Goal: Ask a question: Seek information or help from site administrators or community

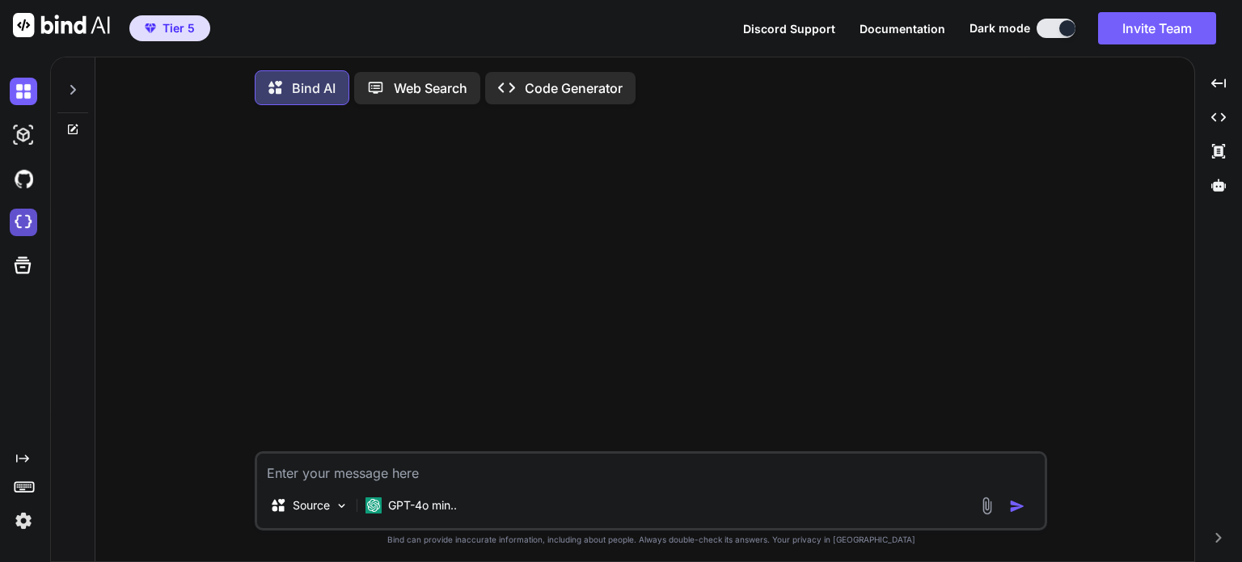
click at [26, 223] on img at bounding box center [23, 222] width 27 height 27
type textarea "x"
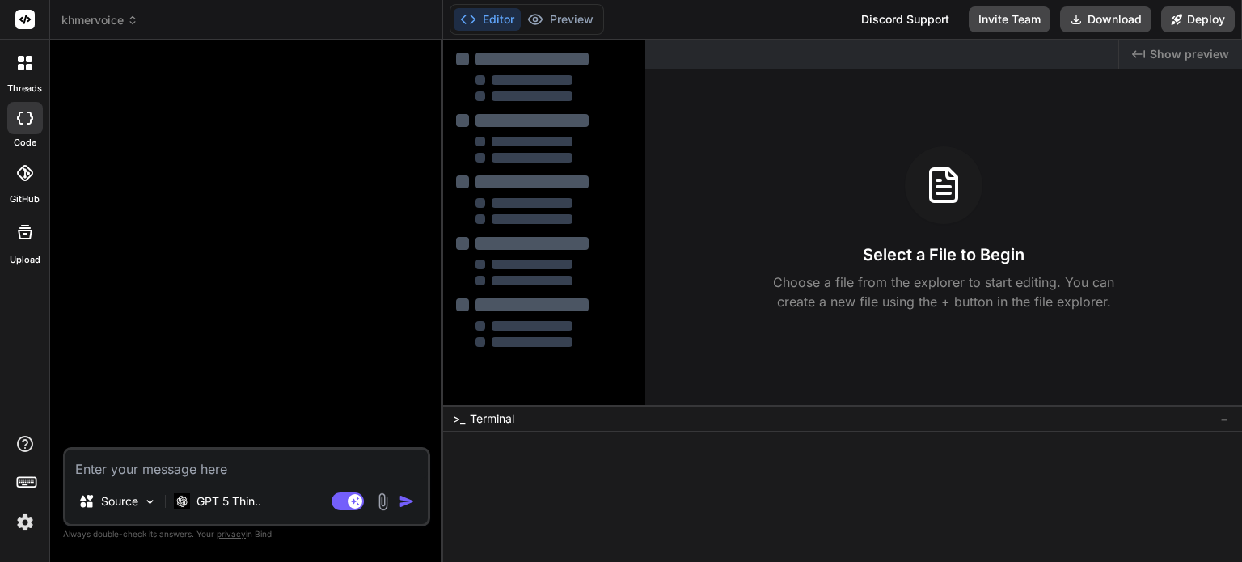
type textarea "x"
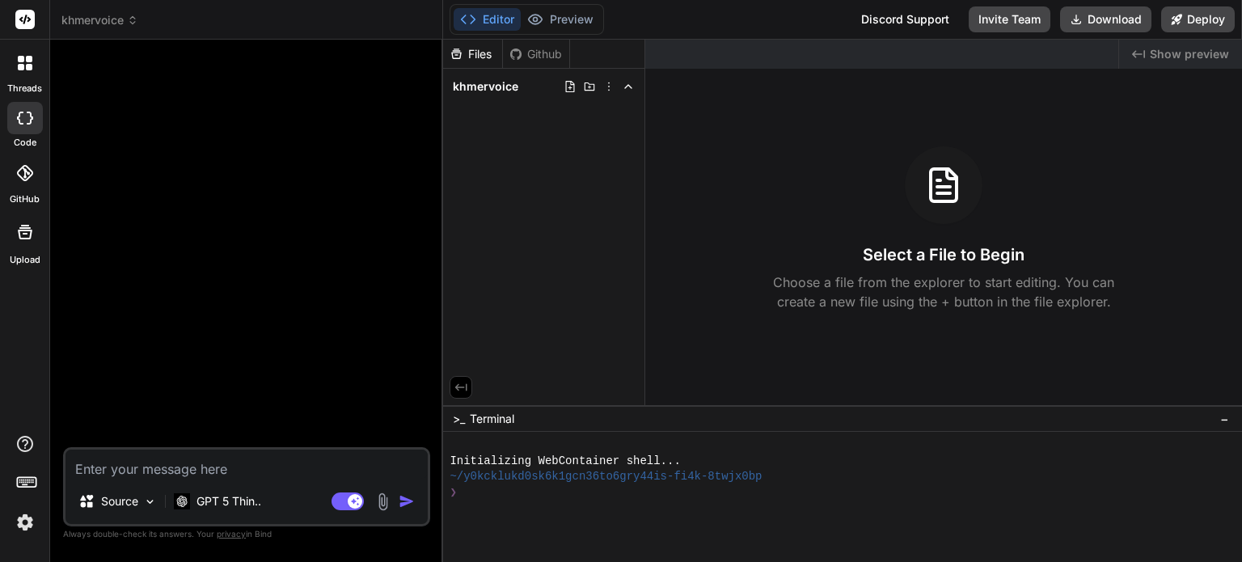
type textarea "i"
type textarea "x"
type textarea "l"
type textarea "x"
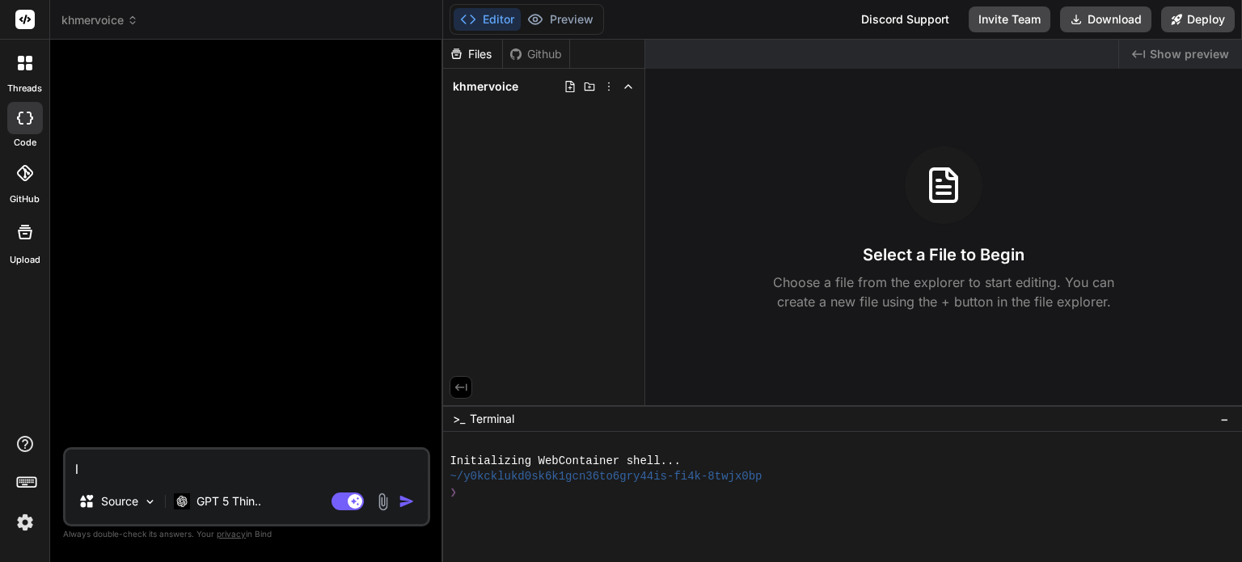
type textarea "le"
type textarea "x"
type textarea "let"
type textarea "x"
type textarea "let"
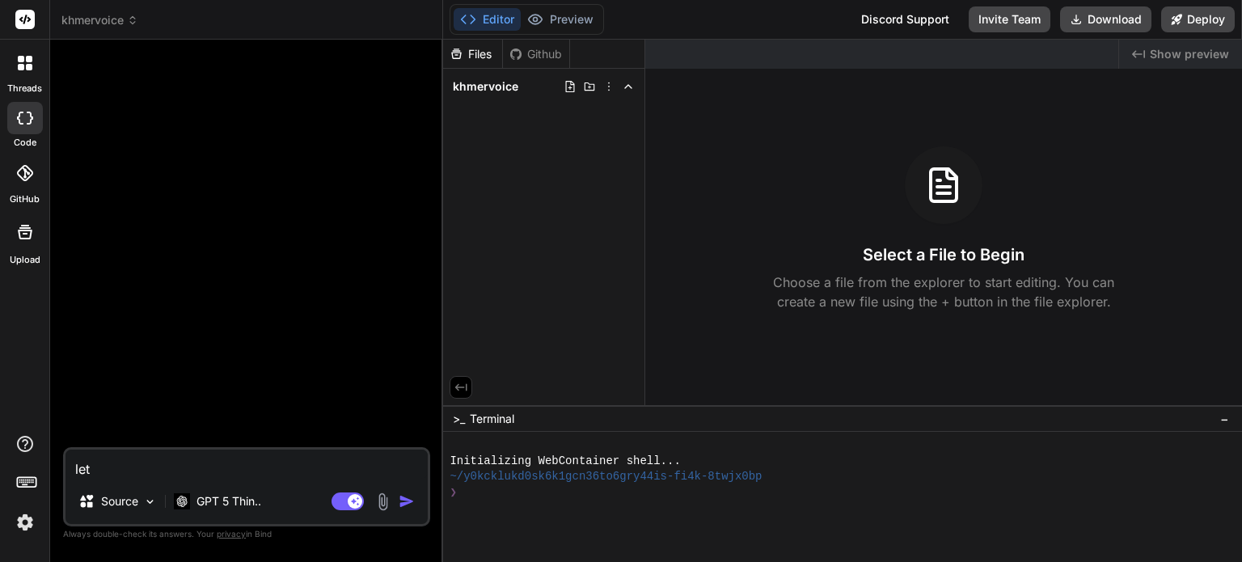
type textarea "x"
type textarea "let a"
type textarea "x"
type textarea "let ac"
type textarea "x"
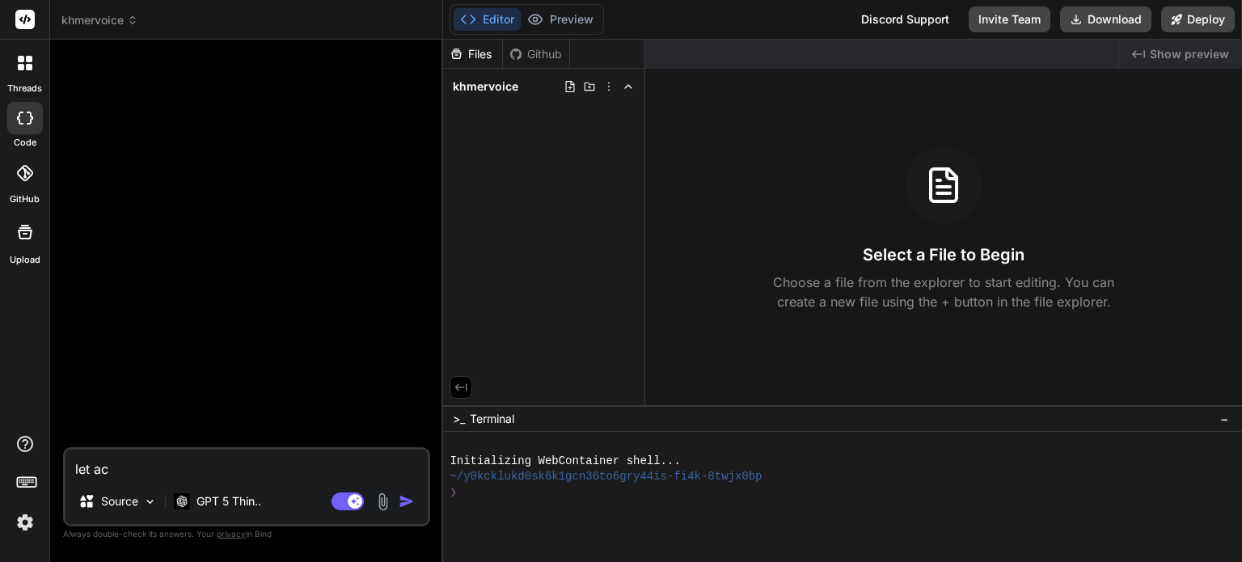
type textarea "let act"
type textarea "x"
type textarea "let act"
type textarea "x"
type textarea "let act a"
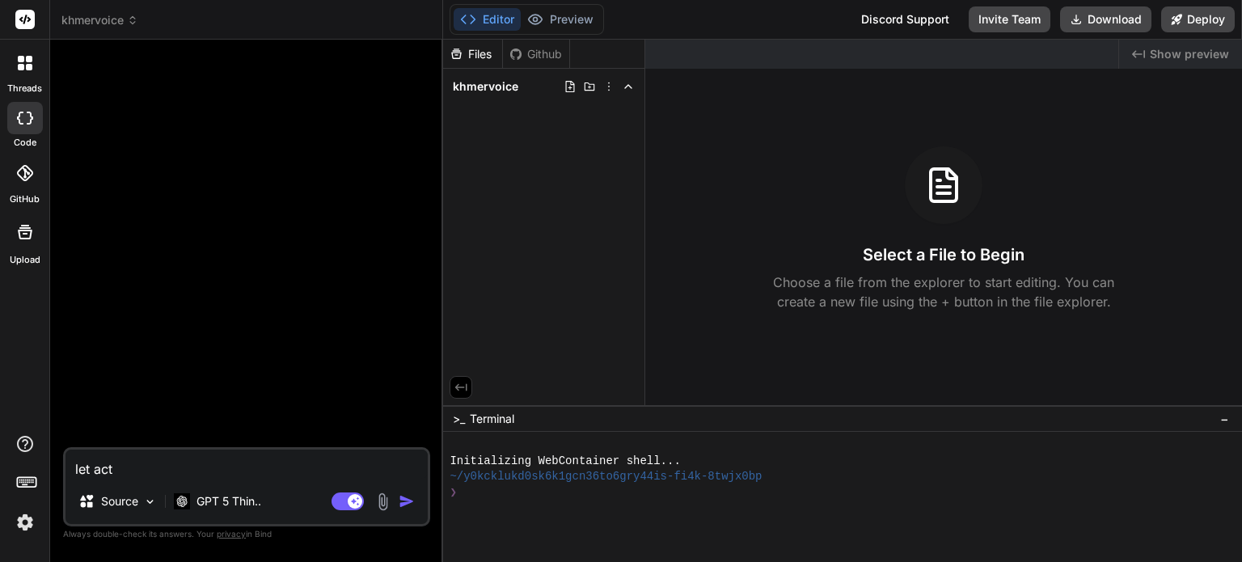
type textarea "x"
type textarea "let act as"
type textarea "x"
type textarea "let act as"
type textarea "x"
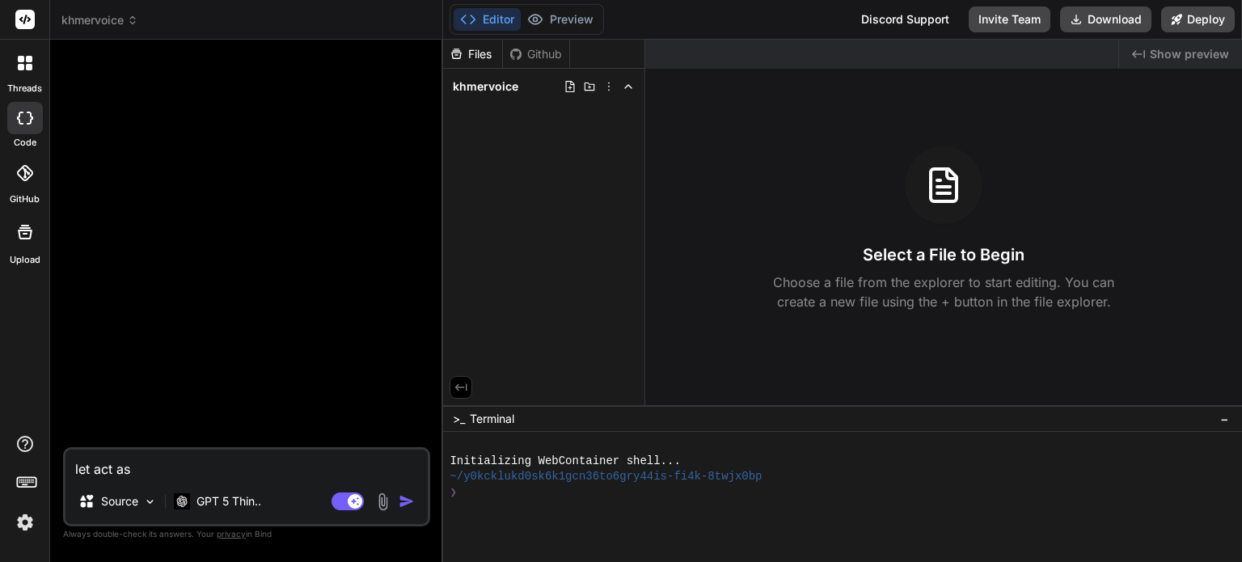
type textarea "let act as"
type textarea "x"
type textarea "let act as"
type textarea "x"
type textarea "let act as f"
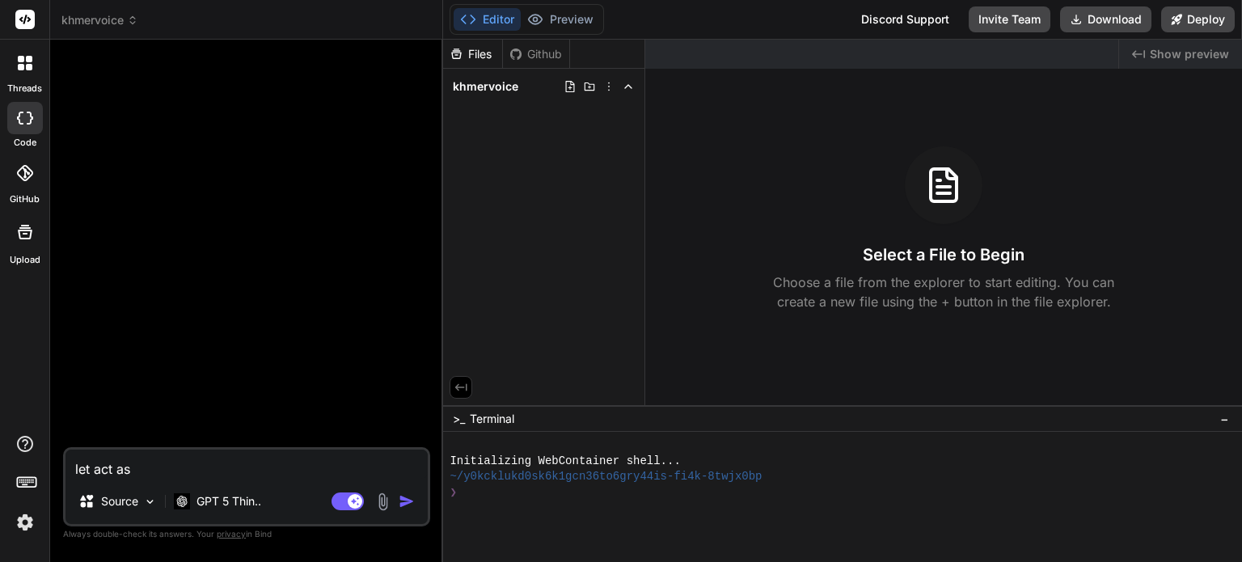
type textarea "x"
type textarea "let act as fu"
type textarea "x"
type textarea "let act as ful"
type textarea "x"
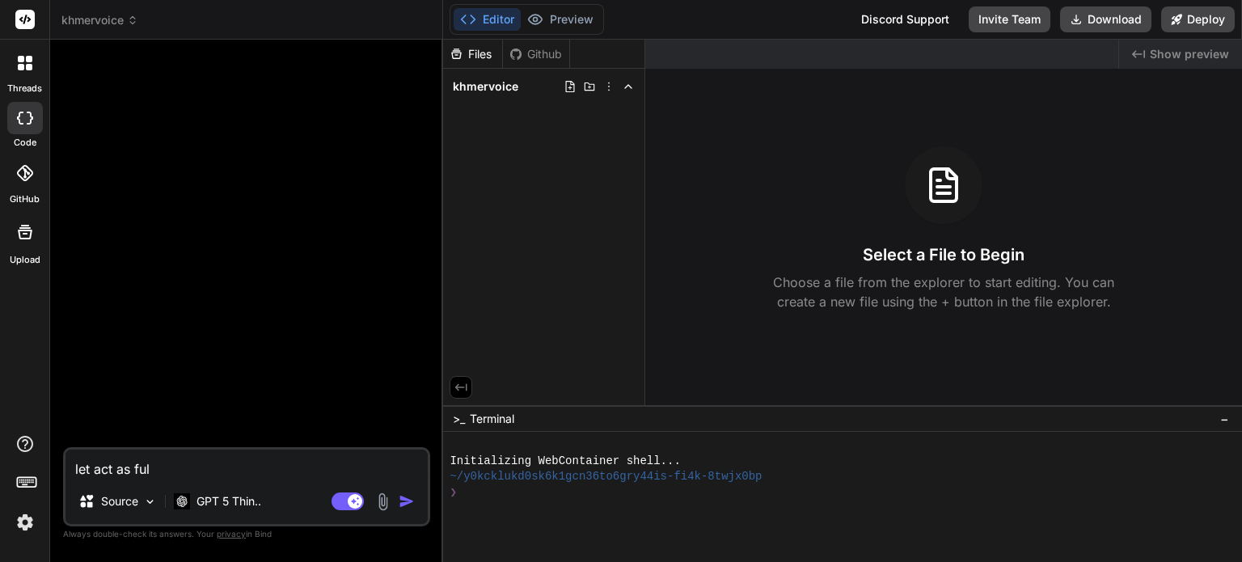
type textarea "let act as full"
type textarea "x"
type textarea "let act as full"
type textarea "x"
type textarea "let act as full s"
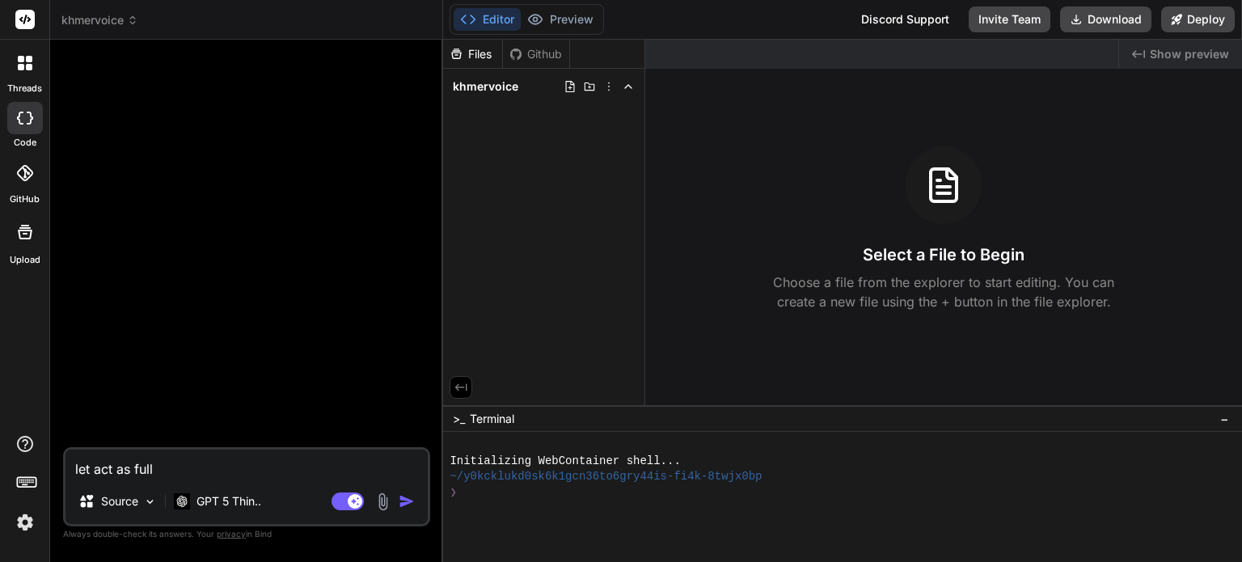
type textarea "x"
type textarea "let act as full st"
type textarea "x"
type textarea "let act as full sta"
type textarea "x"
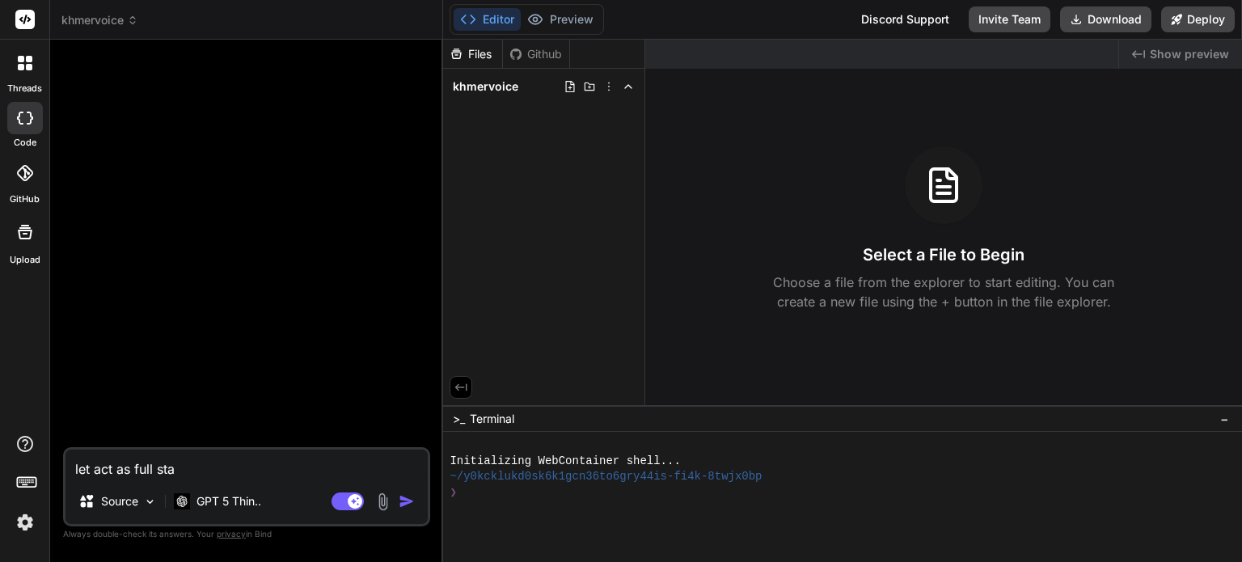
type textarea "let act as full stac"
type textarea "x"
type textarea "let act as full sta"
type textarea "x"
type textarea "let act as full st"
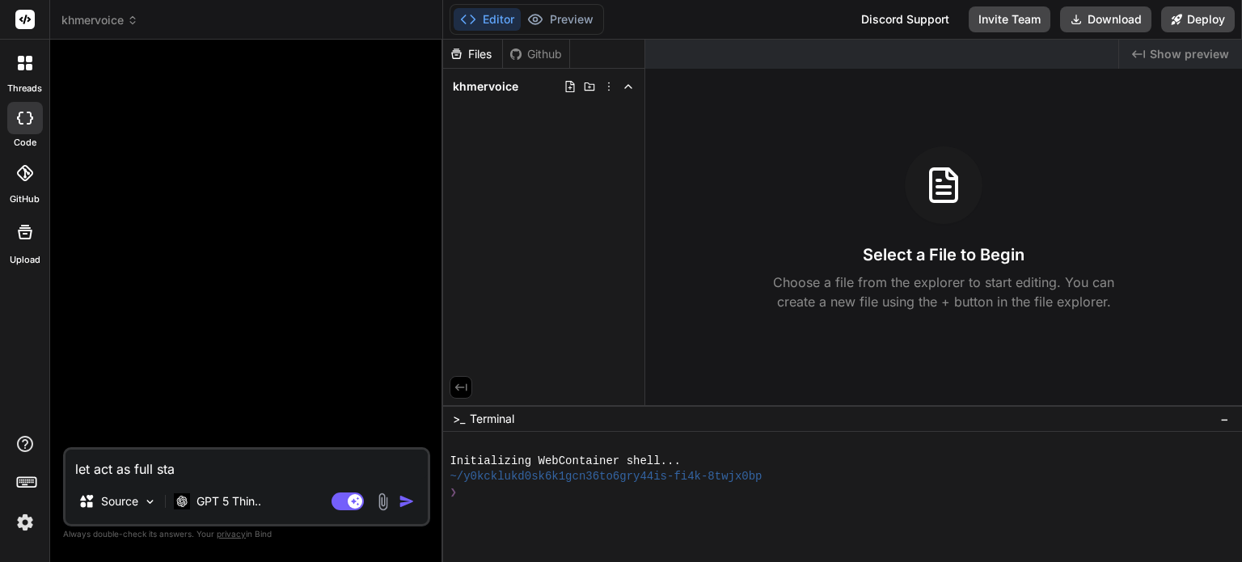
type textarea "x"
type textarea "let act as full s"
type textarea "x"
type textarea "let act as full"
type textarea "x"
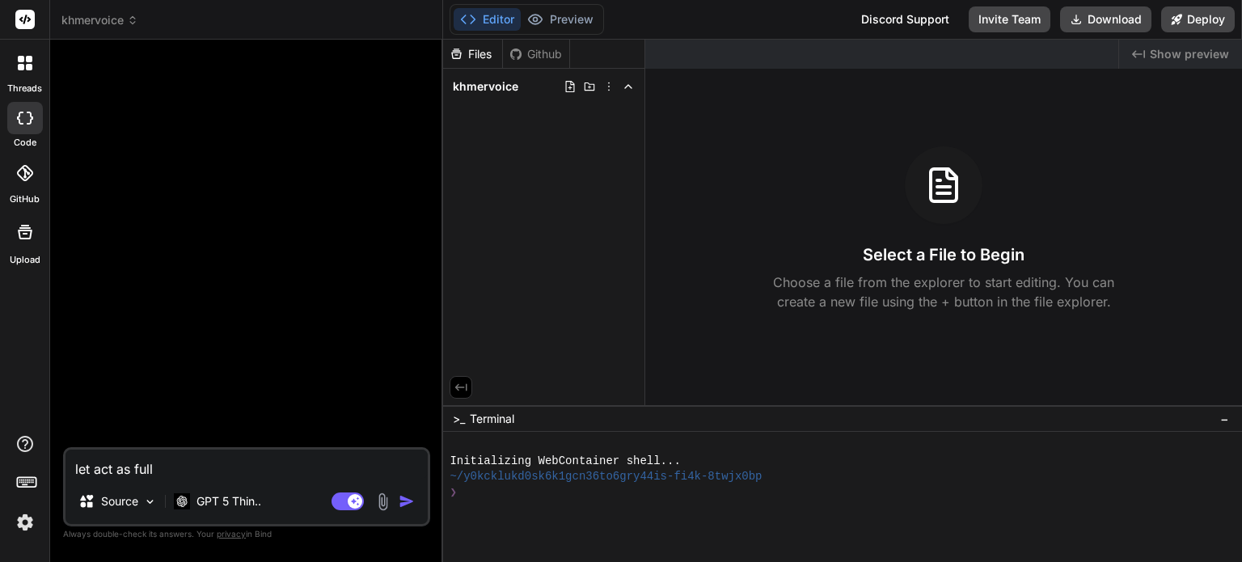
type textarea "let act as full"
type textarea "x"
type textarea "let act as fulls"
type textarea "x"
type textarea "let act as fullst"
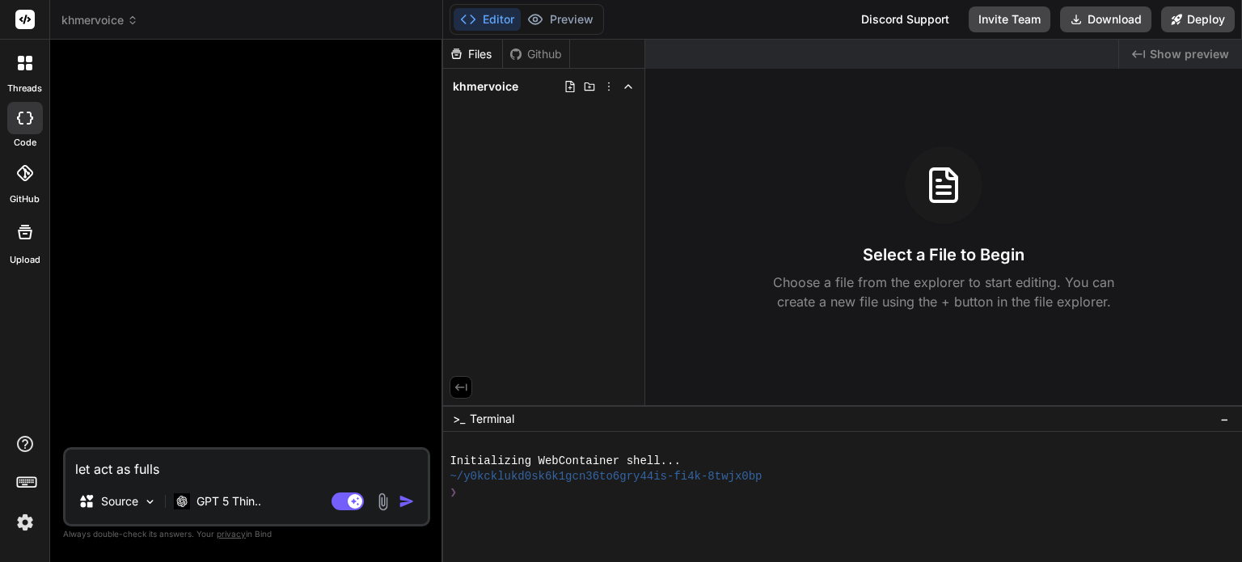
type textarea "x"
type textarea "let act as fullsta"
type textarea "x"
type textarea "let act as fullstac"
type textarea "x"
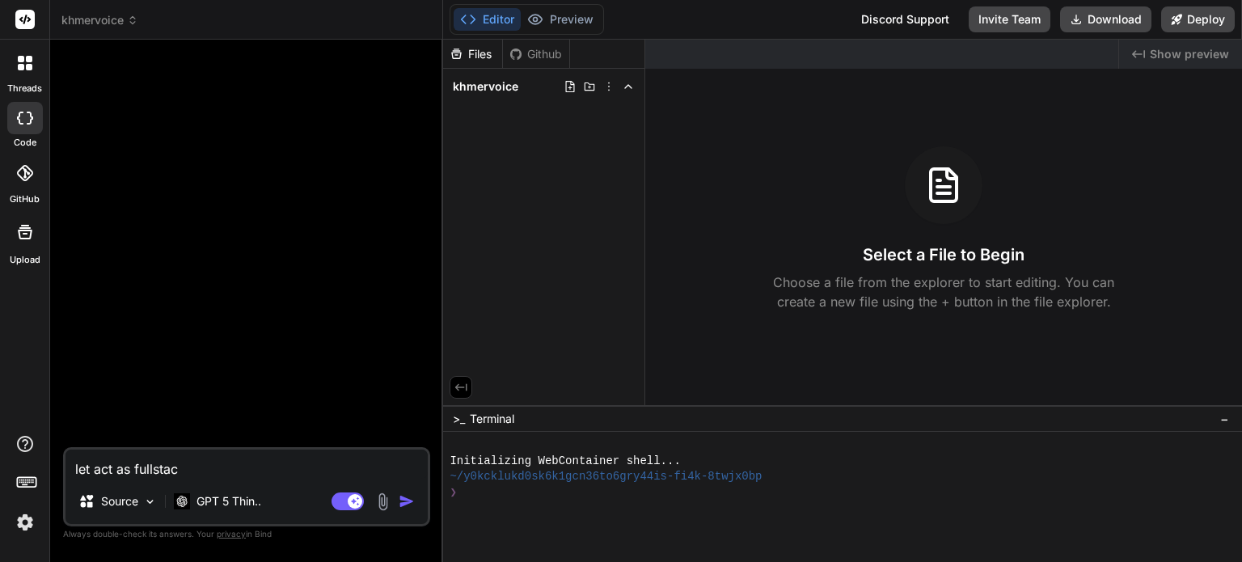
type textarea "let act as fullstack"
type textarea "x"
type textarea "let act as fullstack"
type textarea "x"
type textarea "let act as fullstack A"
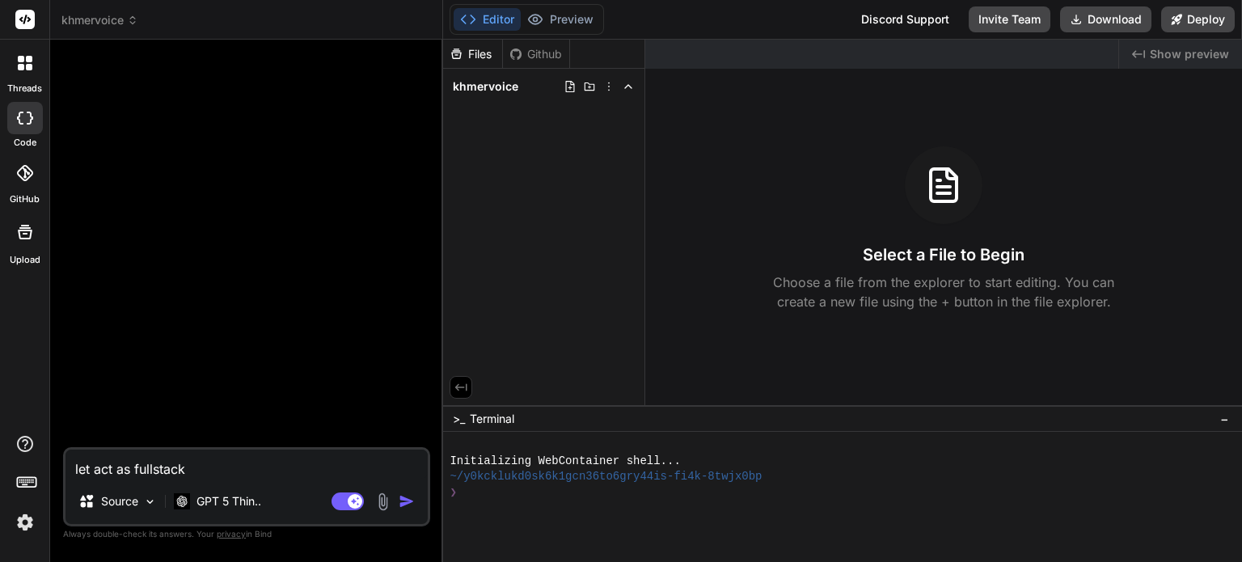
type textarea "x"
type textarea "let act as fullstack AI"
type textarea "x"
type textarea "let act as fullstack A"
type textarea "x"
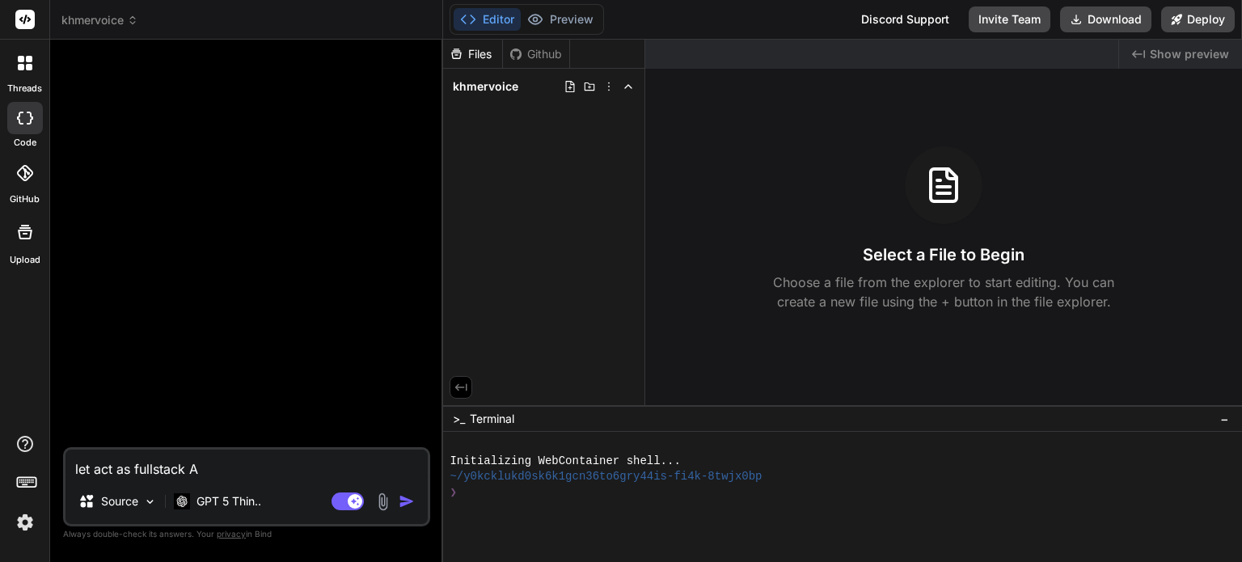
type textarea "let act as fullstack"
type textarea "x"
type textarea "let act as fullstack d"
type textarea "x"
type textarea "let act as fullstack de"
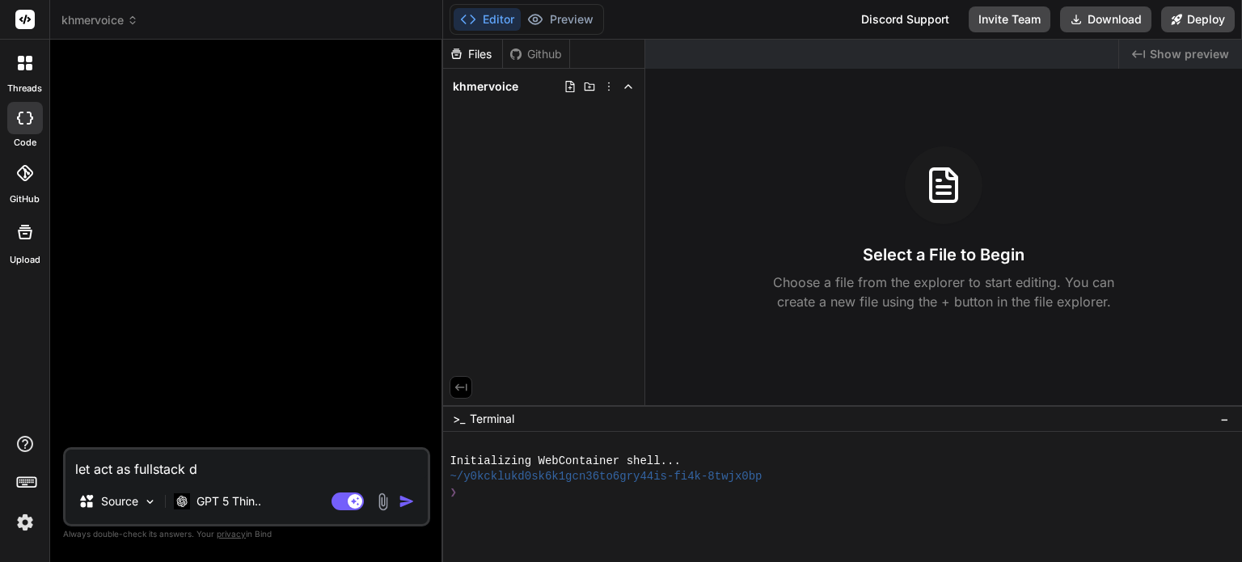
type textarea "x"
type textarea "let act as fullstack dev"
type textarea "x"
type textarea "let act as fullstack deve"
type textarea "x"
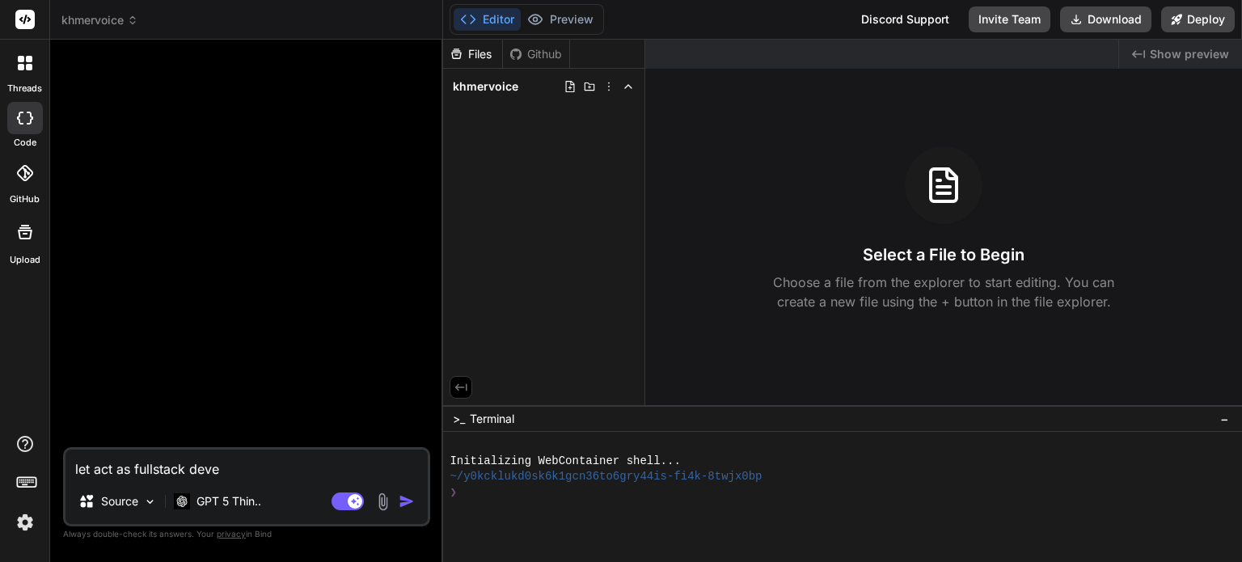
type textarea "let act as fullstack devel"
type textarea "x"
type textarea "let act as fullstack develo"
type textarea "x"
type textarea "let act as fullstack develop"
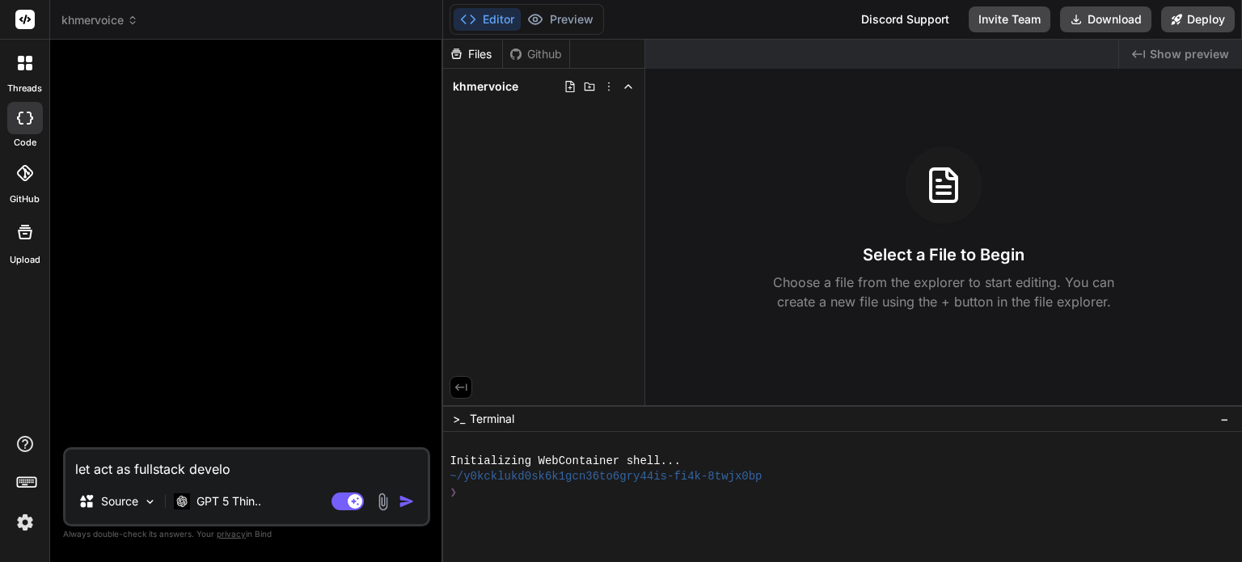
type textarea "x"
type textarea "let act as fullstack develope"
type textarea "x"
type textarea "let act as fullstack developem"
type textarea "x"
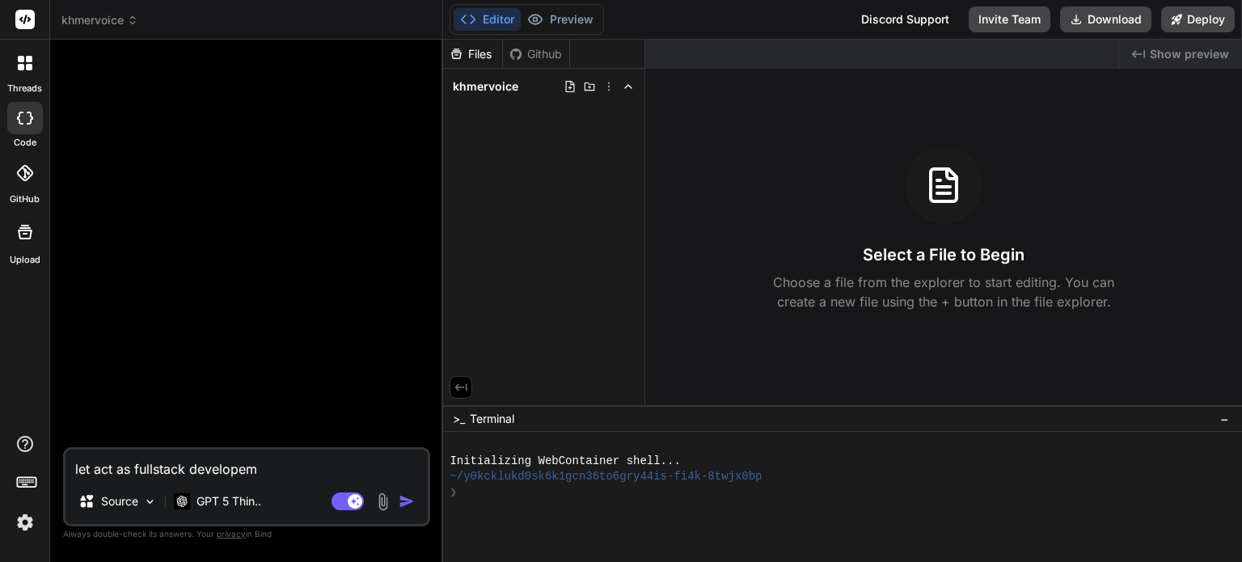
type textarea "let act as fullstack developeme"
type textarea "x"
type textarea "let act as fullstack developemen"
type textarea "x"
type textarea "let act as fullstack developement"
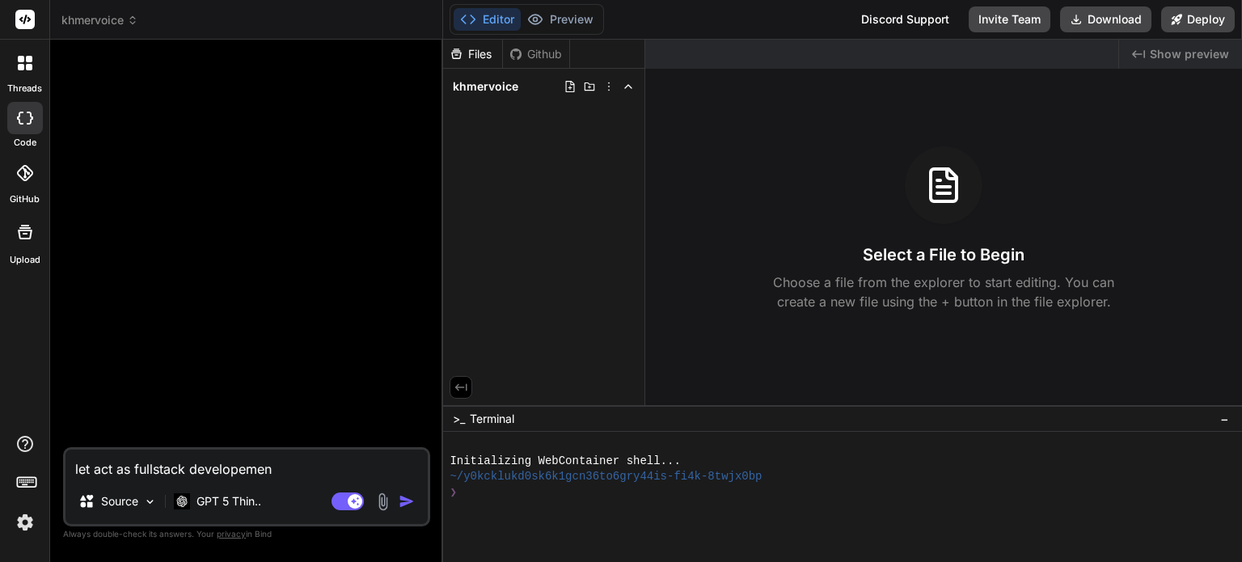
type textarea "x"
type textarea "let act as fullstack developement"
type textarea "x"
type textarea "let act as fullstack developement e"
type textarea "x"
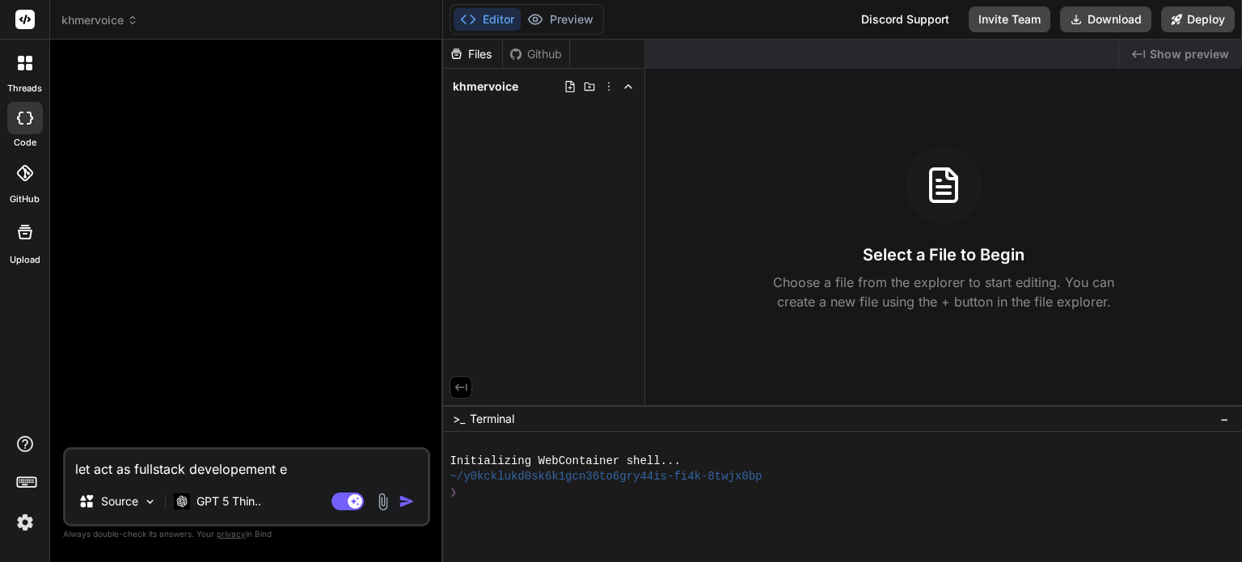
type textarea "let act as fullstack developement"
type textarea "x"
type textarea "let act as fullstack developement e"
type textarea "x"
type textarea "let act as fullstack developement ex"
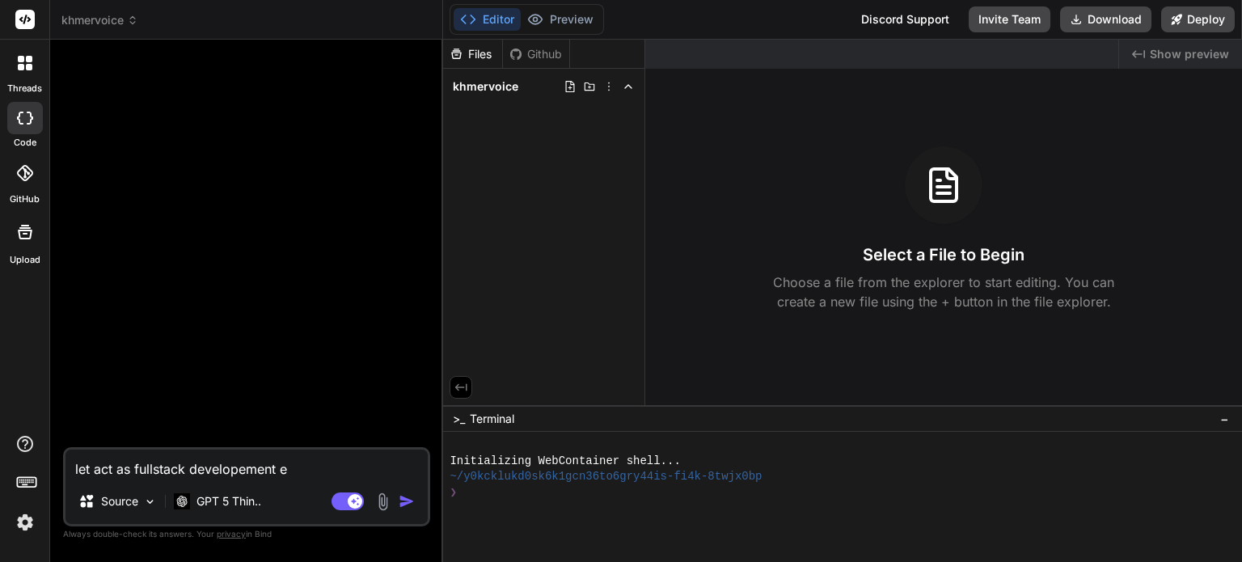
type textarea "x"
type textarea "let act as fullstack developement exp"
type textarea "x"
type textarea "let act as fullstack developement ex"
type textarea "x"
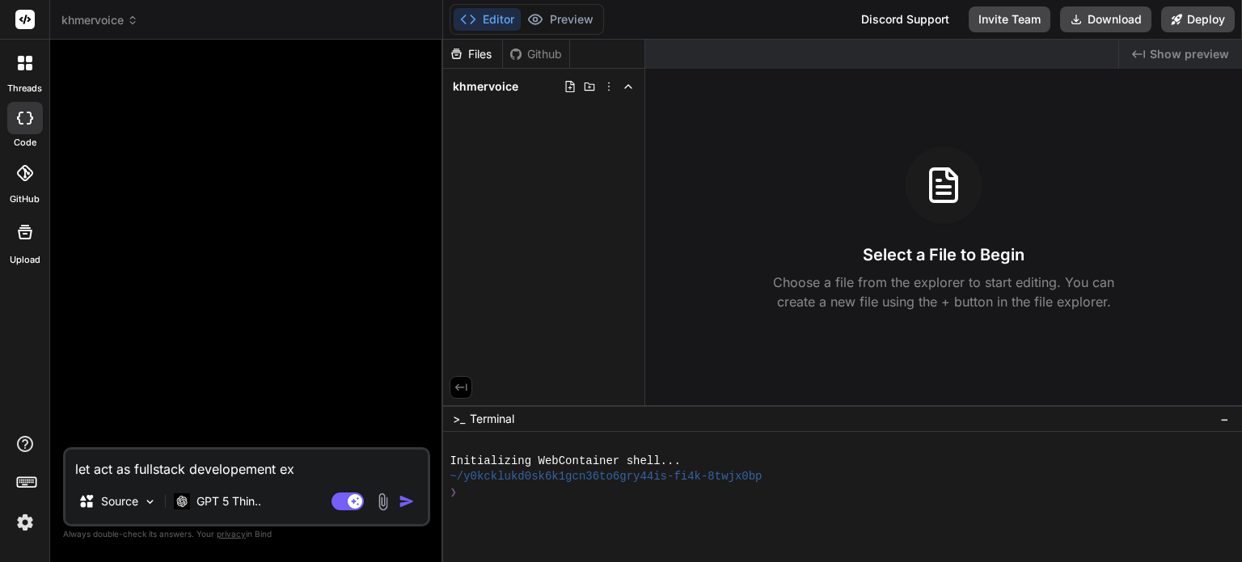
type textarea "let act as fullstack developement e"
type textarea "x"
type textarea "let act as fullstack developement"
type textarea "x"
type textarea "let act as fullstack developement"
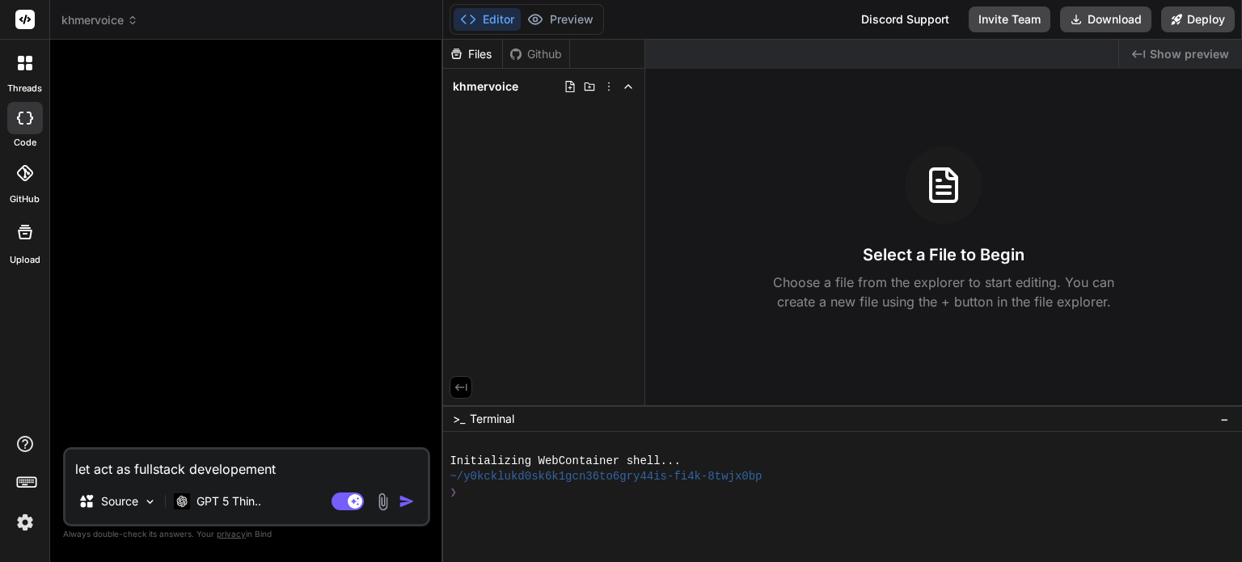
type textarea "x"
type textarea "let act as fullstack developemen"
type textarea "x"
type textarea "let act as fullstack developeme"
type textarea "x"
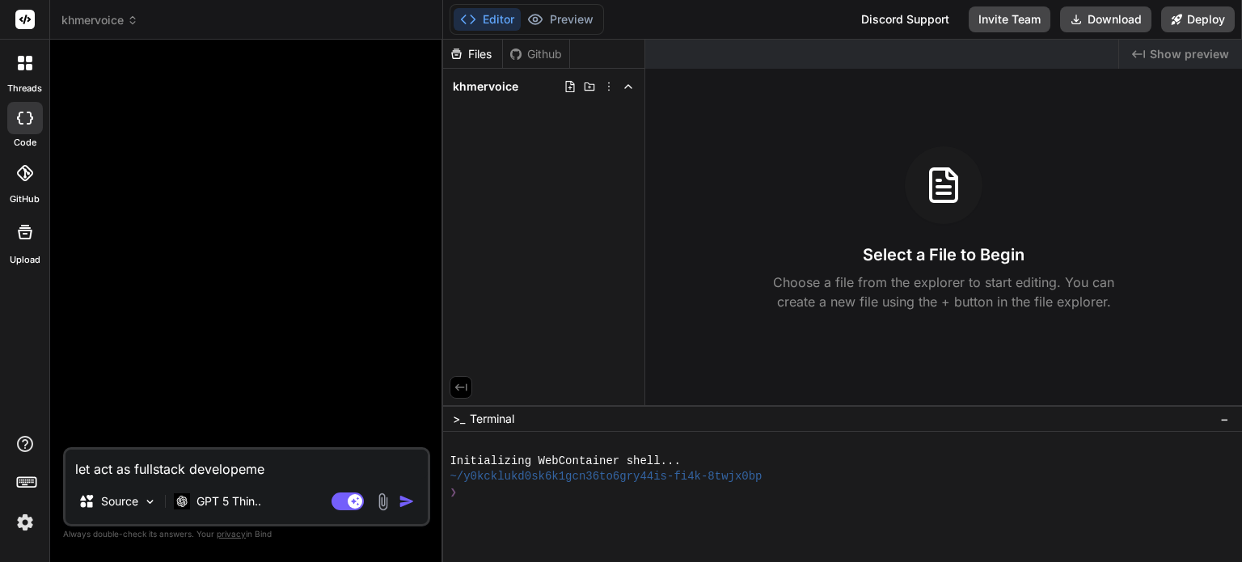
type textarea "let act as fullstack developem"
type textarea "x"
type textarea "let act as fullstack develope"
type textarea "x"
type textarea "let act as fullstack develop"
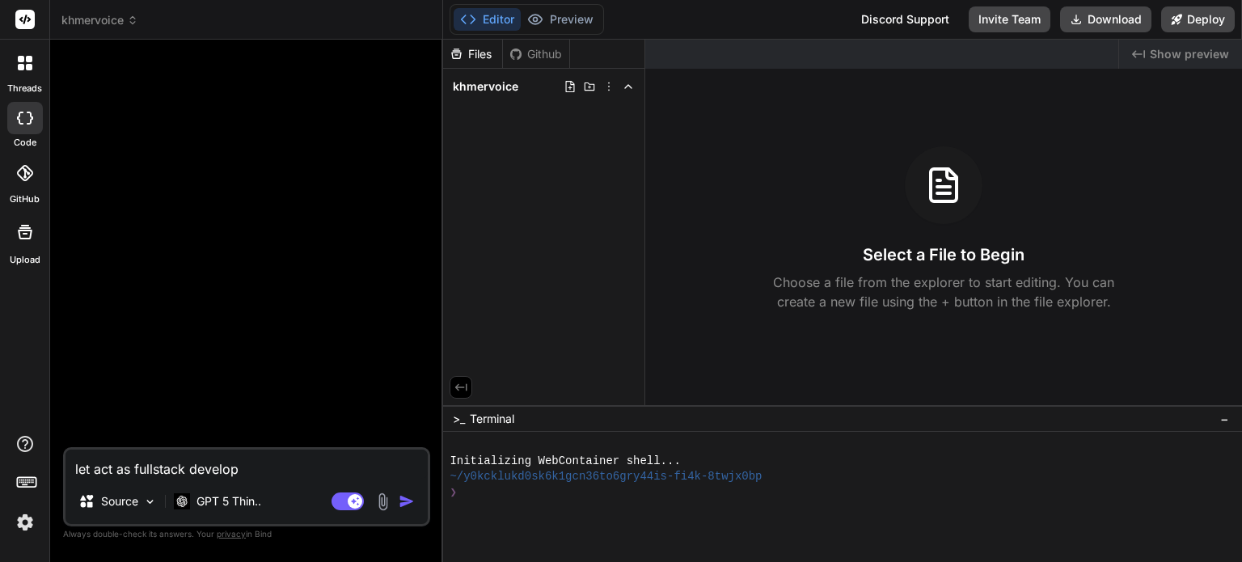
type textarea "x"
type textarea "let act as fullstack develope"
type textarea "x"
type textarea "let act as fullstack developer"
type textarea "x"
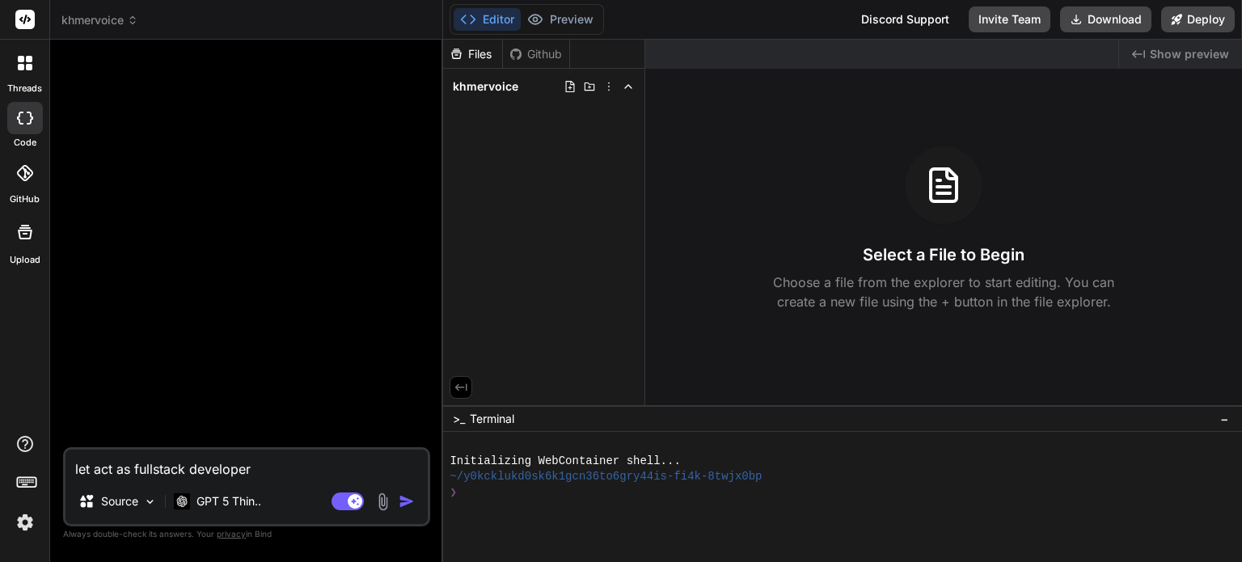
type textarea "let act as fullstack developert"
type textarea "x"
type textarea "let act as fullstack developert"
type textarea "x"
type textarea "let act as fullstack developert"
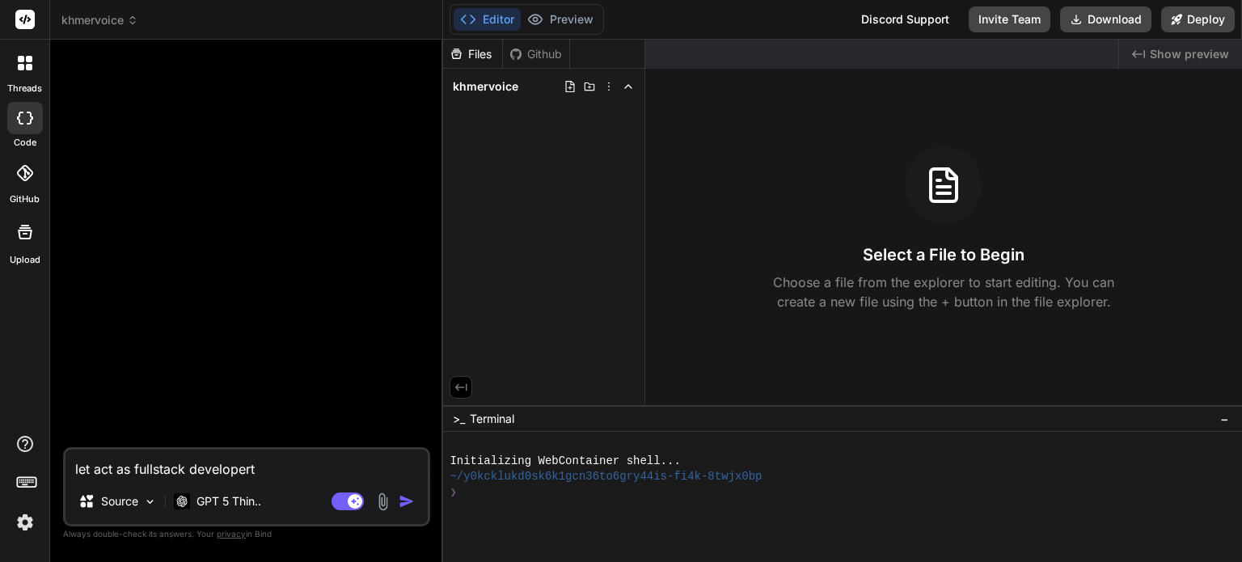
type textarea "x"
type textarea "let act as fullstack developer"
type textarea "x"
type textarea "let act as fullstack develope"
type textarea "x"
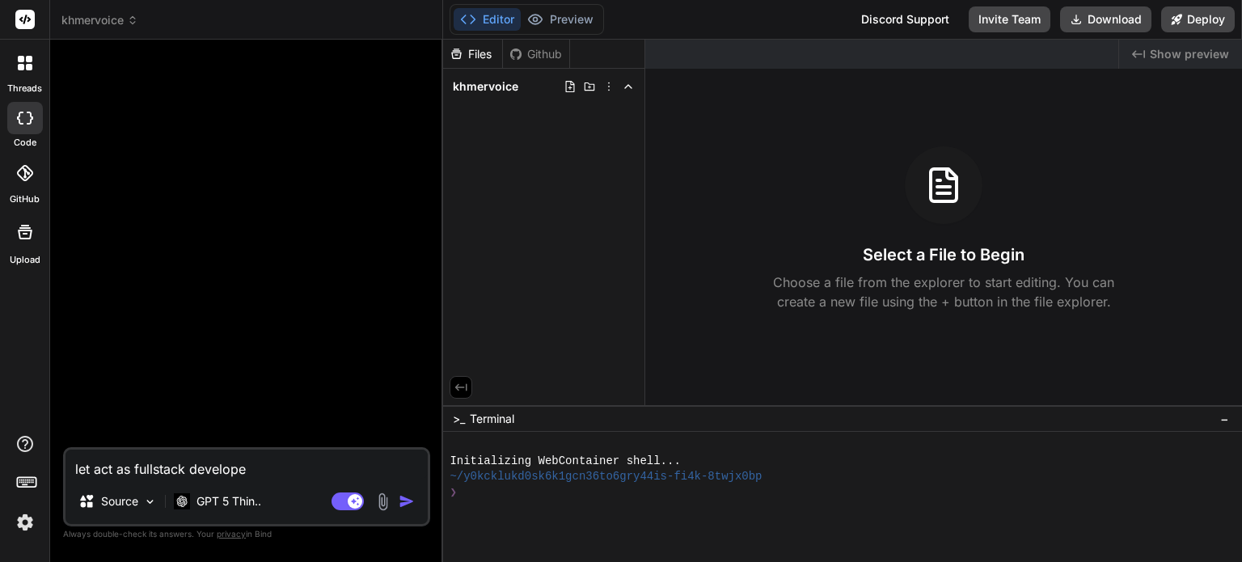
type textarea "let act as fullstack develop"
type textarea "x"
type textarea "let act as fullstack develope"
type textarea "x"
type textarea "let act as fullstack developer"
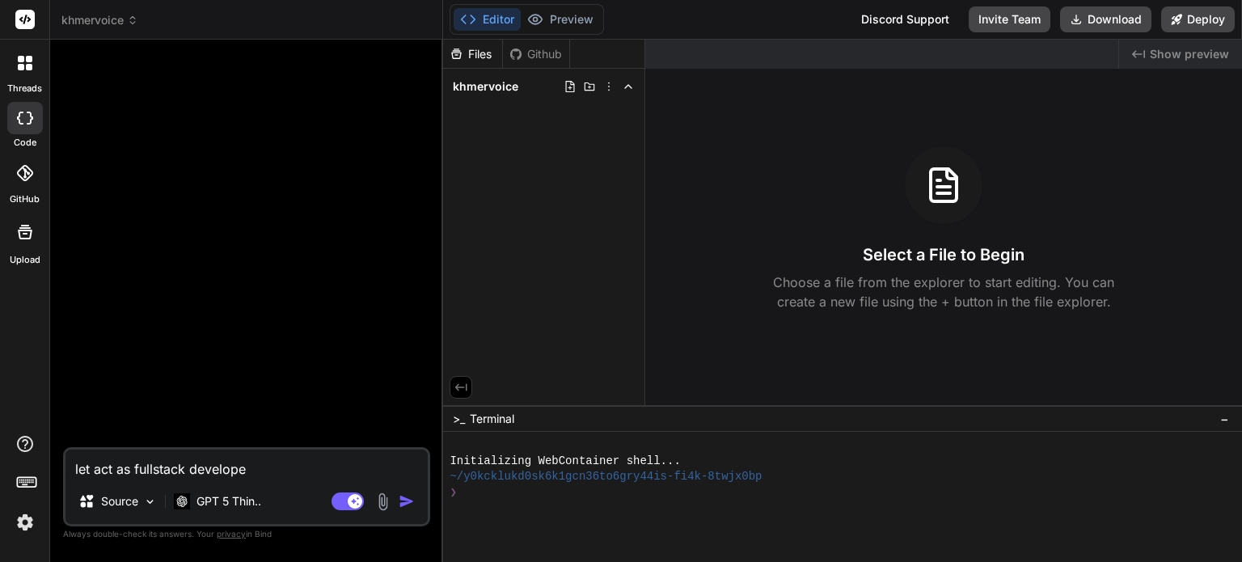
type textarea "x"
type textarea "let act as fullstack developer"
type textarea "x"
type textarea "let act as fullstack developer e"
type textarea "x"
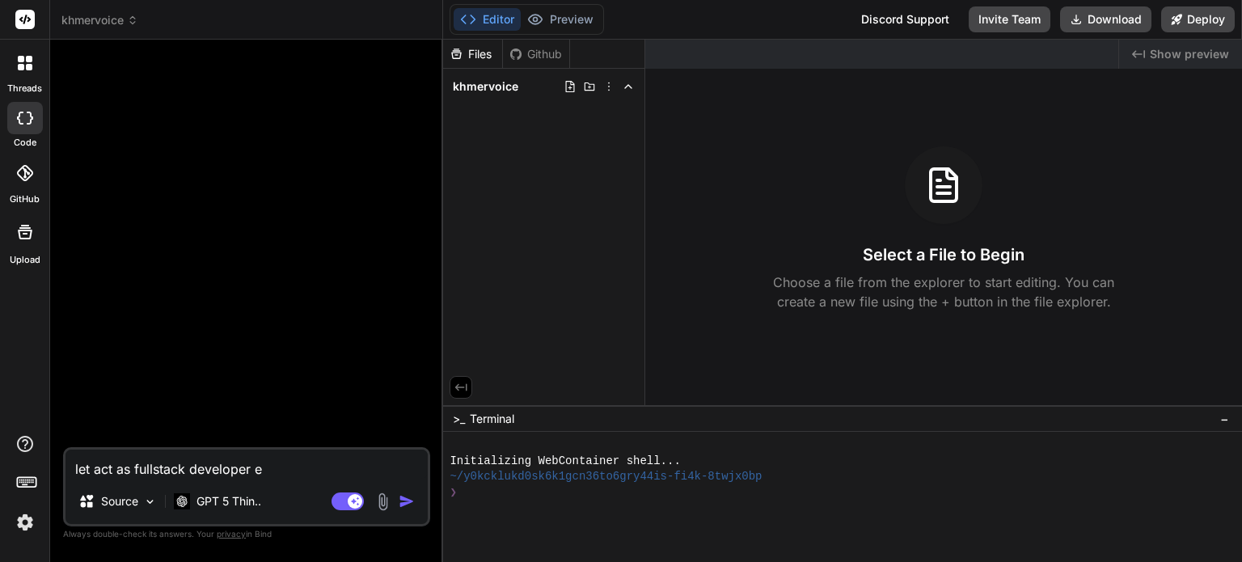
type textarea "let act as fullstack developer ex"
type textarea "x"
type textarea "let act as fullstack developer exp"
type textarea "x"
type textarea "let act as fullstack developer expe"
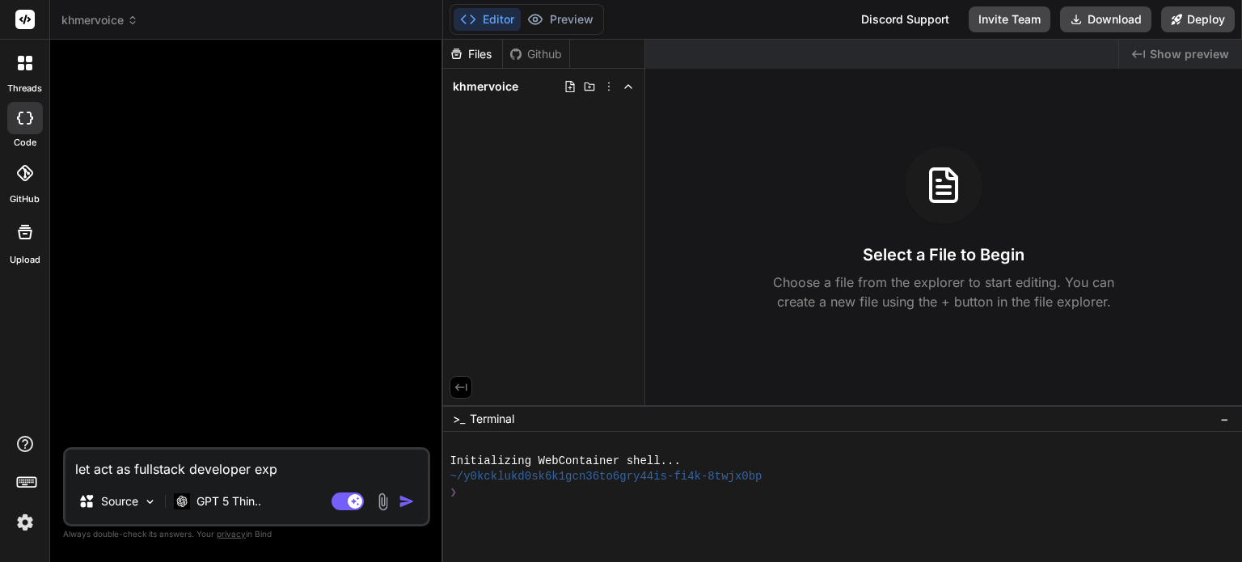
type textarea "x"
type textarea "let act as fullstack developer exper"
type textarea "x"
type textarea "let act as fullstack developer expert"
type textarea "x"
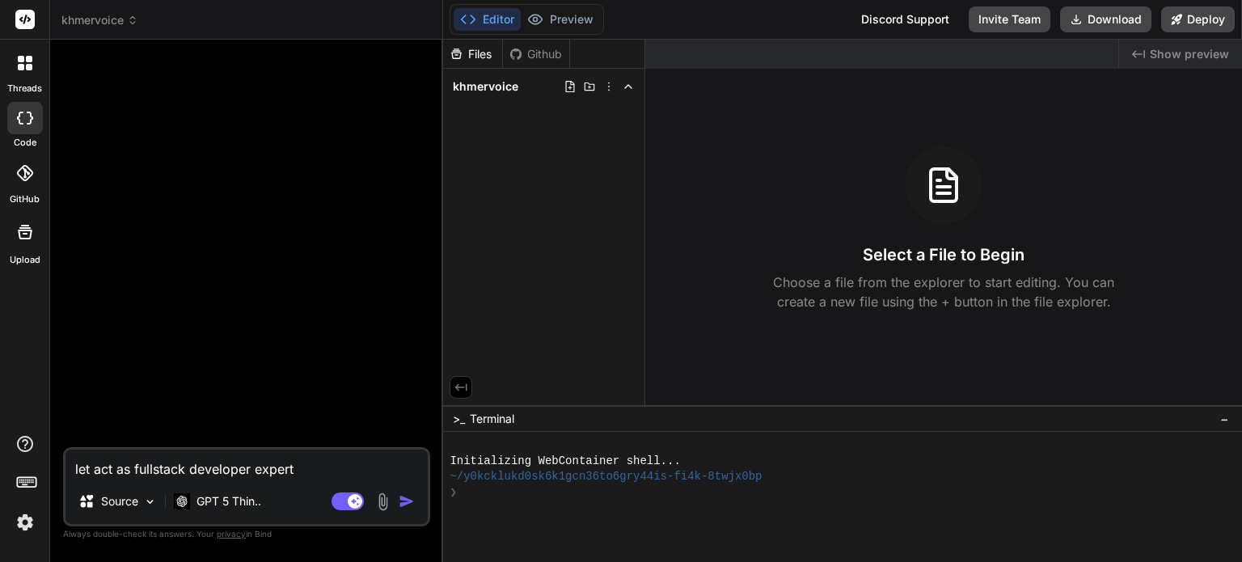
type textarea "let act as fullstack developer expert"
type textarea "x"
type textarea "let act as fullstack developer expert i"
type textarea "x"
type textarea "let act as fullstack developer expert in"
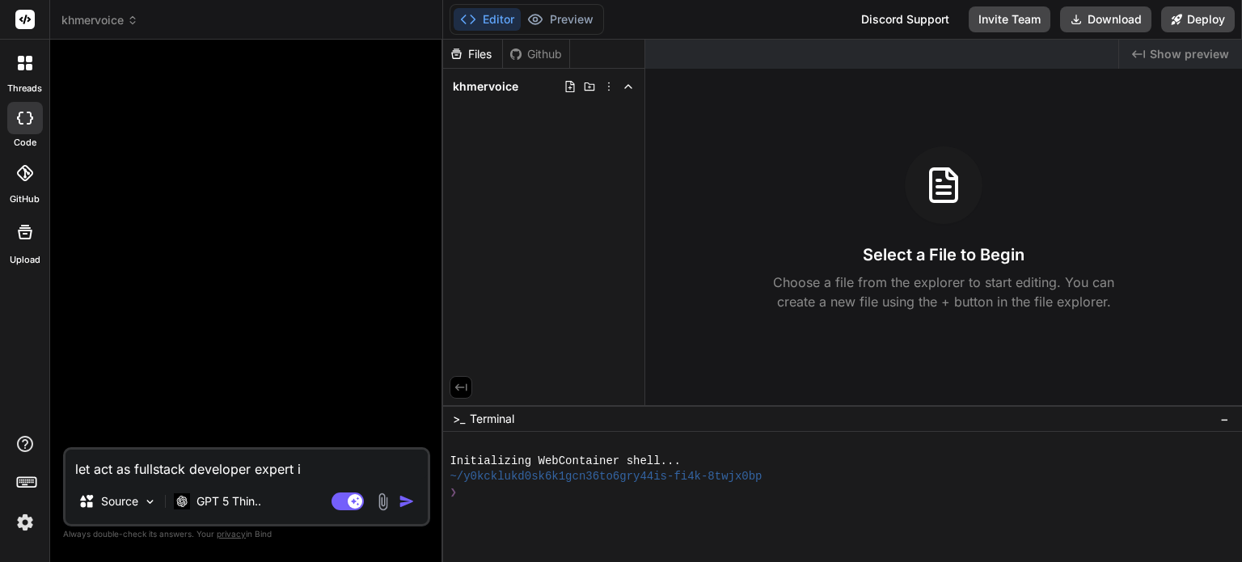
type textarea "x"
type textarea "let act as fullstack developer expert in"
type textarea "x"
type textarea "let act as fullstack developer expert in T"
type textarea "x"
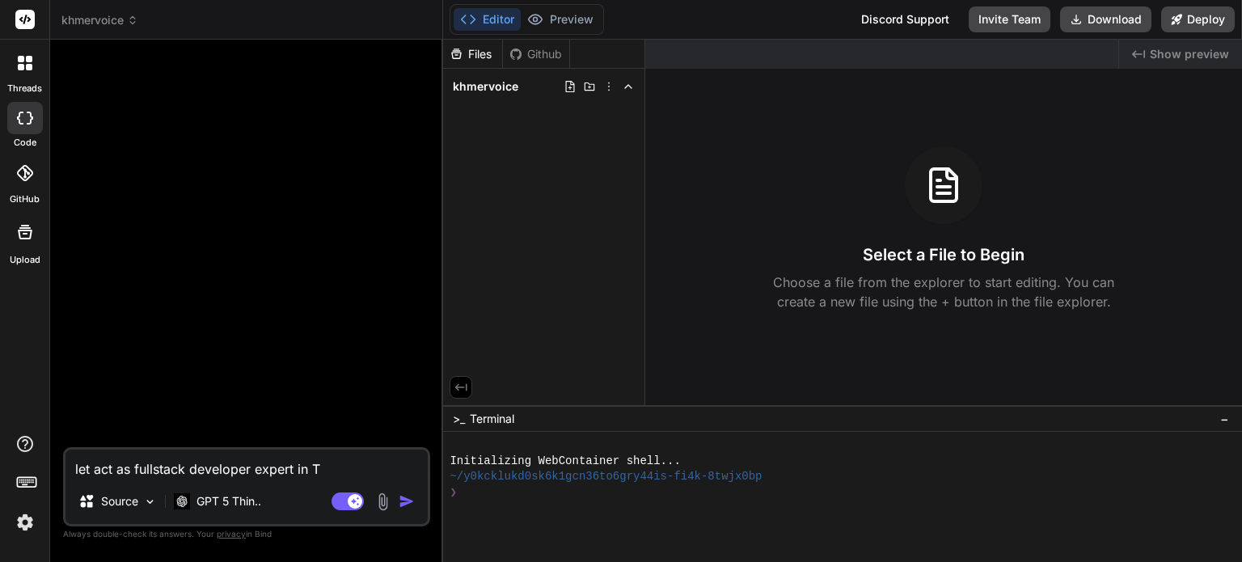
type textarea "let act as fullstack developer expert in Te"
type textarea "x"
type textarea "let act as fullstack developer expert in Tex"
type textarea "x"
type textarea "let act as fullstack developer expert in Text"
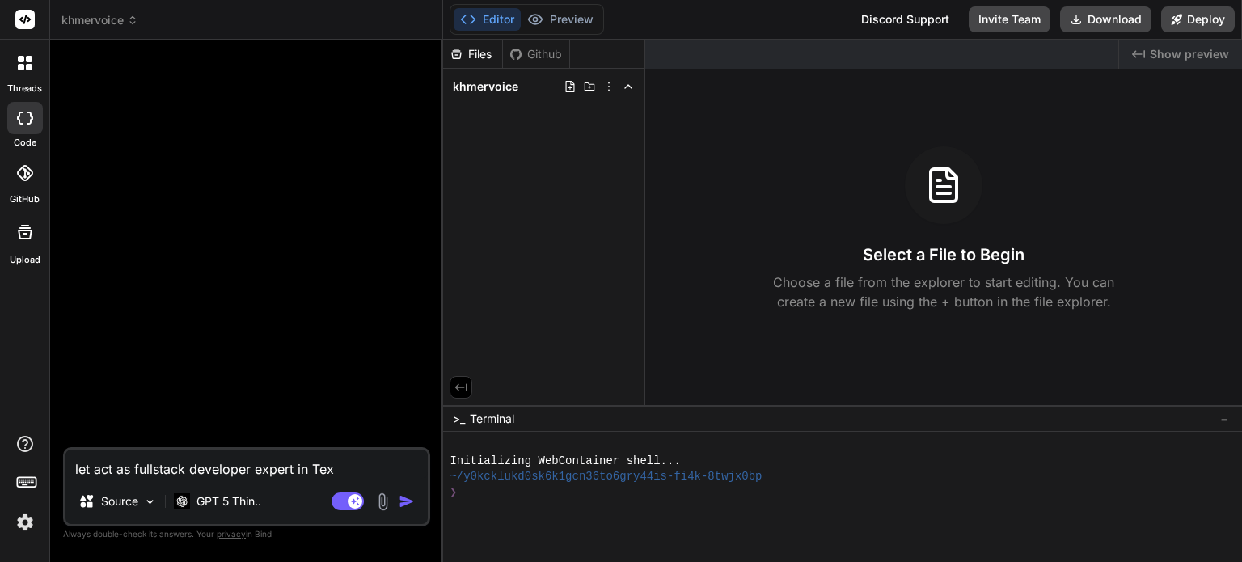
type textarea "x"
type textarea "let act as fullstack developer expert in Text"
type textarea "x"
type textarea "let act as fullstack developer expert in Text T"
type textarea "x"
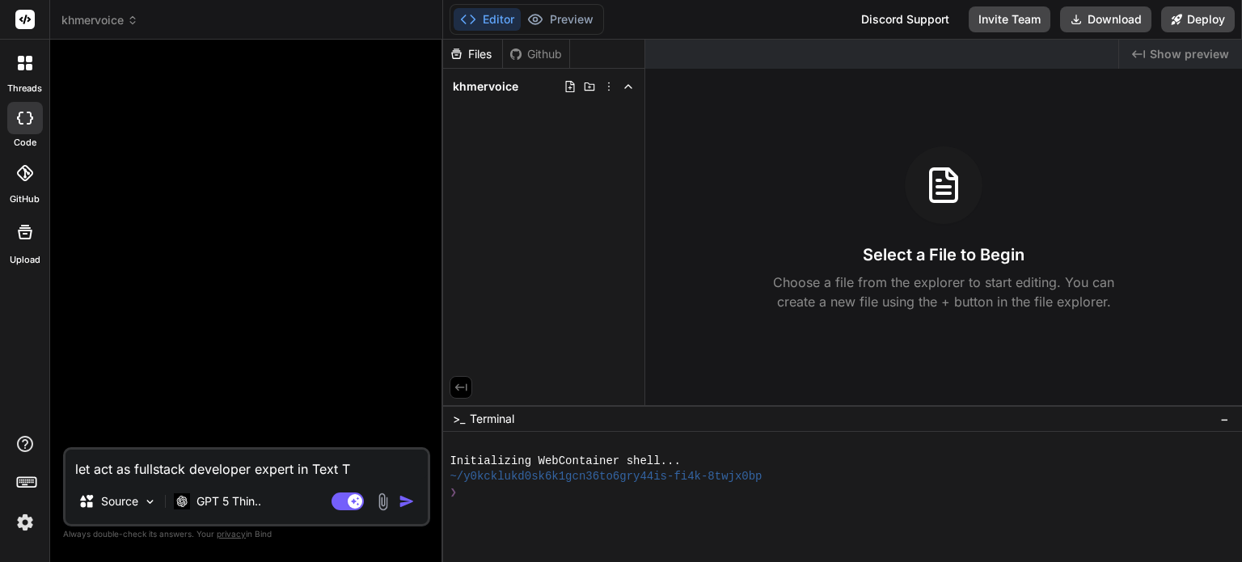
type textarea "let act as fullstack developer expert in Text To"
type textarea "x"
type textarea "let act as fullstack developer expert in Text To"
type textarea "x"
type textarea "let act as fullstack developer expert in Text To s"
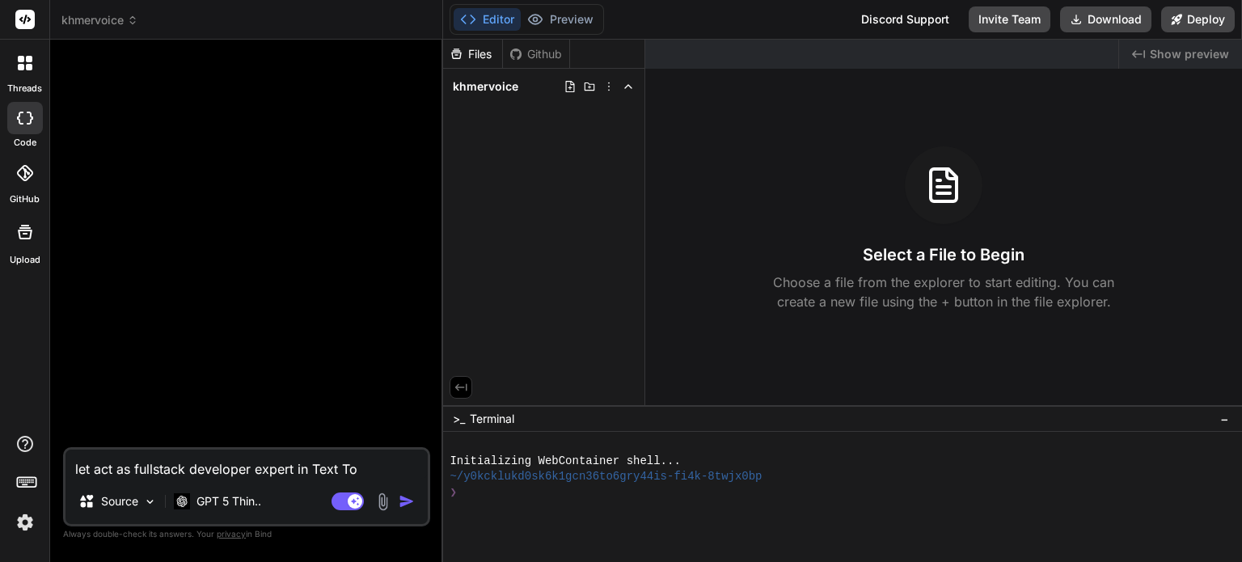
type textarea "x"
type textarea "let act as fullstack developer expert in Text To sp"
type textarea "x"
type textarea "let act as fullstack developer expert in Text To spe"
type textarea "x"
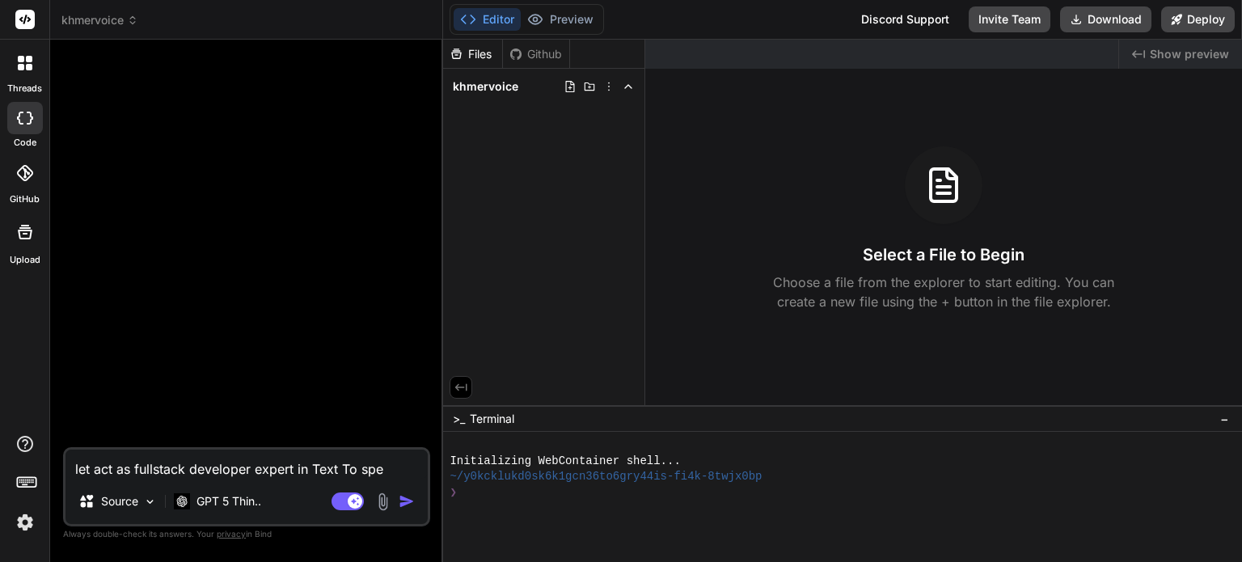
type textarea "let act as fullstack developer expert in Text To spee"
type textarea "x"
type textarea "let act as fullstack developer expert in Text To speec"
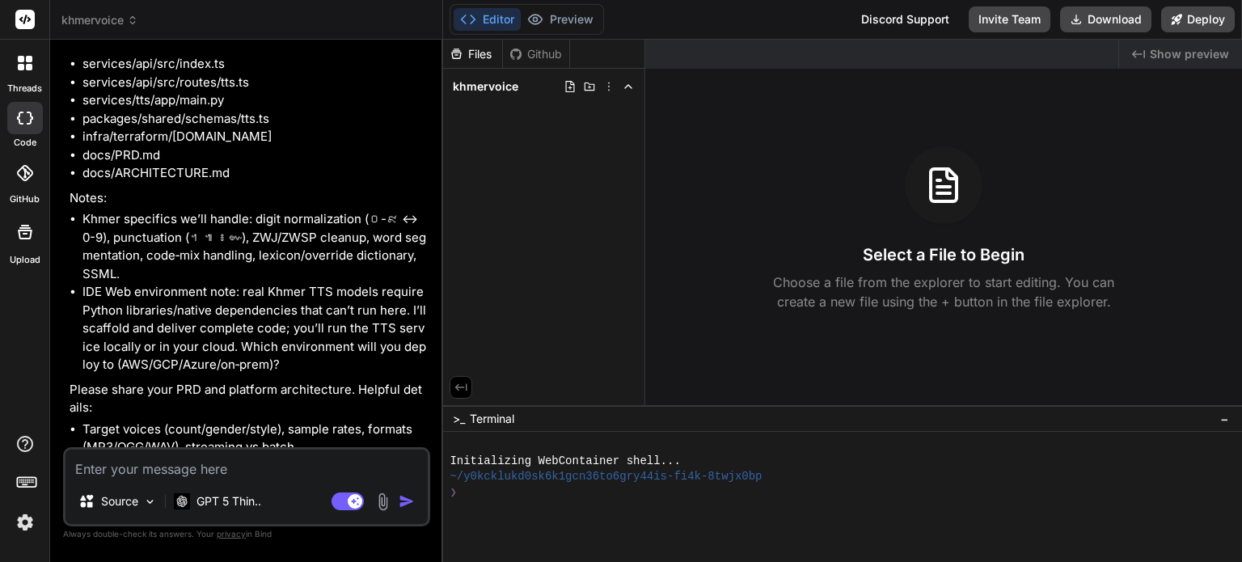
scroll to position [623, 0]
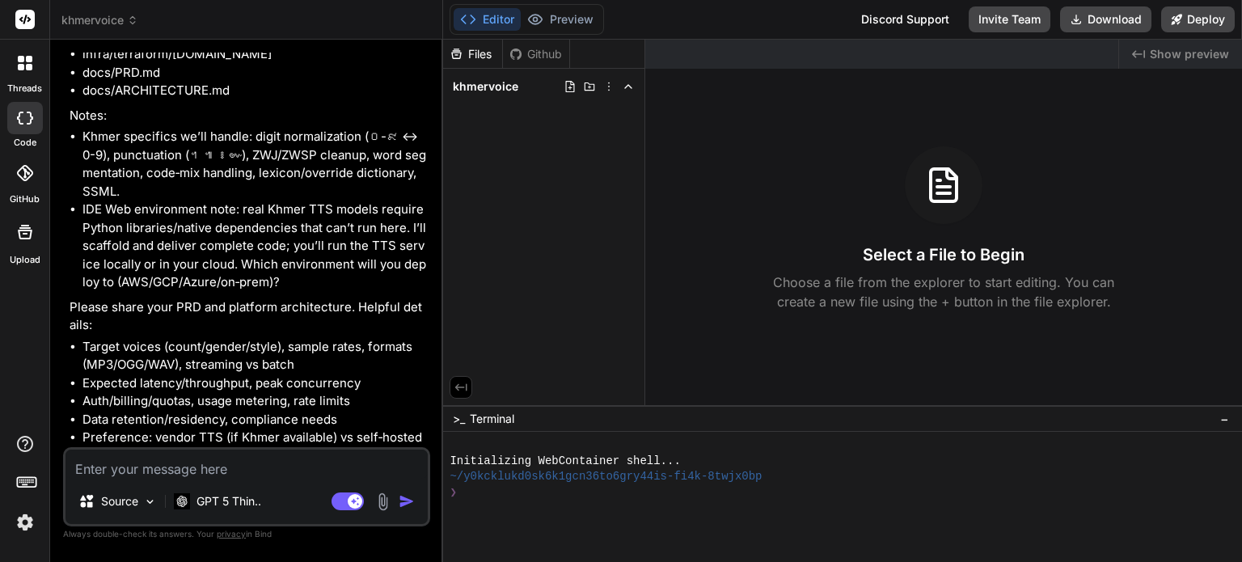
click at [288, 455] on textarea at bounding box center [246, 464] width 362 height 29
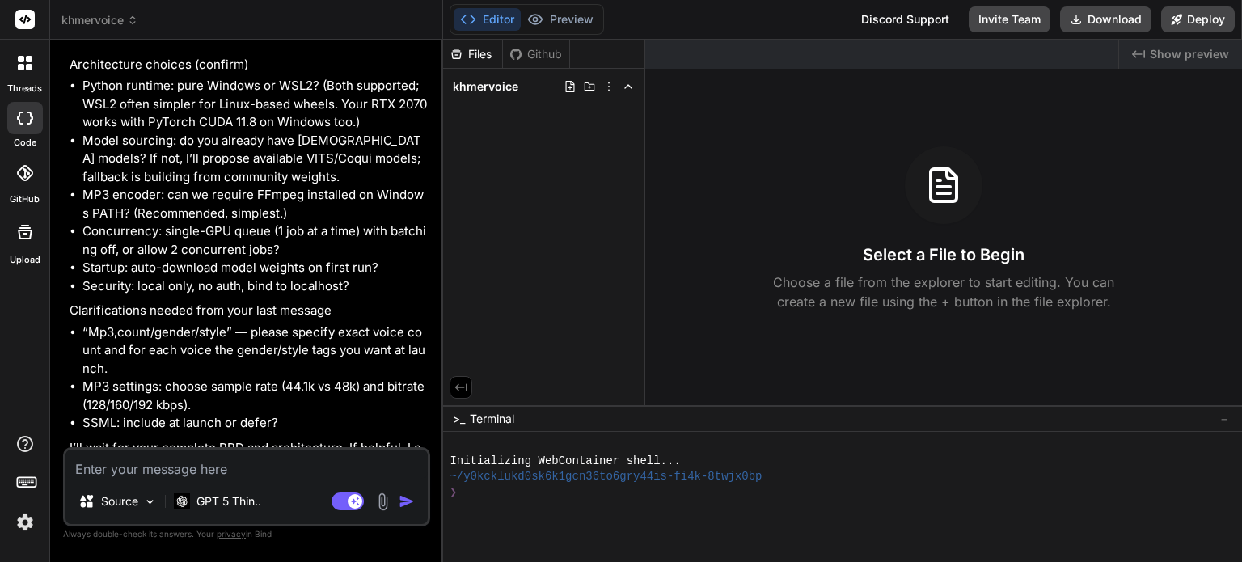
scroll to position [3439, 0]
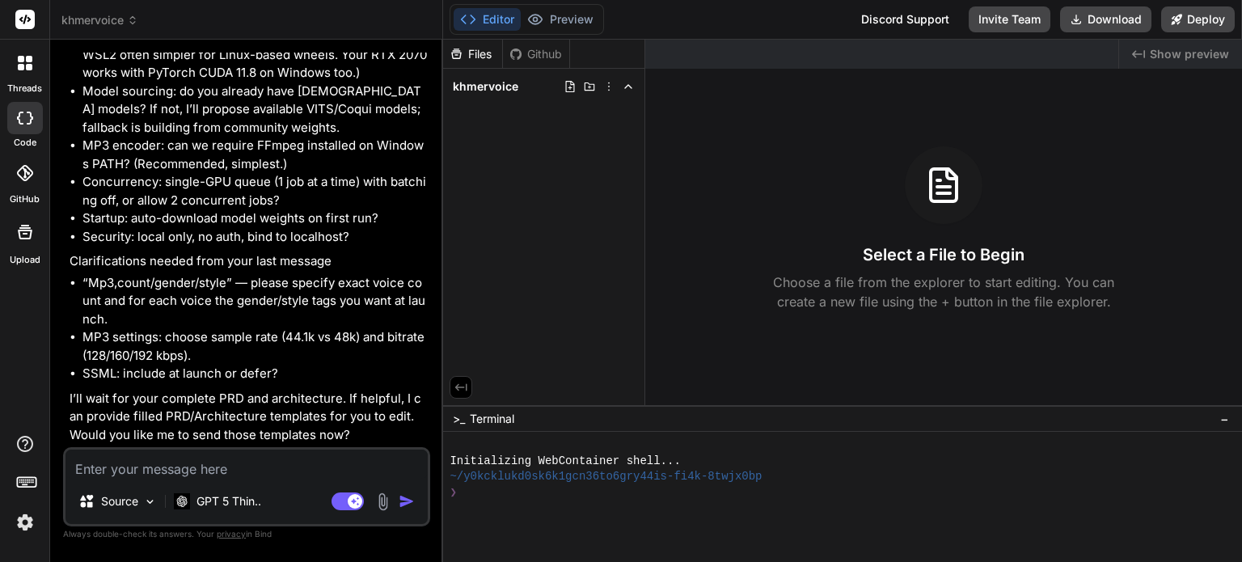
click at [141, 462] on textarea at bounding box center [246, 464] width 362 height 29
paste textarea "1. Platform Overview VoiceKhmer is a web-based Khmer text-to-speech platform wi…"
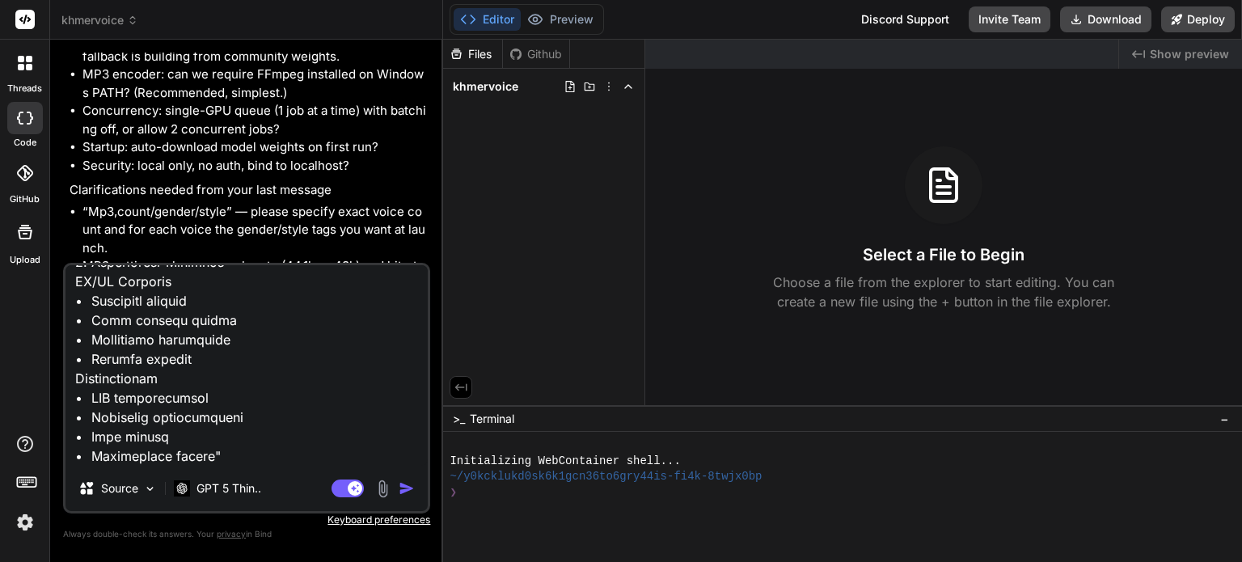
scroll to position [1750, 0]
click at [399, 485] on img "button" at bounding box center [407, 488] width 16 height 16
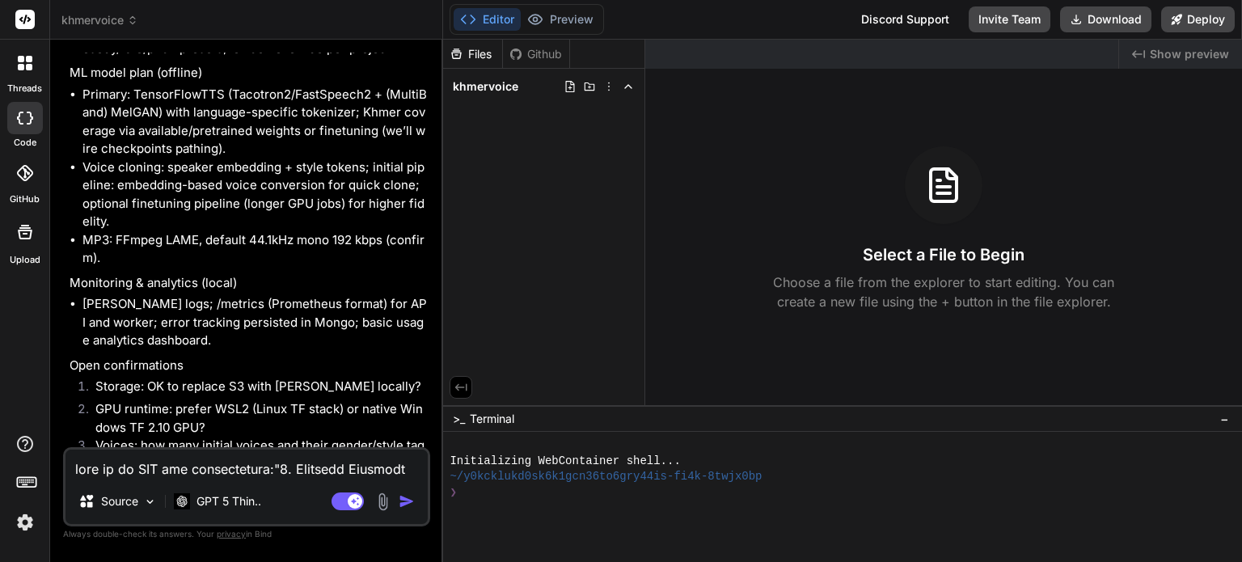
scroll to position [6974, 0]
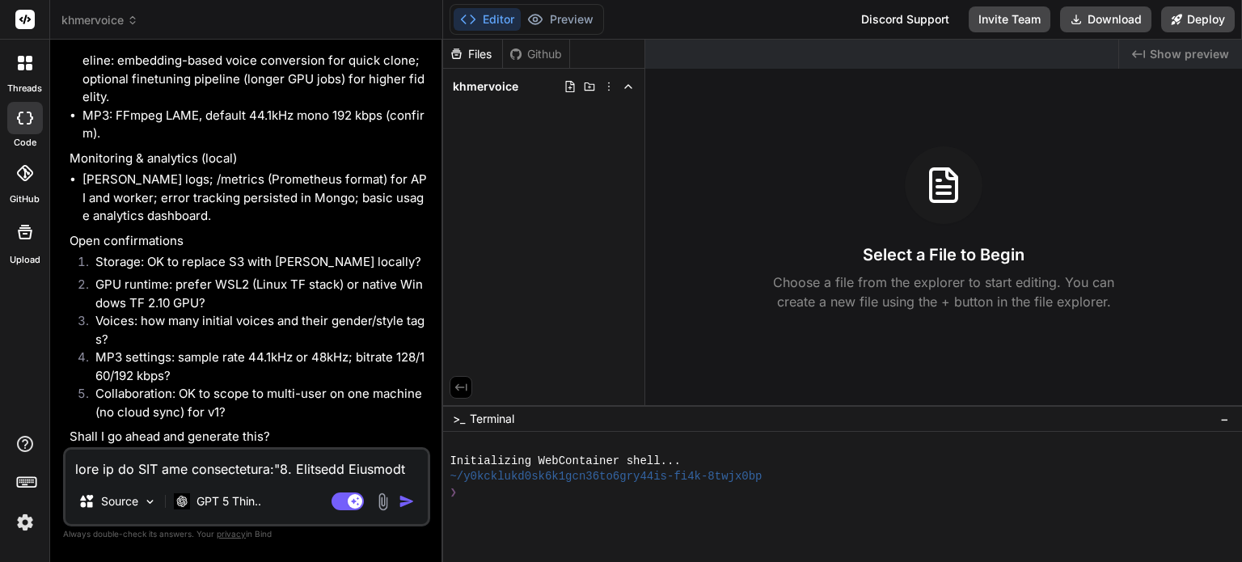
click at [294, 463] on textarea at bounding box center [246, 464] width 362 height 29
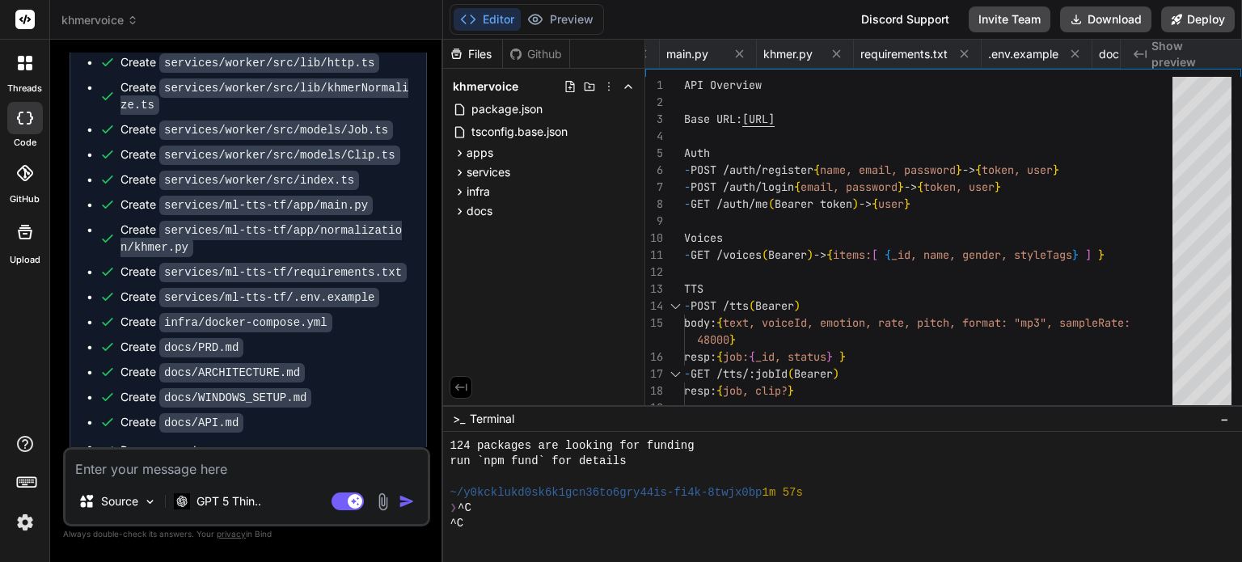
scroll to position [9304, 0]
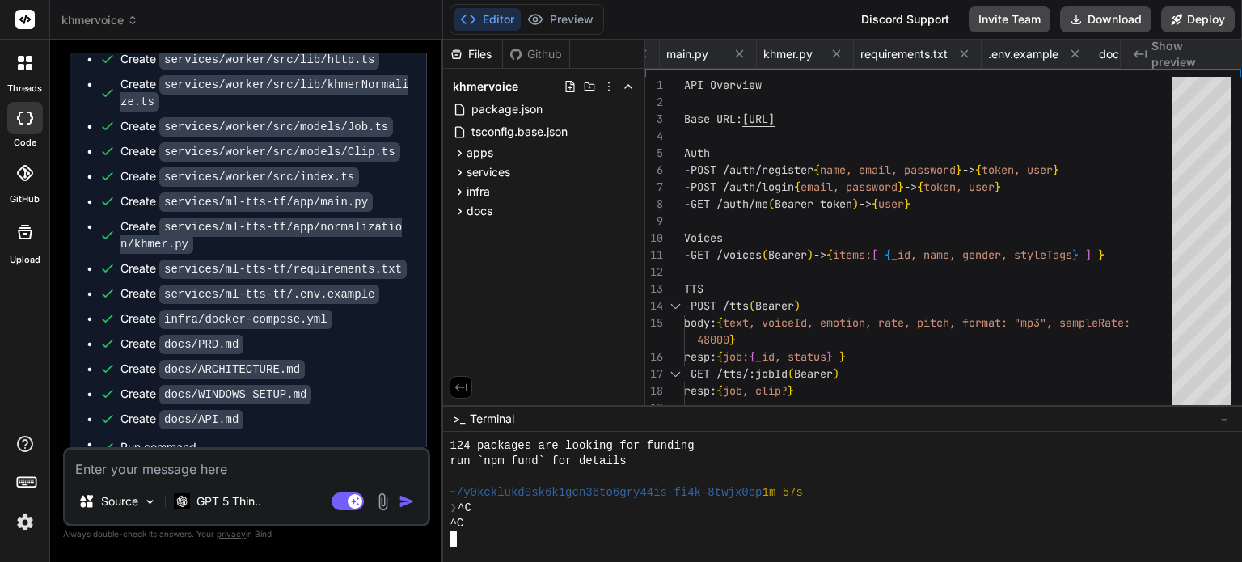
click at [631, 500] on div "❯ ^C" at bounding box center [833, 507] width 767 height 15
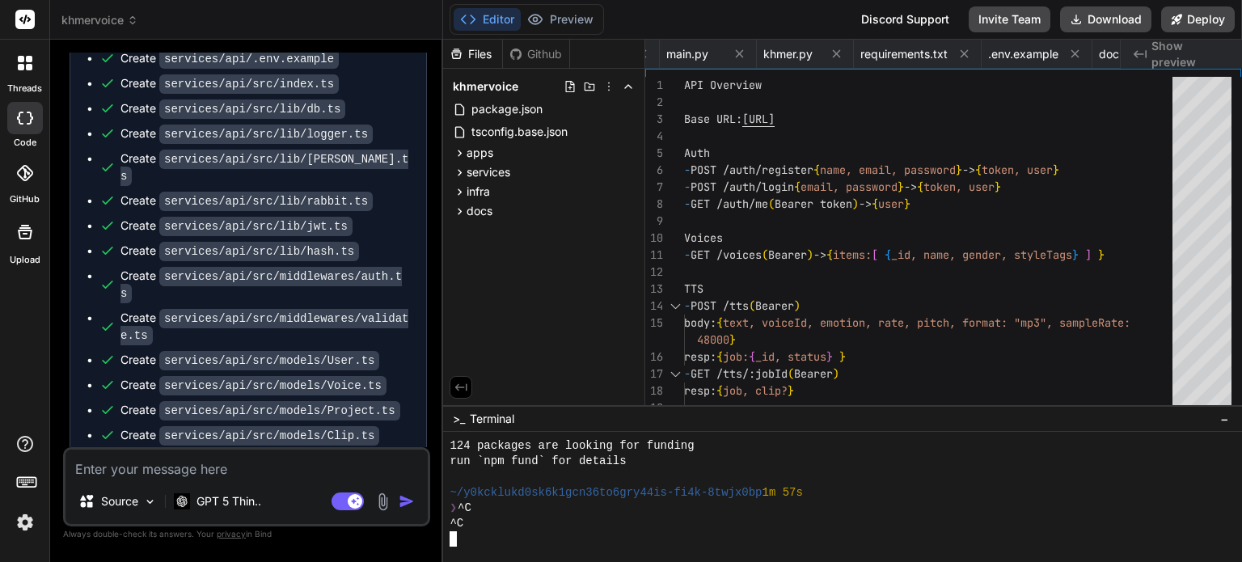
scroll to position [8334, 0]
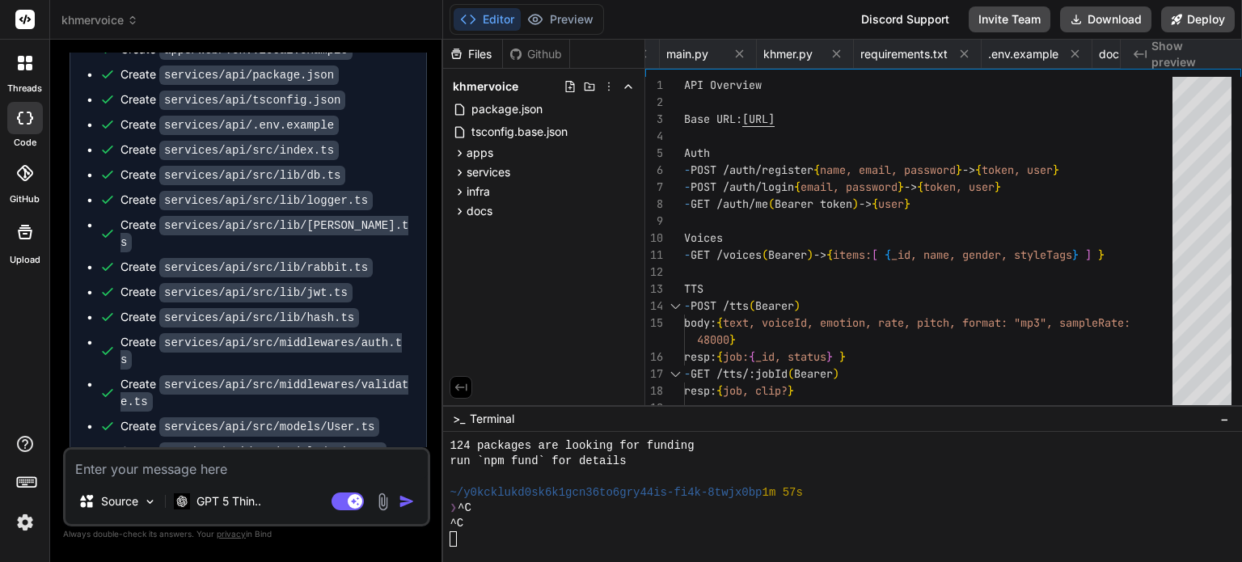
click at [489, 15] on button "Editor" at bounding box center [487, 19] width 67 height 23
click at [495, 105] on span "package.json" at bounding box center [507, 108] width 74 height 19
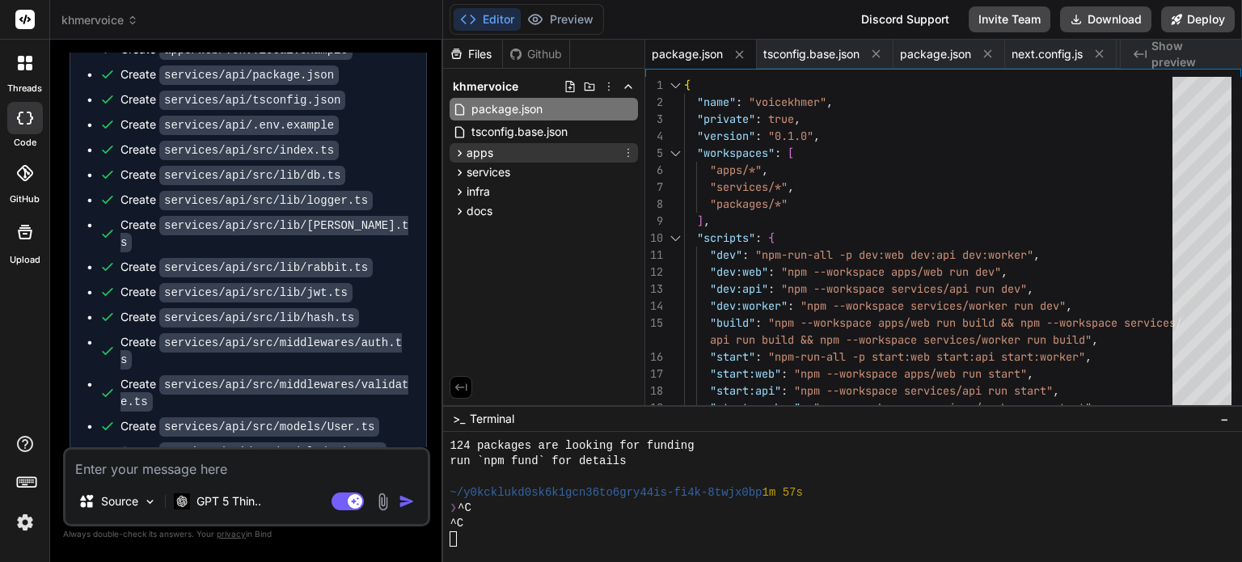
click at [490, 144] on div "apps" at bounding box center [544, 152] width 188 height 19
click at [489, 170] on span "web" at bounding box center [491, 174] width 23 height 16
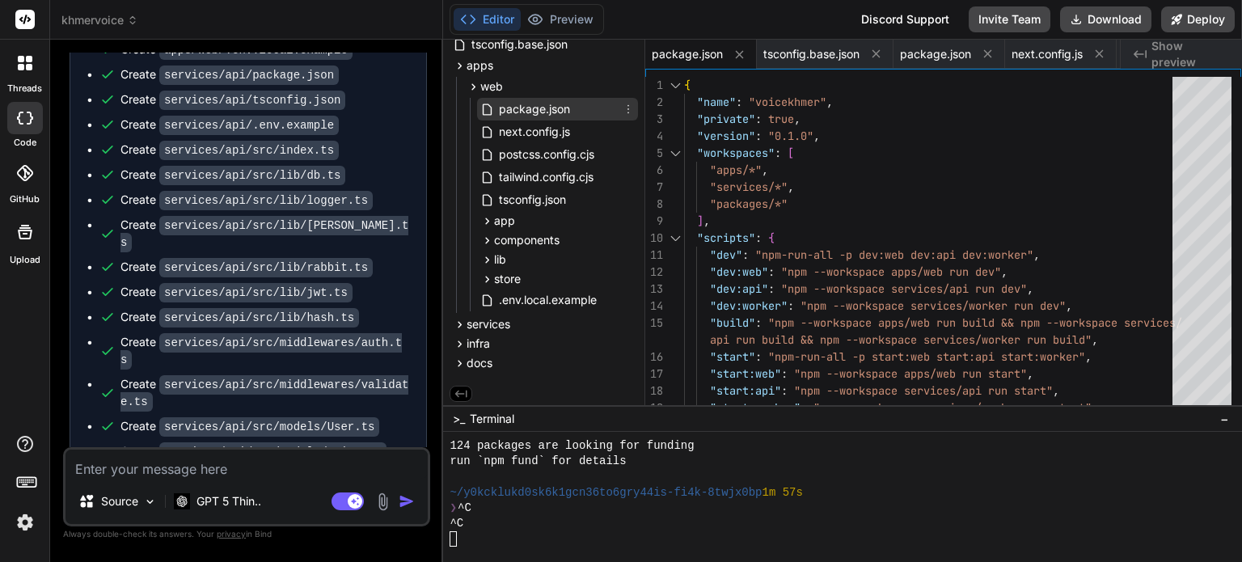
scroll to position [90, 0]
click at [527, 296] on span ".env.local.example" at bounding box center [547, 297] width 101 height 19
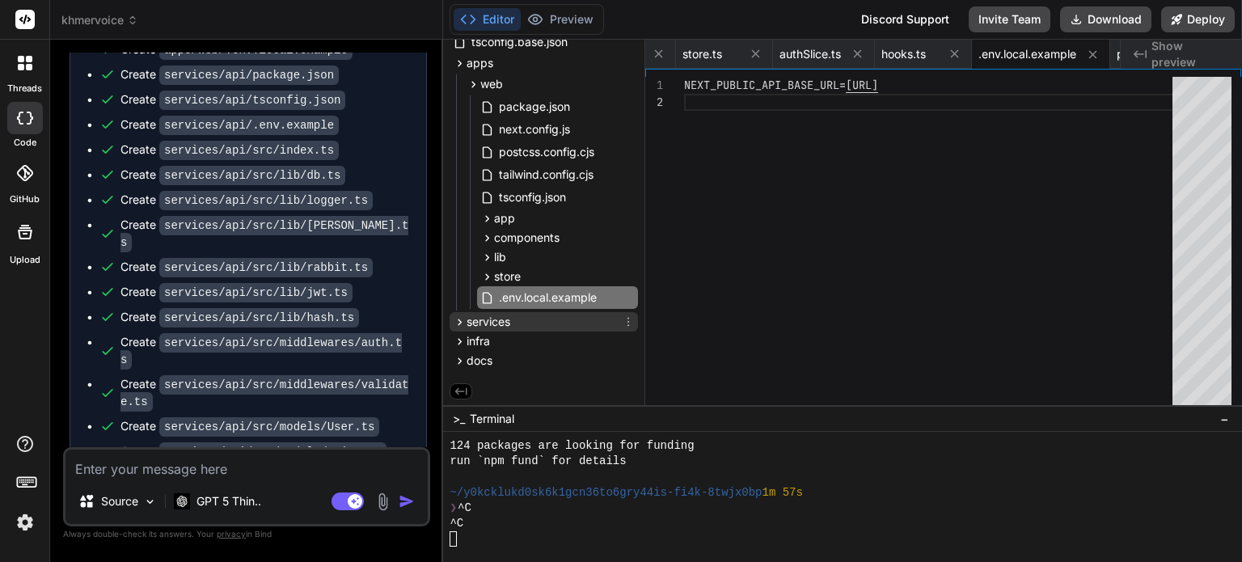
click at [462, 319] on icon at bounding box center [460, 322] width 14 height 14
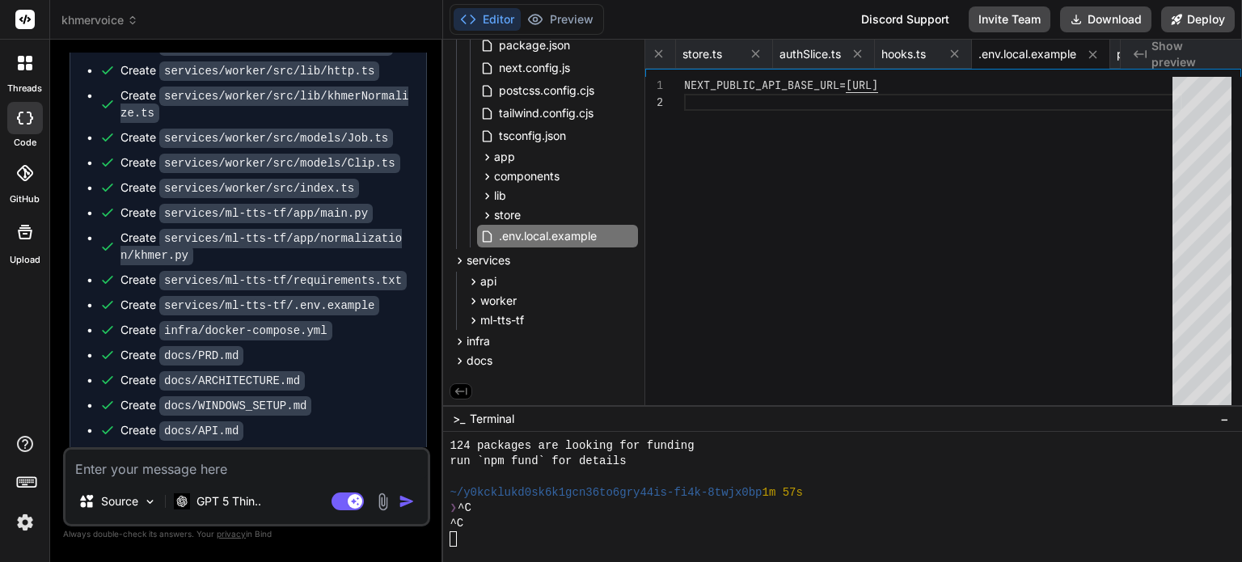
scroll to position [9304, 0]
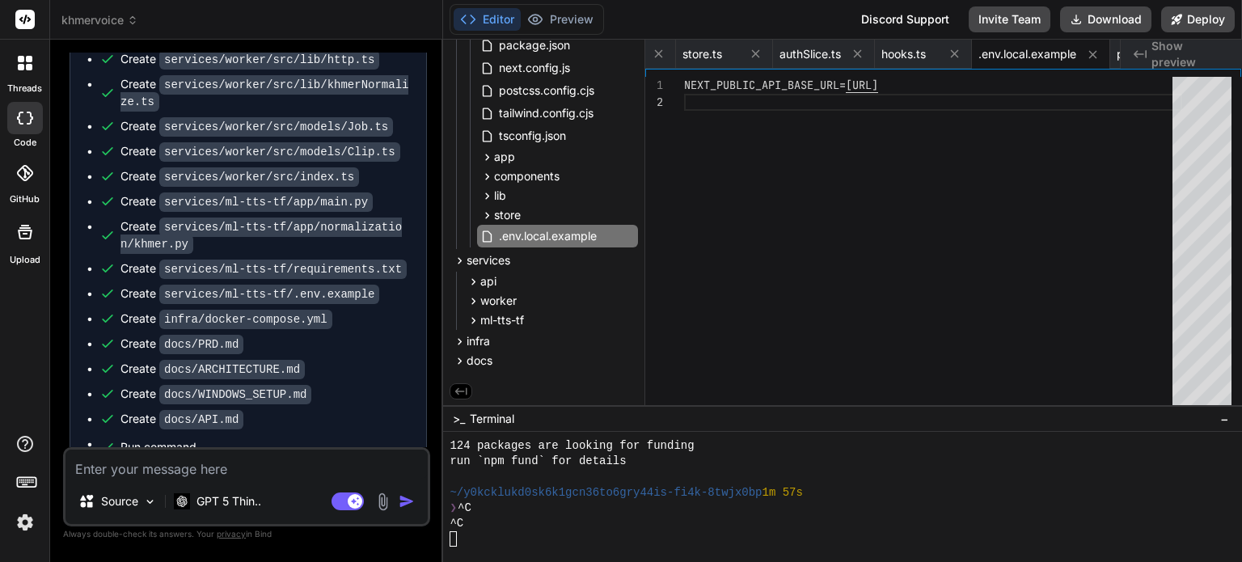
click at [470, 19] on icon at bounding box center [468, 19] width 16 height 16
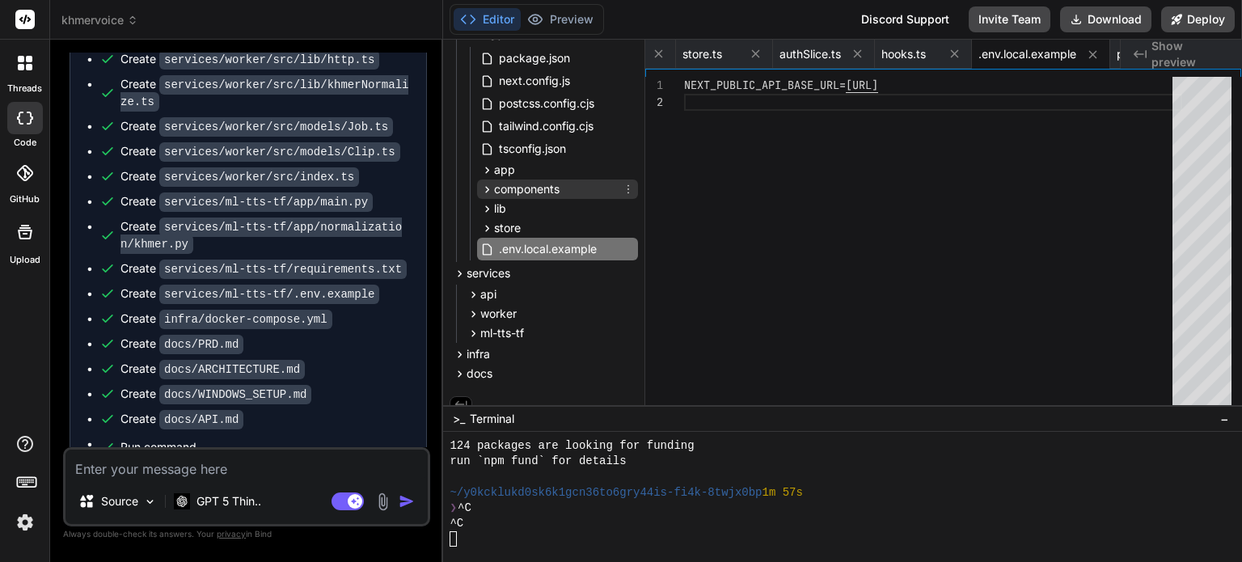
scroll to position [151, 0]
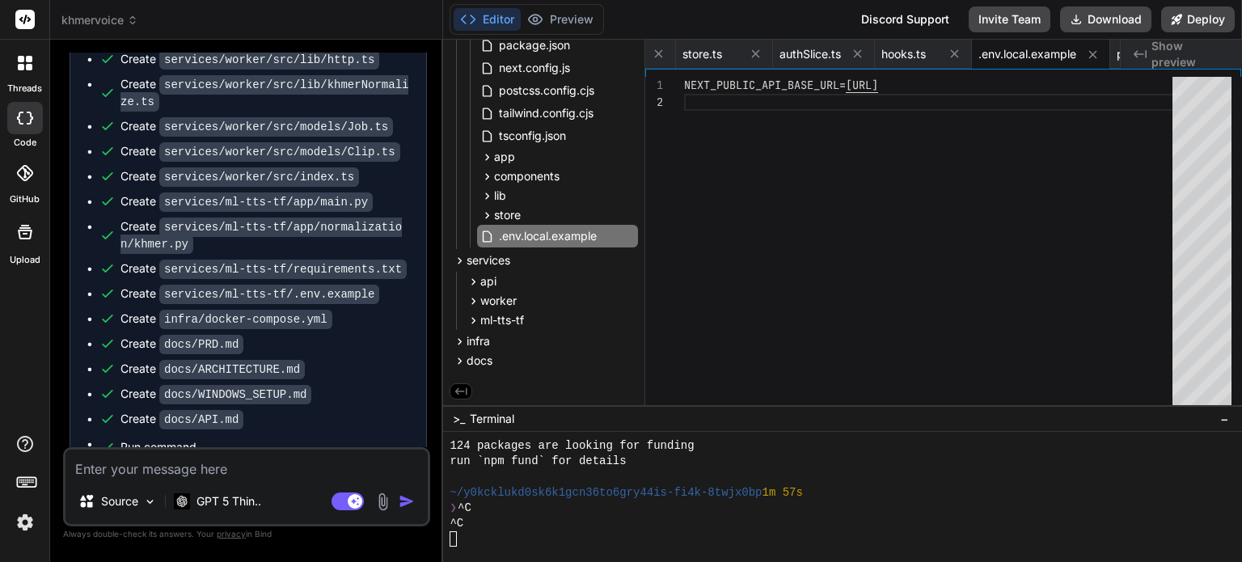
click at [249, 475] on textarea at bounding box center [246, 464] width 362 height 29
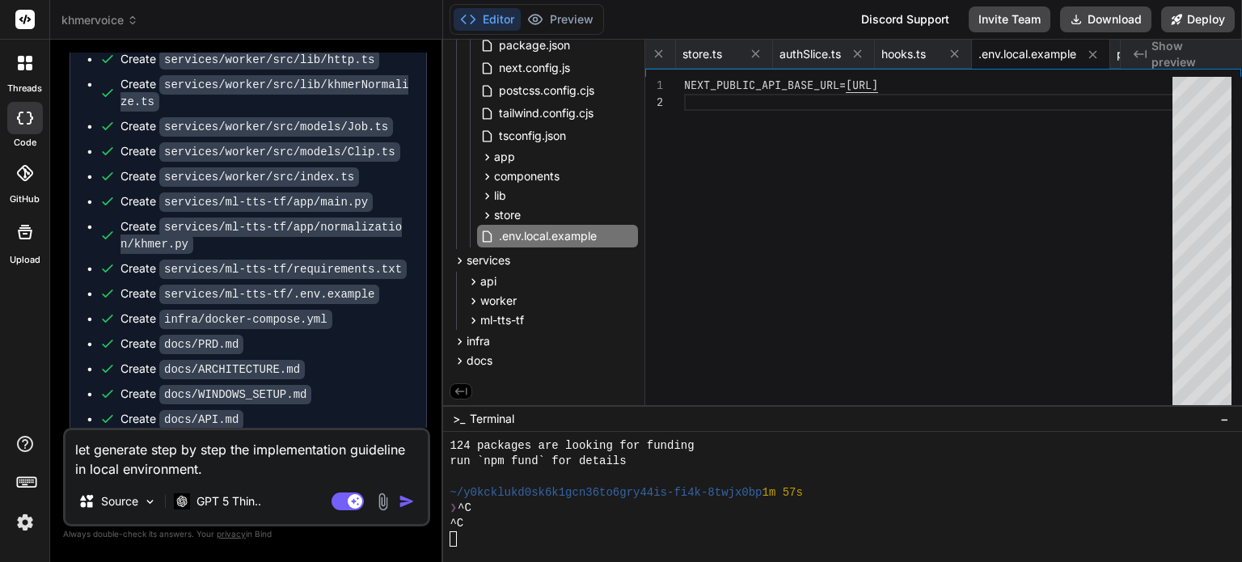
click at [405, 500] on img "button" at bounding box center [407, 501] width 16 height 16
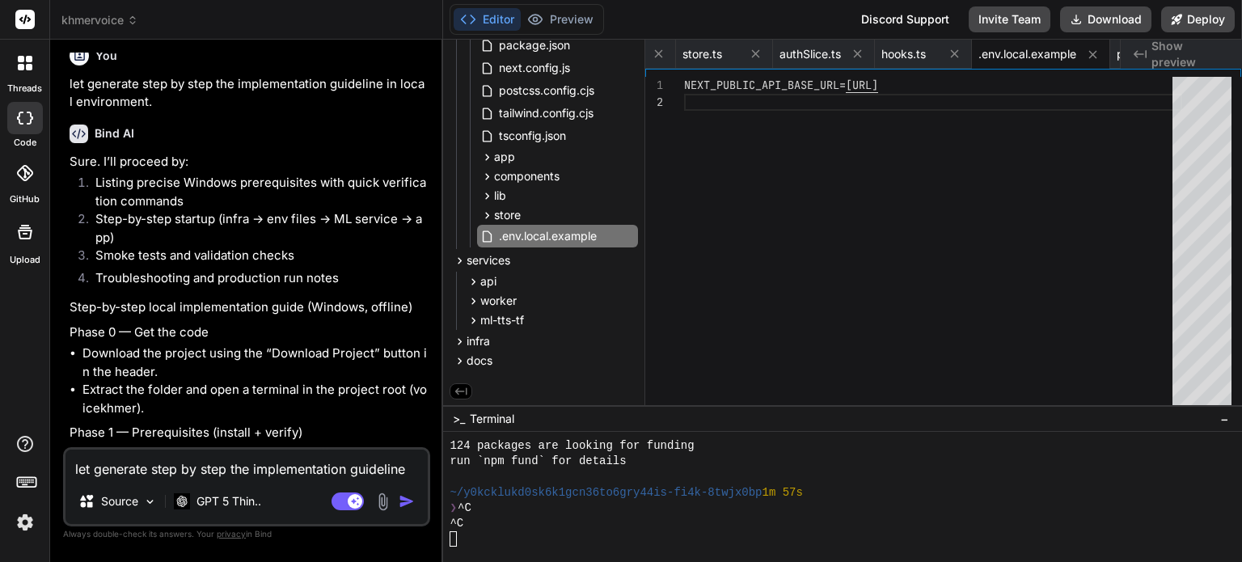
scroll to position [9909, 0]
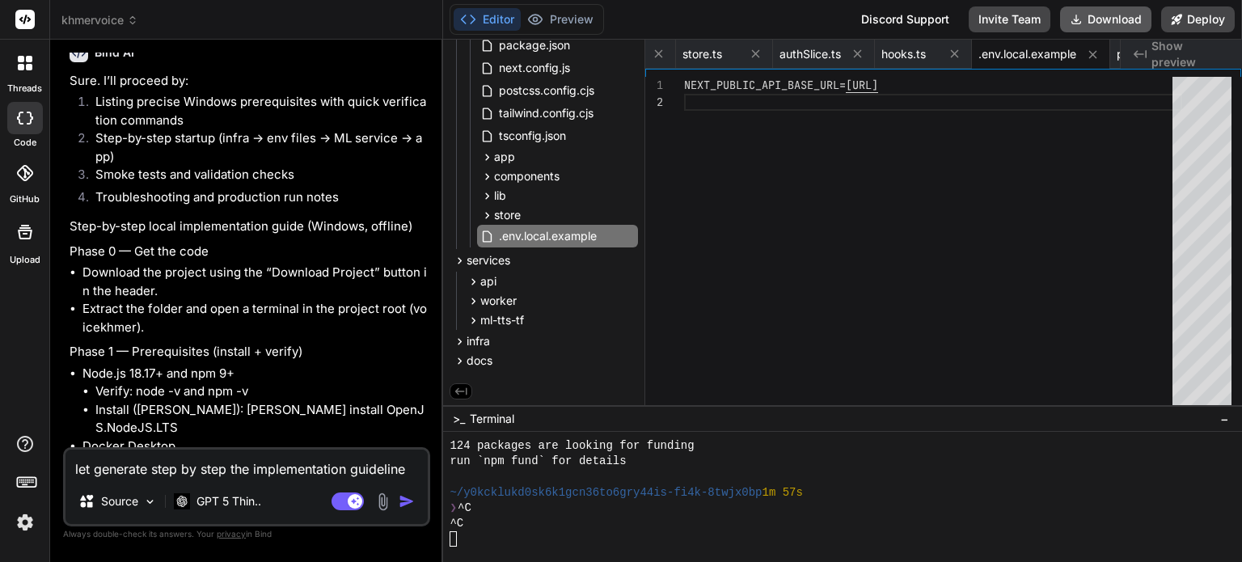
click at [1121, 12] on button "Download" at bounding box center [1105, 19] width 91 height 26
drag, startPoint x: 137, startPoint y: 274, endPoint x: 251, endPoint y: 274, distance: 113.2
click at [251, 382] on li "Verify: node -v and npm -v" at bounding box center [261, 391] width 332 height 19
copy li "node -v and npm -v"
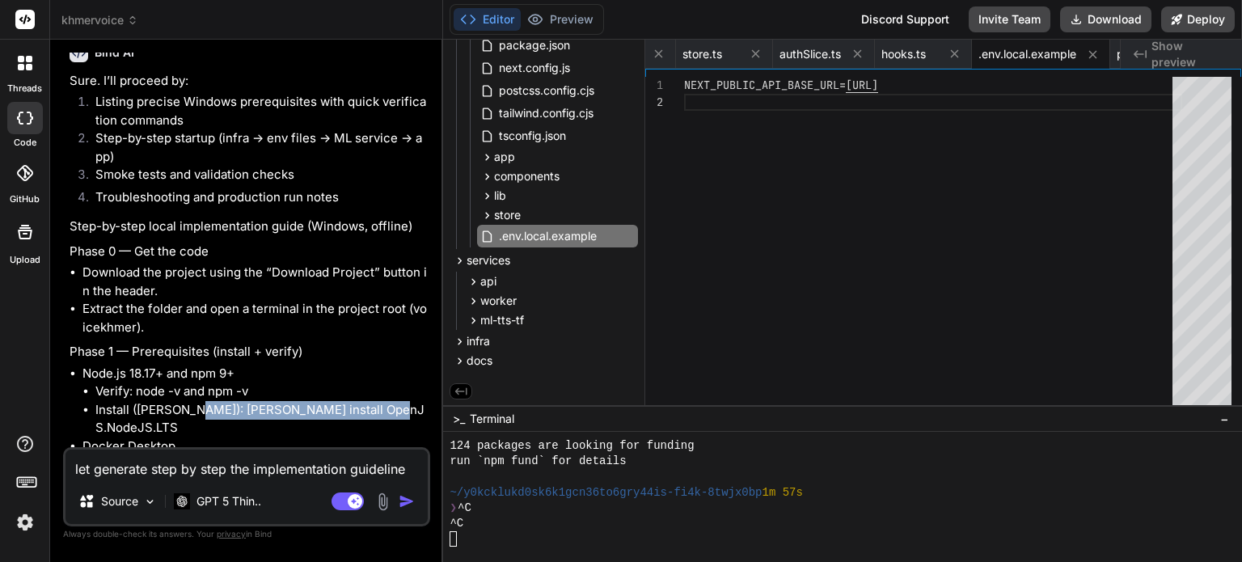
drag, startPoint x: 188, startPoint y: 298, endPoint x: 392, endPoint y: 298, distance: 203.8
click at [392, 401] on li "Install (winget): winget install OpenJS.NodeJS.LTS" at bounding box center [261, 419] width 332 height 36
copy li "winget install OpenJS.NodeJS.LTS"
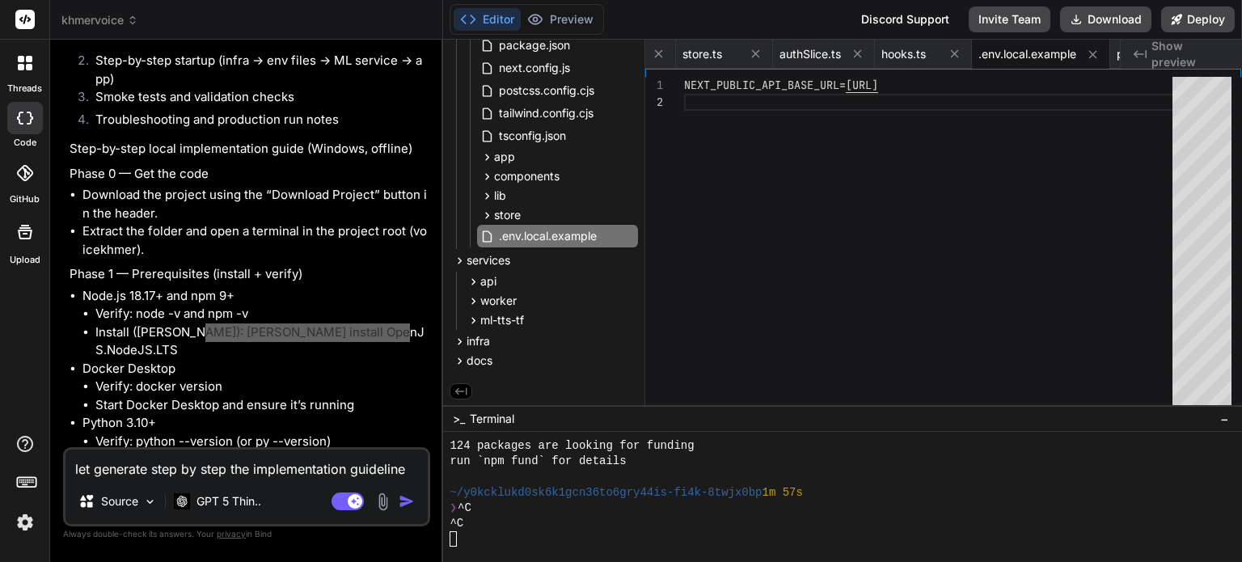
scroll to position [9990, 0]
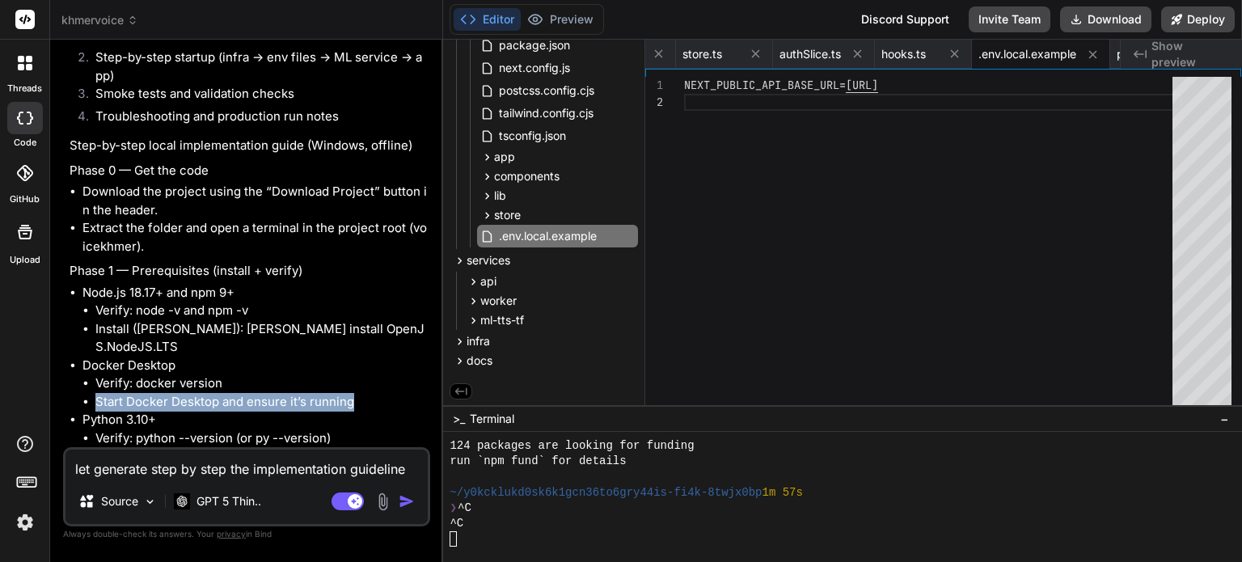
drag, startPoint x: 97, startPoint y: 266, endPoint x: 362, endPoint y: 268, distance: 265.2
click at [362, 393] on li "Start Docker Desktop and ensure it’s running" at bounding box center [261, 402] width 332 height 19
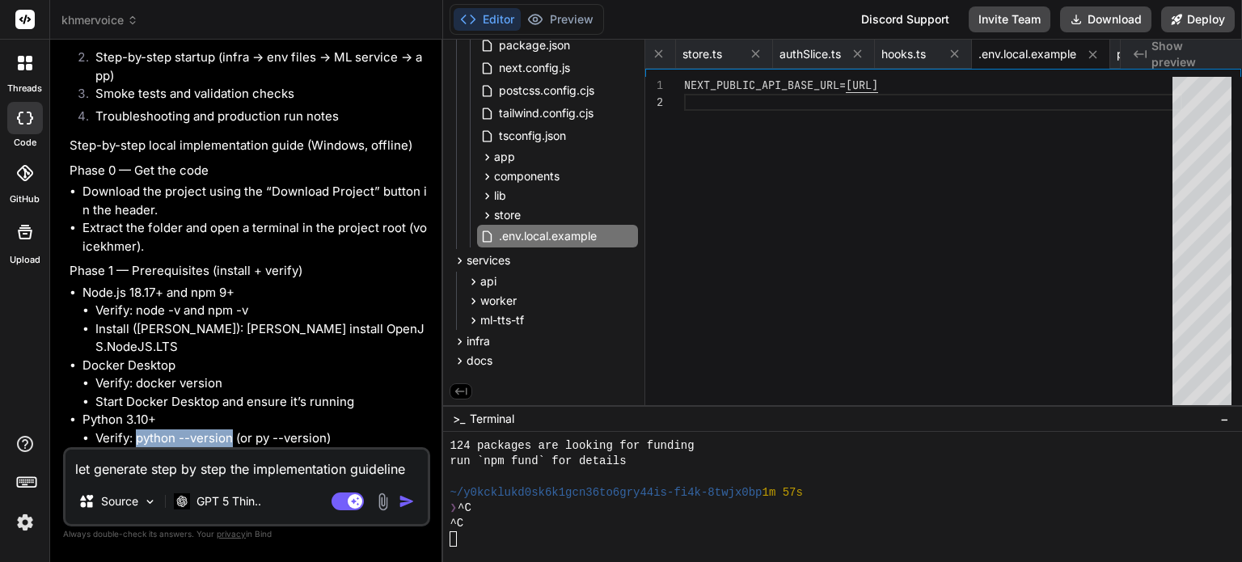
drag, startPoint x: 137, startPoint y: 303, endPoint x: 230, endPoint y: 304, distance: 93.8
click at [230, 429] on li "Verify: python --version (or py --version)" at bounding box center [261, 438] width 332 height 19
copy li "python --version"
drag, startPoint x: 186, startPoint y: 323, endPoint x: 377, endPoint y: 319, distance: 190.8
click at [377, 447] on li "Install (winget): winget install Python.Python.3.10" at bounding box center [261, 465] width 332 height 36
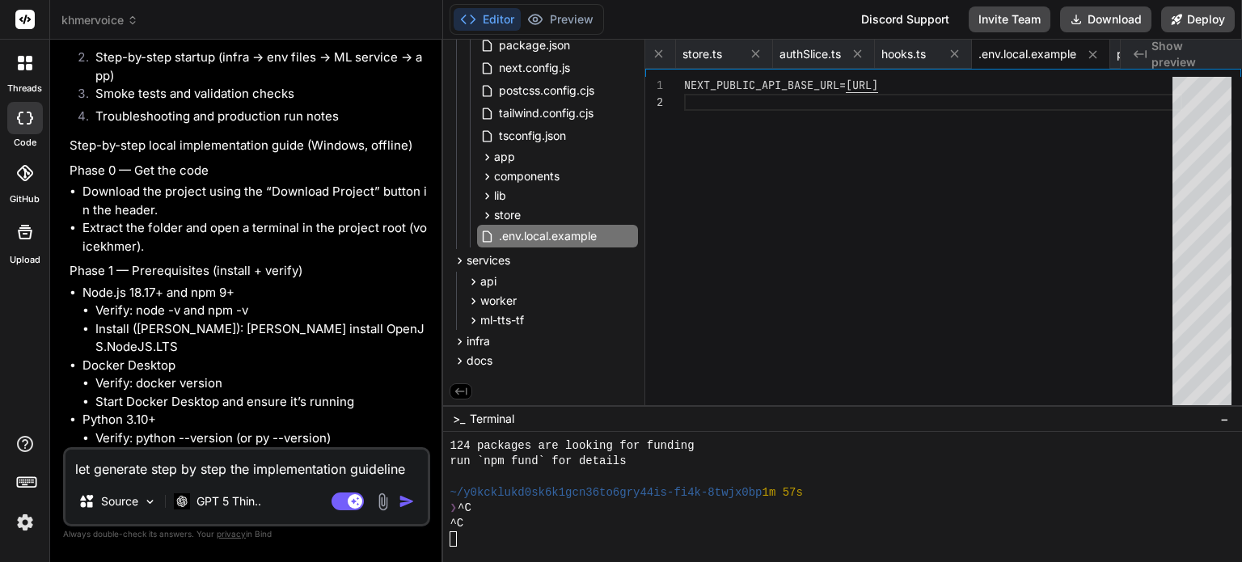
copy li "winget install Python.Python.3.10"
click at [491, 19] on button "Editor" at bounding box center [487, 19] width 67 height 23
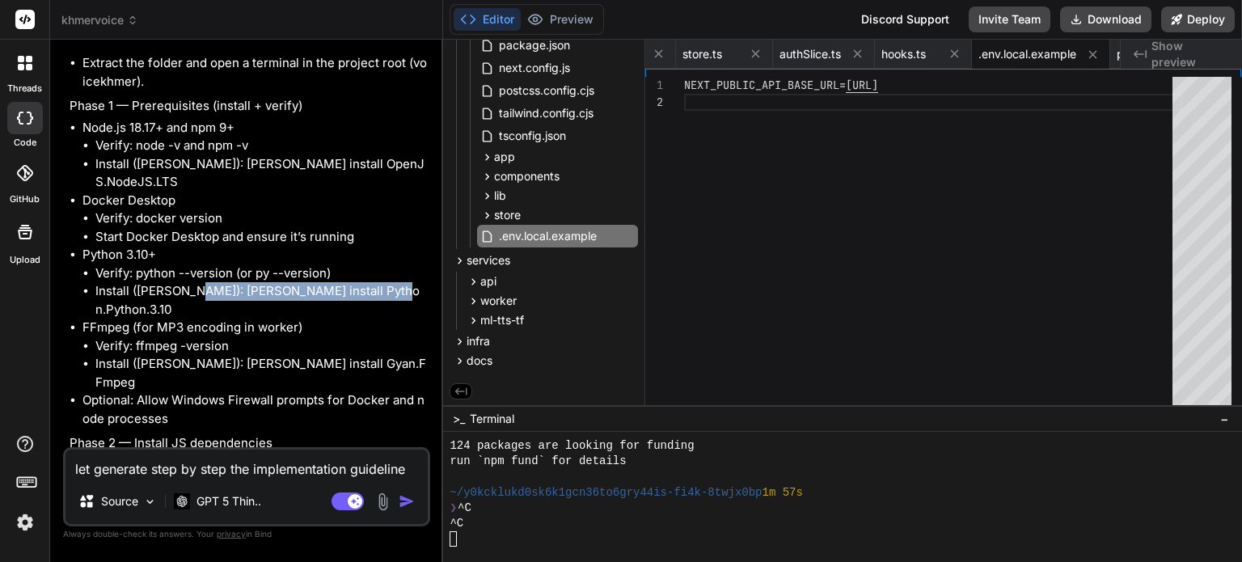
scroll to position [10152, 0]
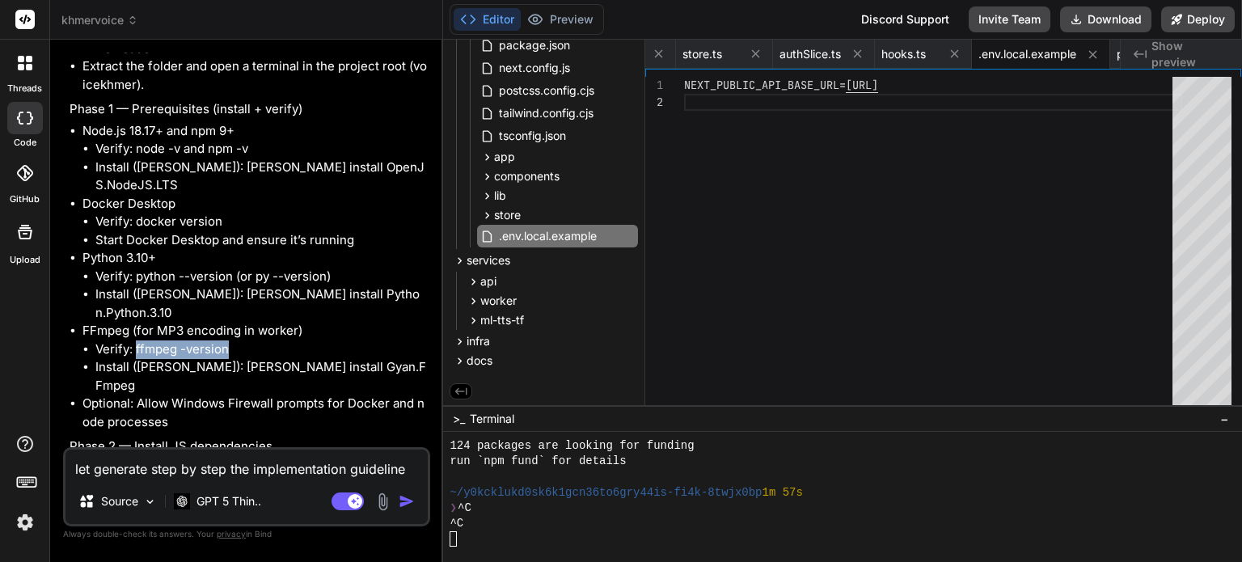
drag, startPoint x: 141, startPoint y: 195, endPoint x: 231, endPoint y: 196, distance: 89.8
click at [231, 340] on li "Verify: ffmpeg -version" at bounding box center [261, 349] width 332 height 19
copy li "ffmpeg -version"
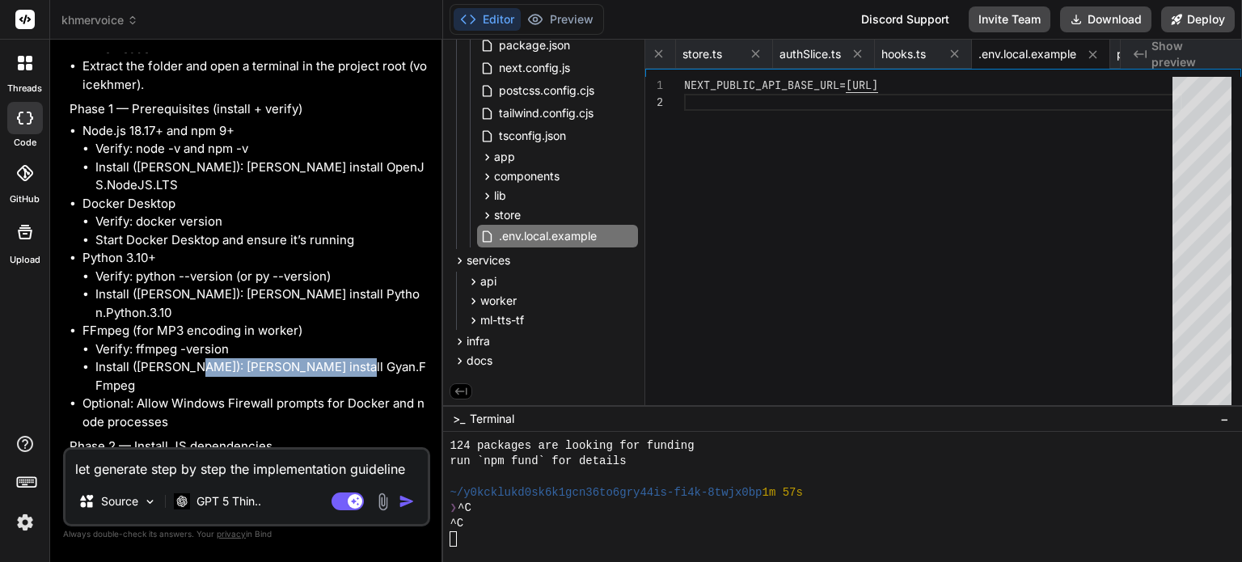
drag, startPoint x: 188, startPoint y: 214, endPoint x: 362, endPoint y: 213, distance: 174.6
click at [362, 358] on li "Install (winget): winget install Gyan.FFmpeg" at bounding box center [261, 376] width 332 height 36
copy li "winget install Gyan.FFmpeg"
drag, startPoint x: 96, startPoint y: 315, endPoint x: 184, endPoint y: 314, distance: 88.1
click at [184, 477] on li "npm install" at bounding box center [261, 486] width 332 height 19
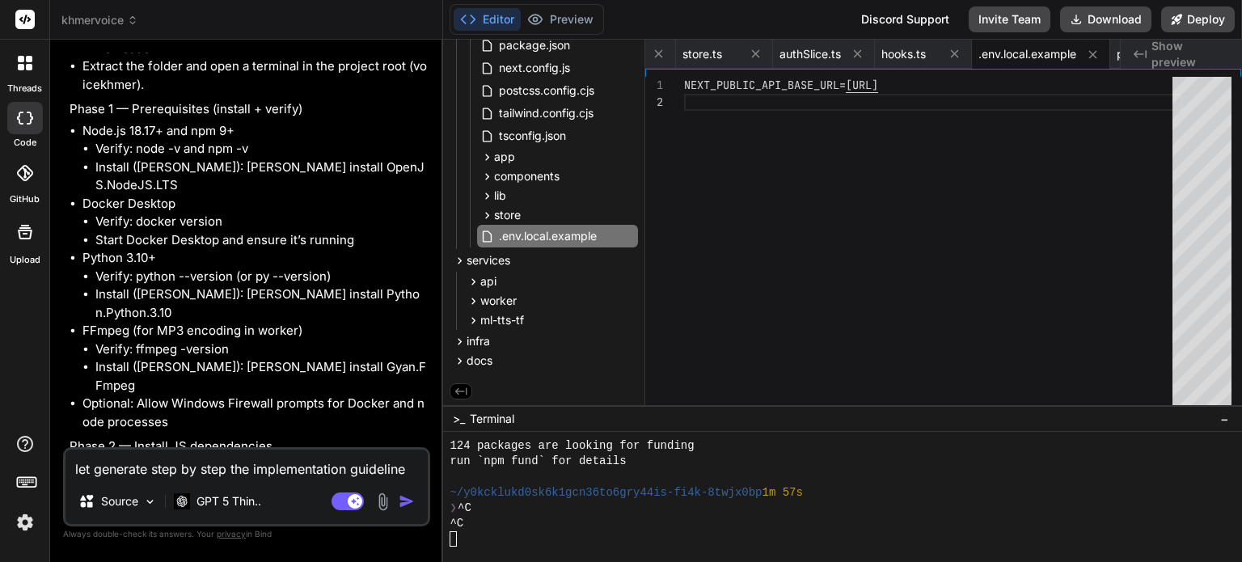
copy li "npm install"
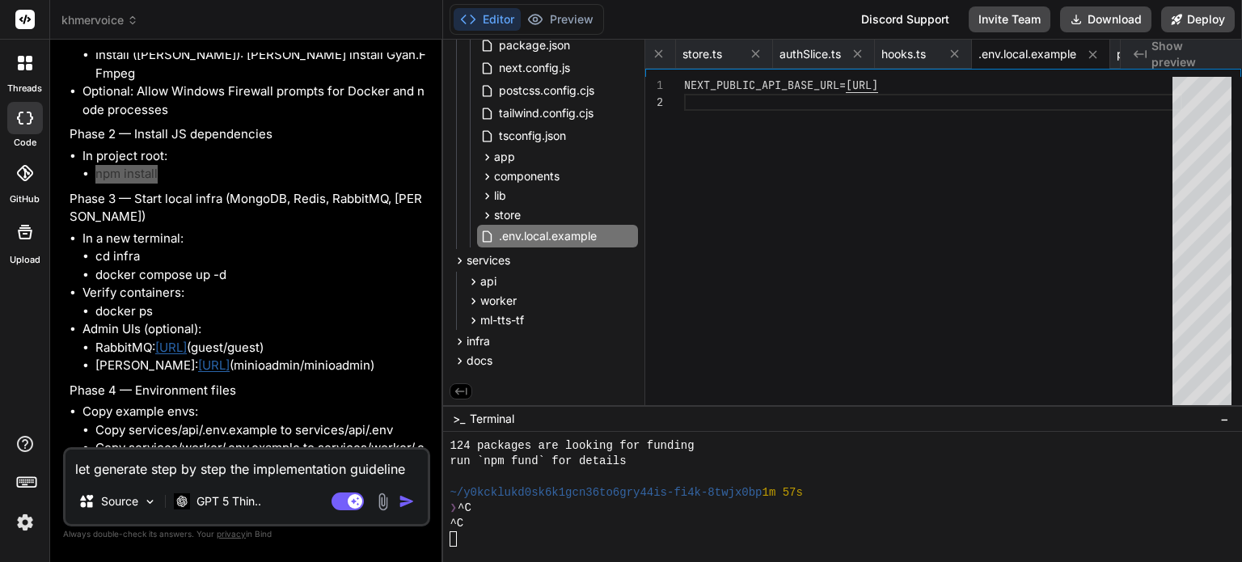
scroll to position [10475, 0]
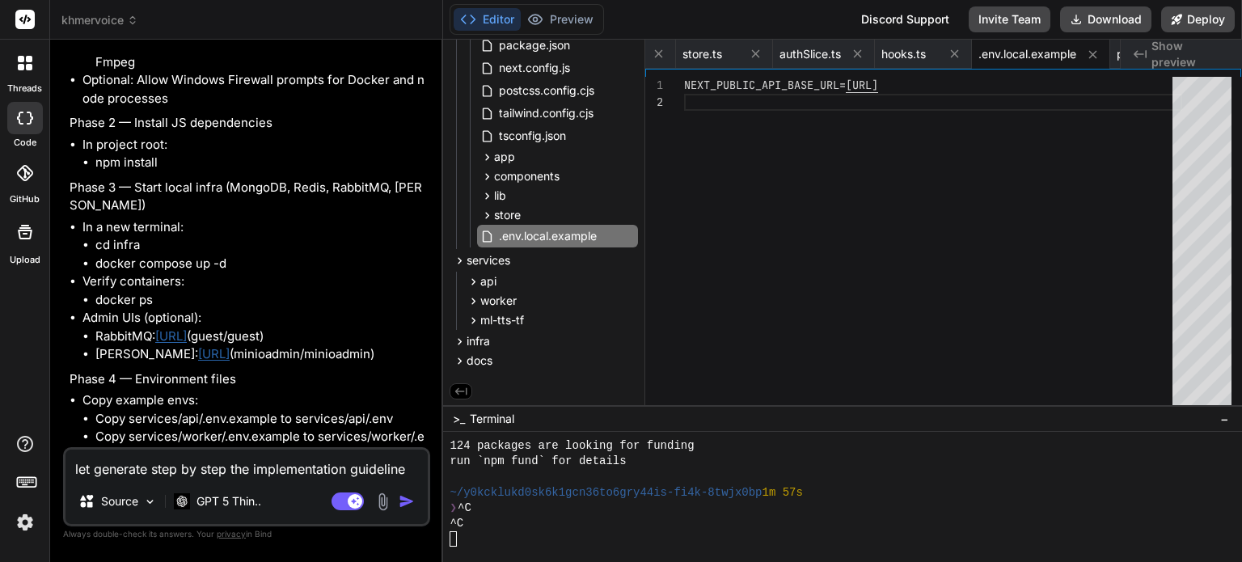
click at [247, 465] on textarea "let generate step by step the implementation guideline in local environment." at bounding box center [246, 464] width 362 height 29
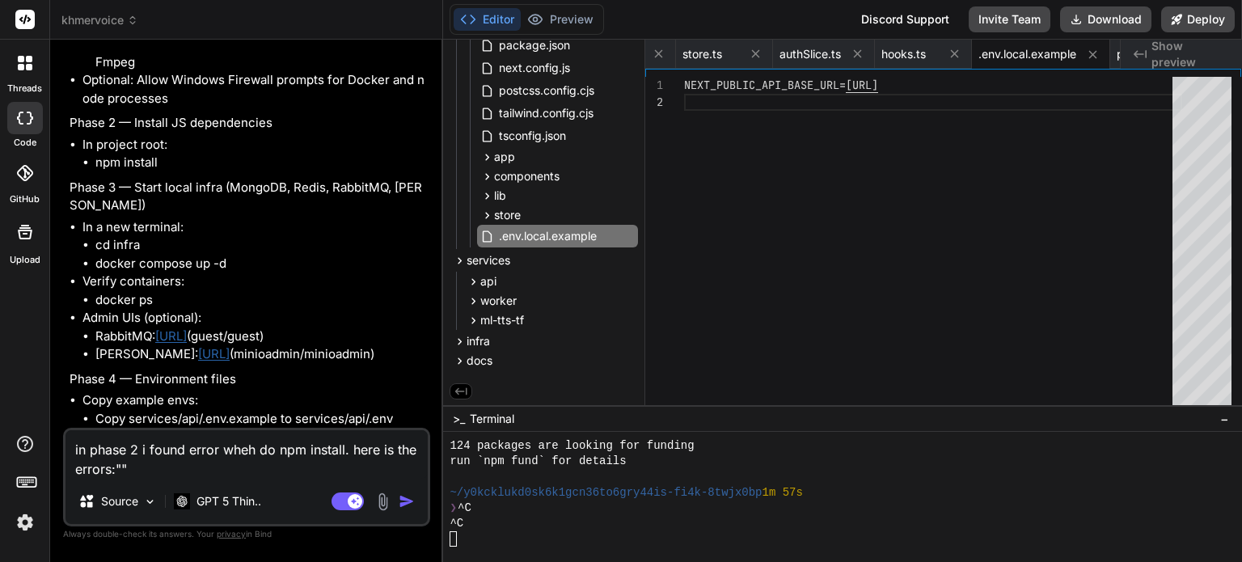
drag, startPoint x: 230, startPoint y: 418, endPoint x: 122, endPoint y: 465, distance: 117.3
click at [122, 465] on textarea "in phase 2 i found error wheh do npm install. here is the errors:""" at bounding box center [246, 454] width 362 height 49
paste textarea "npm install"
click at [121, 470] on textarea "in phase 2 i found error wheh do npm install. here is the errors:""" at bounding box center [246, 454] width 362 height 49
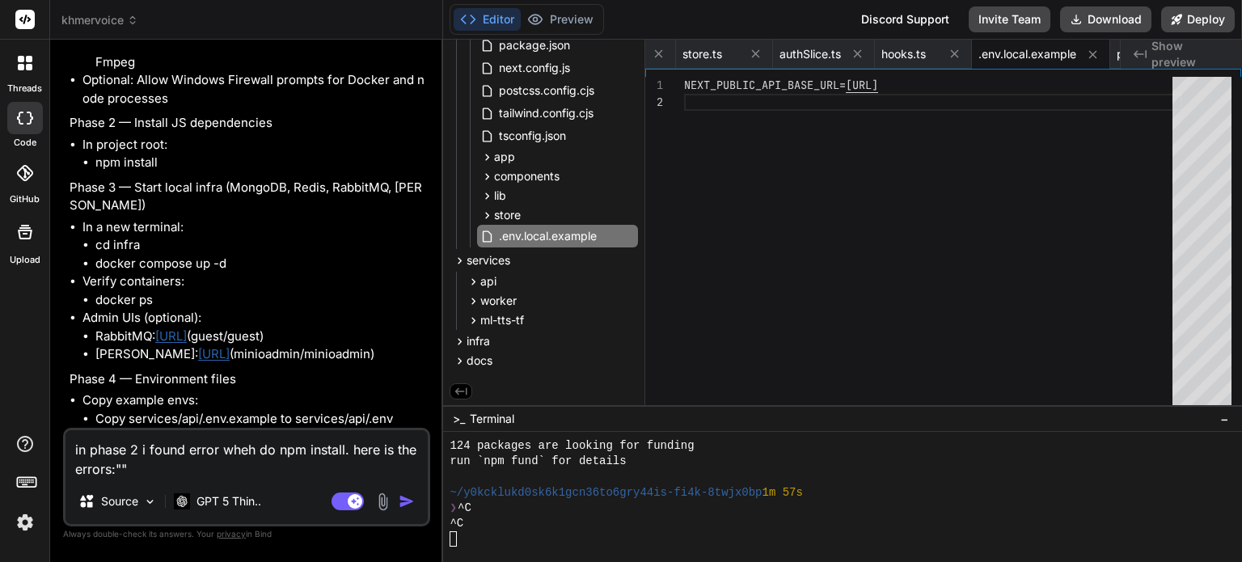
click at [121, 470] on textarea "in phase 2 i found error wheh do npm install. here is the errors:""" at bounding box center [246, 454] width 362 height 49
paste textarea "C:\Users\USER\Khmervoice>npm install npm error code ENOENT npm error syscall op…"
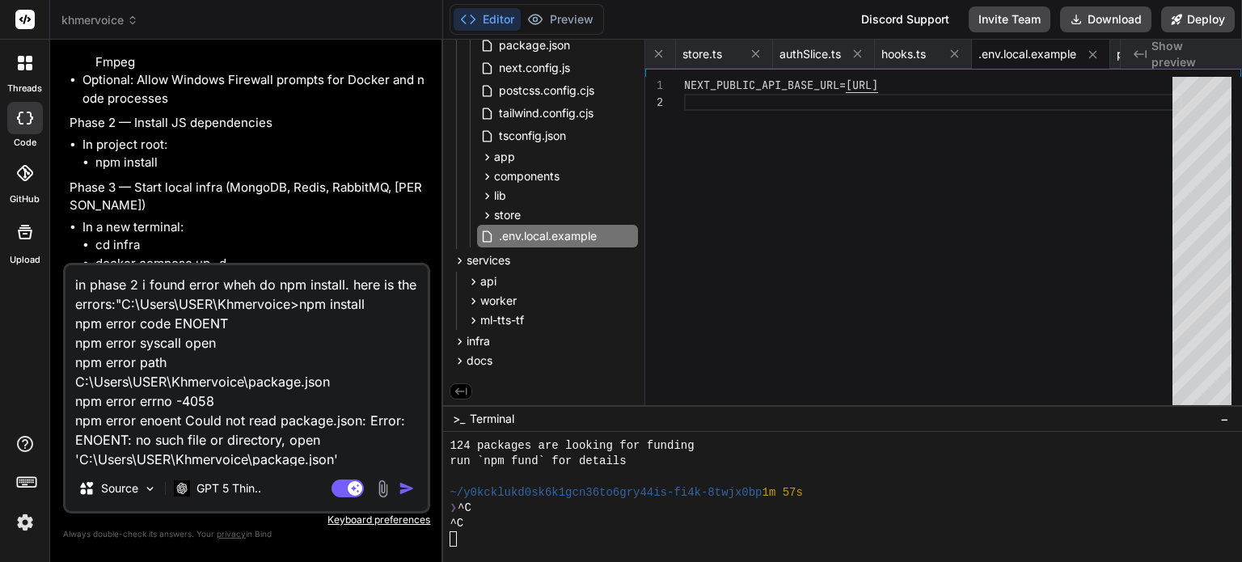
scroll to position [137, 0]
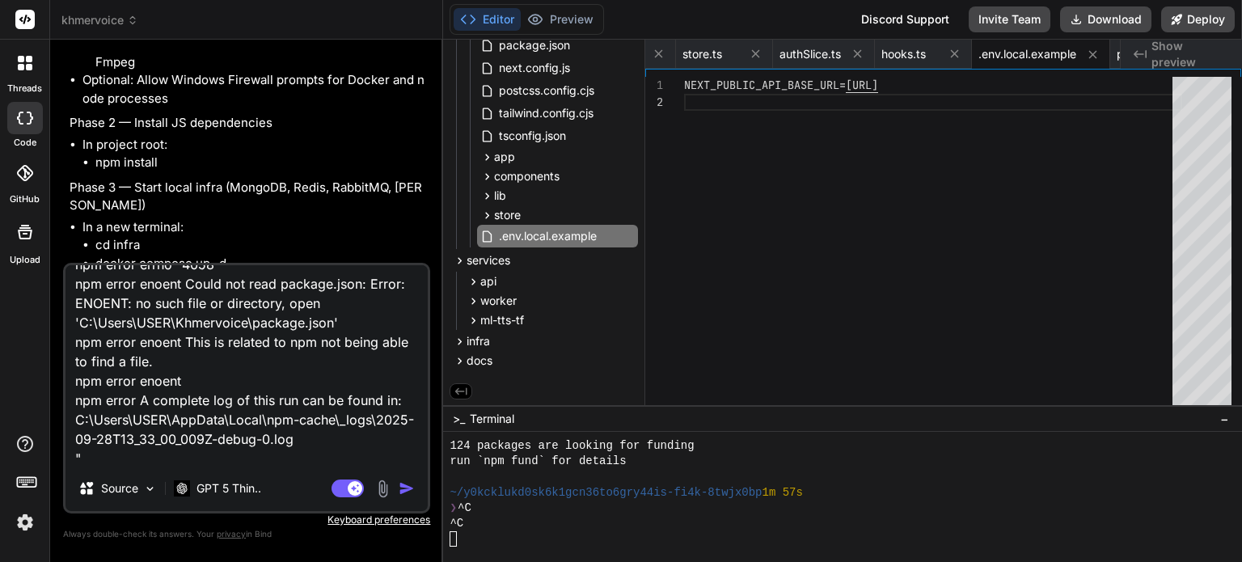
click at [310, 458] on textarea "in phase 2 i found error wheh do npm install. here is the errors:"C:\Users\USER…" at bounding box center [246, 365] width 362 height 201
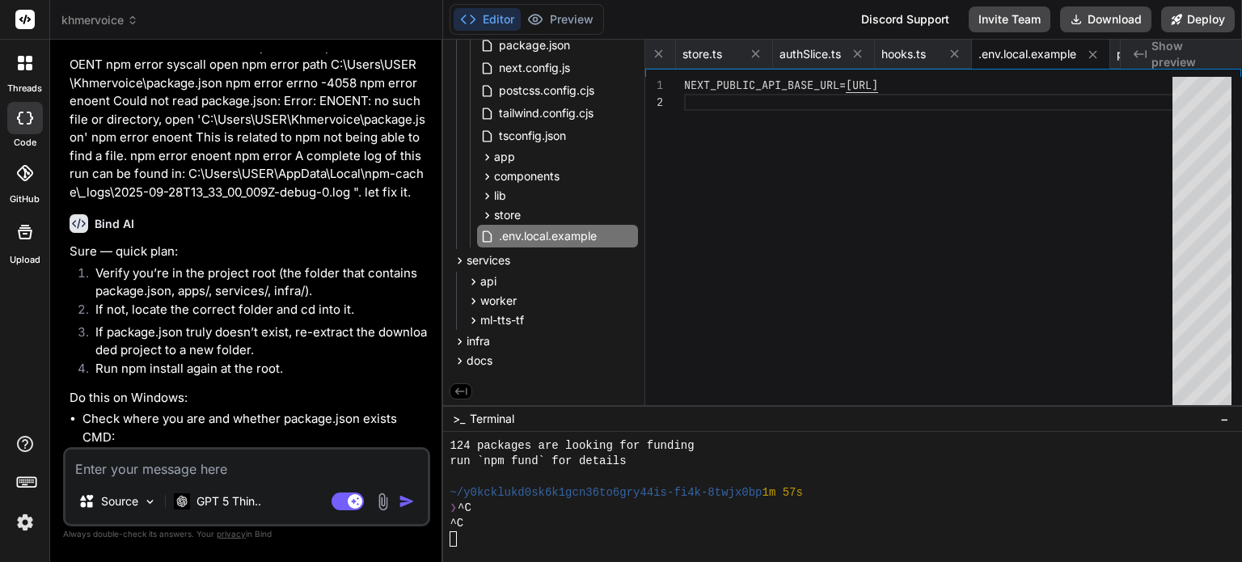
scroll to position [12869, 0]
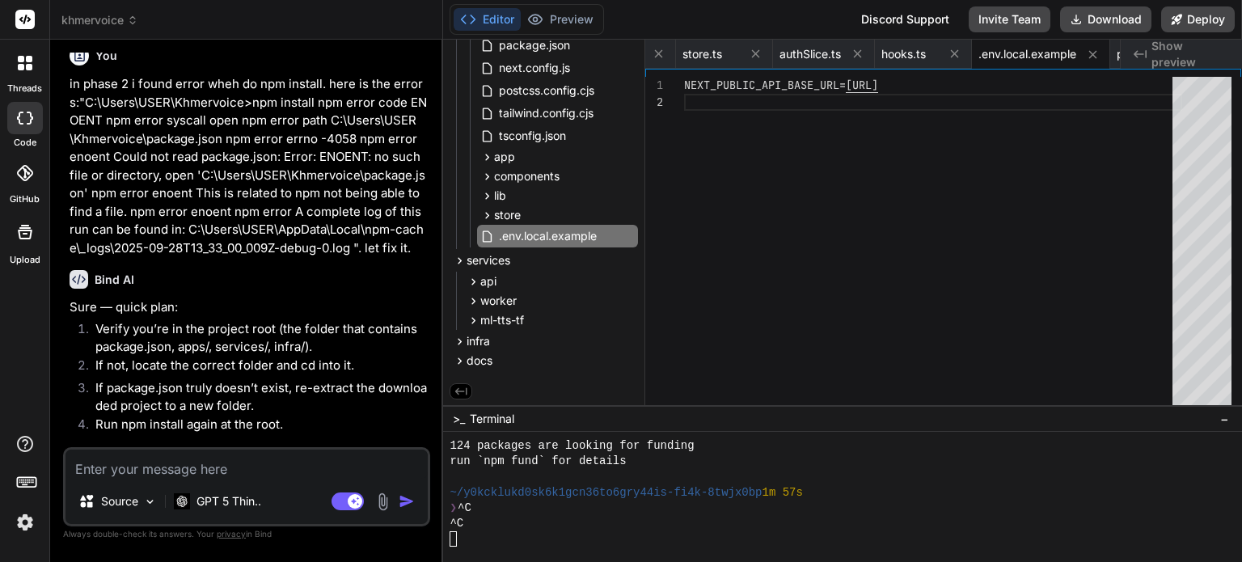
drag, startPoint x: 93, startPoint y: 342, endPoint x: 222, endPoint y: 342, distance: 128.6
click at [222, 502] on ul "cd C:\Users\USER\Khmervoice dir dir /s /b package.json" at bounding box center [254, 529] width 344 height 55
copy li "dir /s /b package.json"
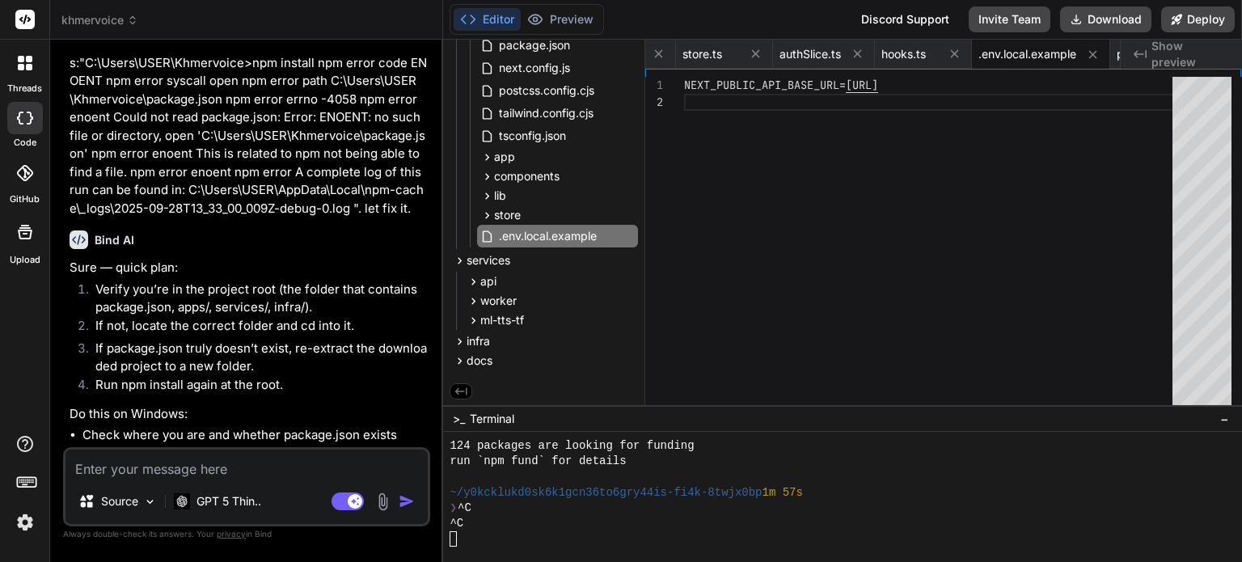
scroll to position [13031, 0]
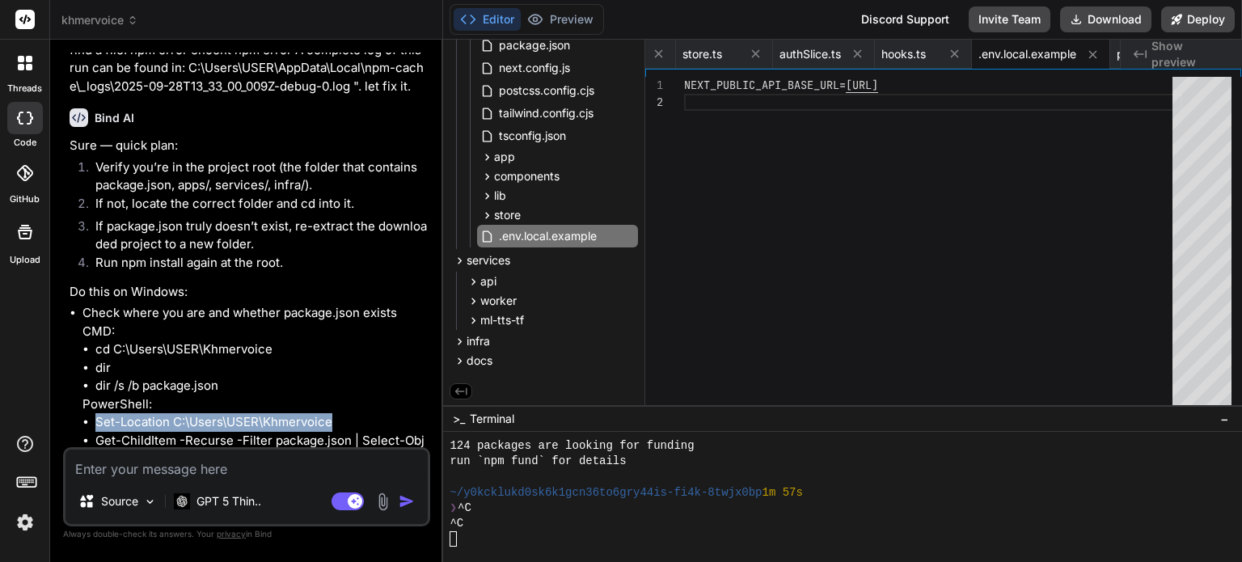
drag, startPoint x: 96, startPoint y: 213, endPoint x: 337, endPoint y: 217, distance: 241.0
click at [337, 413] on li "Set-Location C:\Users\USER\Khmervoice" at bounding box center [261, 422] width 332 height 19
copy li "Set-Location C:\Users\USER\Khmervoice"
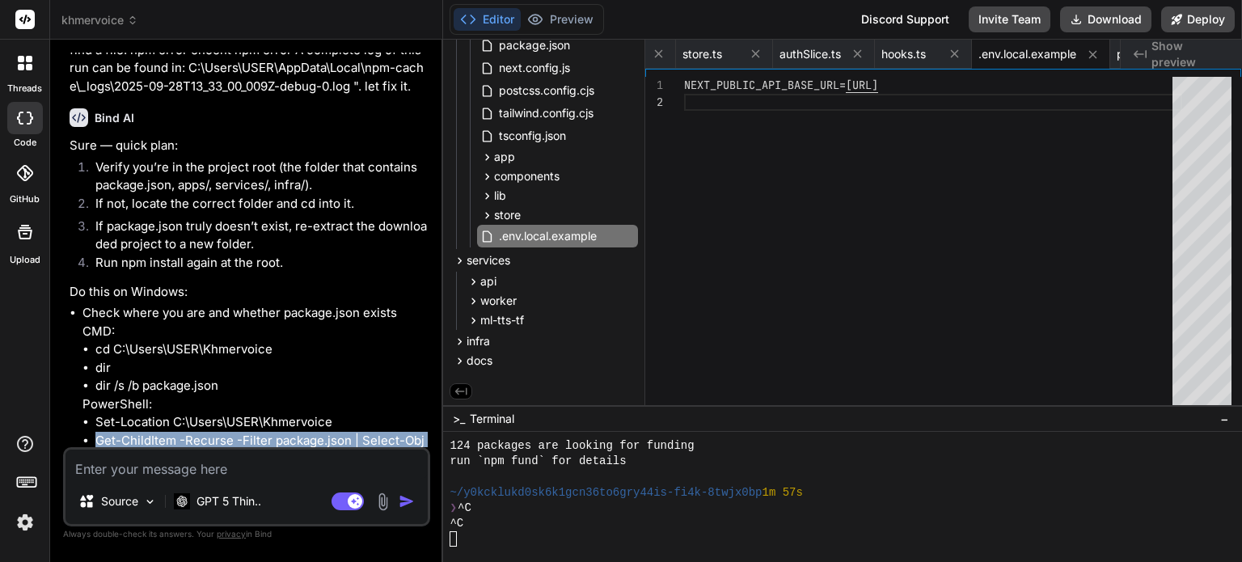
drag, startPoint x: 97, startPoint y: 234, endPoint x: 233, endPoint y: 251, distance: 136.9
click at [233, 432] on li "Get-ChildItem -Recurse -Filter package.json | Select-Object -Expand FullName" at bounding box center [261, 450] width 332 height 36
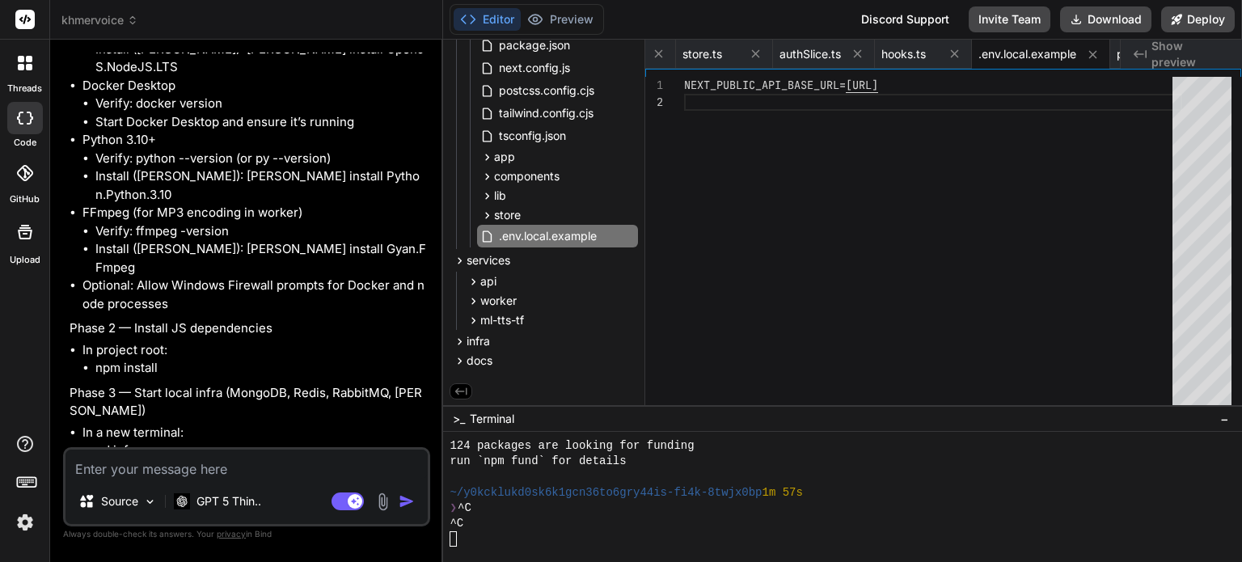
scroll to position [10282, 0]
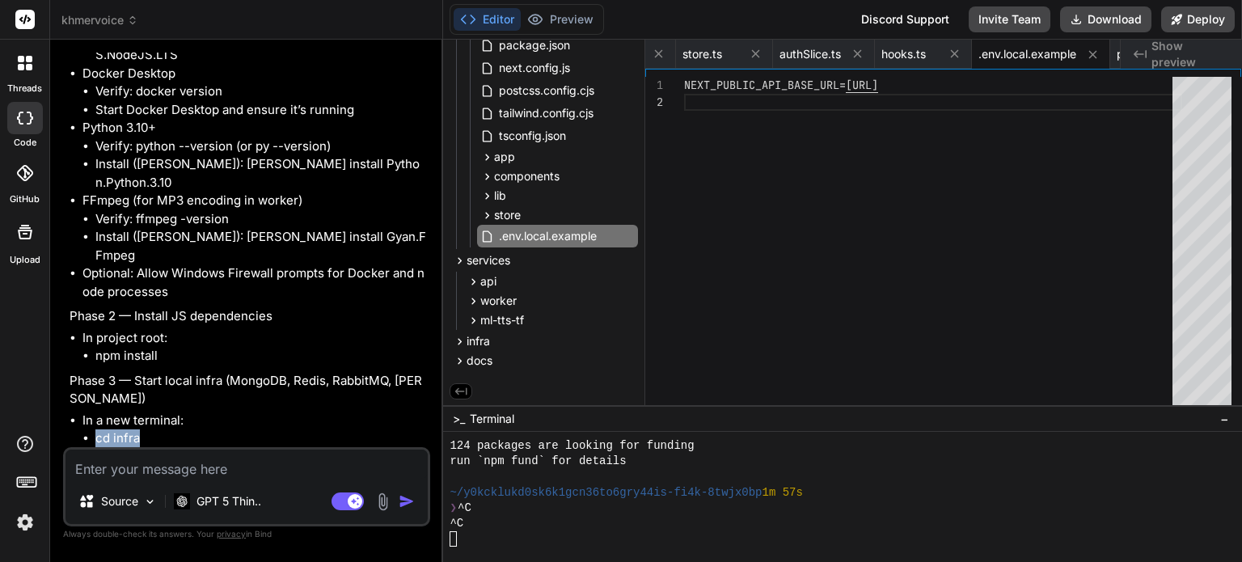
drag, startPoint x: 97, startPoint y: 268, endPoint x: 158, endPoint y: 268, distance: 61.4
click at [158, 429] on li "cd infra" at bounding box center [261, 438] width 332 height 19
click at [223, 478] on textarea at bounding box center [246, 464] width 362 height 29
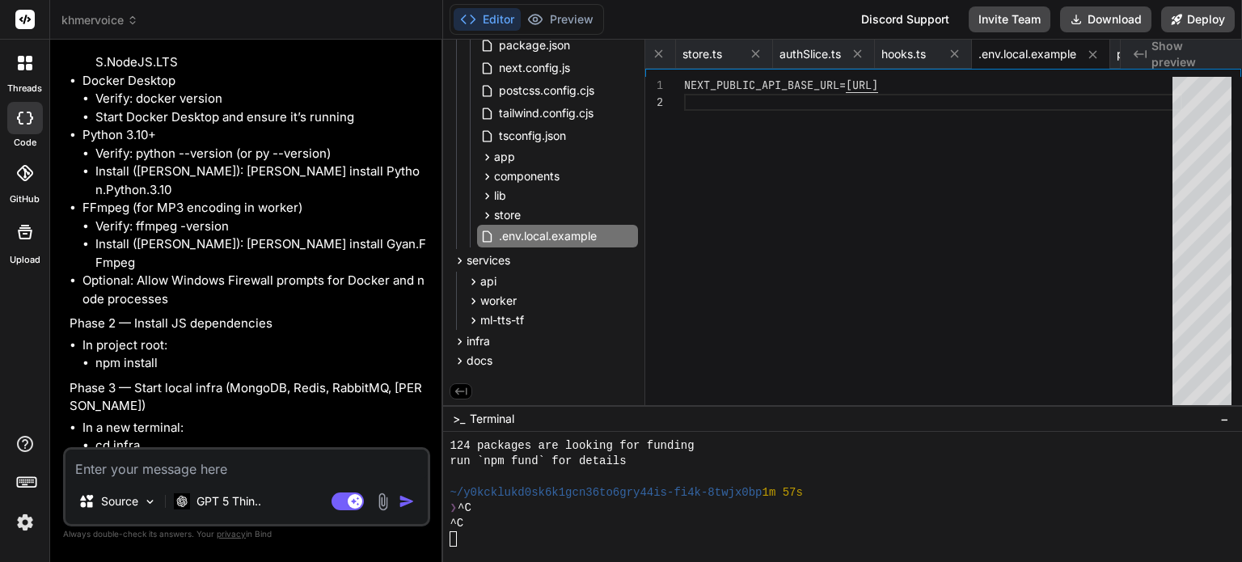
scroll to position [10288, 0]
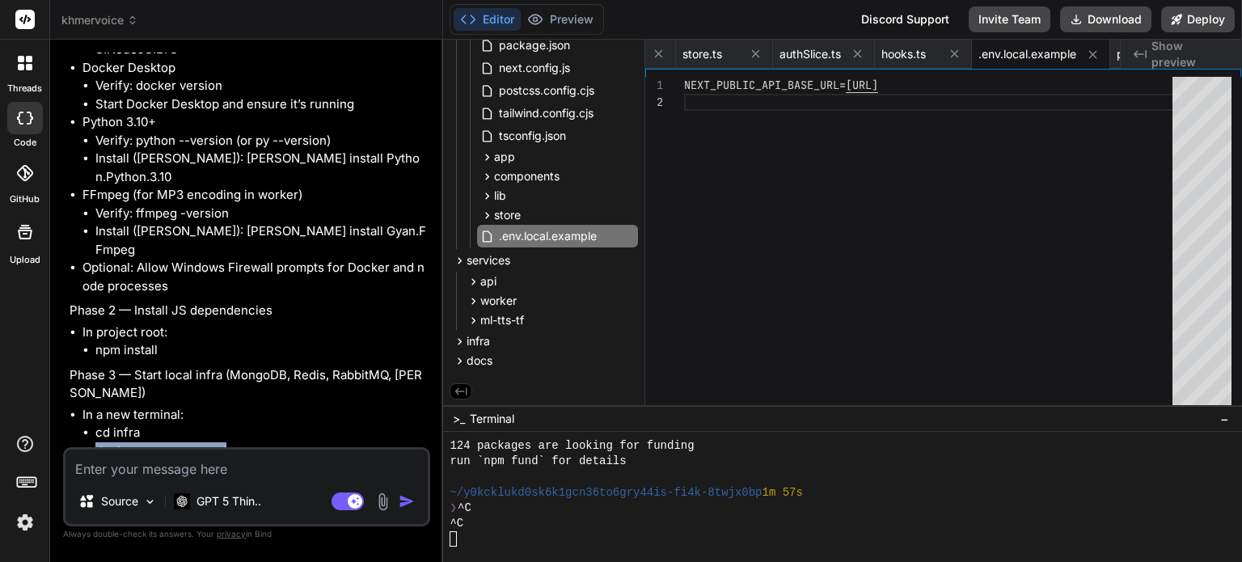
drag, startPoint x: 97, startPoint y: 280, endPoint x: 261, endPoint y: 274, distance: 164.2
click at [261, 442] on li "docker compose up -d" at bounding box center [261, 451] width 332 height 19
drag, startPoint x: 201, startPoint y: 276, endPoint x: 125, endPoint y: 302, distance: 80.5
click at [125, 460] on li "Verify containers: docker ps" at bounding box center [254, 478] width 344 height 36
drag, startPoint x: 97, startPoint y: 313, endPoint x: 184, endPoint y: 315, distance: 86.5
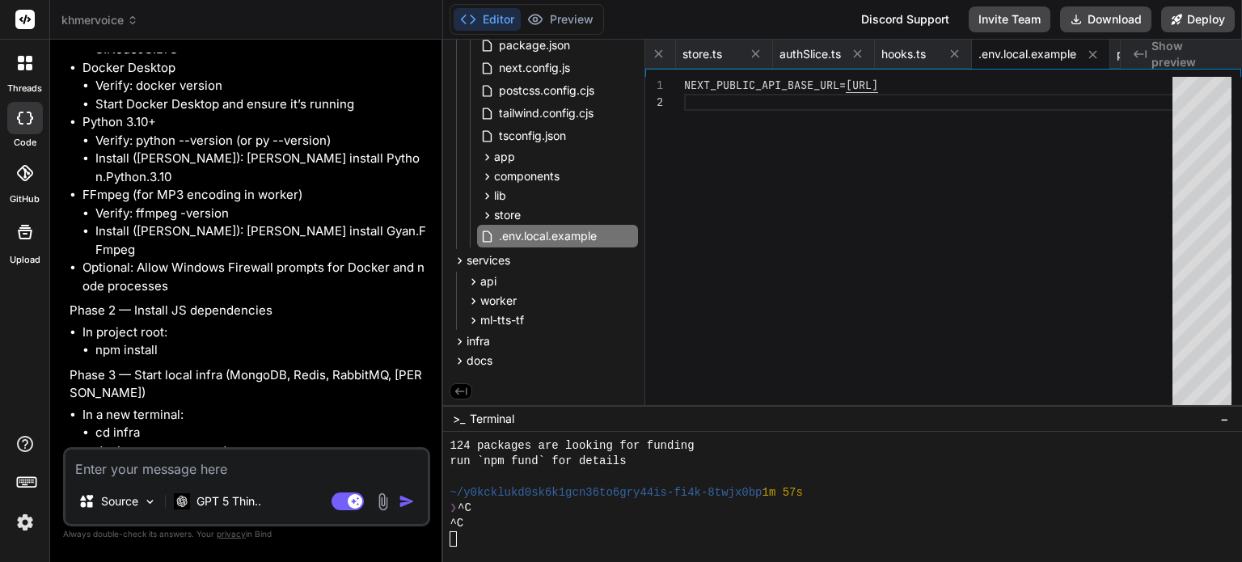
click at [184, 479] on li "docker ps" at bounding box center [261, 488] width 332 height 19
drag, startPoint x: 288, startPoint y: 351, endPoint x: 158, endPoint y: 348, distance: 130.2
click at [158, 515] on li "RabbitMQ: http://localhost:15672 (guest/guest)" at bounding box center [261, 524] width 332 height 19
drag, startPoint x: 291, startPoint y: 352, endPoint x: 321, endPoint y: 352, distance: 29.9
click at [321, 515] on li "RabbitMQ: http://localhost:15672 (guest/guest)" at bounding box center [261, 524] width 332 height 19
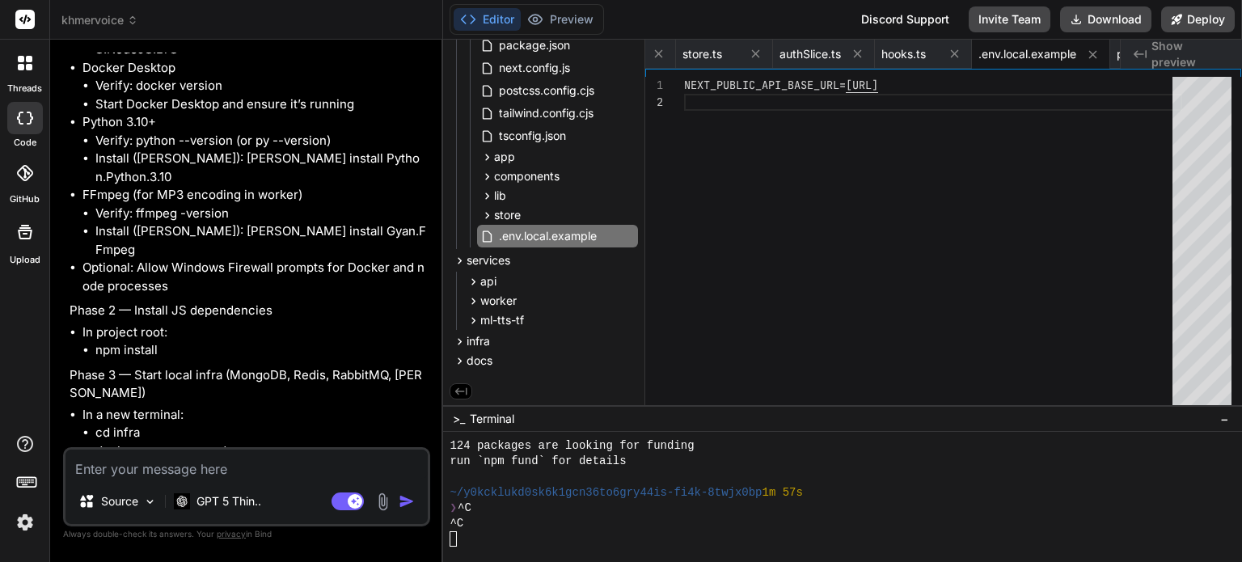
drag, startPoint x: 134, startPoint y: 371, endPoint x: 252, endPoint y: 365, distance: 118.2
click at [252, 533] on li "MinIO: http://localhost:9001 (minioadmin/minioadmin)" at bounding box center [261, 542] width 332 height 19
drag, startPoint x: 262, startPoint y: 371, endPoint x: 326, endPoint y: 370, distance: 63.9
click at [326, 533] on li "MinIO: http://localhost:9001 (minioadmin/minioadmin)" at bounding box center [261, 542] width 332 height 19
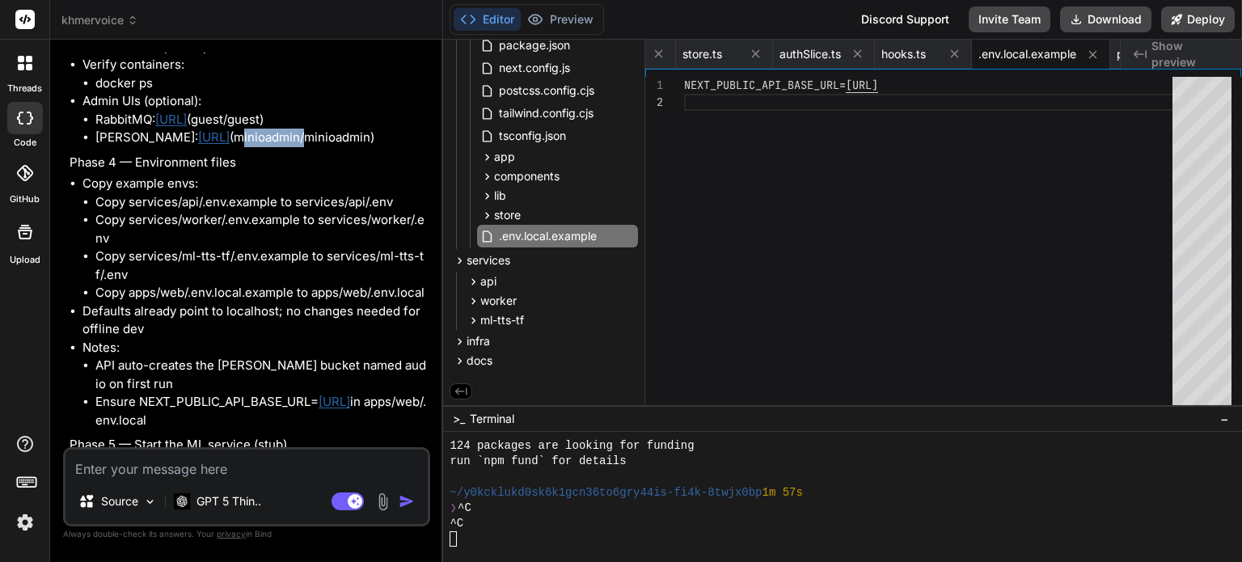
scroll to position [10472, 0]
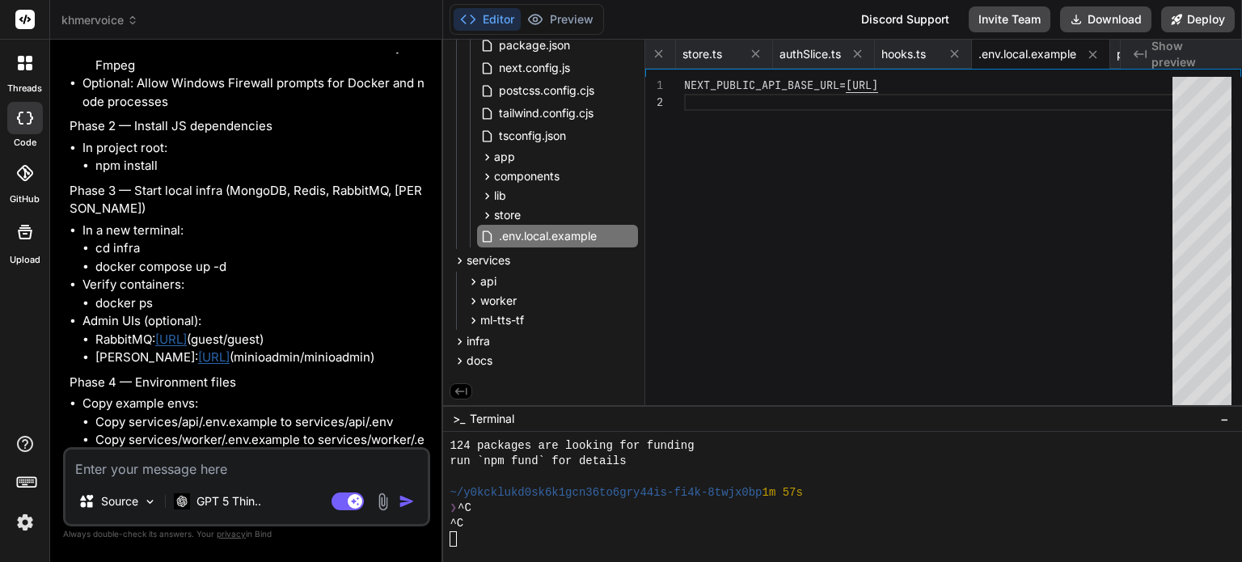
click at [317, 395] on li "Copy example envs: Copy services/api/.env.example to services/api/.env Copy ser…" at bounding box center [254, 459] width 344 height 128
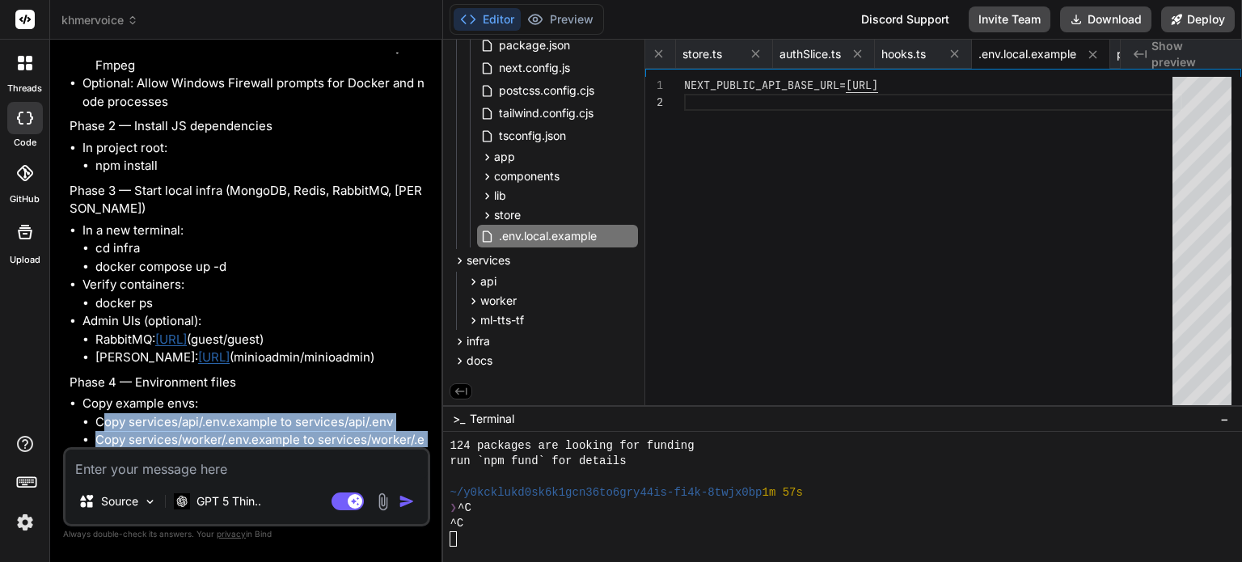
drag, startPoint x: 100, startPoint y: 251, endPoint x: 113, endPoint y: 288, distance: 39.4
click at [113, 413] on ul "Copy services/api/.env.example to services/api/.env Copy services/worker/.env.e…" at bounding box center [254, 467] width 344 height 109
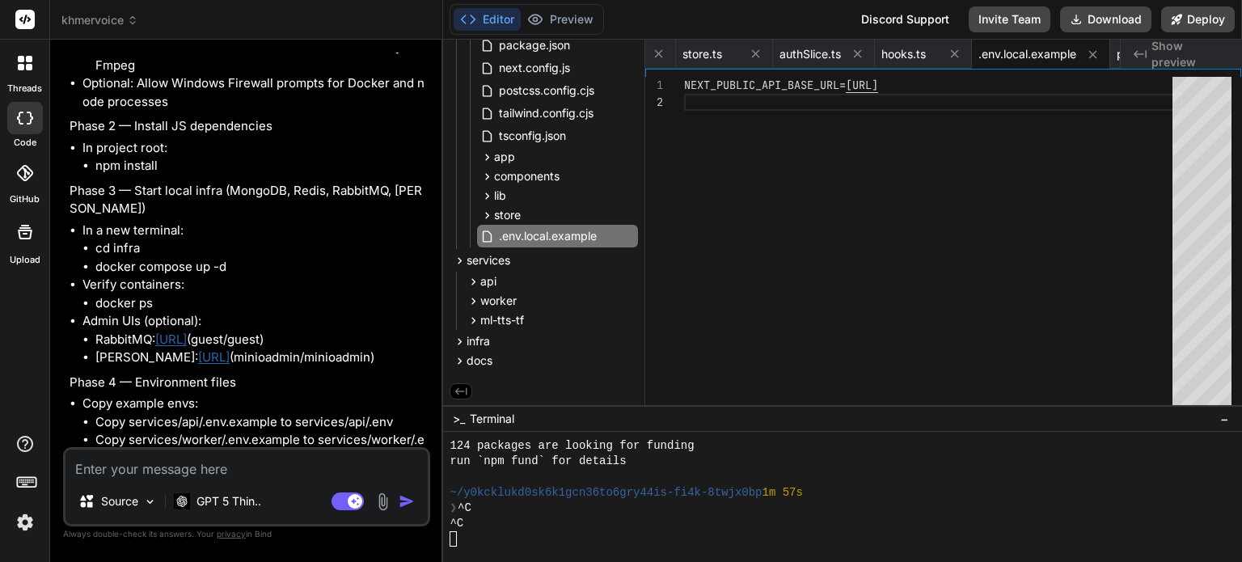
drag, startPoint x: 100, startPoint y: 308, endPoint x: 194, endPoint y: 323, distance: 94.9
click at [194, 467] on li "Copy services/ml-tts-tf/.env.example to services/ml-tts-tf/.env" at bounding box center [261, 485] width 332 height 36
drag, startPoint x: 105, startPoint y: 378, endPoint x: 275, endPoint y: 378, distance: 169.8
click at [275, 522] on li "Defaults already point to localhost; no changes needed for offline dev" at bounding box center [254, 540] width 344 height 36
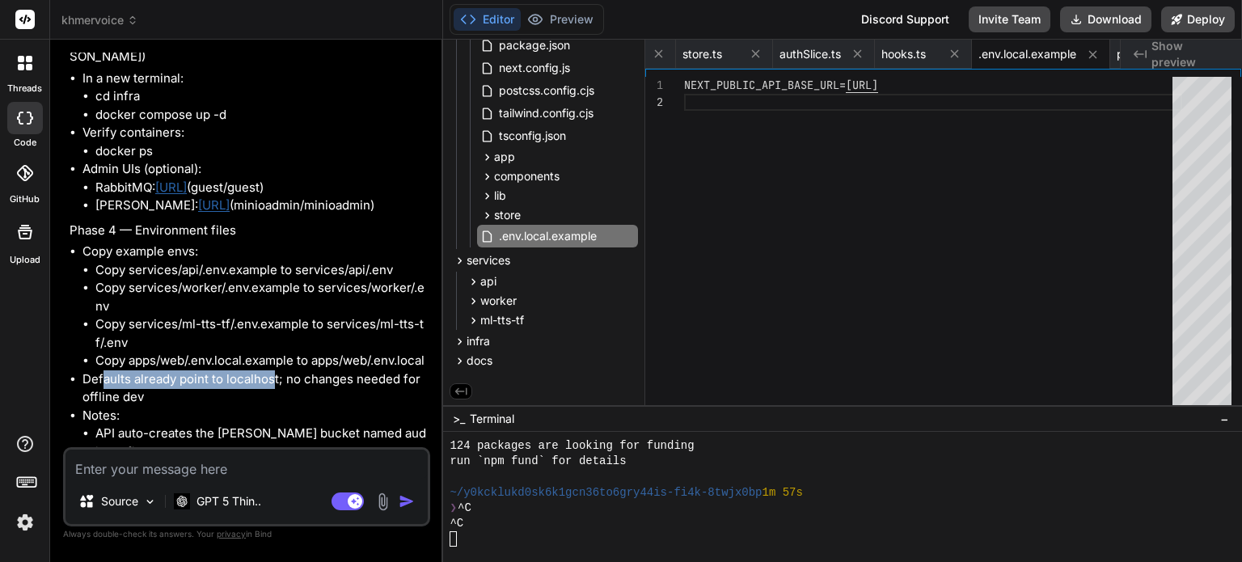
scroll to position [10634, 0]
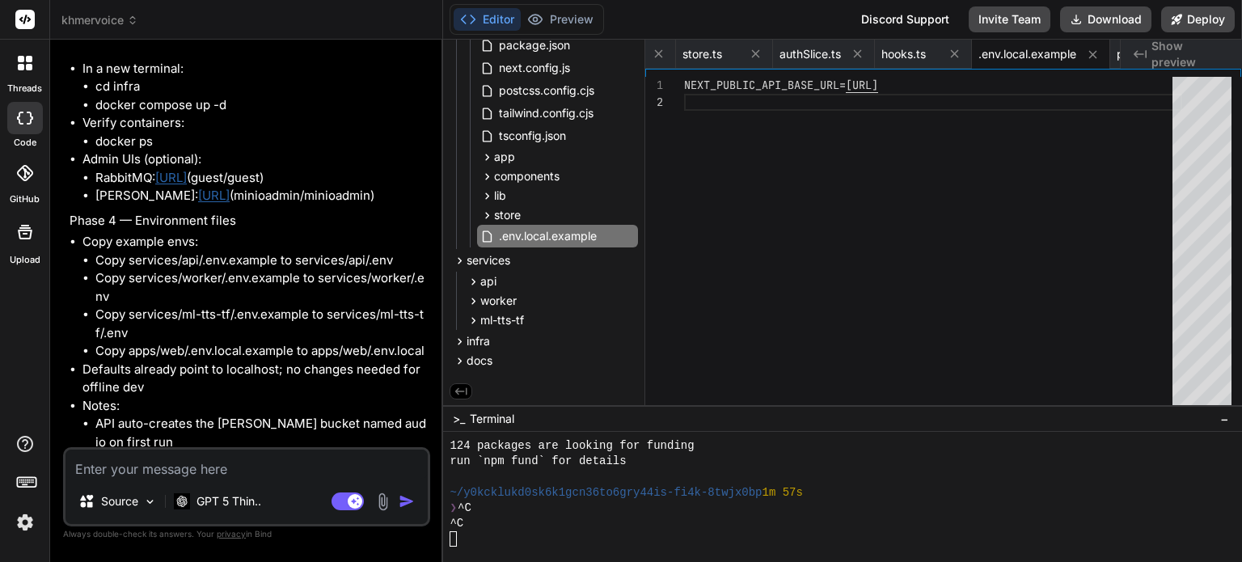
click at [322, 451] on li "Ensure NEXT_PUBLIC_API_BASE_URL= http://localhost:4000 in apps/web/.env.local" at bounding box center [261, 469] width 332 height 36
click at [340, 516] on li "New terminal: cd services/ml-tts-tf python -m venv .venv .venv\Scripts\activate…" at bounding box center [254, 570] width 344 height 109
drag, startPoint x: 101, startPoint y: 306, endPoint x: 308, endPoint y: 310, distance: 207.0
click at [308, 451] on li "Ensure NEXT_PUBLIC_API_BASE_URL= http://localhost:4000 in apps/web/.env.local" at bounding box center [261, 469] width 332 height 36
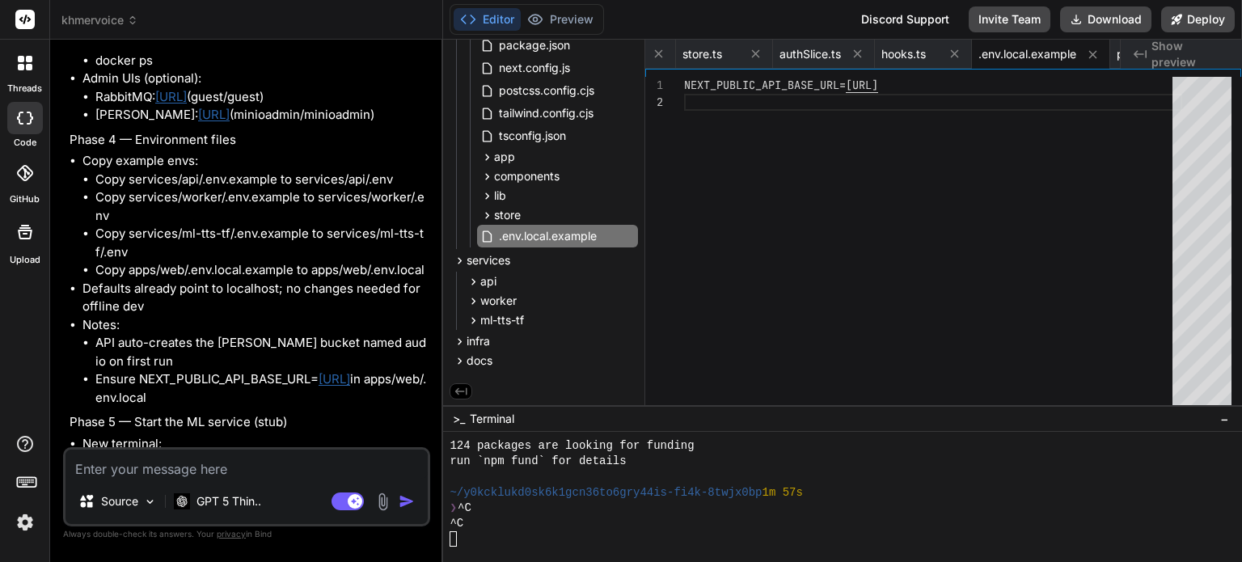
drag, startPoint x: 97, startPoint y: 323, endPoint x: 219, endPoint y: 327, distance: 122.2
click at [219, 471] on li "python -m venv .venv" at bounding box center [261, 480] width 332 height 19
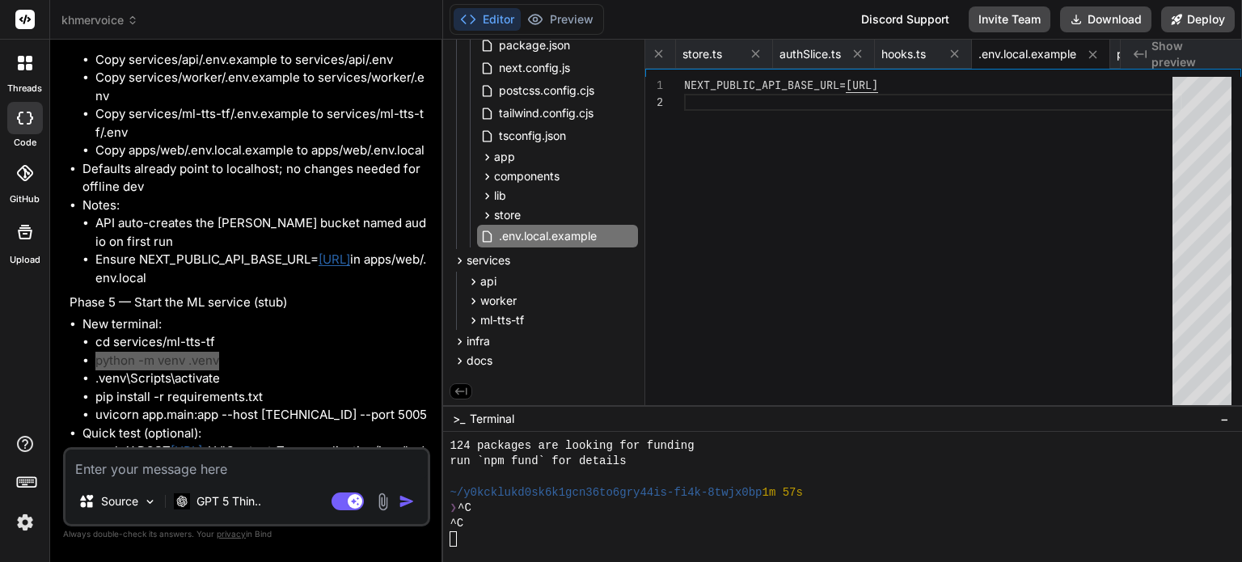
scroll to position [10876, 0]
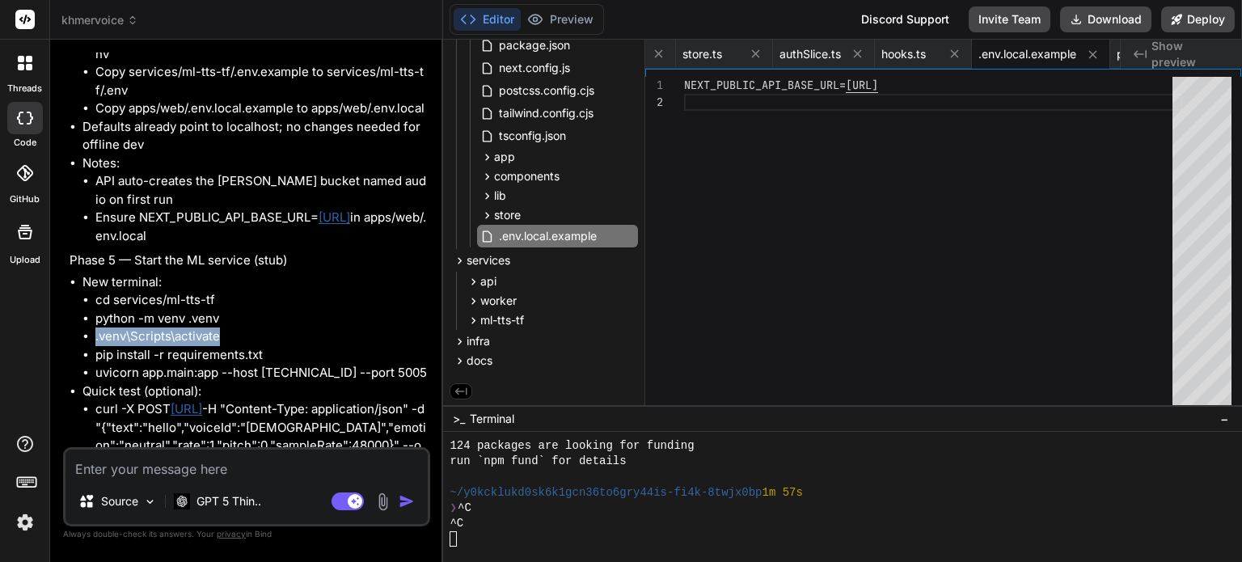
drag, startPoint x: 95, startPoint y: 183, endPoint x: 245, endPoint y: 184, distance: 149.6
click at [245, 327] on li ".venv\Scripts\activate" at bounding box center [261, 336] width 332 height 19
drag, startPoint x: 95, startPoint y: 203, endPoint x: 274, endPoint y: 205, distance: 179.5
click at [274, 346] on li "pip install -r requirements.txt" at bounding box center [261, 355] width 332 height 19
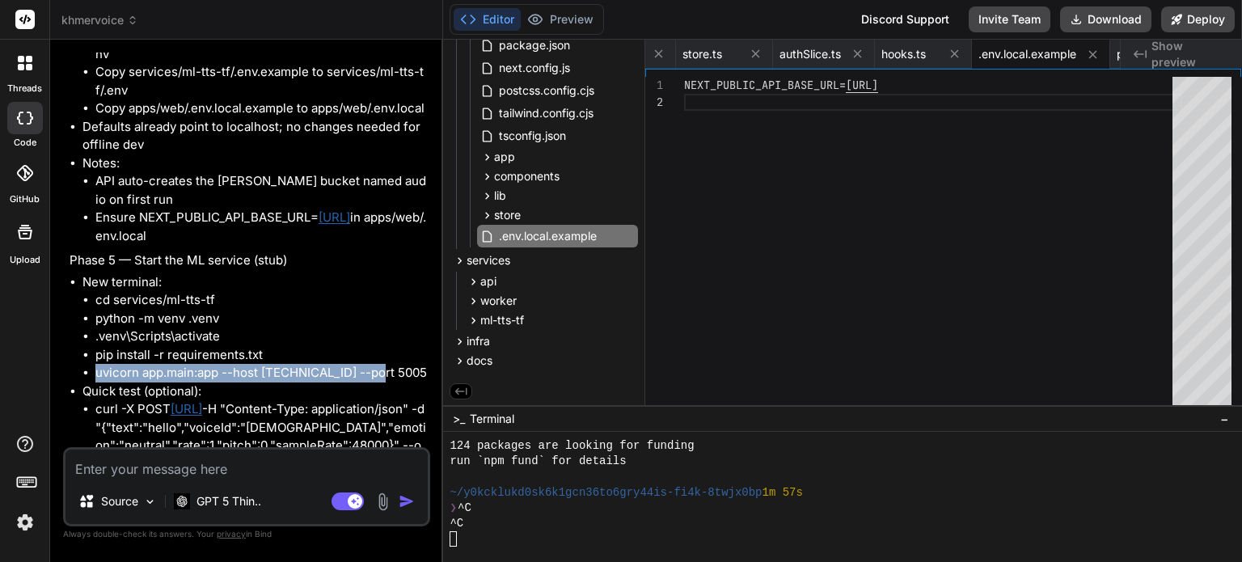
drag, startPoint x: 97, startPoint y: 219, endPoint x: 371, endPoint y: 226, distance: 274.2
click at [371, 364] on li "uvicorn app.main:app --host 0.0.0.0 --port 5005" at bounding box center [261, 373] width 332 height 19
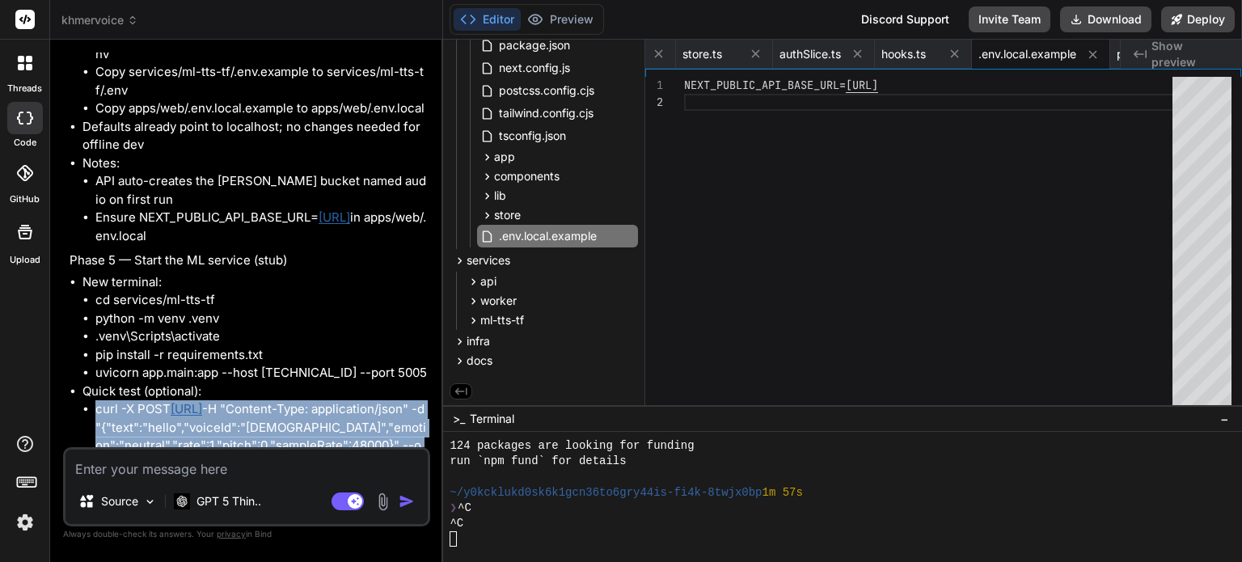
drag, startPoint x: 97, startPoint y: 254, endPoint x: 233, endPoint y: 310, distance: 146.8
click at [233, 400] on li "curl -X POST http://localhost:5005/synthesize -H "Content-Type: application/jso…" at bounding box center [261, 436] width 332 height 73
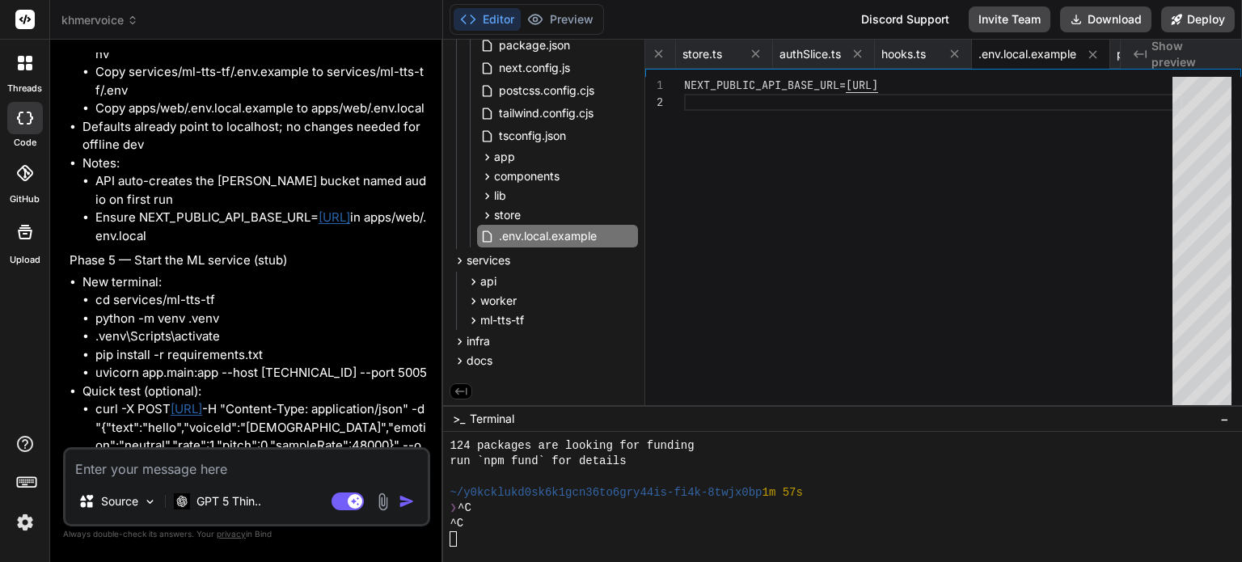
click at [1216, 0] on div at bounding box center [621, 0] width 1242 height 0
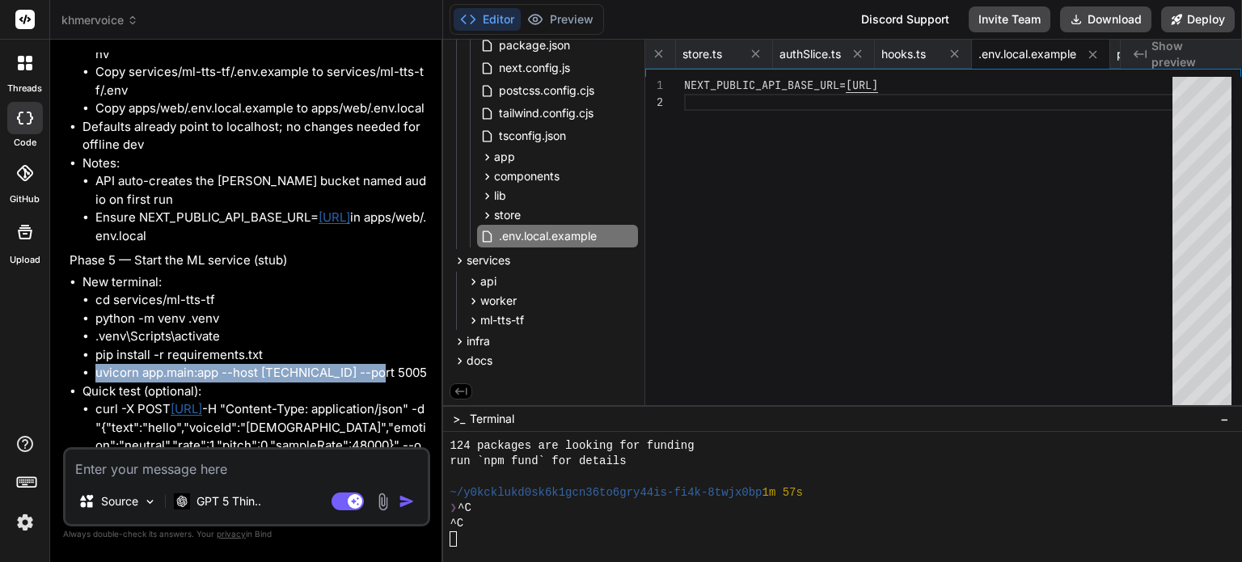
drag, startPoint x: 95, startPoint y: 221, endPoint x: 379, endPoint y: 222, distance: 284.6
click at [379, 364] on li "uvicorn app.main:app --host 0.0.0.0 --port 5005" at bounding box center [261, 373] width 332 height 19
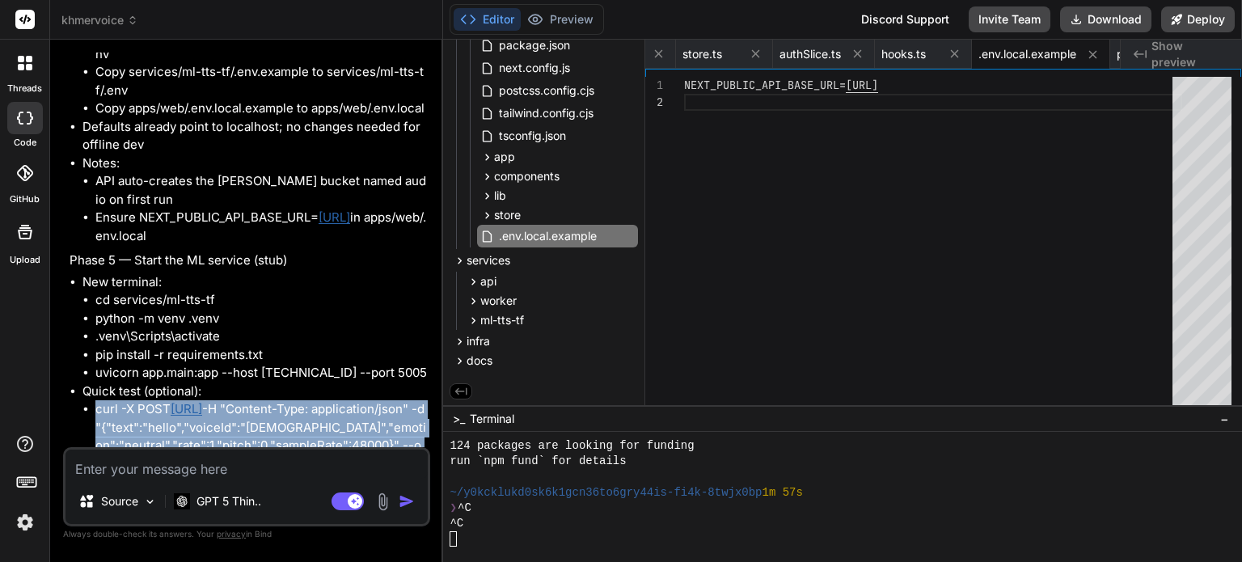
drag, startPoint x: 96, startPoint y: 255, endPoint x: 271, endPoint y: 308, distance: 182.6
click at [271, 400] on li "curl -X POST http://localhost:5005/synthesize -H "Content-Type: application/jso…" at bounding box center [261, 436] width 332 height 73
click at [1180, 0] on div at bounding box center [621, 0] width 1242 height 0
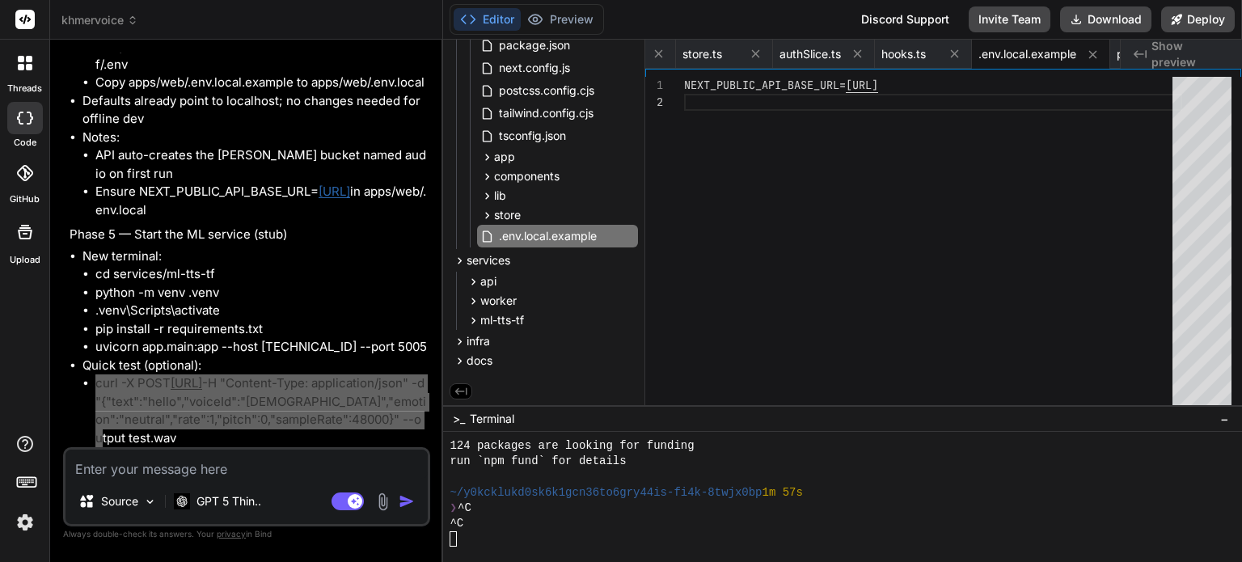
scroll to position [10957, 0]
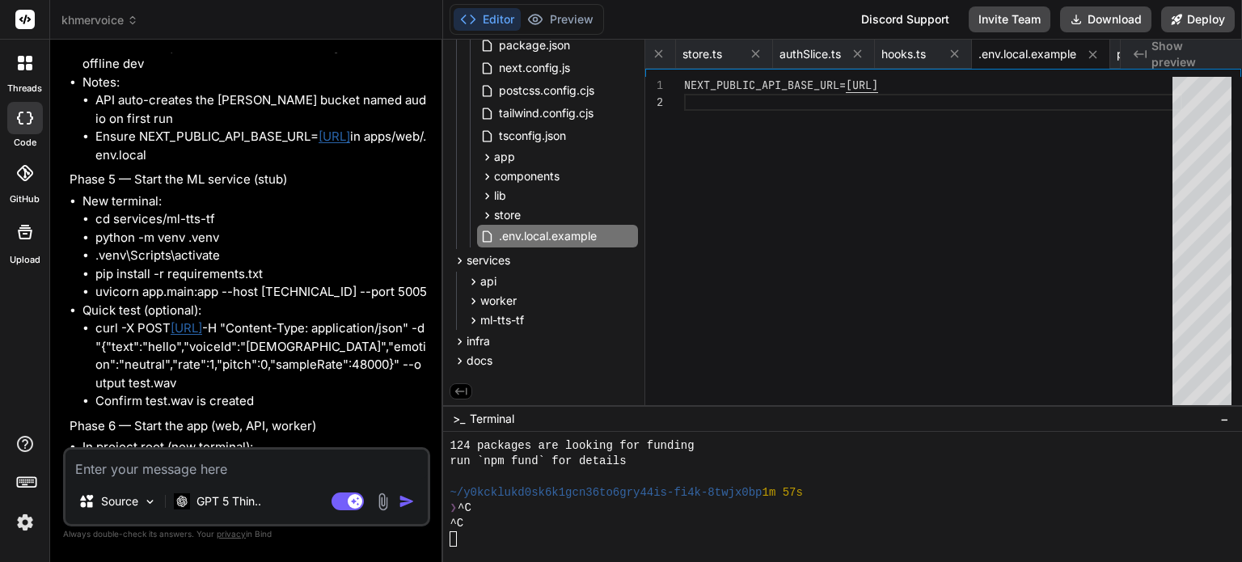
click at [213, 468] on textarea at bounding box center [246, 464] width 362 height 29
paste textarea "(.venv) C:\Users\USER\Khmervoice\khmervoice\services\ml-tts-tf>curl -X POST htt…"
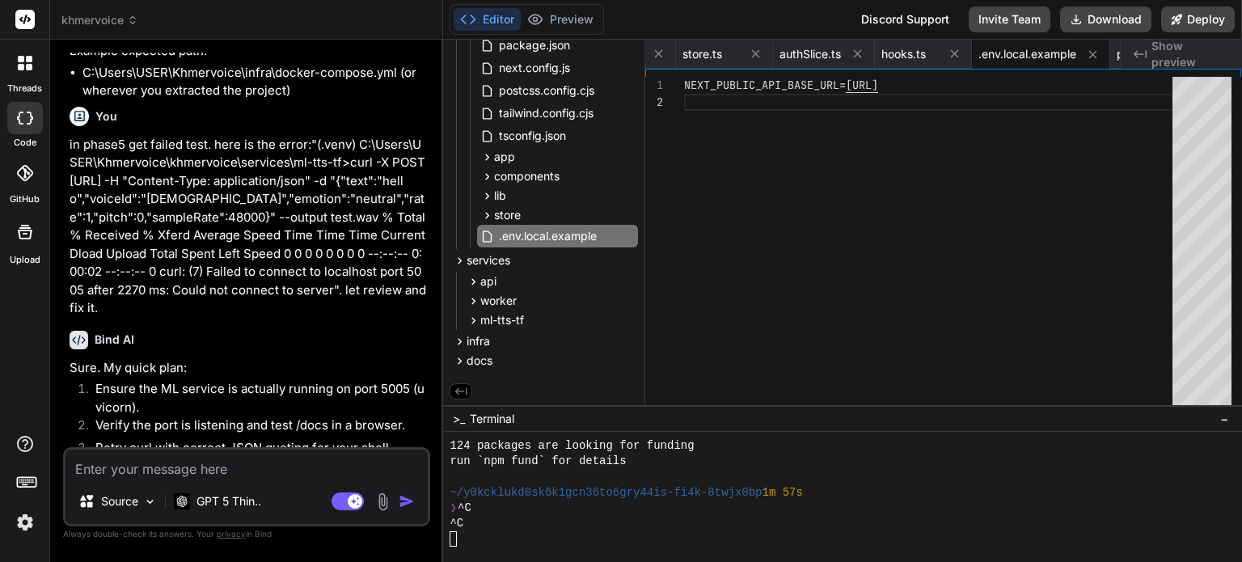
scroll to position [14537, 0]
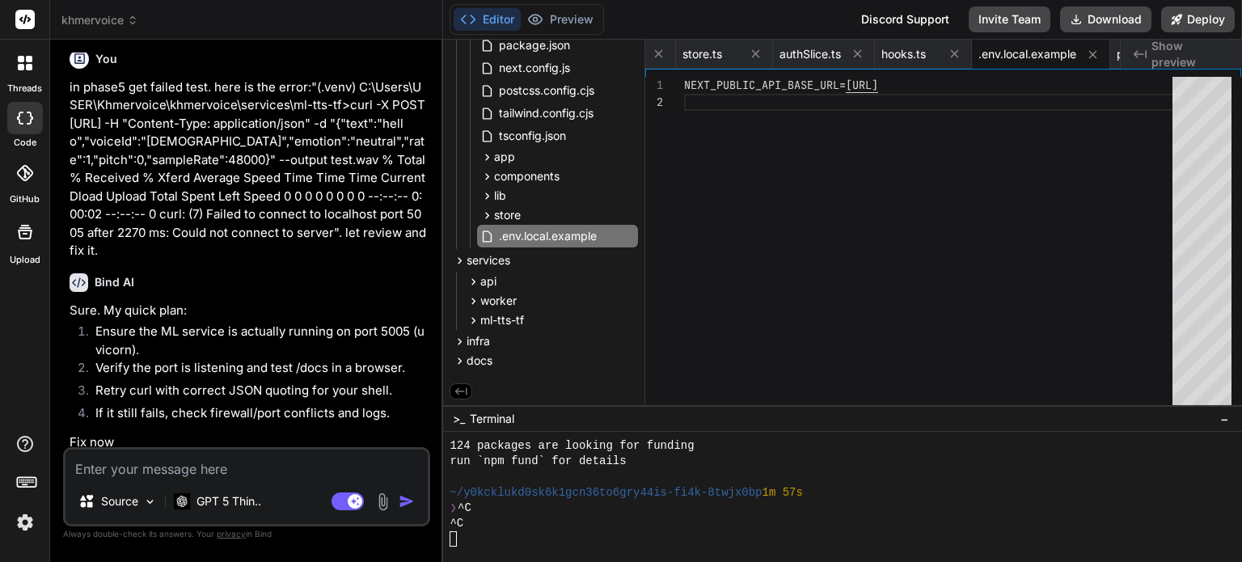
drag, startPoint x: 84, startPoint y: 278, endPoint x: 160, endPoint y: 281, distance: 76.1
click at [160, 498] on li "Activate venv (you already have .venv active) and install deps: pip install -r …" at bounding box center [254, 525] width 344 height 55
drag, startPoint x: 95, startPoint y: 318, endPoint x: 310, endPoint y: 315, distance: 214.3
click at [310, 534] on li "pip install -r requirements.txt" at bounding box center [261, 543] width 332 height 19
drag, startPoint x: 96, startPoint y: 354, endPoint x: 137, endPoint y: 368, distance: 43.5
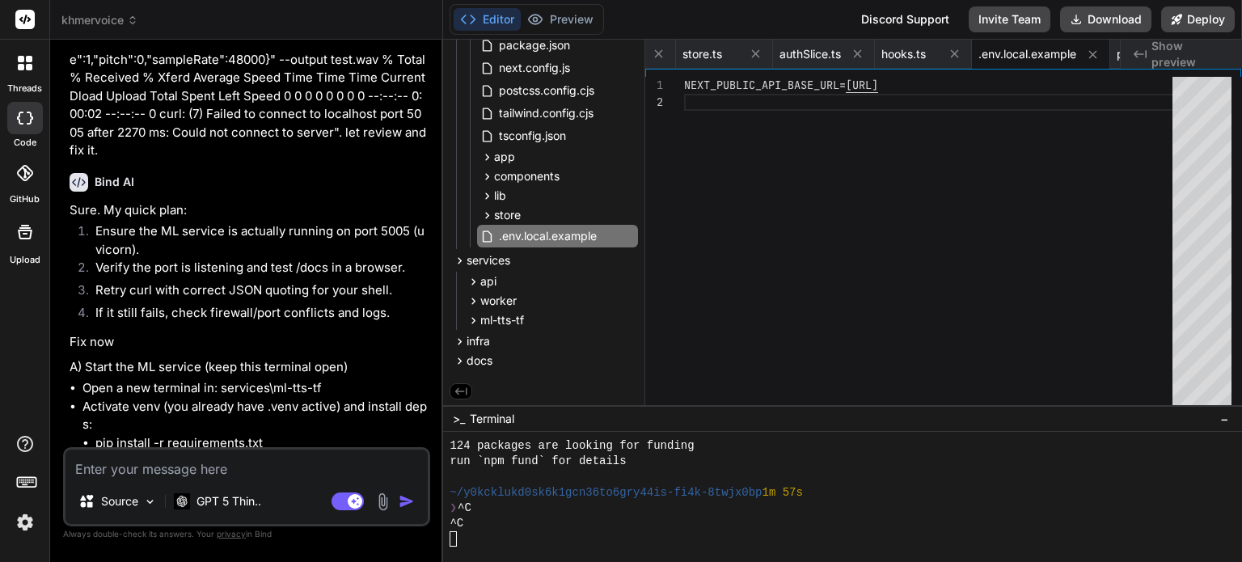
scroll to position [14780, 0]
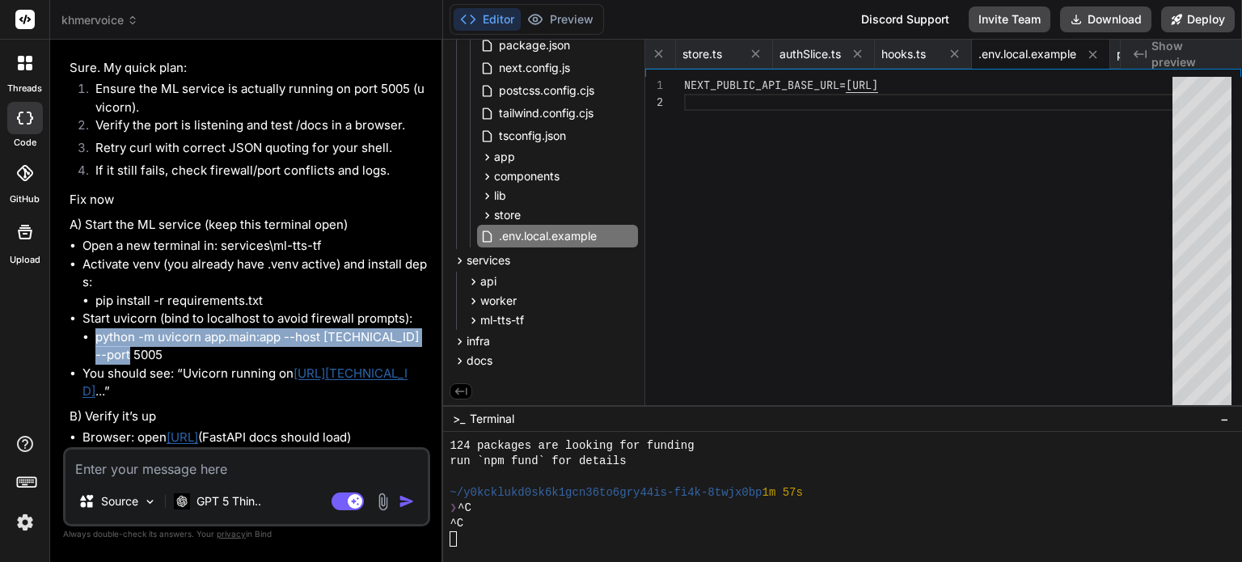
drag, startPoint x: 167, startPoint y: 211, endPoint x: 320, endPoint y: 209, distance: 153.6
click at [320, 429] on li "Browser: open http://localhost:5005/docs (FastAPI docs should load)" at bounding box center [254, 438] width 344 height 19
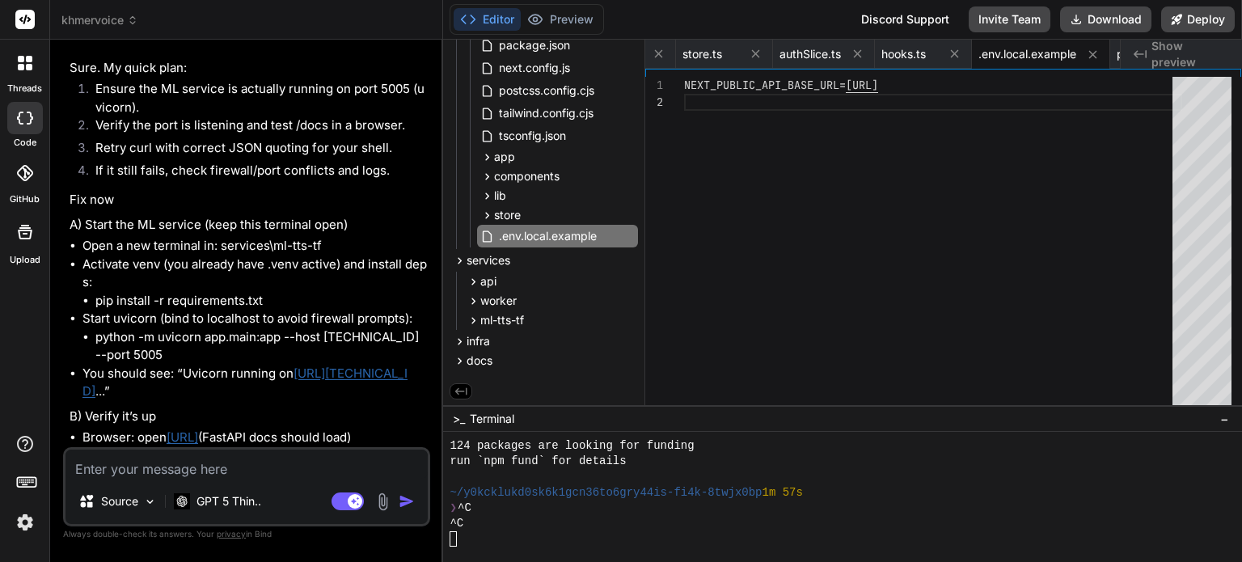
drag, startPoint x: 95, startPoint y: 268, endPoint x: 257, endPoint y: 267, distance: 161.7
click at [257, 465] on li "netstat -ano | findstr :5005" at bounding box center [261, 474] width 332 height 19
drag, startPoint x: 84, startPoint y: 361, endPoint x: 267, endPoint y: 412, distance: 189.9
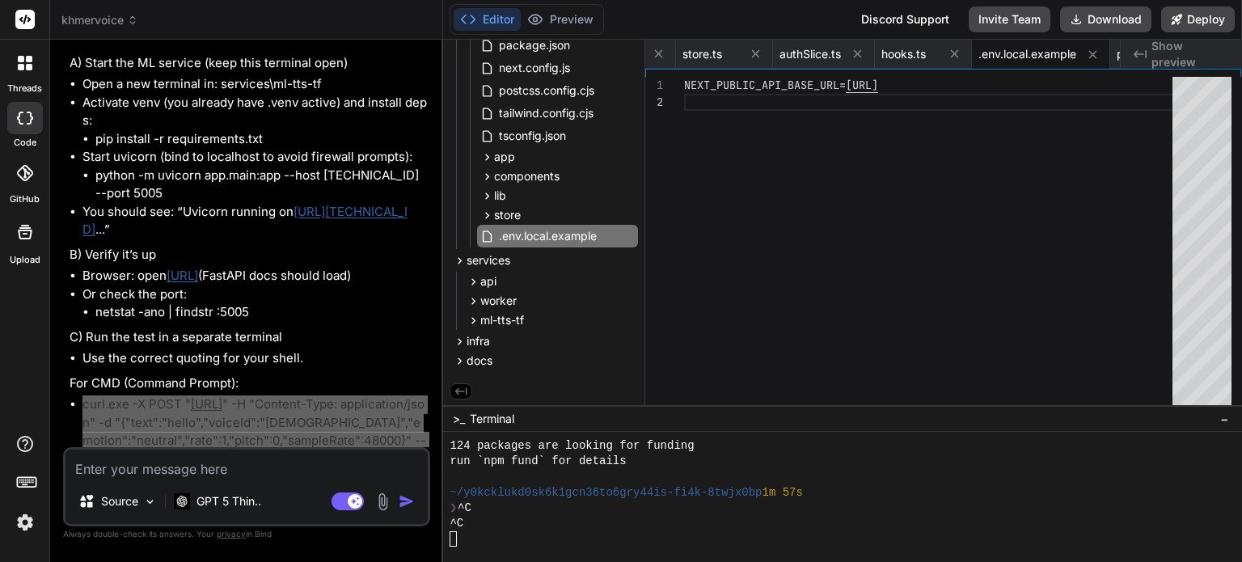
scroll to position [15023, 0]
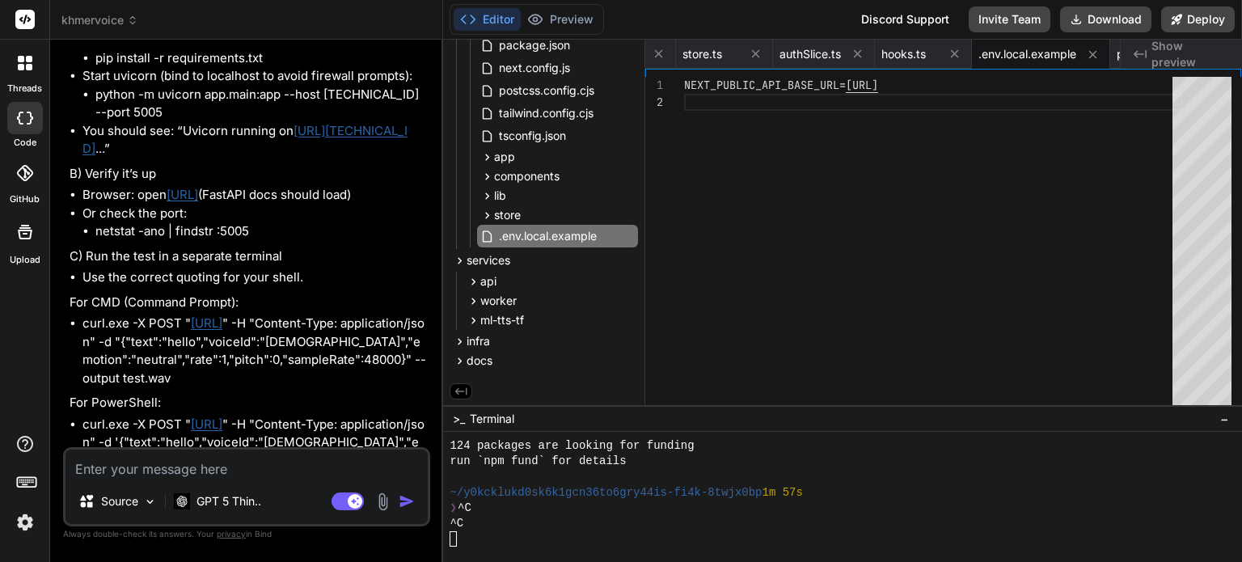
drag, startPoint x: 97, startPoint y: 370, endPoint x: 122, endPoint y: 384, distance: 29.0
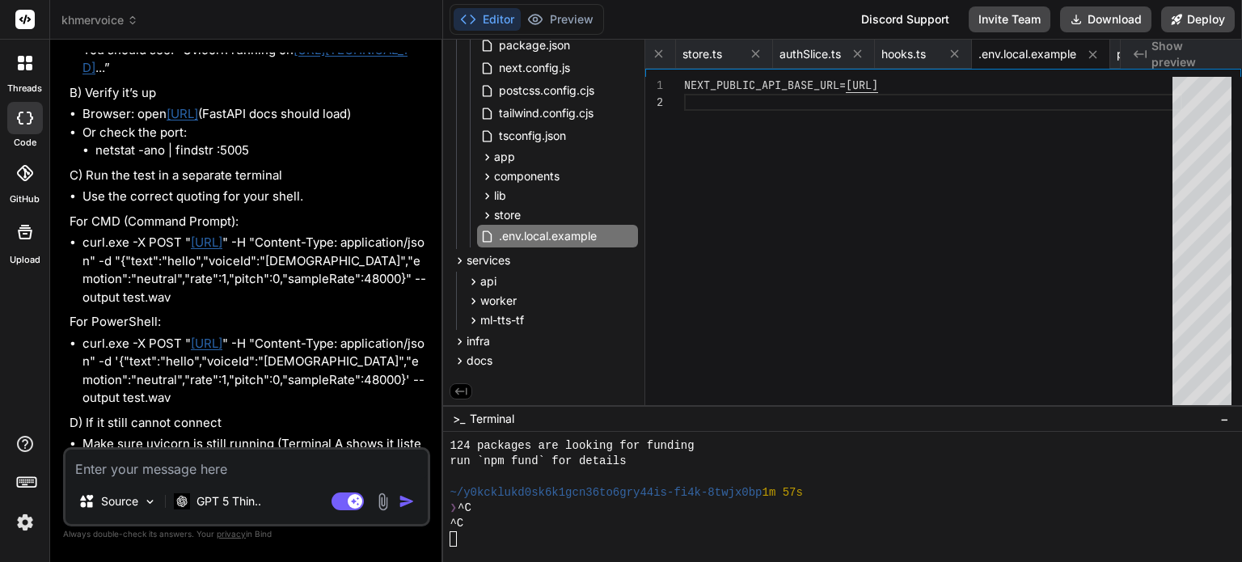
drag, startPoint x: 377, startPoint y: 326, endPoint x: 169, endPoint y: 331, distance: 207.9
click at [169, 526] on li "Then curl to http://localhost:5006/synthesize" at bounding box center [261, 535] width 332 height 19
drag, startPoint x: 84, startPoint y: 137, endPoint x: 373, endPoint y: 142, distance: 288.7
click at [373, 335] on li "curl.exe -X POST " http://localhost:5005/synthesize " -H "Content-Type: applica…" at bounding box center [254, 371] width 344 height 73
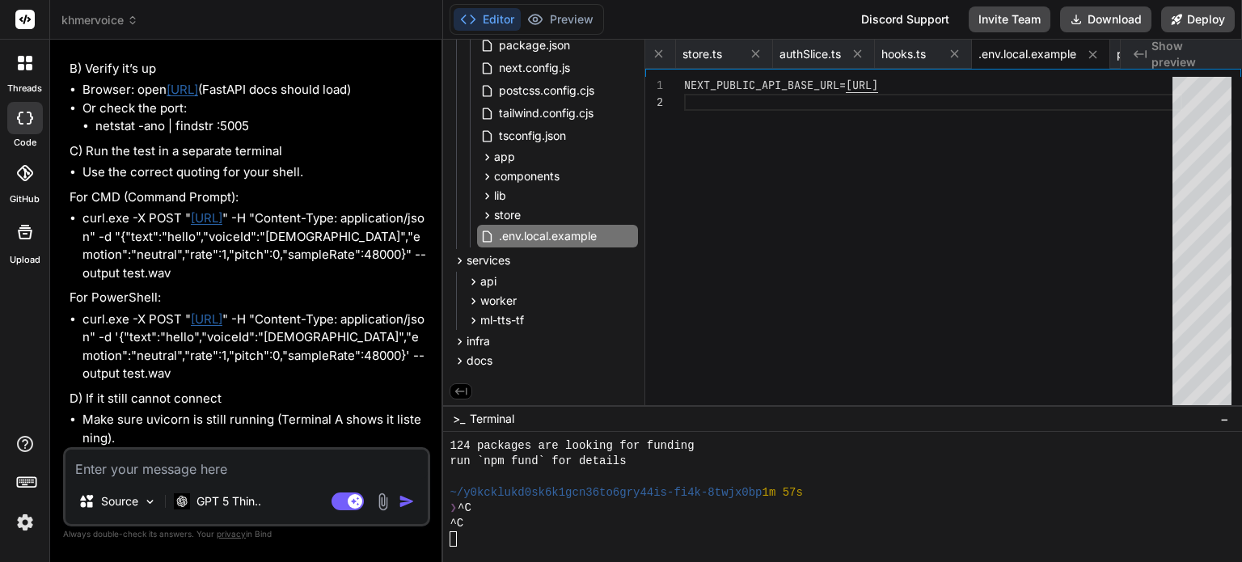
scroll to position [15184, 0]
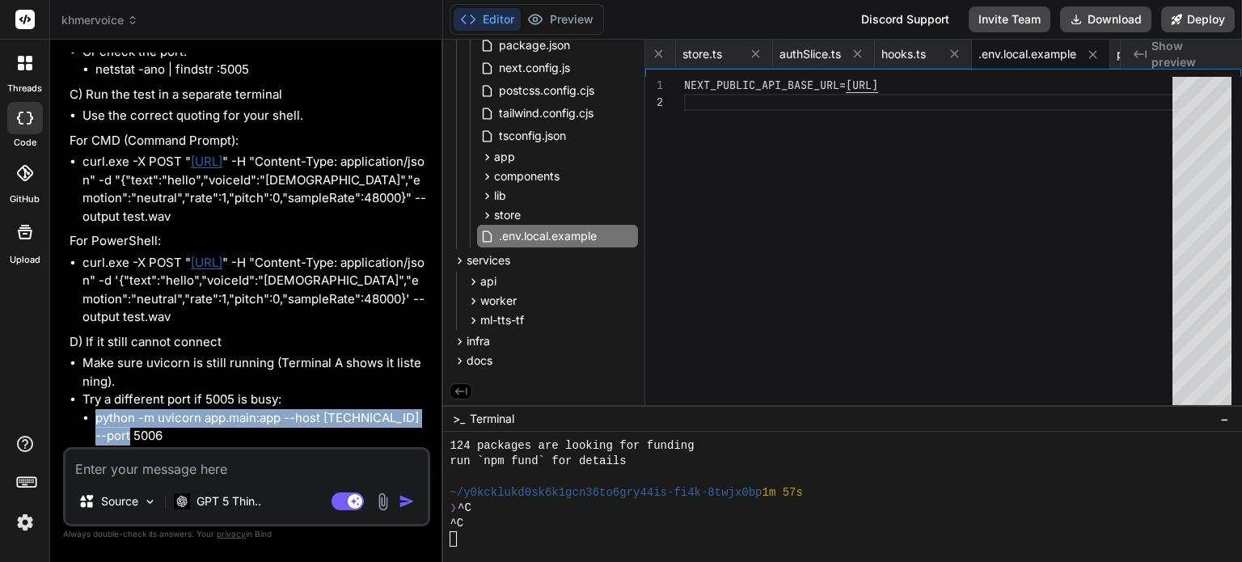
click at [197, 446] on link "http://localhost:5006/synthesize" at bounding box center [182, 453] width 32 height 15
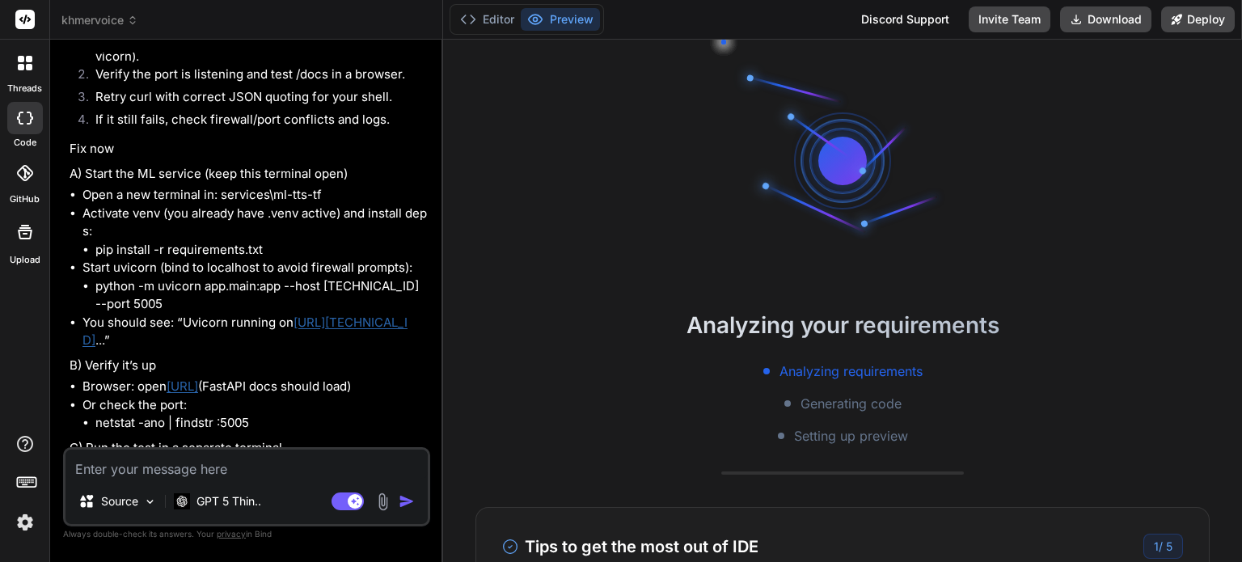
scroll to position [10957, 0]
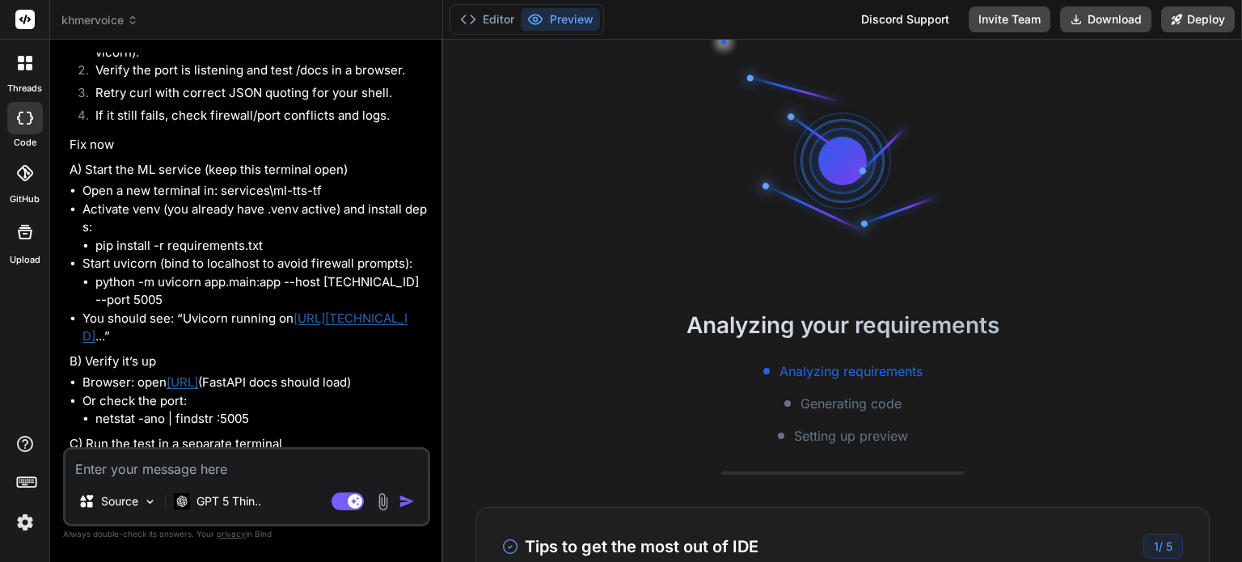
click at [369, 392] on li "Or check the port: netstat -ano | findstr :5005" at bounding box center [254, 410] width 344 height 36
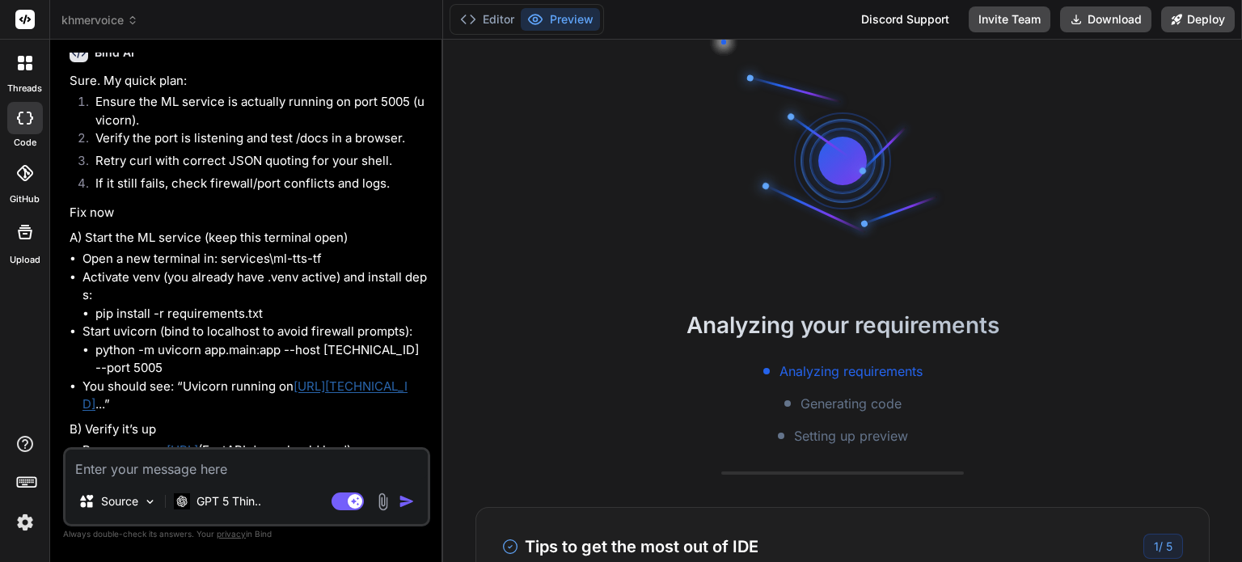
scroll to position [10876, 0]
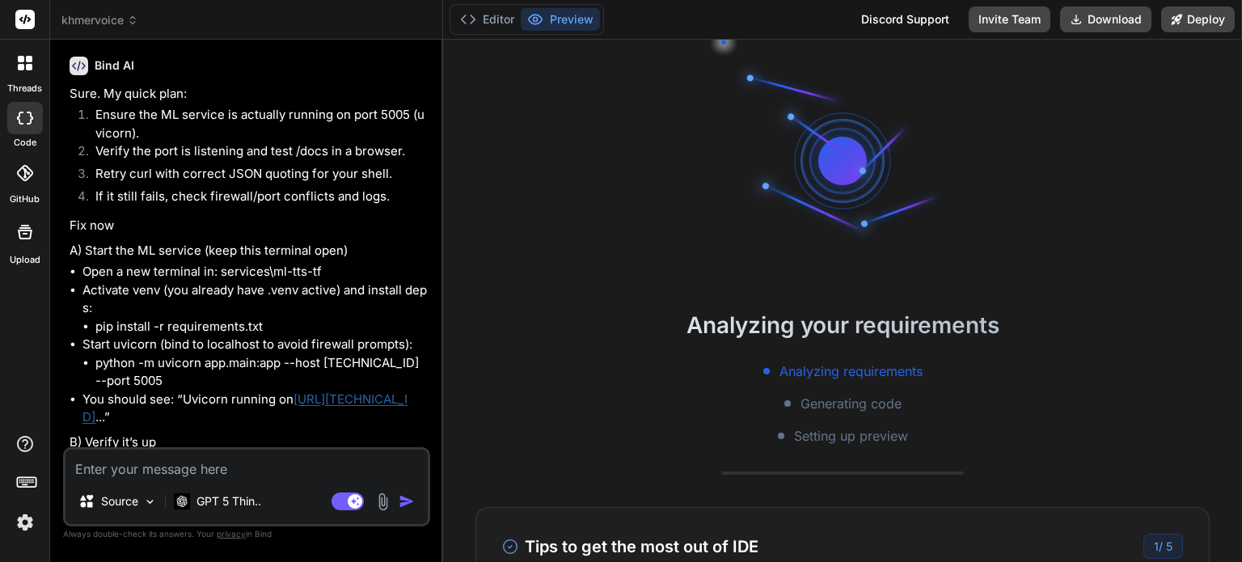
drag, startPoint x: 293, startPoint y: 222, endPoint x: 170, endPoint y: 222, distance: 123.7
click at [170, 454] on li "Browser: open [URL] (FastAPI docs should load)" at bounding box center [254, 463] width 344 height 19
copy link "[URL]"
drag, startPoint x: 414, startPoint y: 155, endPoint x: 297, endPoint y: 156, distance: 117.2
click at [297, 391] on li "You should see: “Uvicorn running on http://127.0.0.1:5005 ...”" at bounding box center [254, 409] width 344 height 36
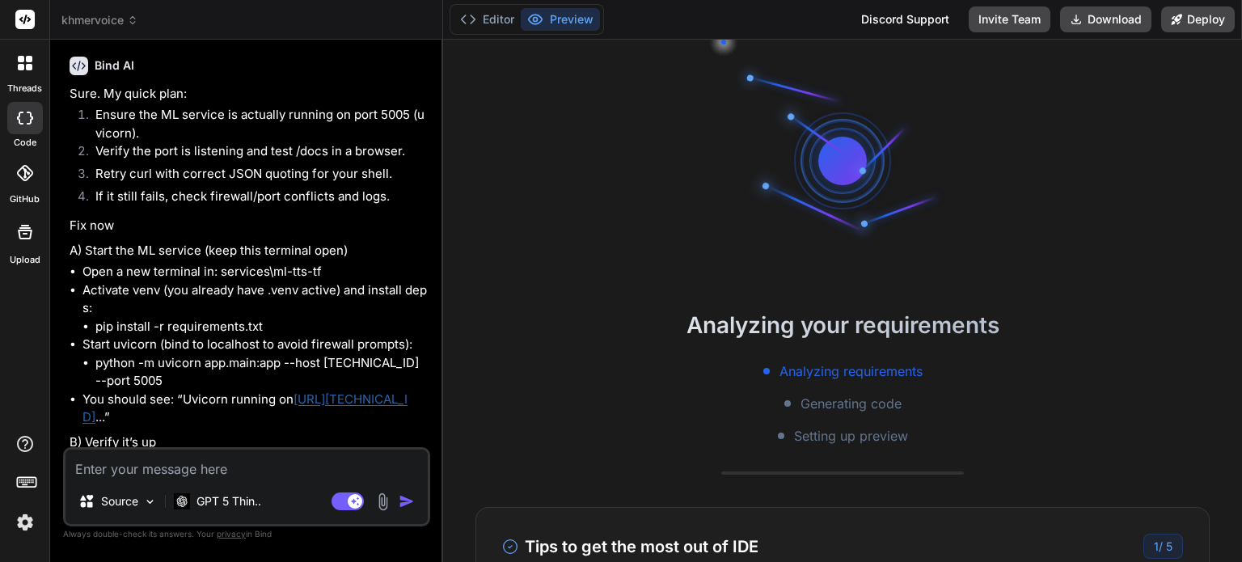
copy link "[URL][TECHNICAL_ID]"
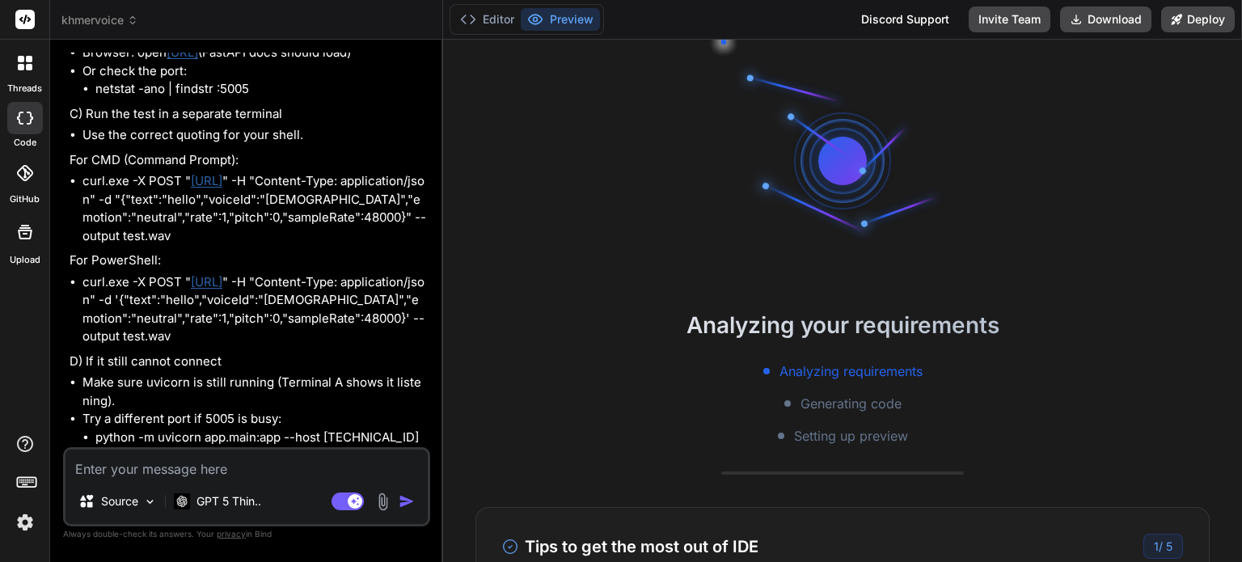
scroll to position [11288, 0]
drag, startPoint x: 97, startPoint y: 339, endPoint x: 209, endPoint y: 342, distance: 111.6
drag, startPoint x: 239, startPoint y: 342, endPoint x: 362, endPoint y: 336, distance: 123.0
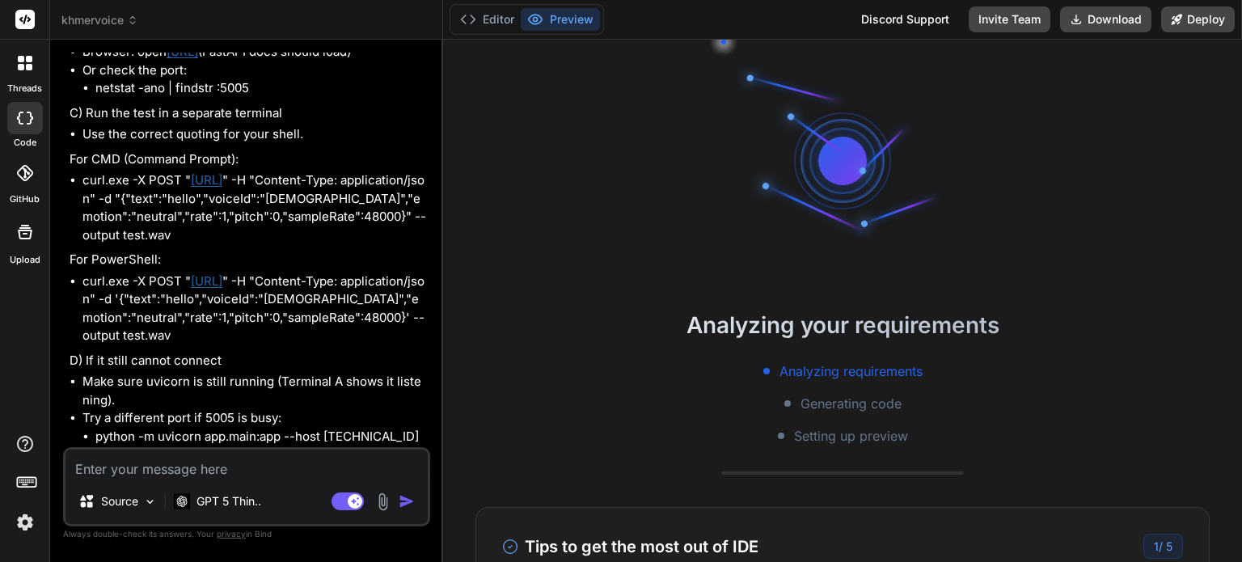
drag, startPoint x: 251, startPoint y: 376, endPoint x: 378, endPoint y: 369, distance: 128.0
drag, startPoint x: 136, startPoint y: 400, endPoint x: 327, endPoint y: 395, distance: 190.9
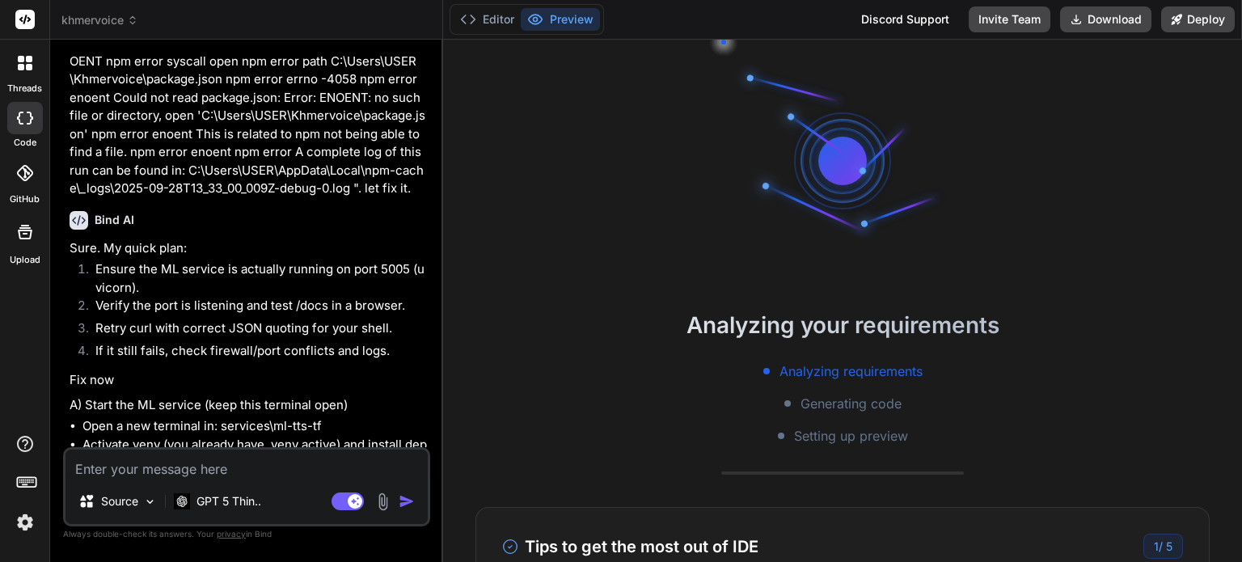
scroll to position [294, 0]
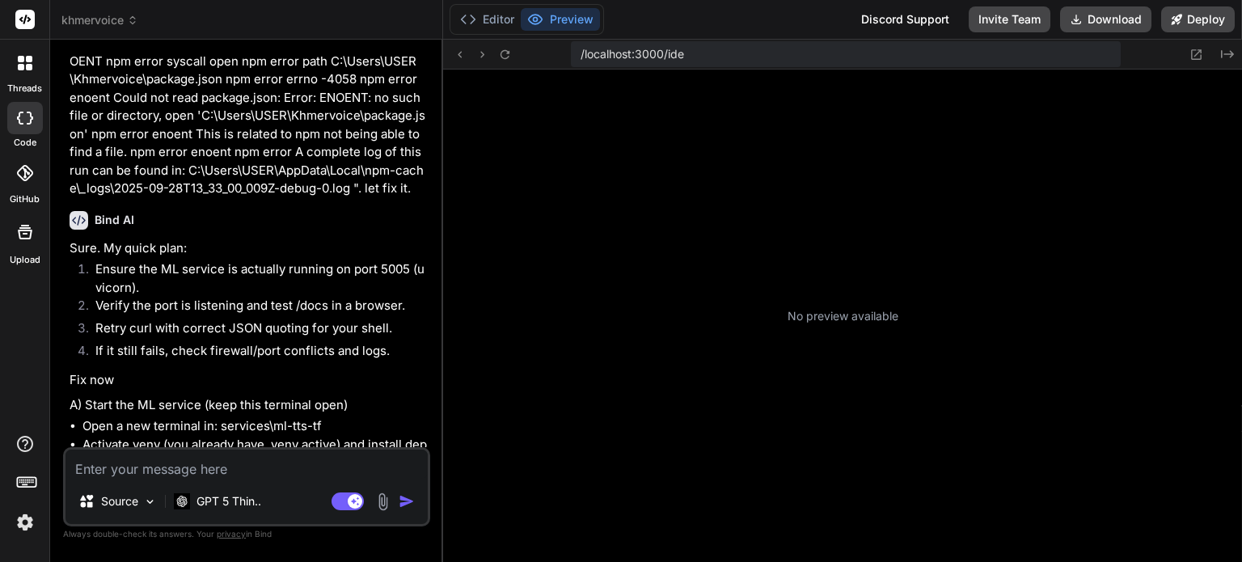
type textarea "x"
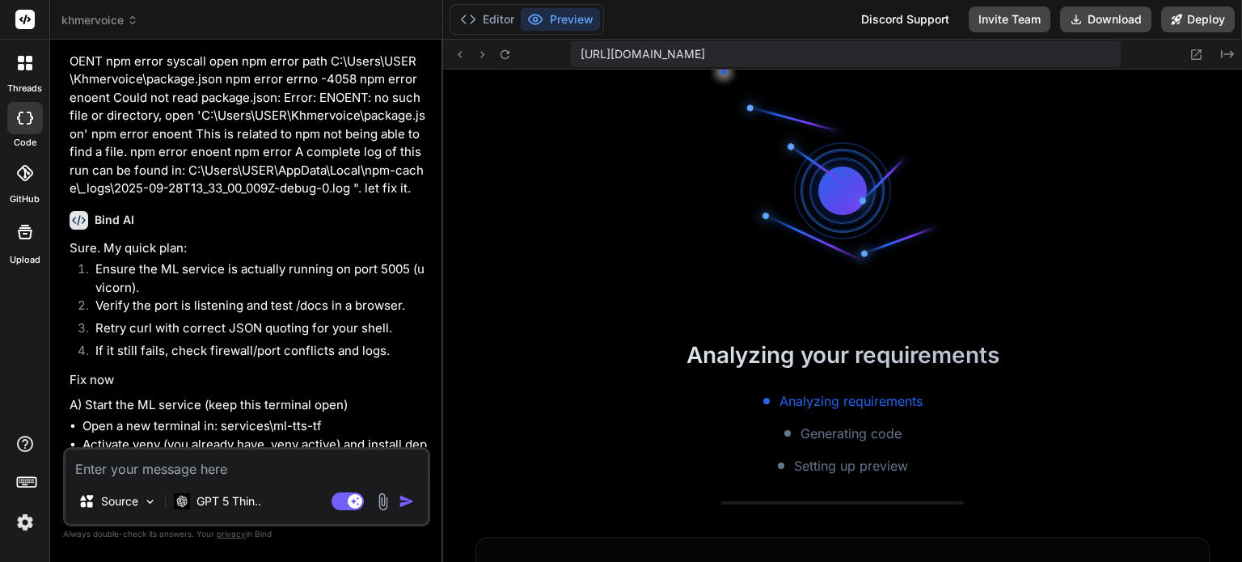
scroll to position [1536, 0]
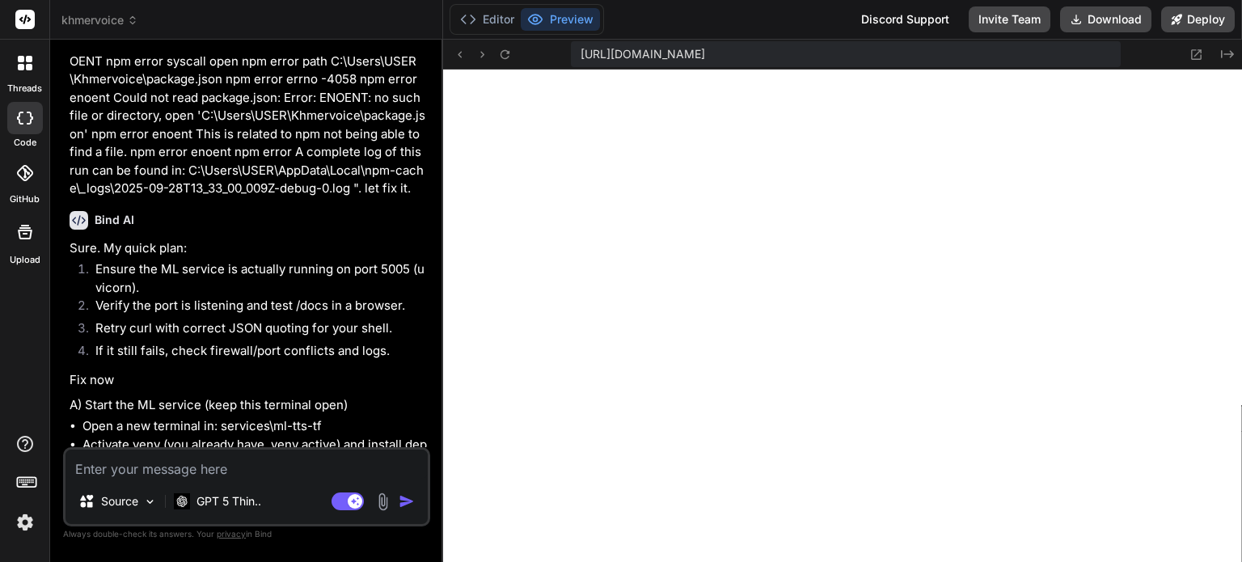
drag, startPoint x: 97, startPoint y: 271, endPoint x: 118, endPoint y: 290, distance: 28.6
click at [118, 509] on li "python -m uvicorn app.main:app --host [TECHNICAL_ID] --port 5005" at bounding box center [261, 527] width 332 height 36
drag, startPoint x: 84, startPoint y: 203, endPoint x: 158, endPoint y: 205, distance: 74.4
click at [158, 436] on li "Activate venv (you already have .venv active) and install deps: pip install -r …" at bounding box center [254, 463] width 344 height 55
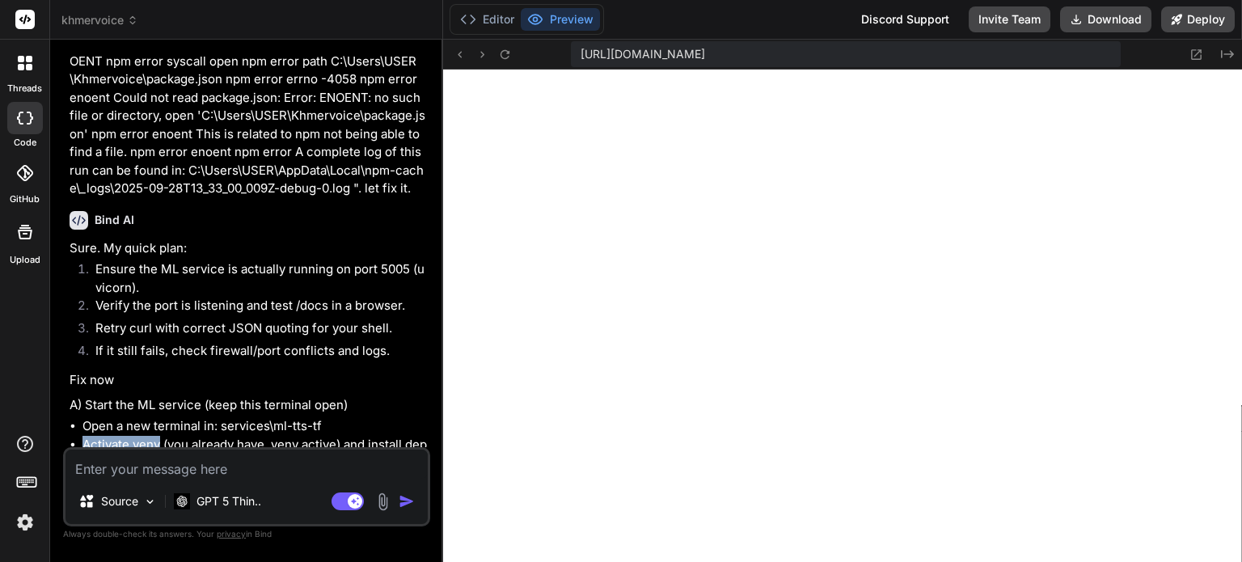
copy li "Activate venv"
click at [508, 21] on button "Editor" at bounding box center [487, 19] width 67 height 23
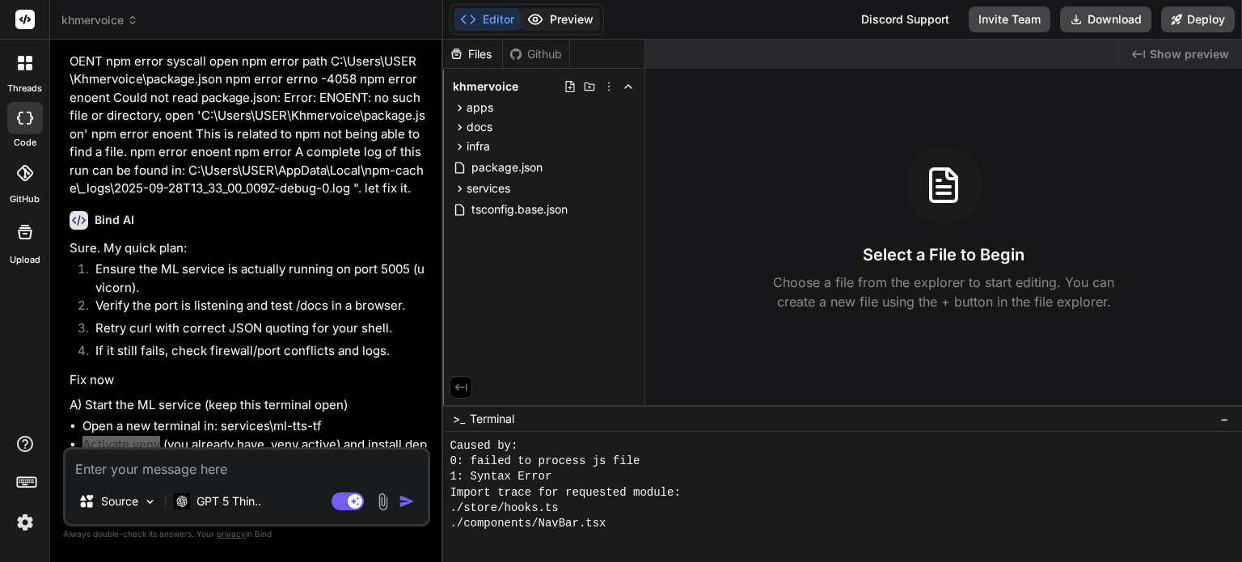
click at [556, 21] on button "Preview" at bounding box center [560, 19] width 79 height 23
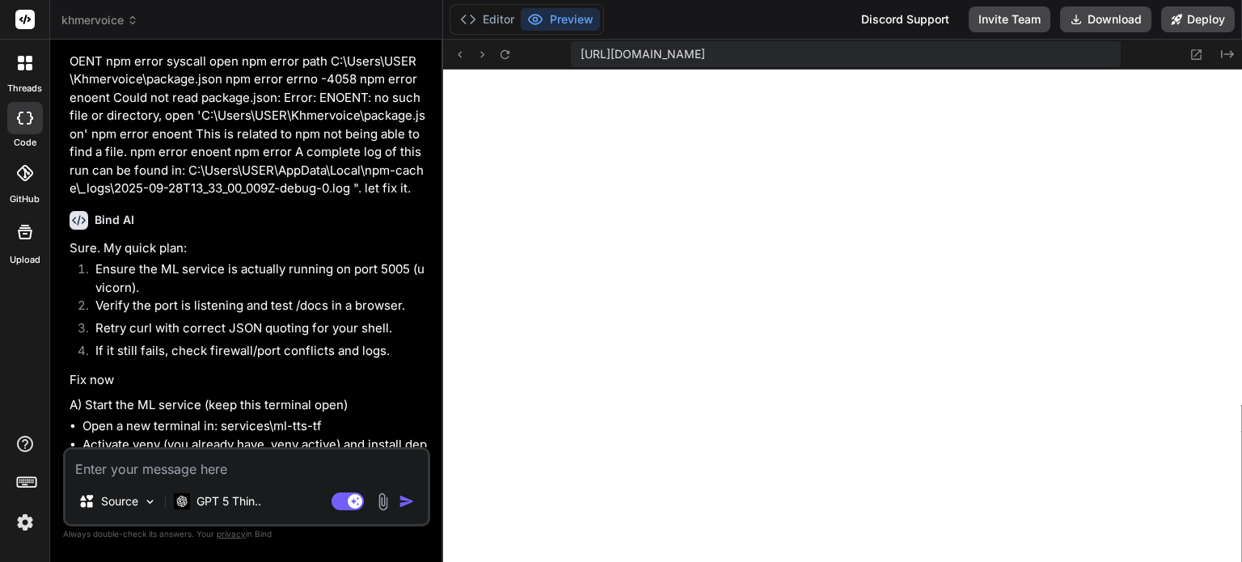
click at [246, 467] on textarea at bounding box center [246, 464] width 362 height 29
type textarea "t"
type textarea "x"
type textarea "th"
type textarea "x"
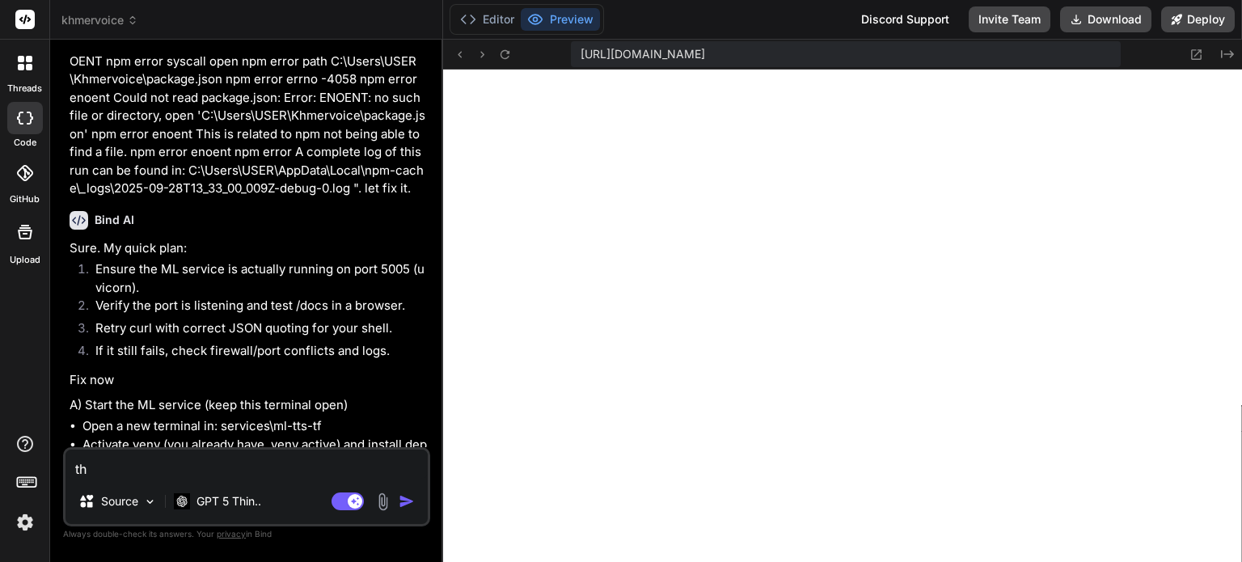
type textarea "thi"
type textarea "x"
type textarea "this"
type textarea "x"
type textarea "this"
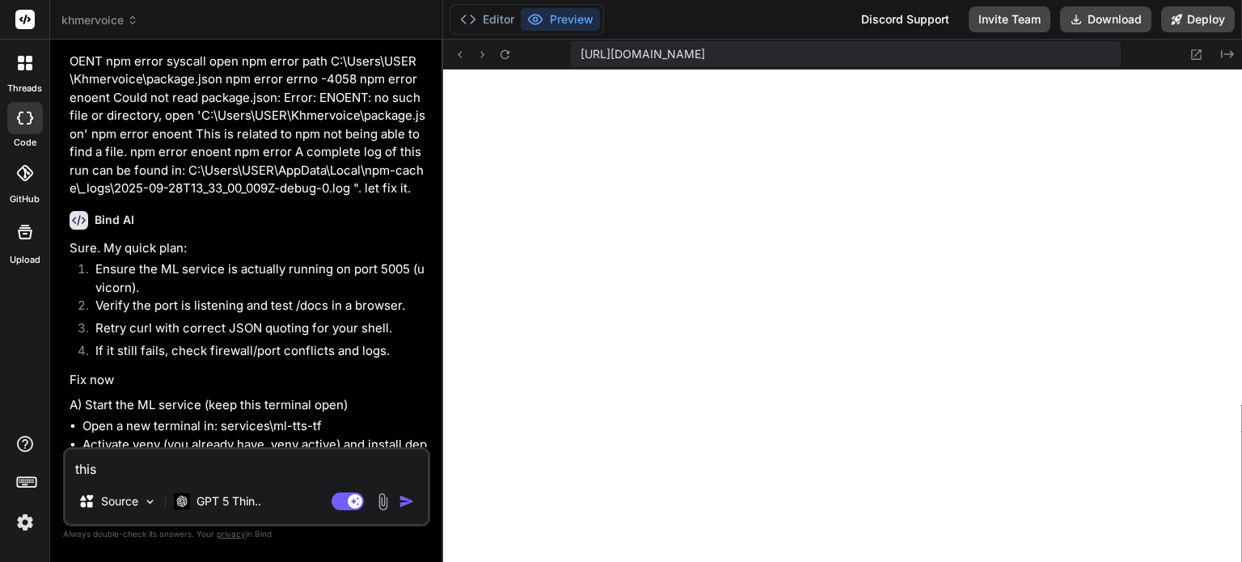
type textarea "x"
type textarea "this i"
type textarea "x"
type textarea "this is"
type textarea "x"
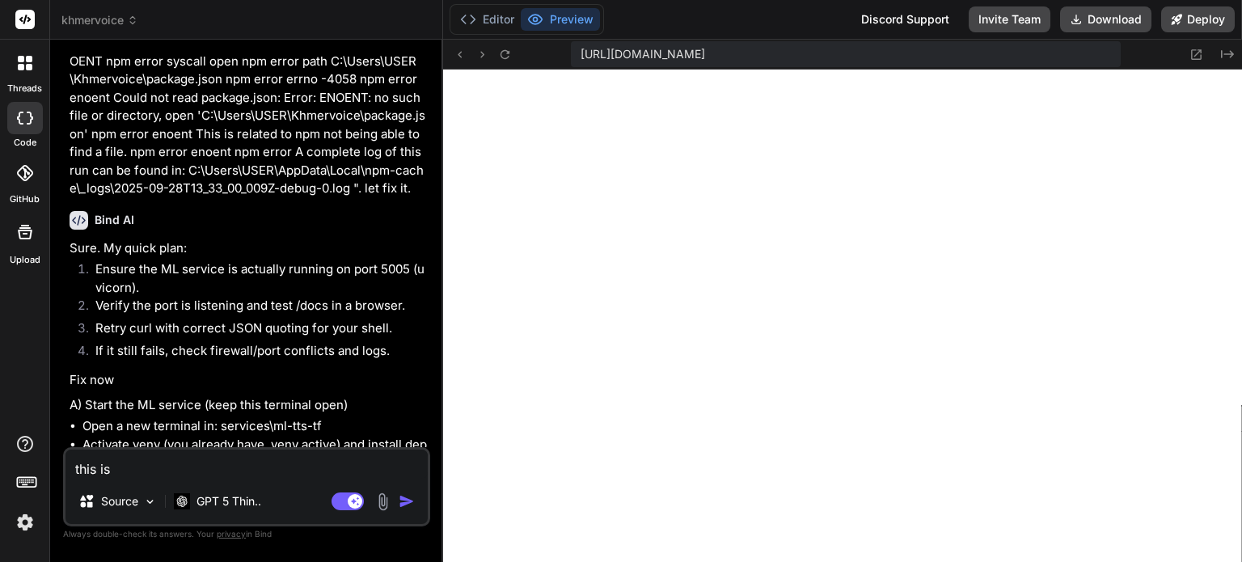
type textarea "this is"
type textarea "x"
type textarea "this is e"
type textarea "x"
type textarea "this is er"
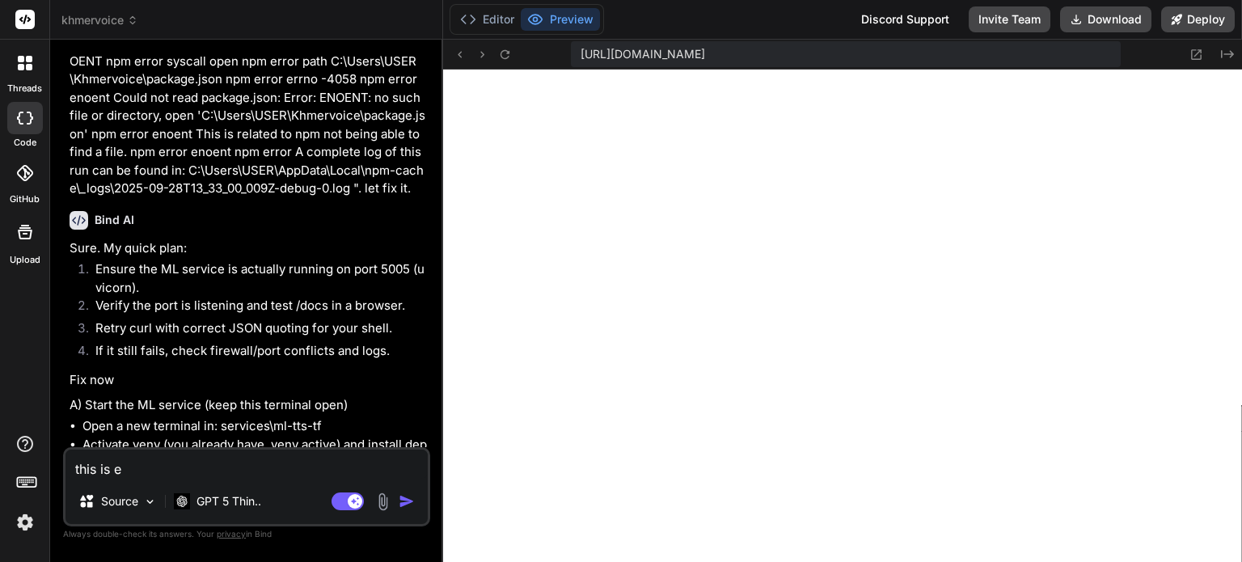
type textarea "x"
type textarea "this is ero"
type textarea "x"
type textarea "this is eror"
type textarea "x"
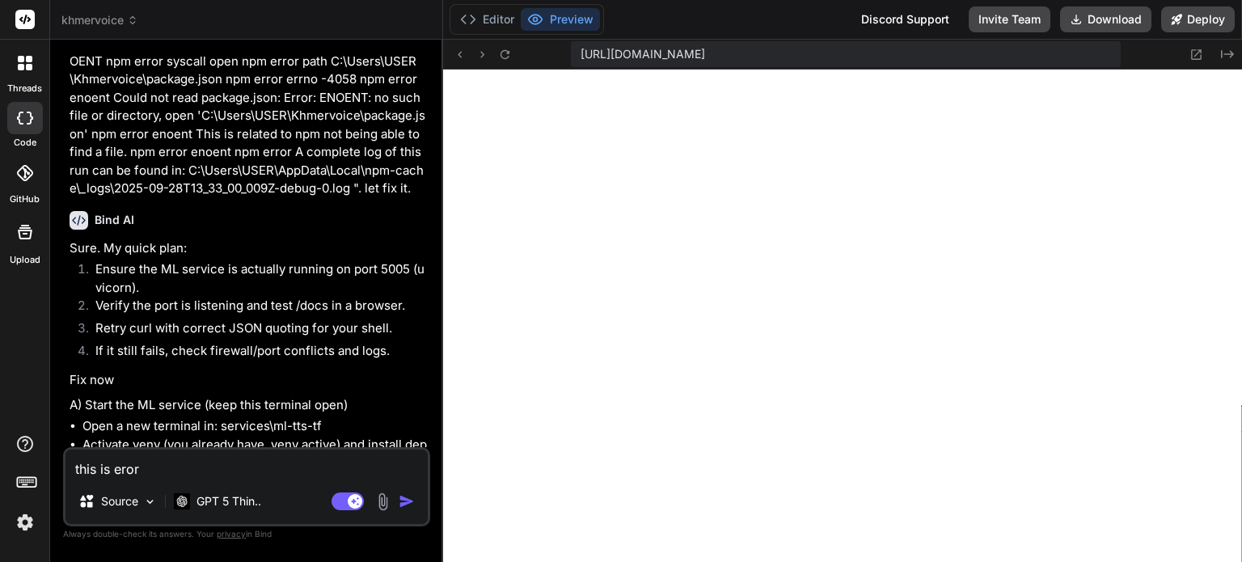
type textarea "this is ero"
type textarea "x"
type textarea "this is er"
type textarea "x"
type textarea "this is err"
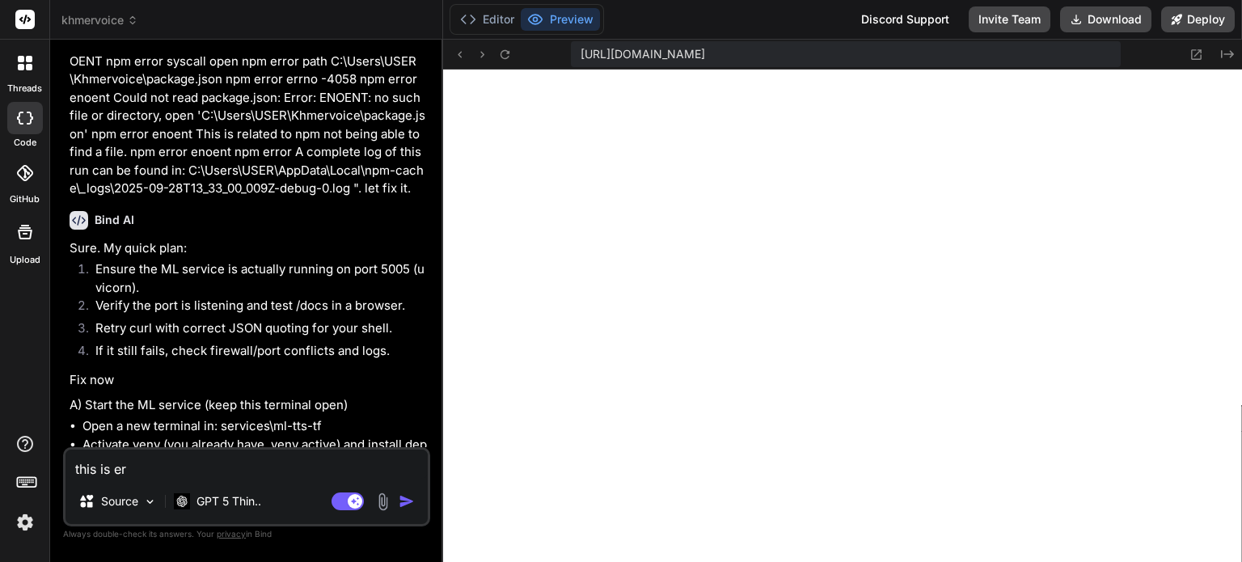
type textarea "x"
type textarea "this is erro"
type textarea "x"
type textarea "this is error"
type textarea "x"
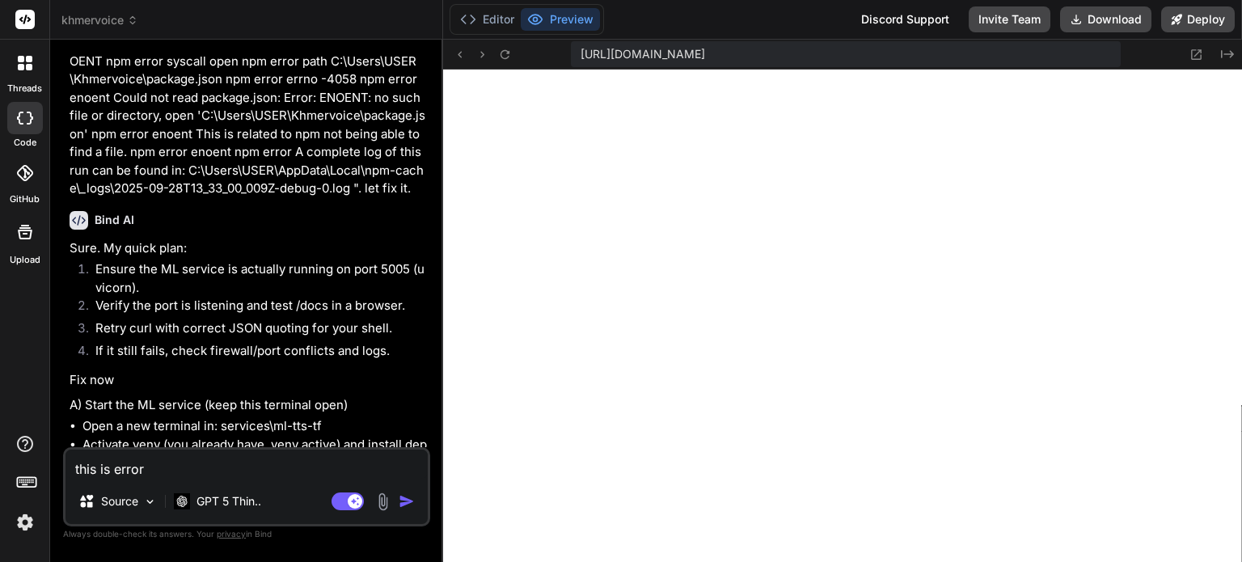
type textarea "this is error"
type textarea "x"
type textarea "this is error i"
type textarea "x"
type textarea "this is error in"
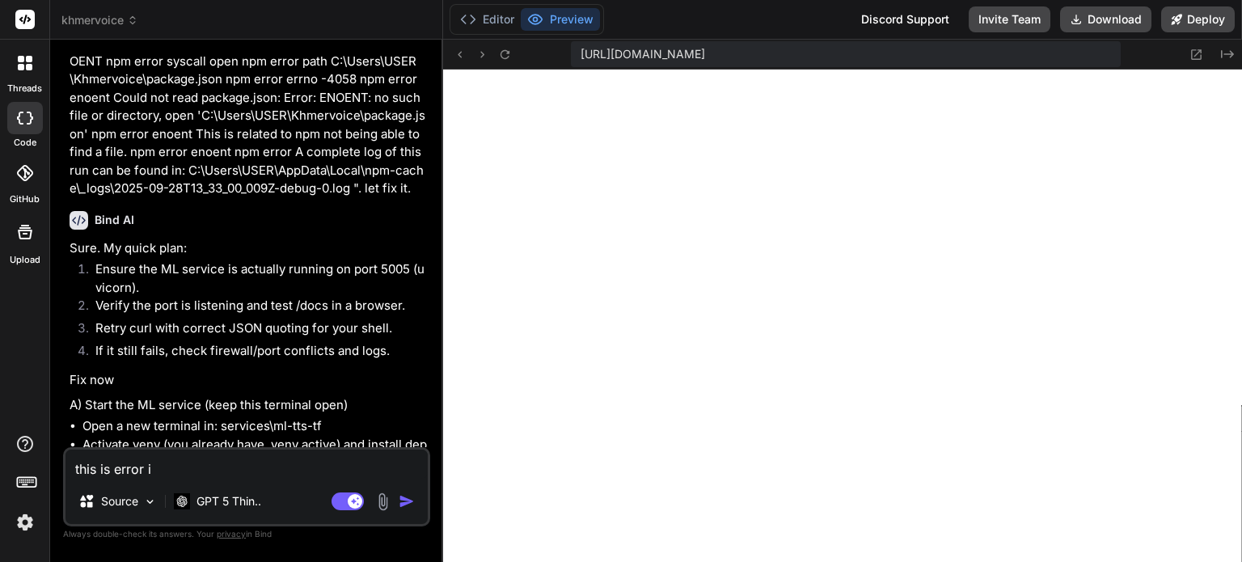
type textarea "x"
type textarea "this is error in"
type textarea "x"
type textarea "this is error in i"
type textarea "x"
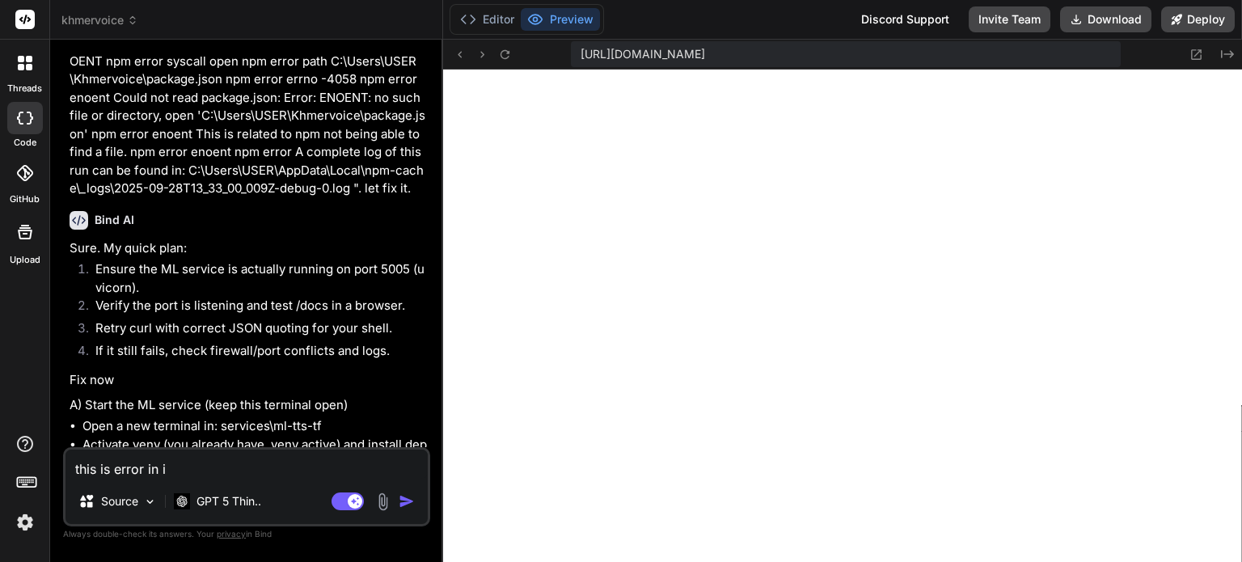
type textarea "this is error in id"
type textarea "x"
type textarea "this is error in ide"
type textarea "x"
type textarea "this is error in id"
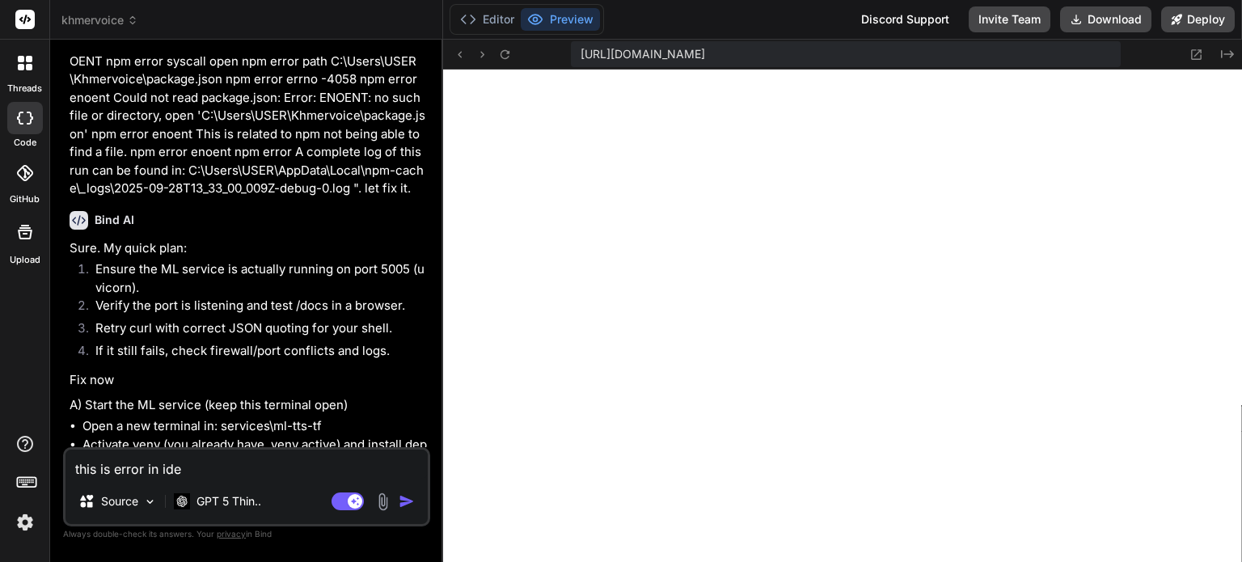
type textarea "x"
type textarea "this is error in i"
type textarea "x"
type textarea "this is error in"
type textarea "x"
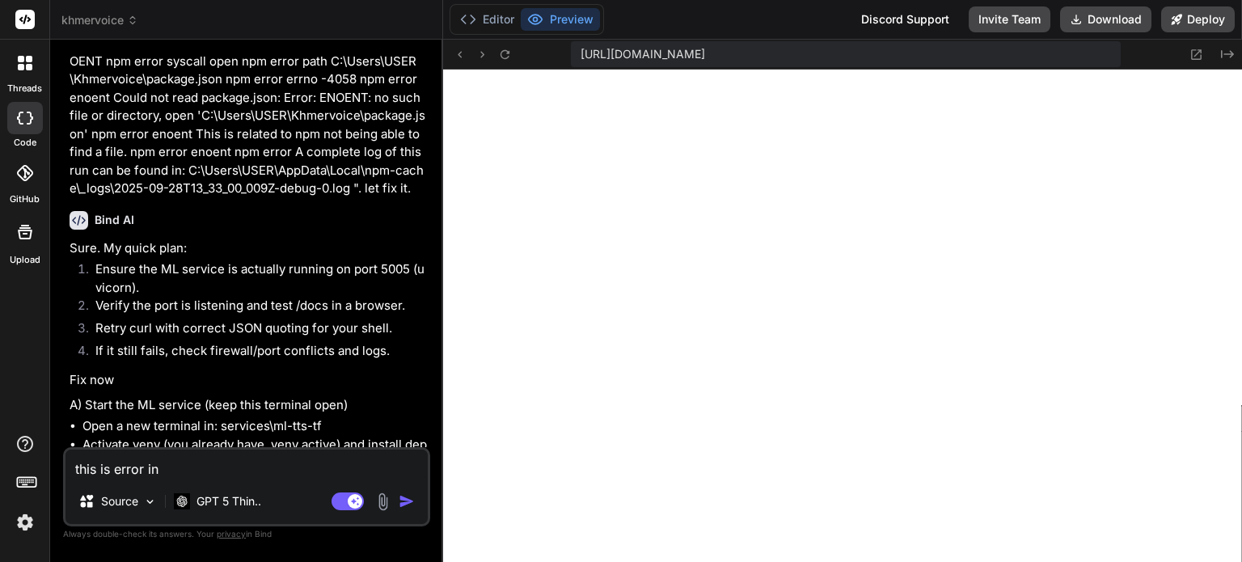
type textarea "this is error in I"
type textarea "x"
type textarea "this is error in ID"
type textarea "x"
type textarea "this is error in IDE"
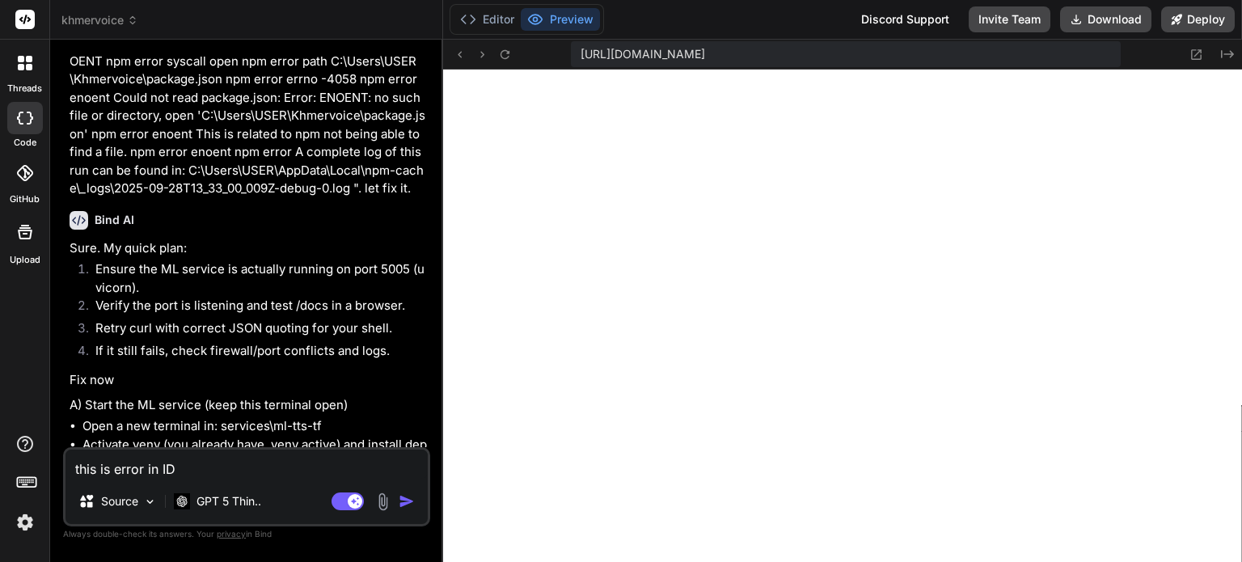
type textarea "x"
type textarea "this is error in IDE"
type textarea "x"
type textarea "this is error in IDE"
type textarea "x"
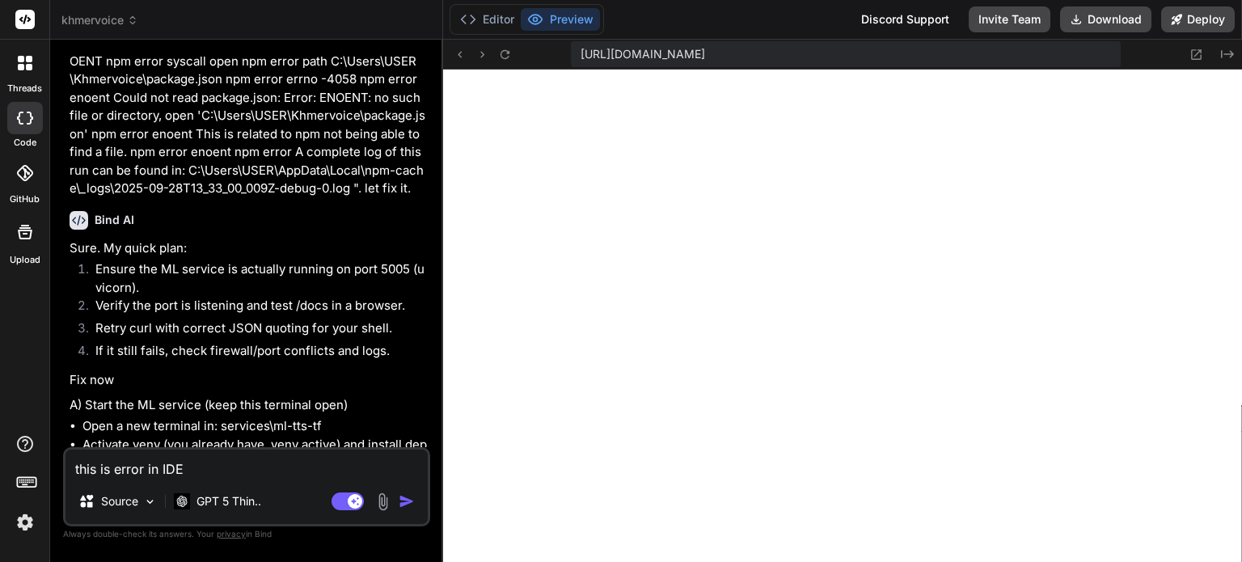
type textarea "this is error in IDE"
type textarea "x"
type textarea "this is error in IDE"
type textarea "x"
type textarea "this is error in IDE."
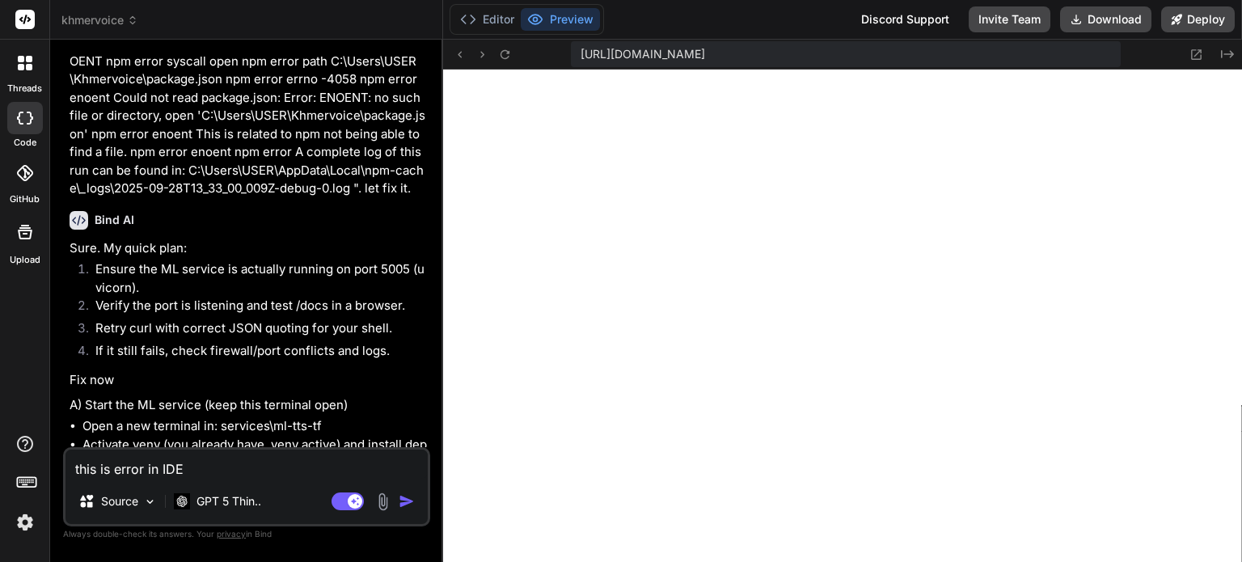
type textarea "x"
type textarea "this is error in IDE"
type textarea "x"
type textarea "this is error in IDE"
type textarea "x"
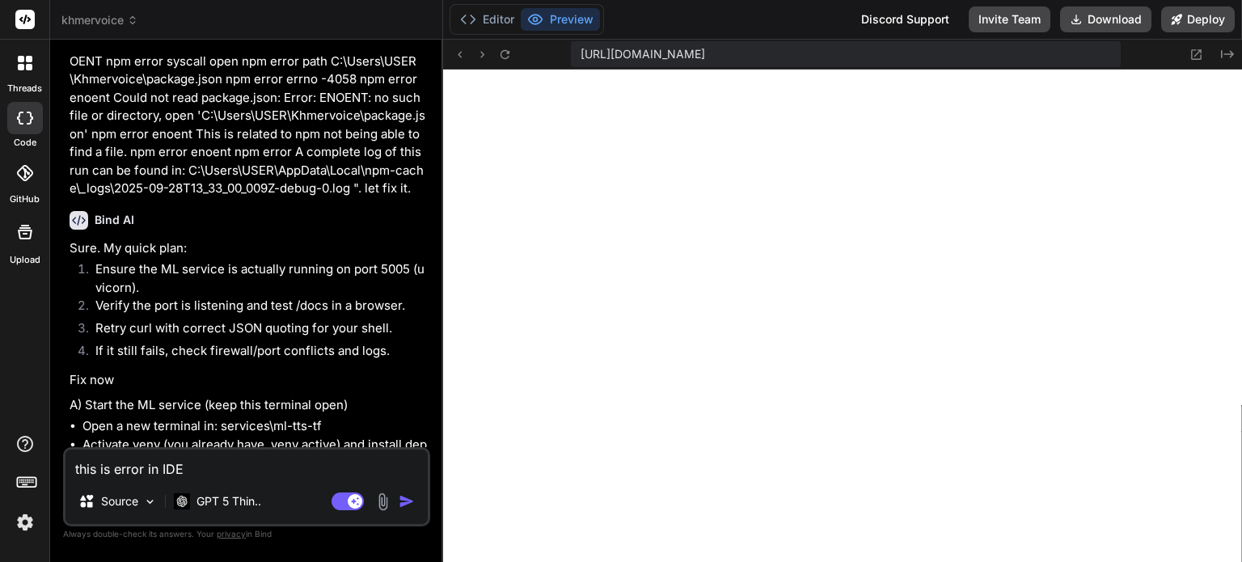
type textarea "this is error in IDE ""
type textarea "x"
type textarea "this is error in IDE """
type textarea "x"
paste textarea "Failed to compile ./store/hooks.ts NonErrorEmittedError: (Emitted value instead…"
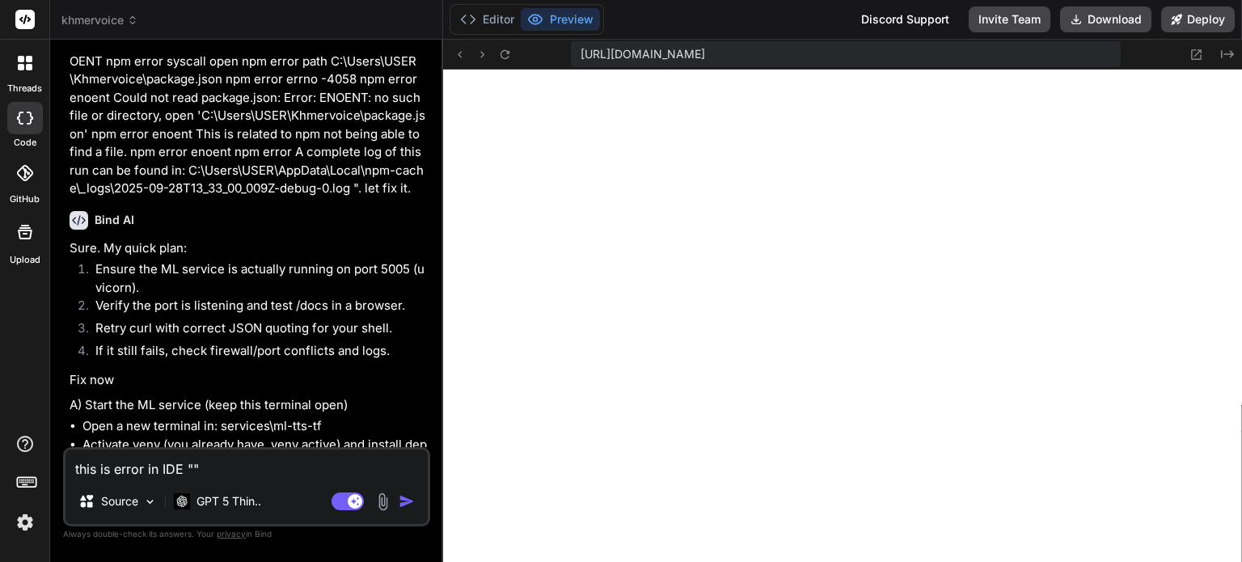
type textarea "this is error in IDE "Failed to compile ./store/hooks.ts NonErrorEmittedError: …"
type textarea "x"
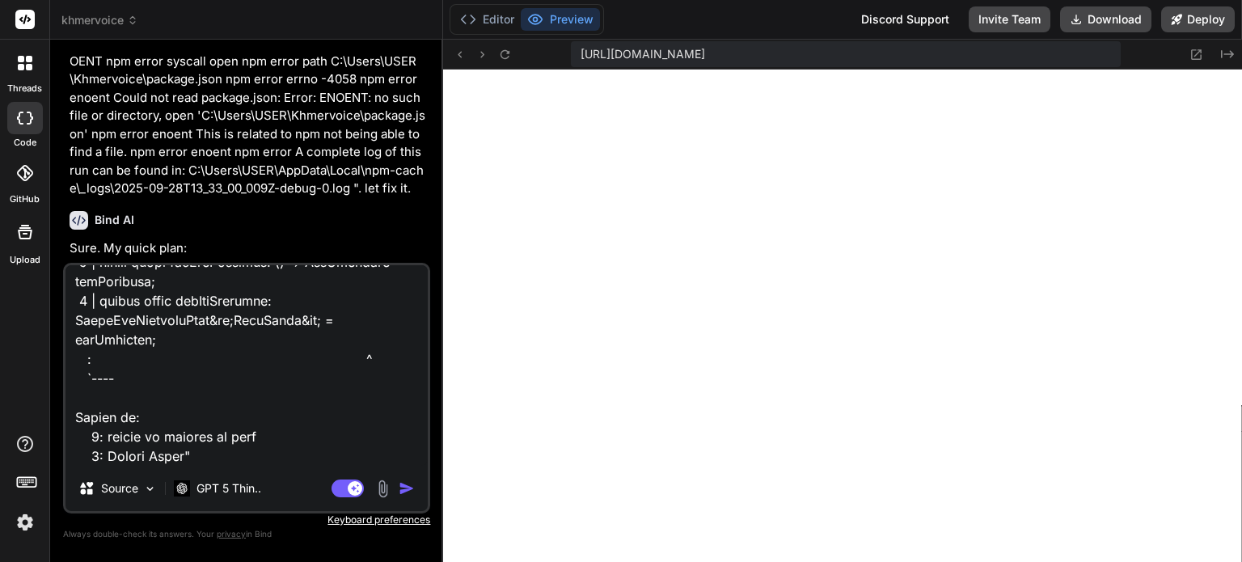
type textarea "this is error in IDE "Failed to compile ./store/hooks.ts NonErrorEmittedError: …"
type textarea "x"
type textarea "this is error in IDE "Failed to compile ./store/hooks.ts NonErrorEmittedError: …"
type textarea "x"
type textarea "this is error in IDE "Failed to compile ./store/hooks.ts NonErrorEmittedError: …"
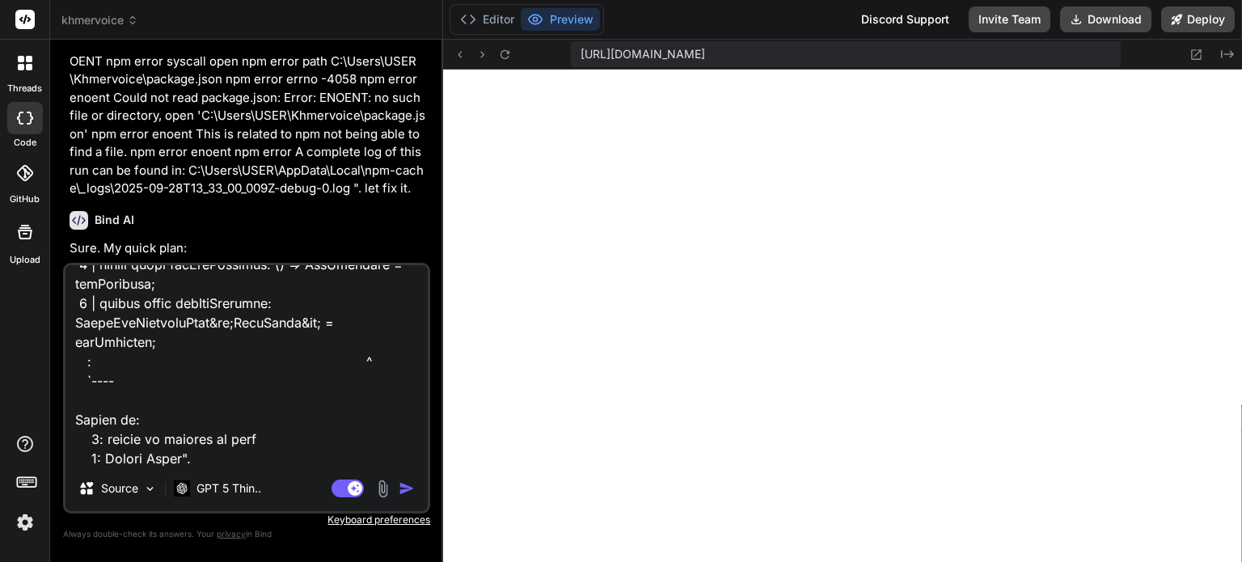
type textarea "x"
type textarea "this is error in IDE "Failed to compile ./store/hooks.ts NonErrorEmittedError: …"
type textarea "x"
type textarea "this is error in IDE "Failed to compile ./store/hooks.ts NonErrorEmittedError: …"
type textarea "x"
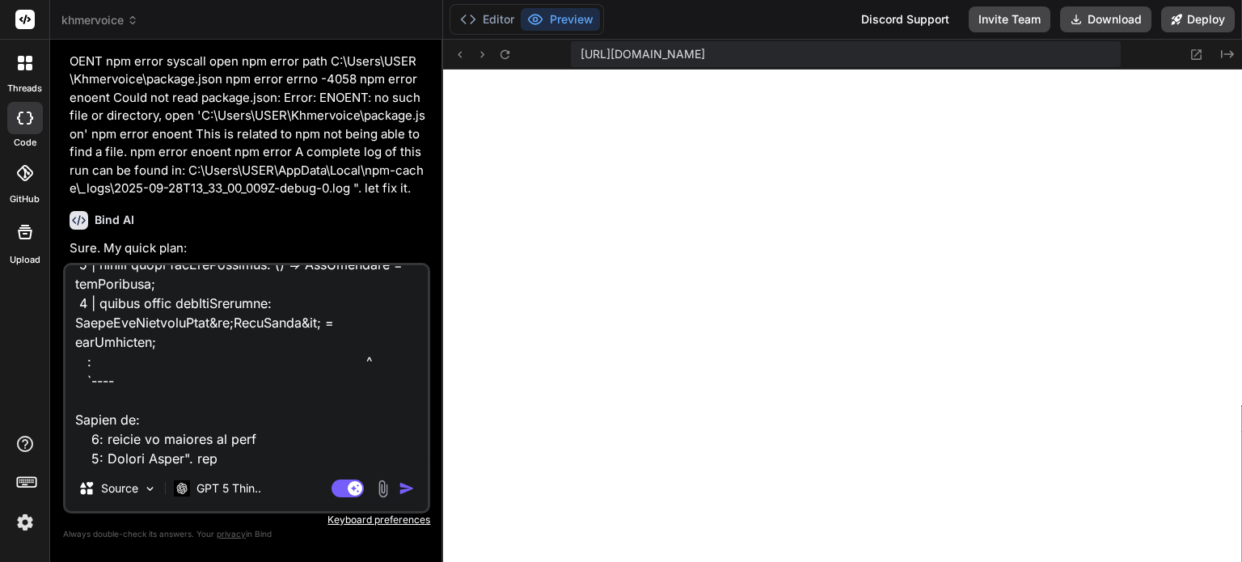
type textarea "this is error in IDE "Failed to compile ./store/hooks.ts NonErrorEmittedError: …"
type textarea "x"
type textarea "this is error in IDE "Failed to compile ./store/hooks.ts NonErrorEmittedError: …"
type textarea "x"
type textarea "this is error in IDE "Failed to compile ./store/hooks.ts NonErrorEmittedError: …"
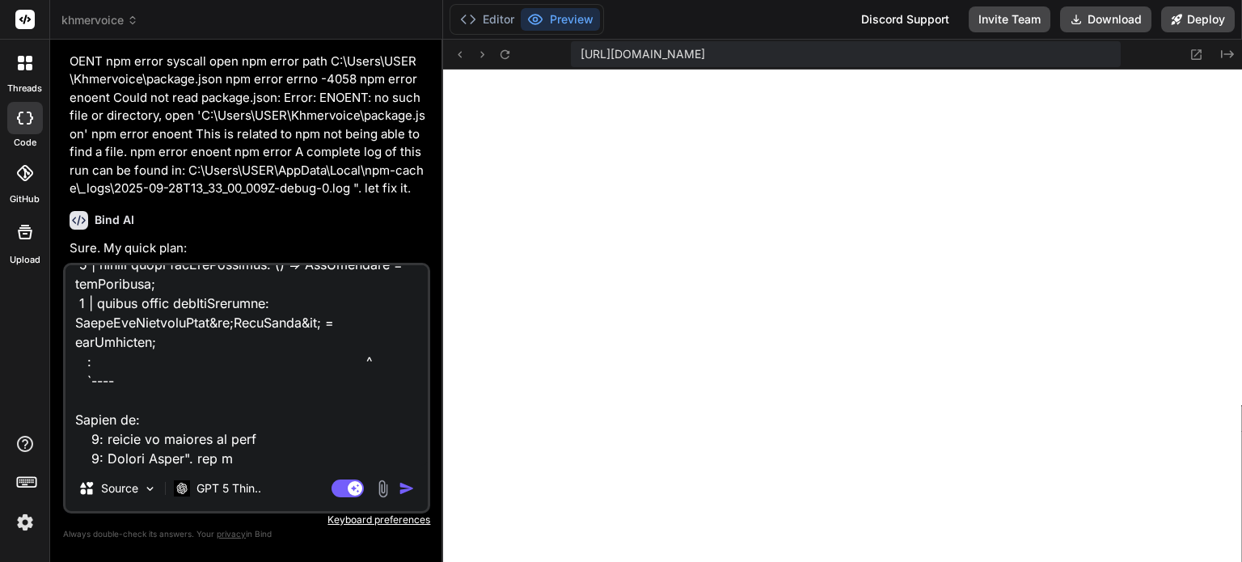
type textarea "x"
type textarea "this is error in IDE "Failed to compile ./store/hooks.ts NonErrorEmittedError: …"
type textarea "x"
type textarea "this is error in IDE "Failed to compile ./store/hooks.ts NonErrorEmittedError: …"
type textarea "x"
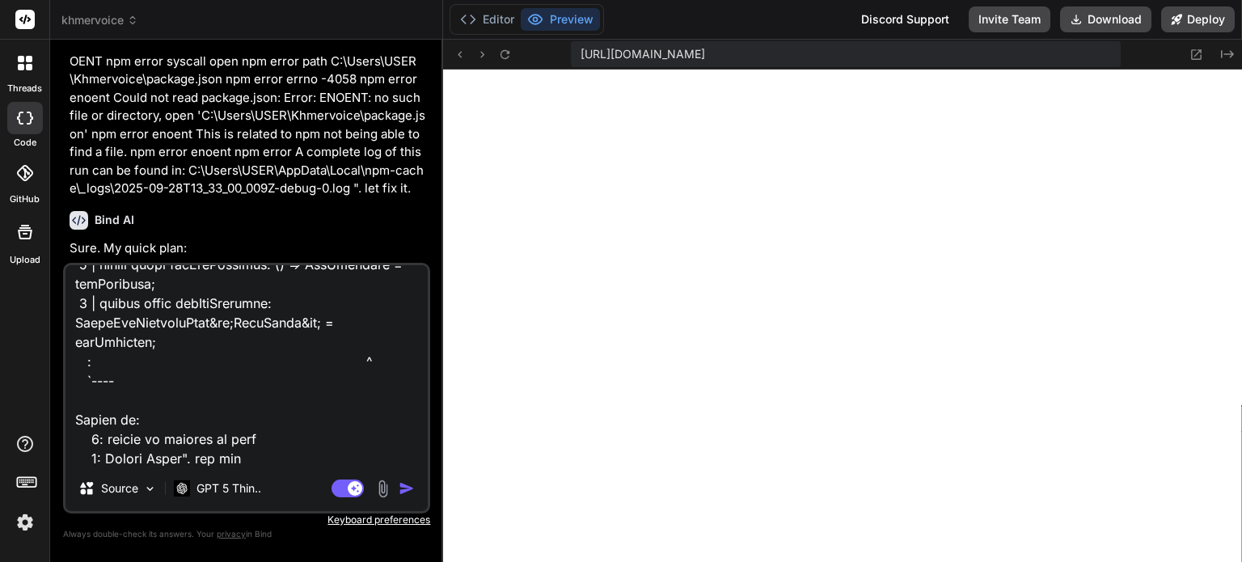
type textarea "this is error in IDE "Failed to compile ./store/hooks.ts NonErrorEmittedError: …"
type textarea "x"
type textarea "this is error in IDE "Failed to compile ./store/hooks.ts NonErrorEmittedError: …"
type textarea "x"
type textarea "this is error in IDE "Failed to compile ./store/hooks.ts NonErrorEmittedError: …"
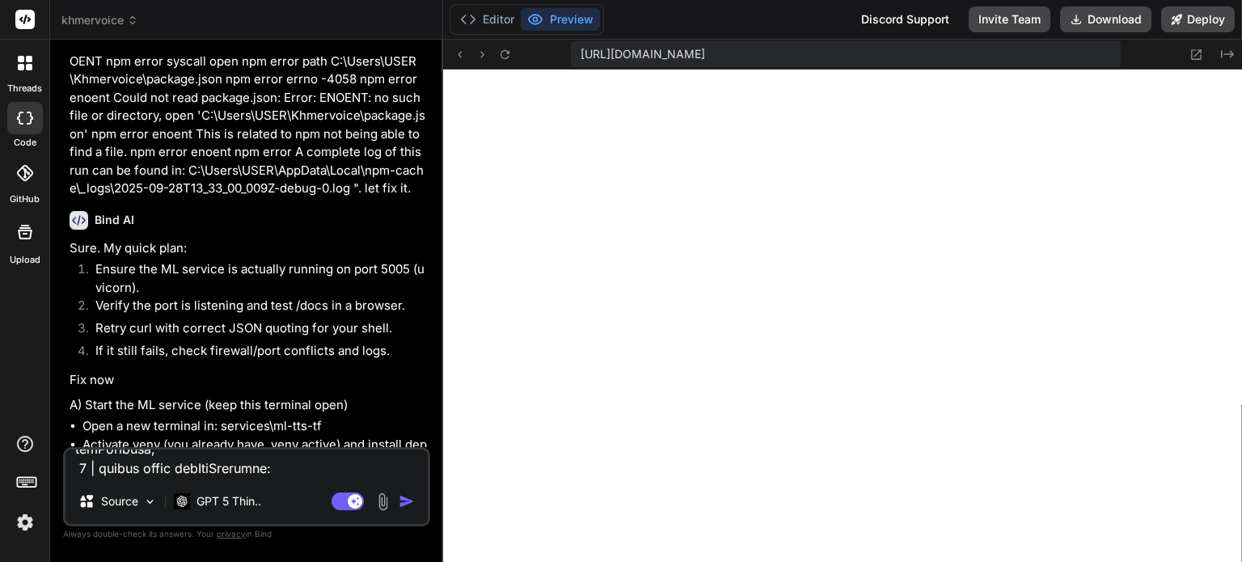
type textarea "x"
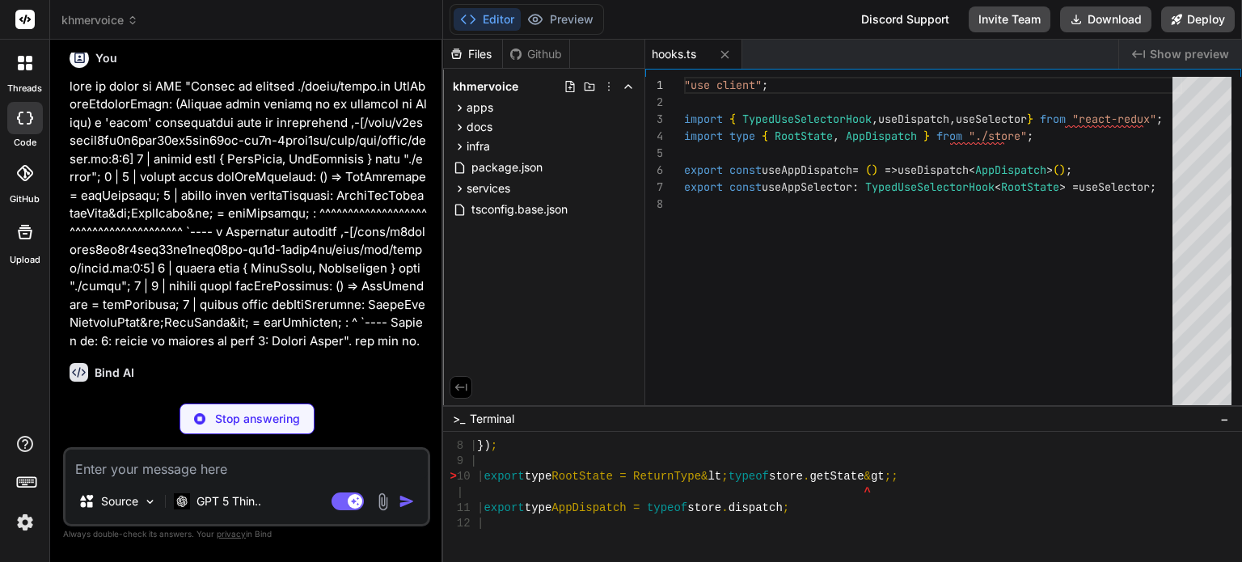
scroll to position [11936, 0]
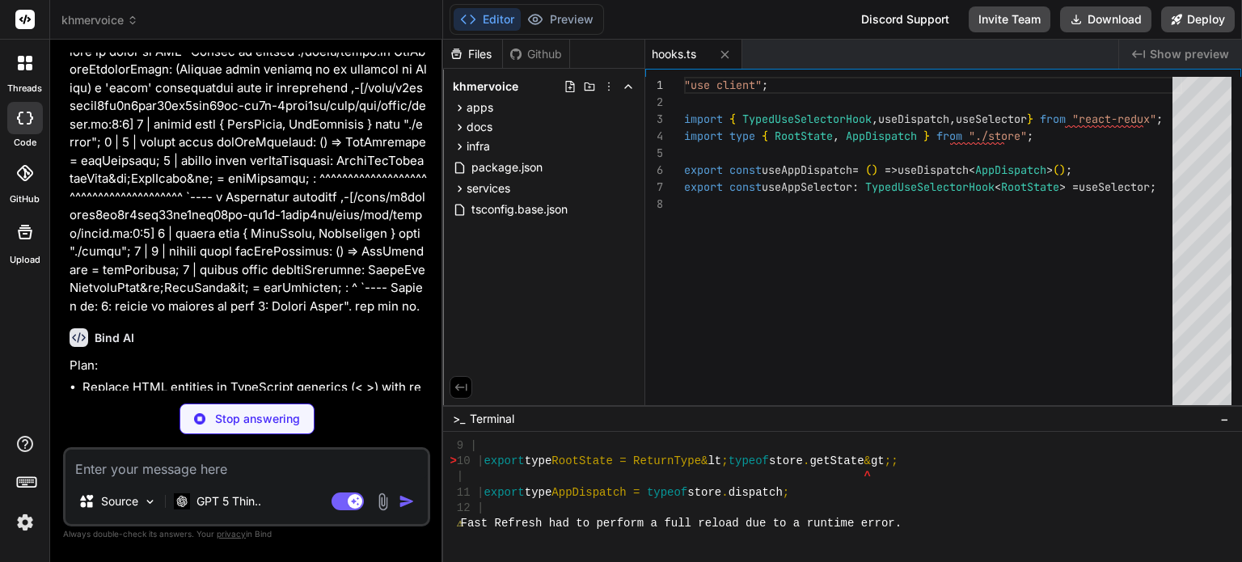
type textarea "x"
type textarea "export type AppDispatch = typeof store.dispatch;"
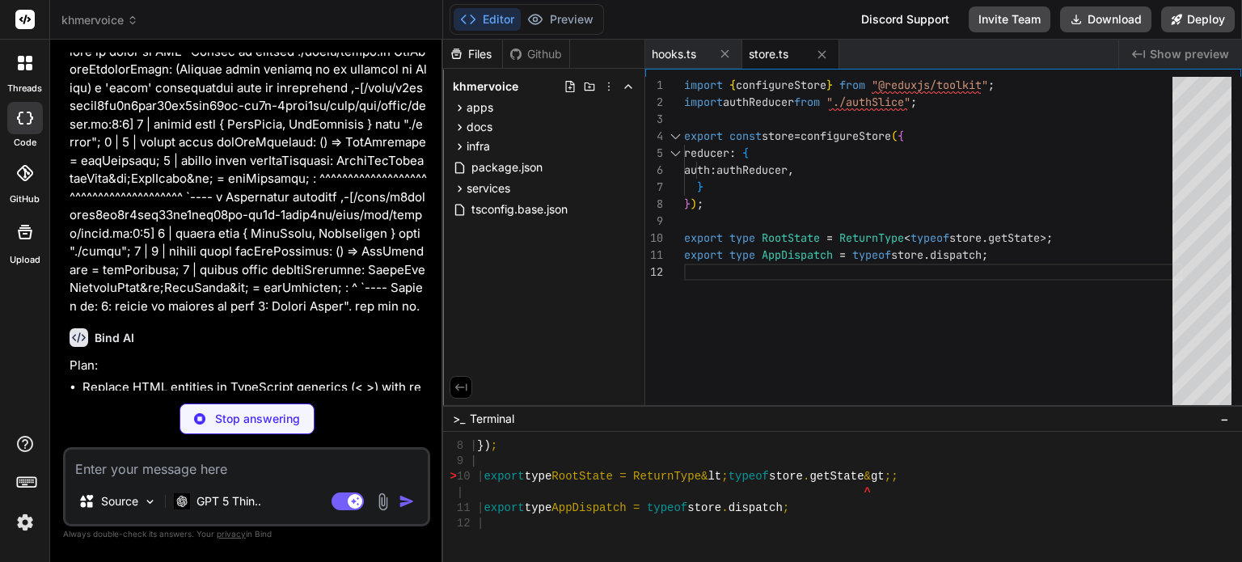
scroll to position [9919, 0]
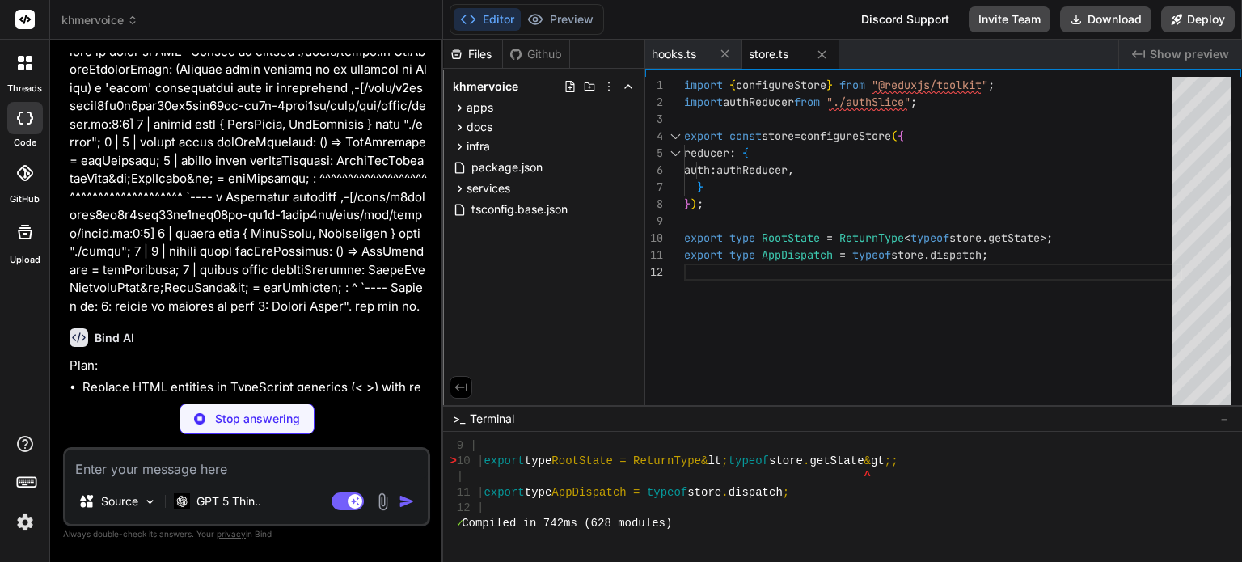
type textarea "x"
type textarea "try { await fsp.unlink(path); } catch {} }"
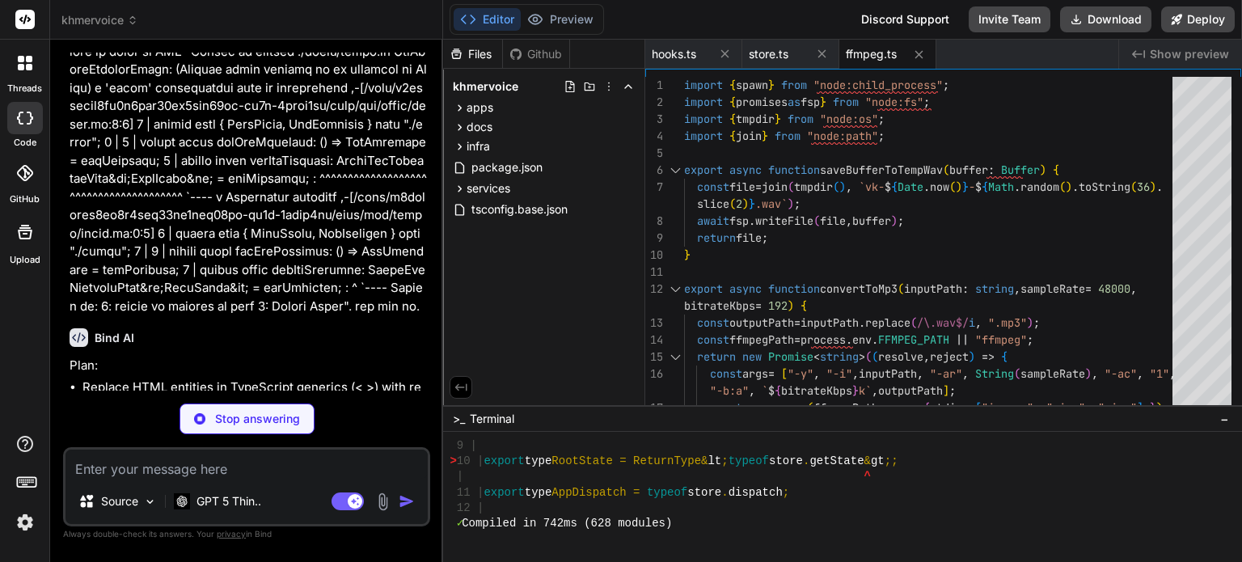
type textarea "x"
type textarea "return s; }"
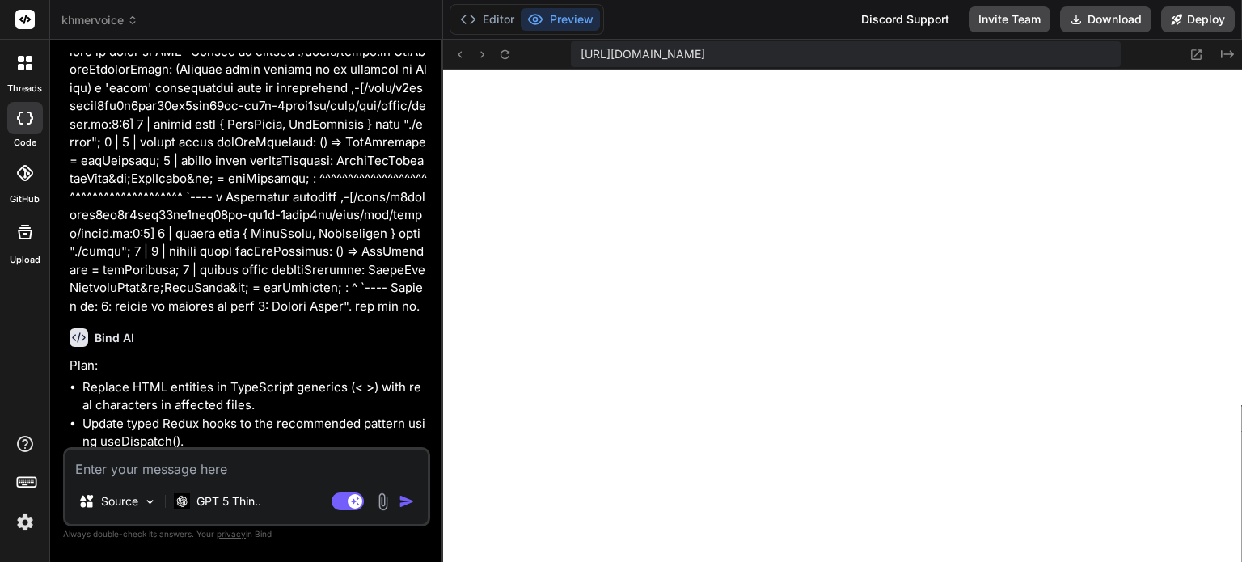
scroll to position [13381, 0]
click at [462, 54] on icon at bounding box center [460, 55] width 14 height 14
click at [463, 49] on icon at bounding box center [460, 55] width 14 height 14
click at [576, 15] on button "Preview" at bounding box center [560, 19] width 79 height 23
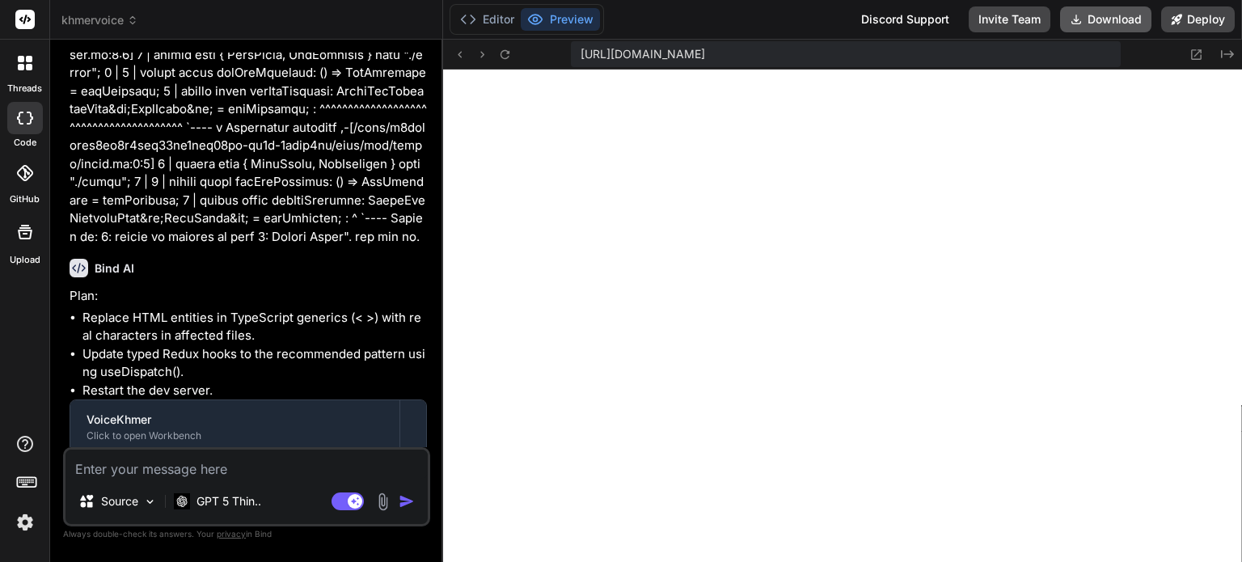
click at [1117, 18] on button "Download" at bounding box center [1105, 19] width 91 height 26
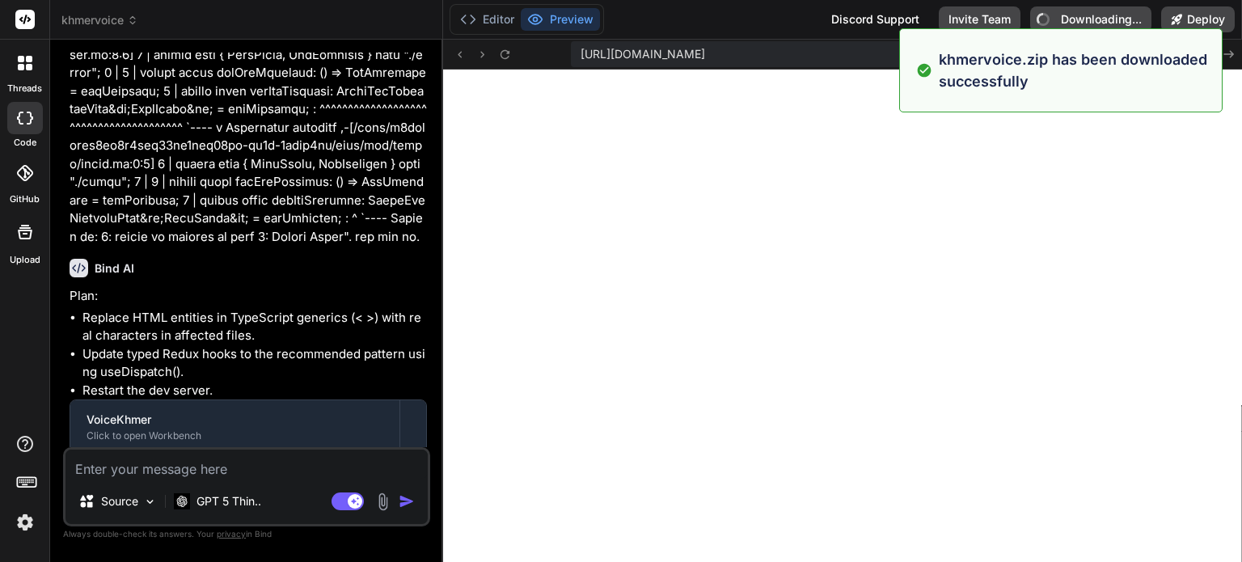
type textarea "x"
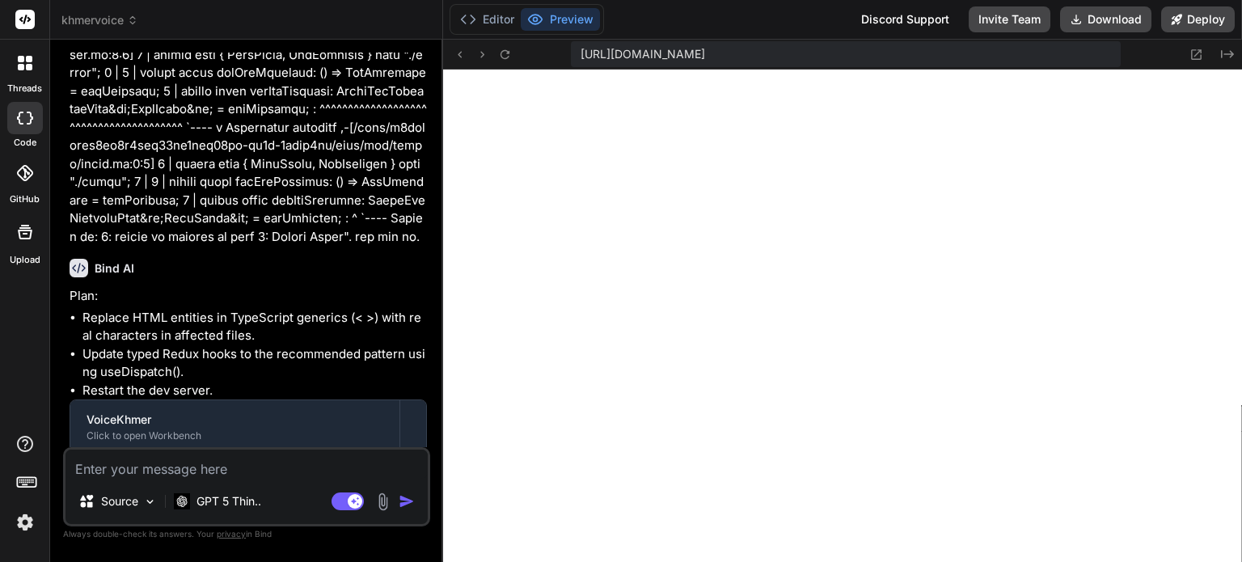
click at [231, 474] on textarea at bounding box center [246, 464] width 362 height 29
type textarea "l"
type textarea "x"
type textarea "le"
type textarea "x"
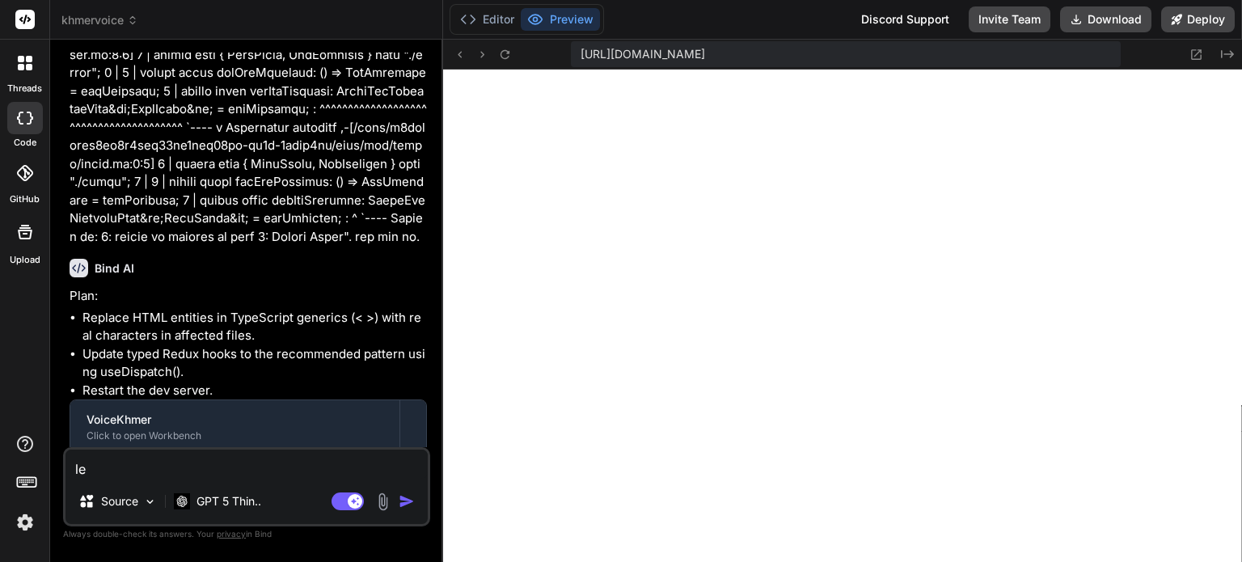
type textarea "let"
type textarea "x"
type textarea "let"
type textarea "x"
type textarea "let a"
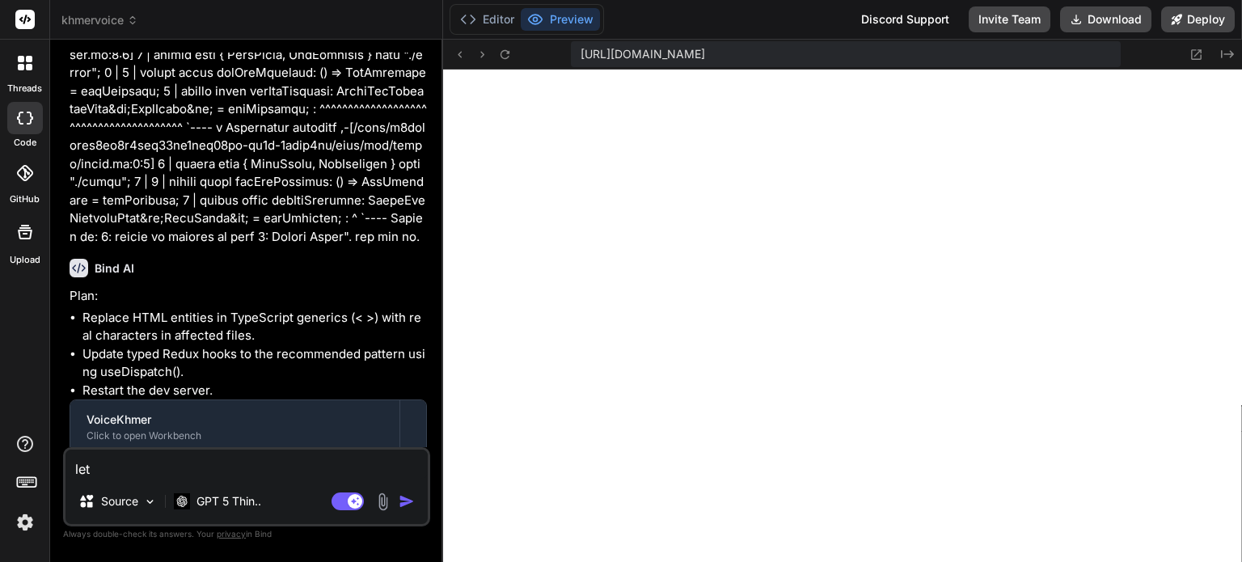
type textarea "x"
type textarea "let ad"
type textarea "x"
type textarea "let add"
type textarea "x"
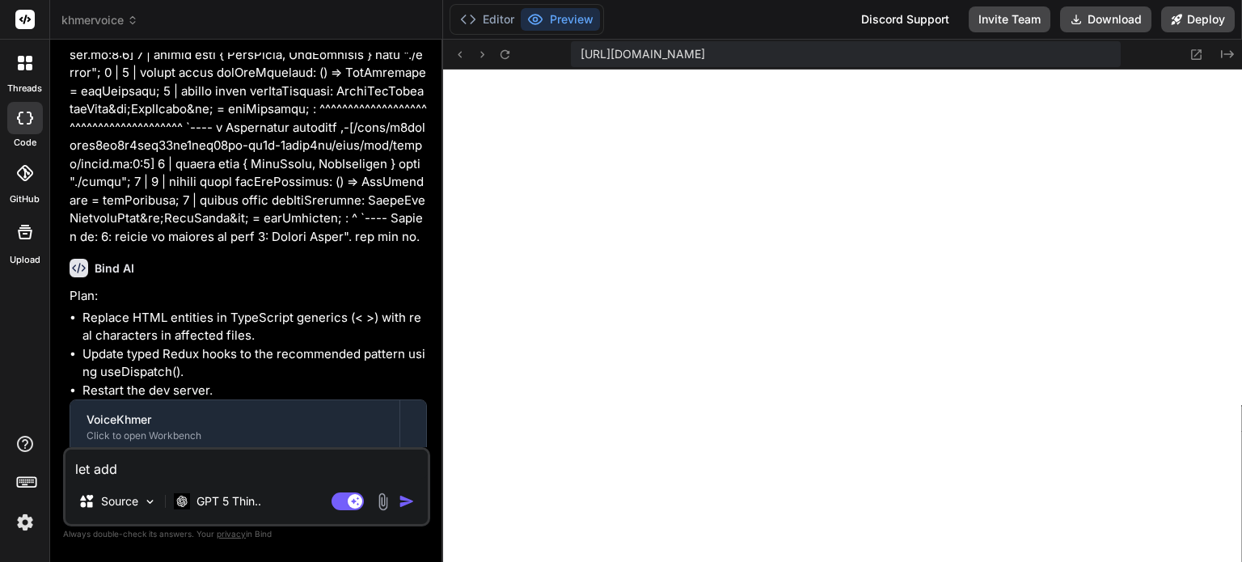
type textarea "let add"
type textarea "x"
paste textarea "Project management UI will be added in the next iteration (CRUD, versions, expo…"
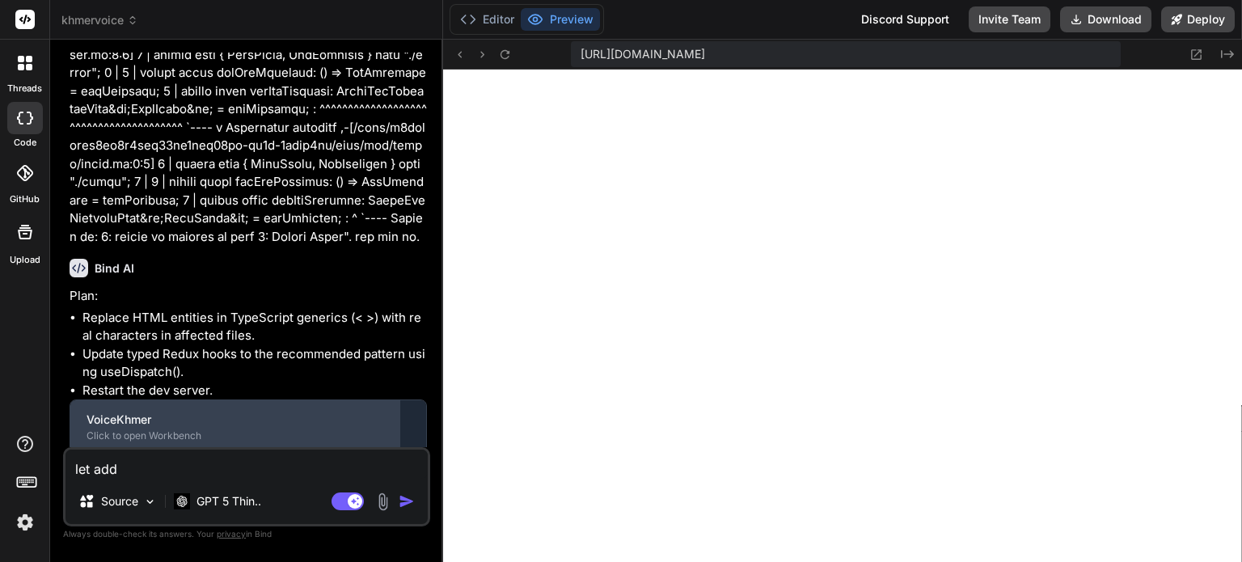
type textarea "let add Project management UI will be added in the next iteration (CRUD, versio…"
type textarea "x"
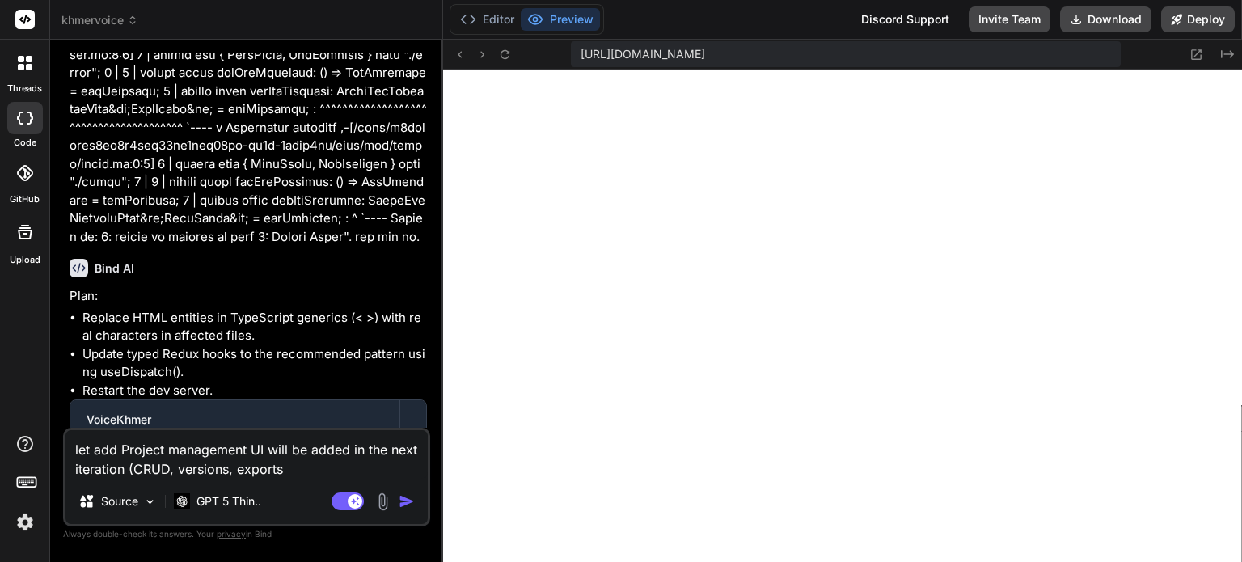
type textarea "let add Project management UI will be added in the next iteration (CRUD, versio…"
type textarea "x"
type textarea "let add Project management UI will be added in the next iteration (CRUD, versio…"
type textarea "x"
type textarea "let add Project management UI will be added in the next iteration (CRUD, versio…"
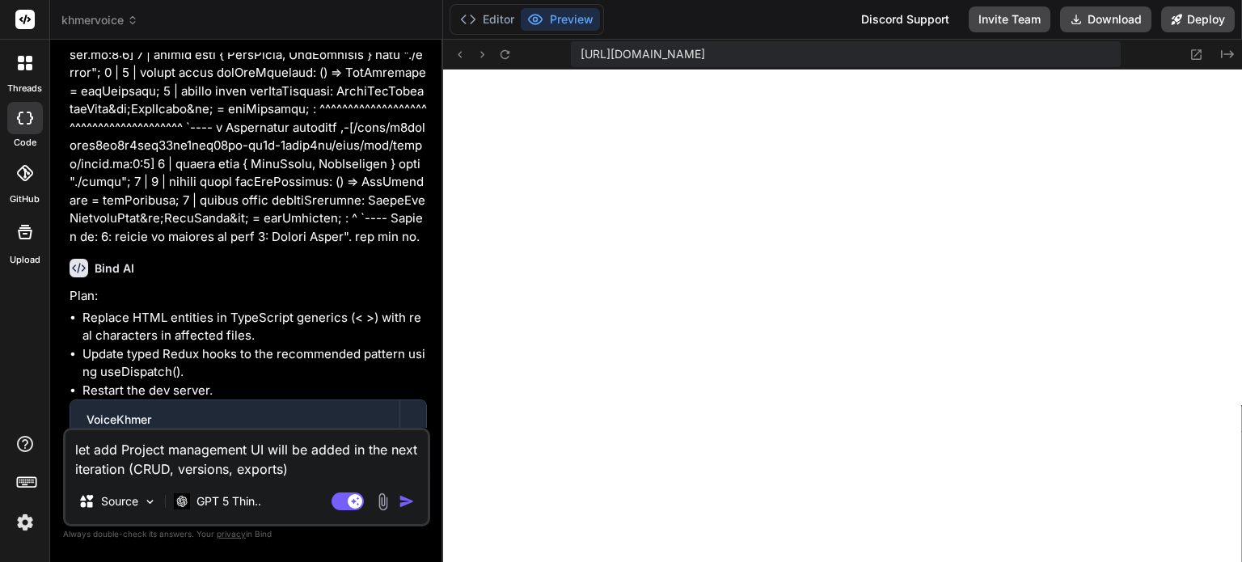
type textarea "x"
type textarea "let add Project management UI will be added in the next iteration (CRUD, versio…"
type textarea "x"
type textarea "let add Project management UI will be added in the next iteration (CRUD, versio…"
type textarea "x"
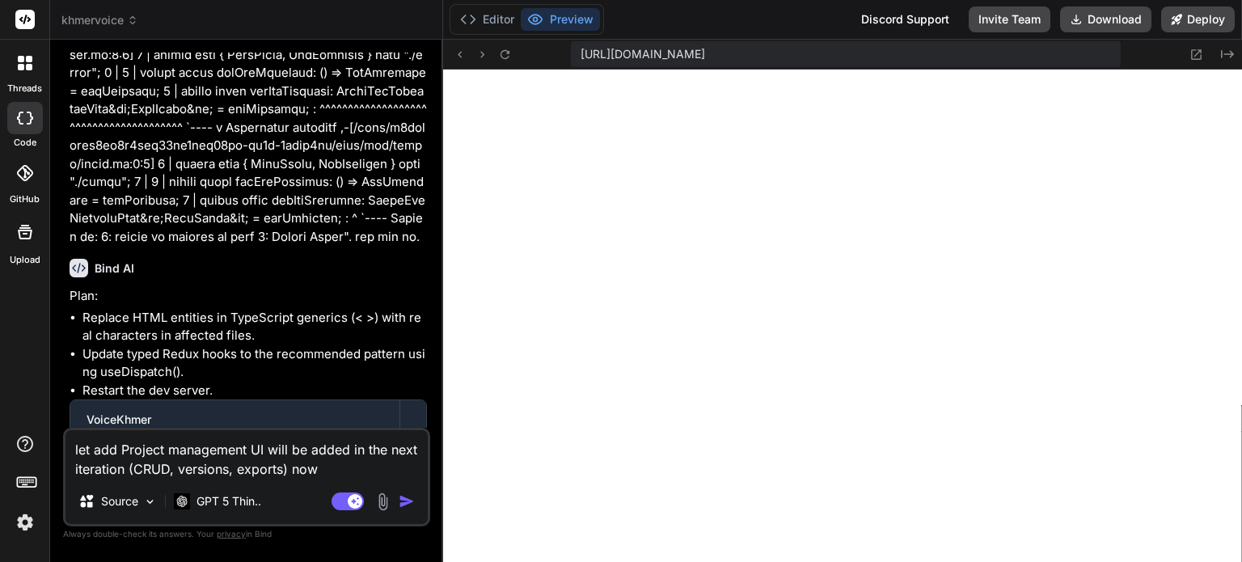
type textarea "let add Project management UI will be added in the next iteration (CRUD, versio…"
type textarea "x"
type textarea "let add Project management UI will be added in the next iteration (CRUD, versio…"
type textarea "x"
type textarea "let add Project management UI will be added in the next iteration (CRUD, versio…"
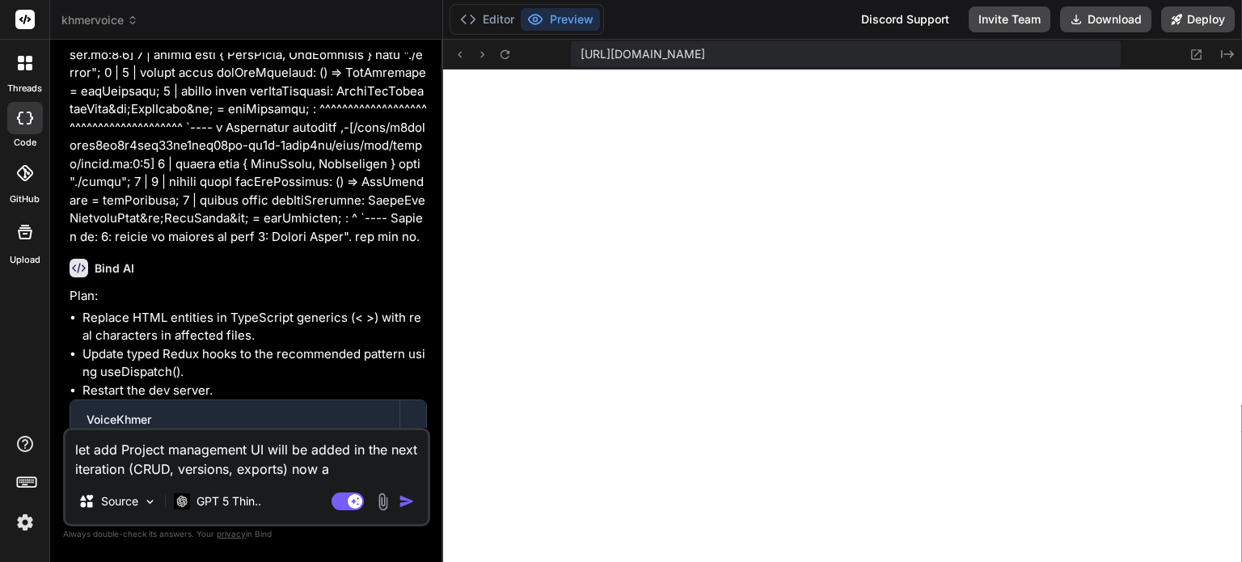
type textarea "x"
type textarea "let add Project management UI will be added in the next iteration (CRUD, versio…"
type textarea "x"
type textarea "let add Project management UI will be added in the next iteration (CRUD, versio…"
type textarea "x"
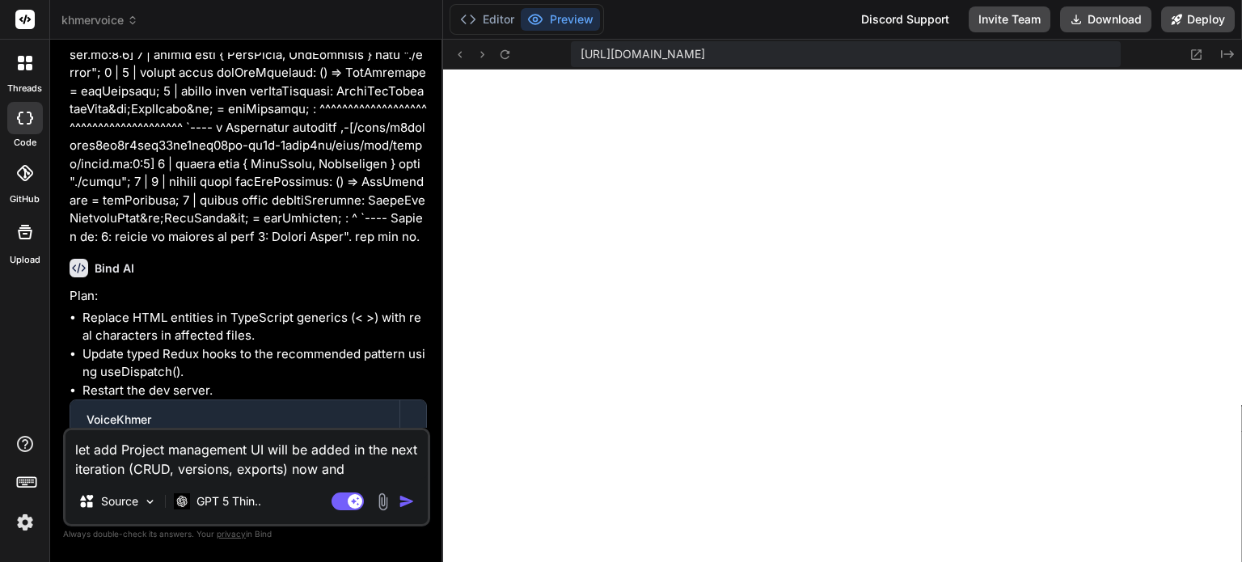
type textarea "let add Project management UI will be added in the next iteration (CRUD, versio…"
type textarea "x"
type textarea "let add Project management UI will be added in the next iteration (CRUD, versio…"
type textarea "x"
type textarea "let add Project management UI will be added in the next iteration (CRUD, versio…"
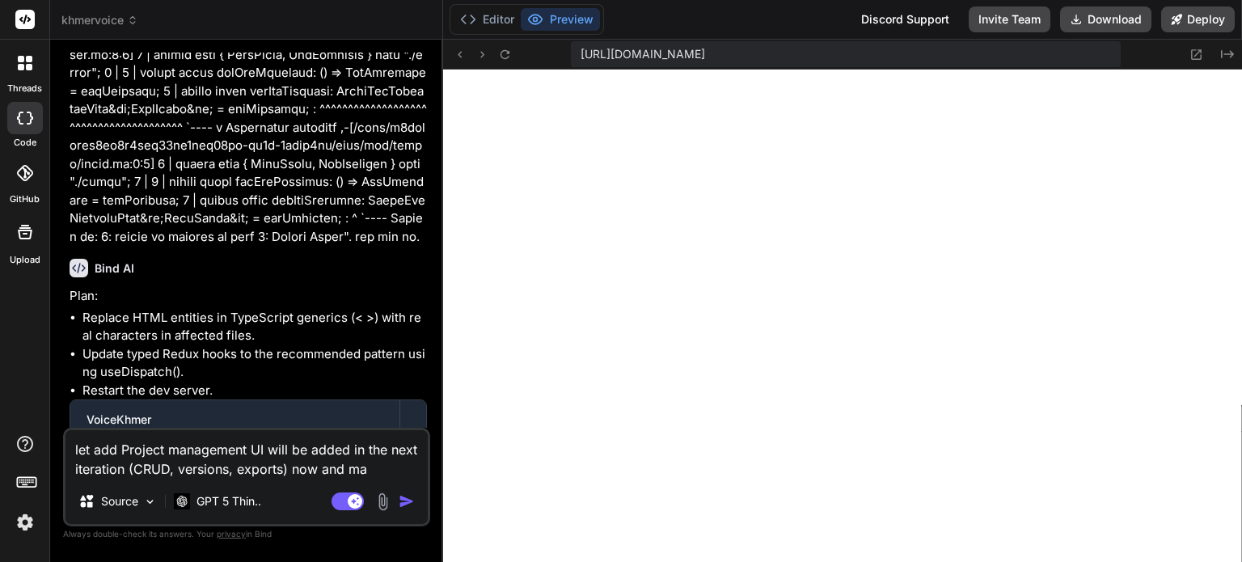
type textarea "x"
type textarea "let add Project management UI will be added in the next iteration (CRUD, versio…"
type textarea "x"
type textarea "let add Project management UI will be added in the next iteration (CRUD, versio…"
type textarea "x"
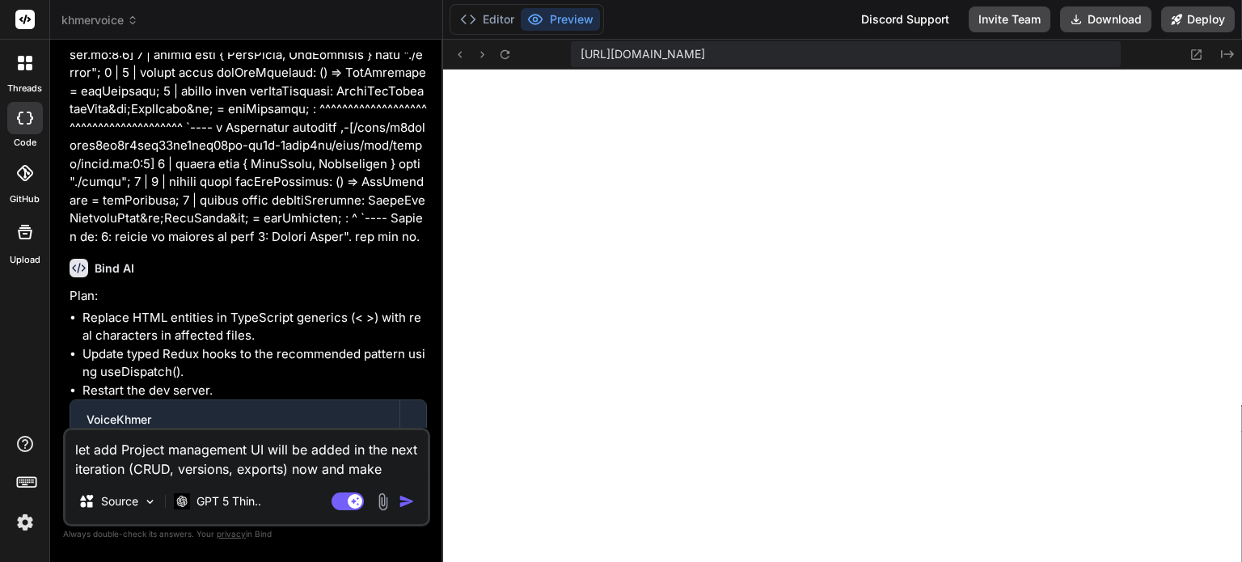
type textarea "let add Project management UI will be added in the next iteration (CRUD, versio…"
type textarea "x"
type textarea "let add Project management UI will be added in the next iteration (CRUD, versio…"
type textarea "x"
type textarea "let add Project management UI will be added in the next iteration (CRUD, versio…"
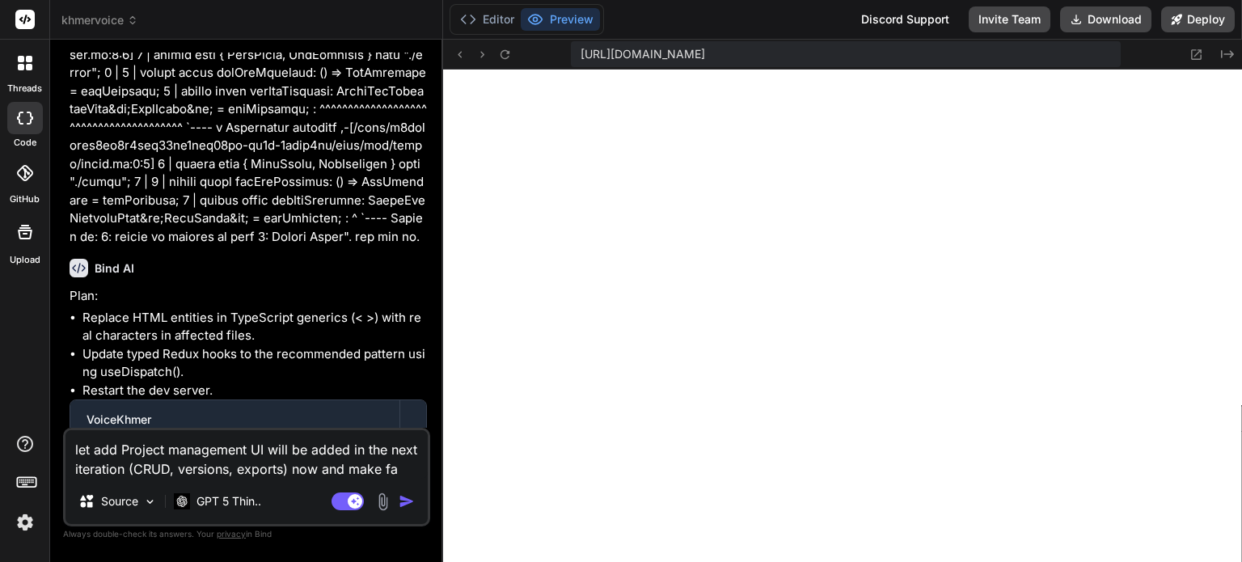
type textarea "x"
type textarea "let add Project management UI will be added in the next iteration (CRUD, versio…"
type textarea "x"
type textarea "let add Project management UI will be added in the next iteration (CRUD, versio…"
type textarea "x"
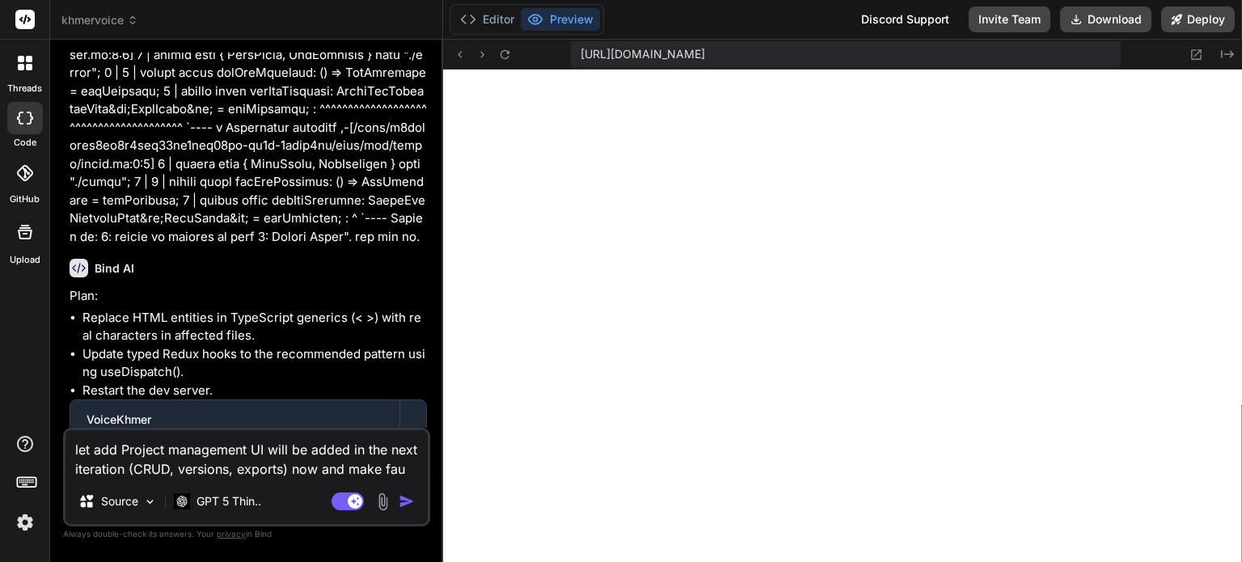
type textarea "let add Project management UI will be added in the next iteration (CRUD, versio…"
type textarea "x"
type textarea "let add Project management UI will be added in the next iteration (CRUD, versio…"
type textarea "x"
type textarea "let add Project management UI will be added in the next iteration (CRUD, versio…"
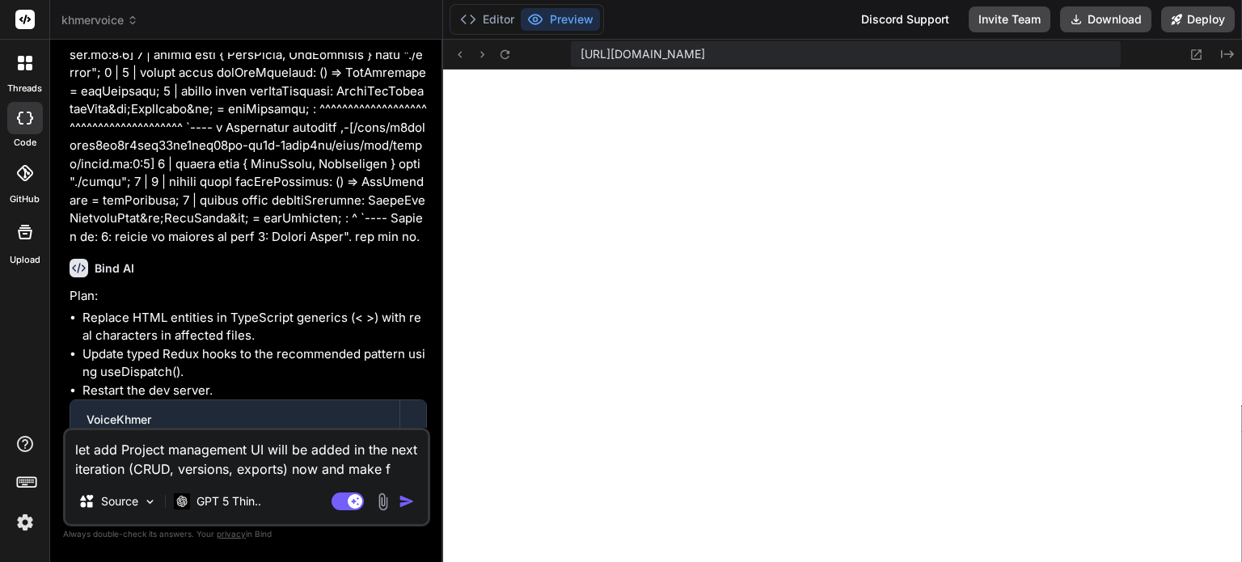
type textarea "x"
type textarea "let add Project management UI will be added in the next iteration (CRUD, versio…"
type textarea "x"
type textarea "let add Project management UI will be added in the next iteration (CRUD, versio…"
type textarea "x"
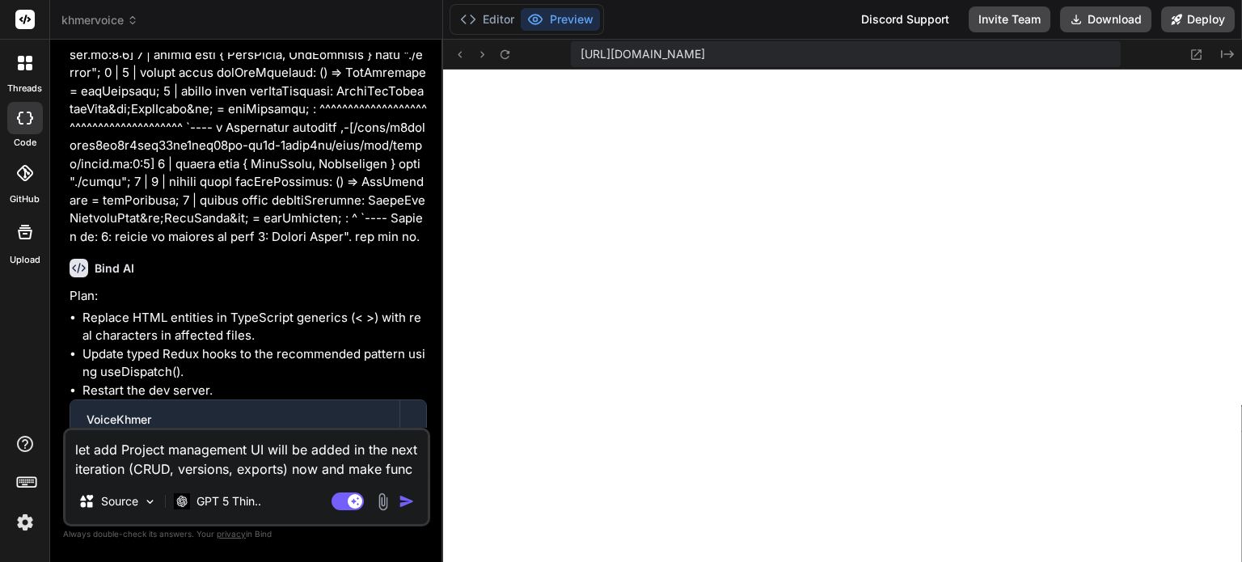
type textarea "let add Project management UI will be added in the next iteration (CRUD, versio…"
type textarea "x"
type textarea "let add Project management UI will be added in the next iteration (CRUD, versio…"
type textarea "x"
type textarea "let add Project management UI will be added in the next iteration (CRUD, versio…"
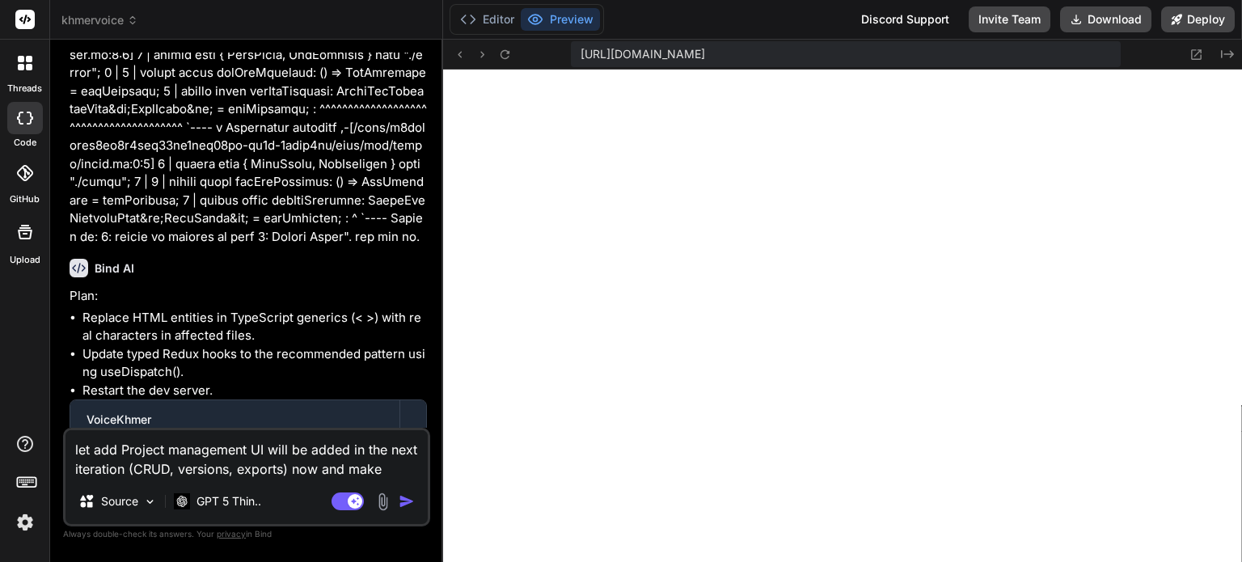
type textarea "x"
type textarea "let add Project management UI will be added in the next iteration (CRUD, versio…"
type textarea "x"
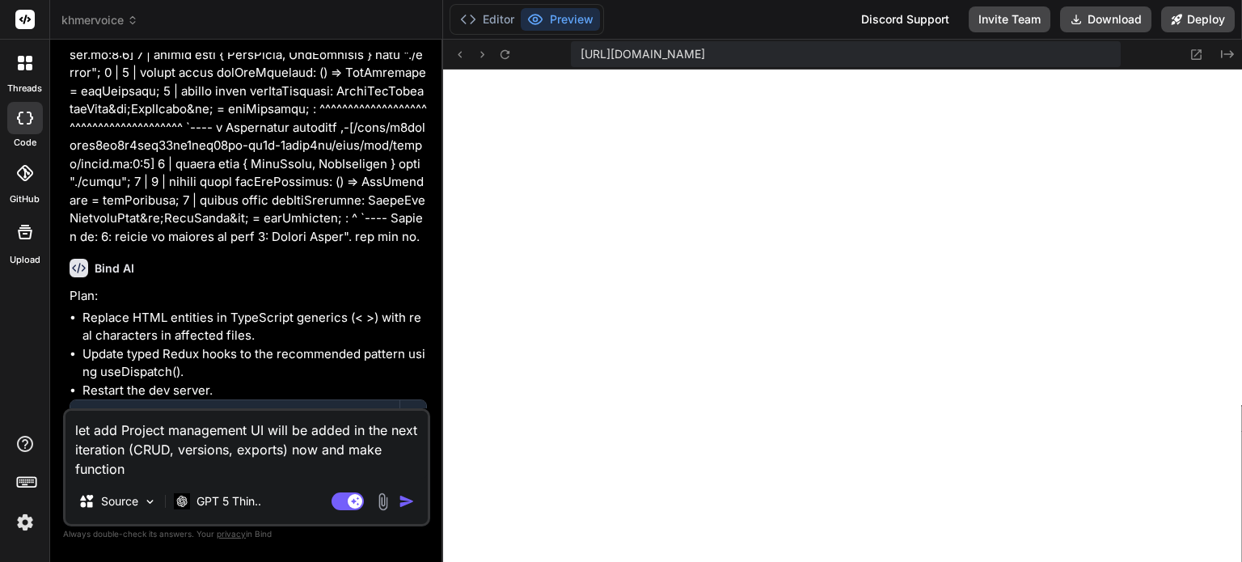
type textarea "let add Project management UI will be added in the next iteration (CRUD, versio…"
type textarea "x"
type textarea "let add Project management UI will be added in the next iteration (CRUD, versio…"
type textarea "x"
type textarea "let add Project management UI will be added in the next iteration (CRUD, versio…"
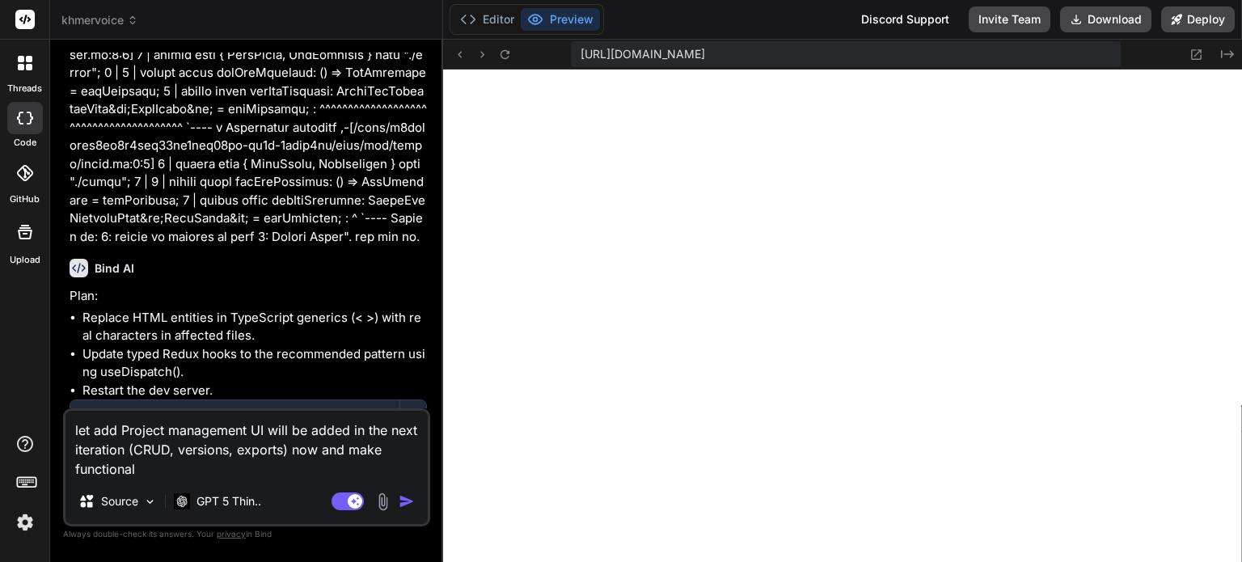
type textarea "x"
type textarea "let add Project management UI will be added in the next iteration (CRUD, versio…"
type textarea "x"
type textarea "let add Project management UI will be added in the next iteration (CRUD, versio…"
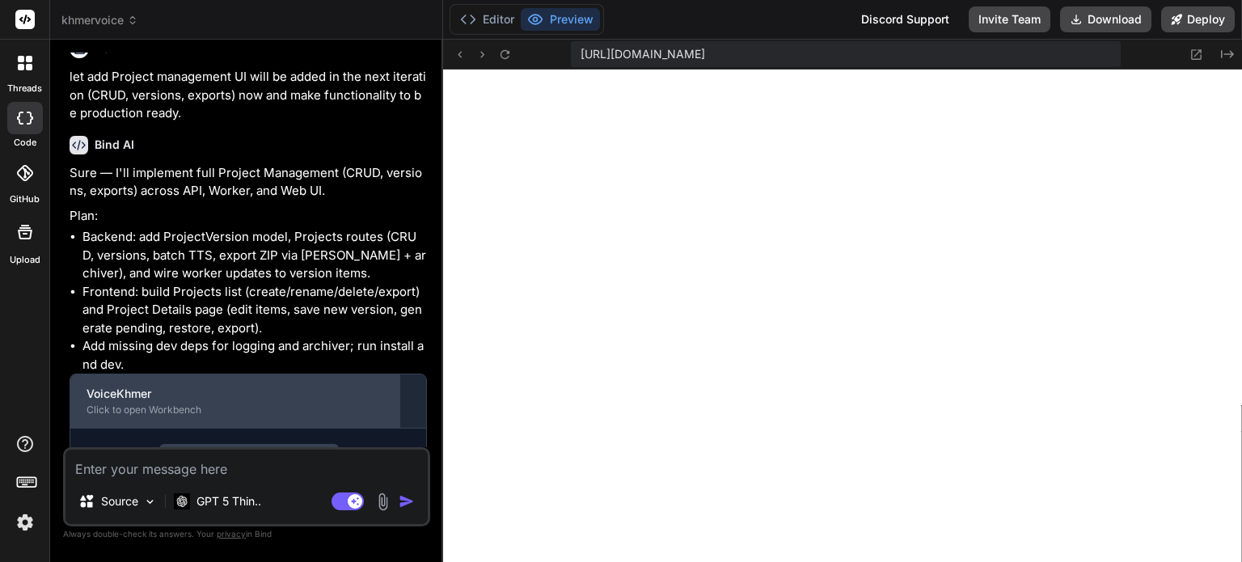
scroll to position [12846, 0]
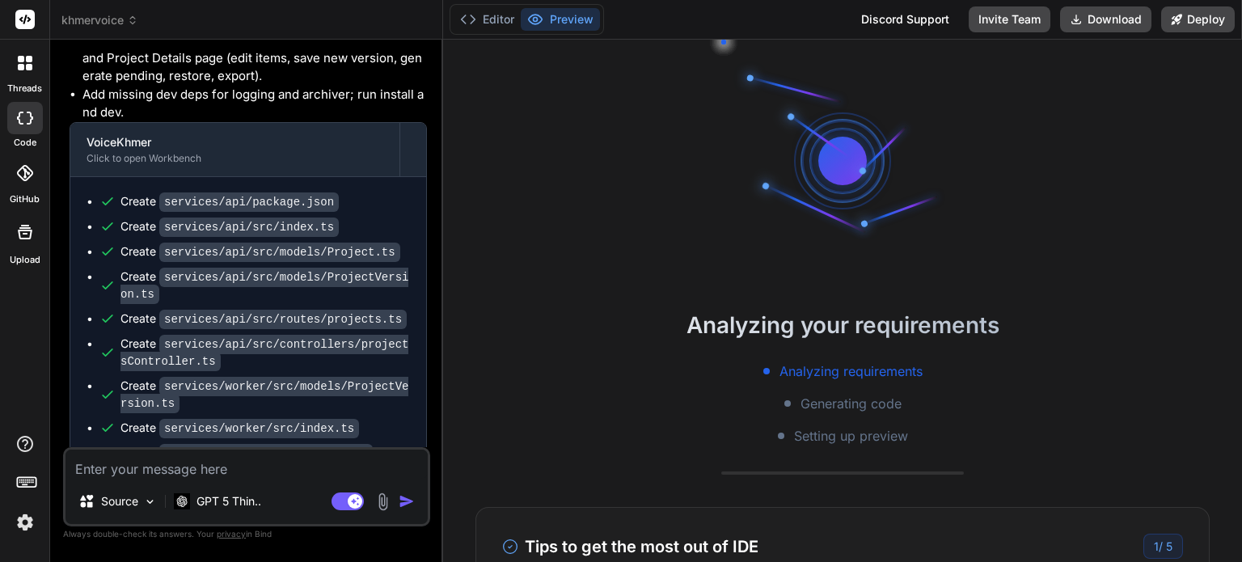
scroll to position [294, 0]
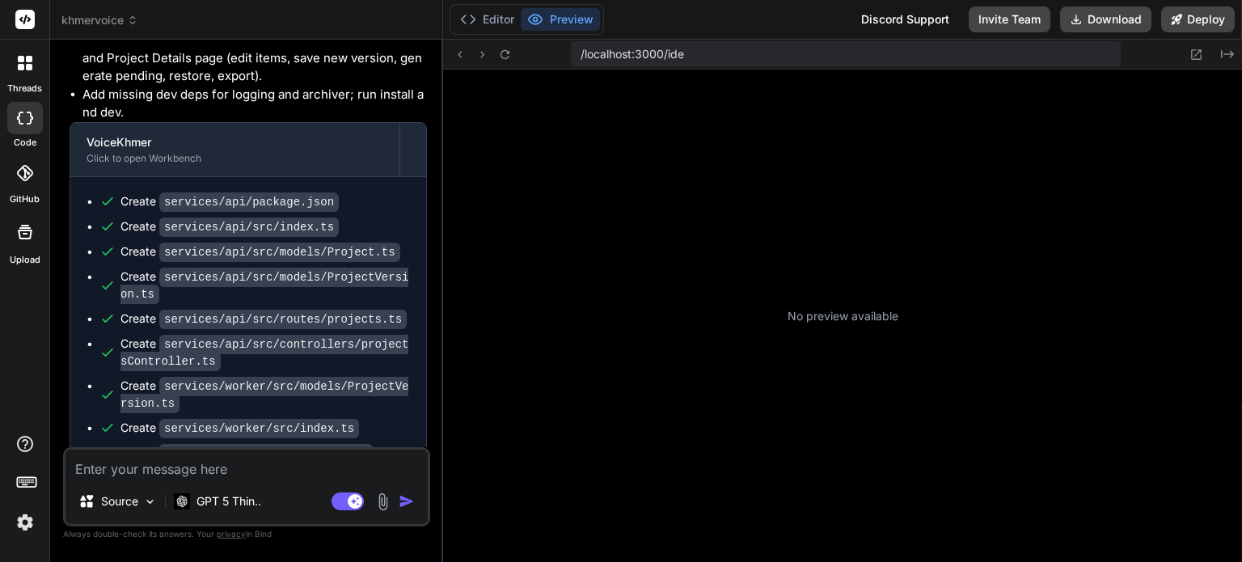
type textarea "x"
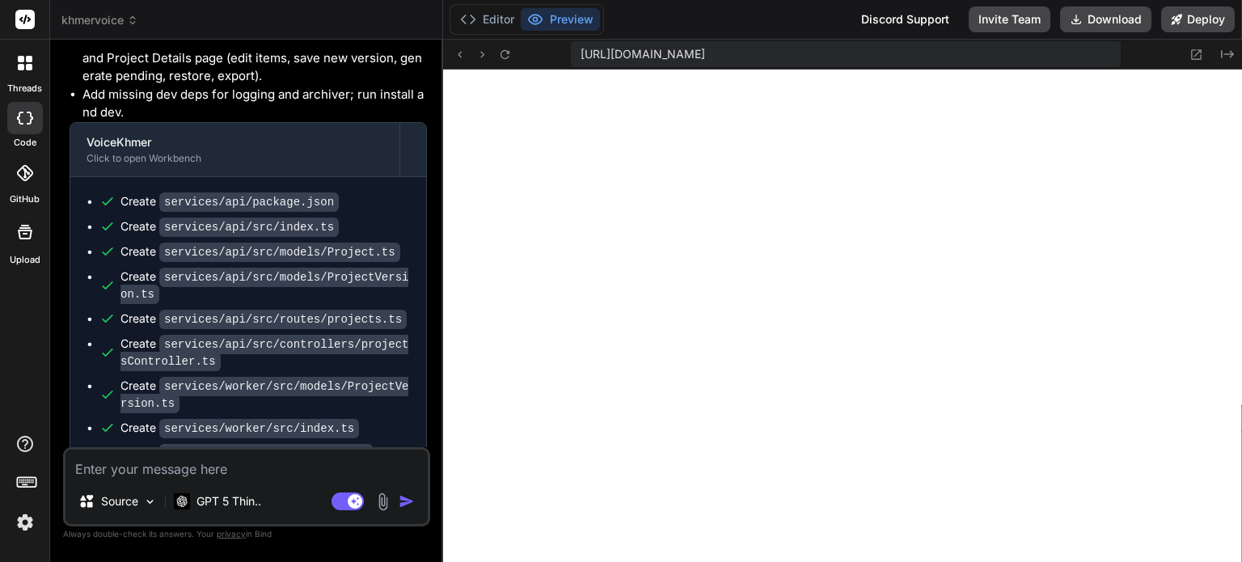
scroll to position [2189, 0]
click at [553, 17] on button "Preview" at bounding box center [560, 19] width 79 height 23
click at [705, 50] on span "[URL][DOMAIN_NAME]" at bounding box center [643, 54] width 125 height 16
click at [489, 10] on button "Editor" at bounding box center [487, 19] width 67 height 23
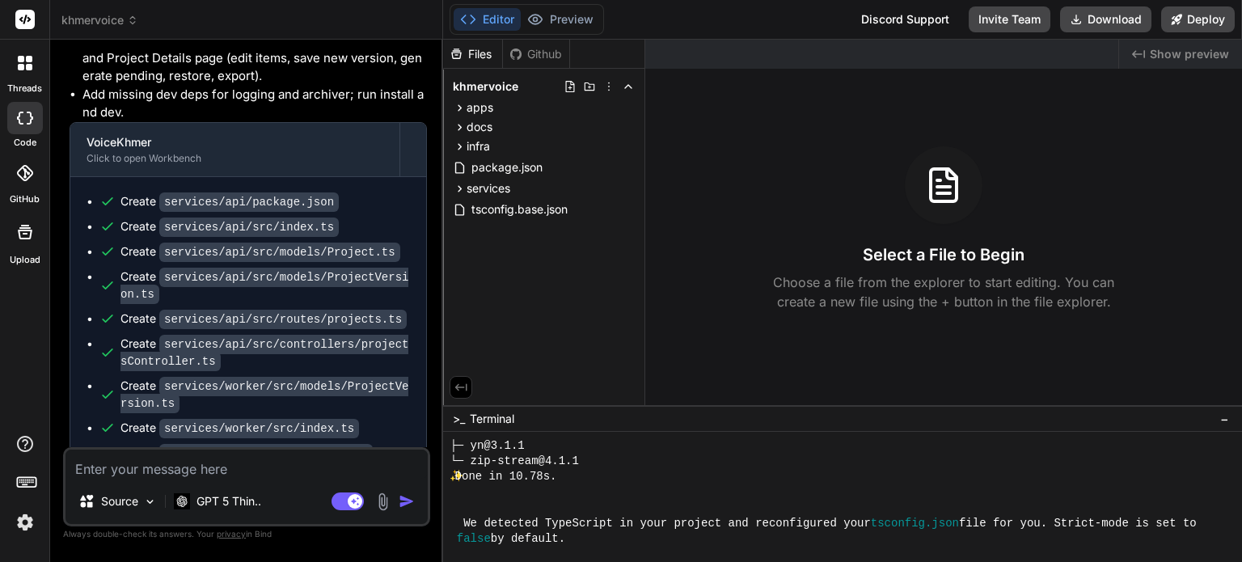
scroll to position [8538, 0]
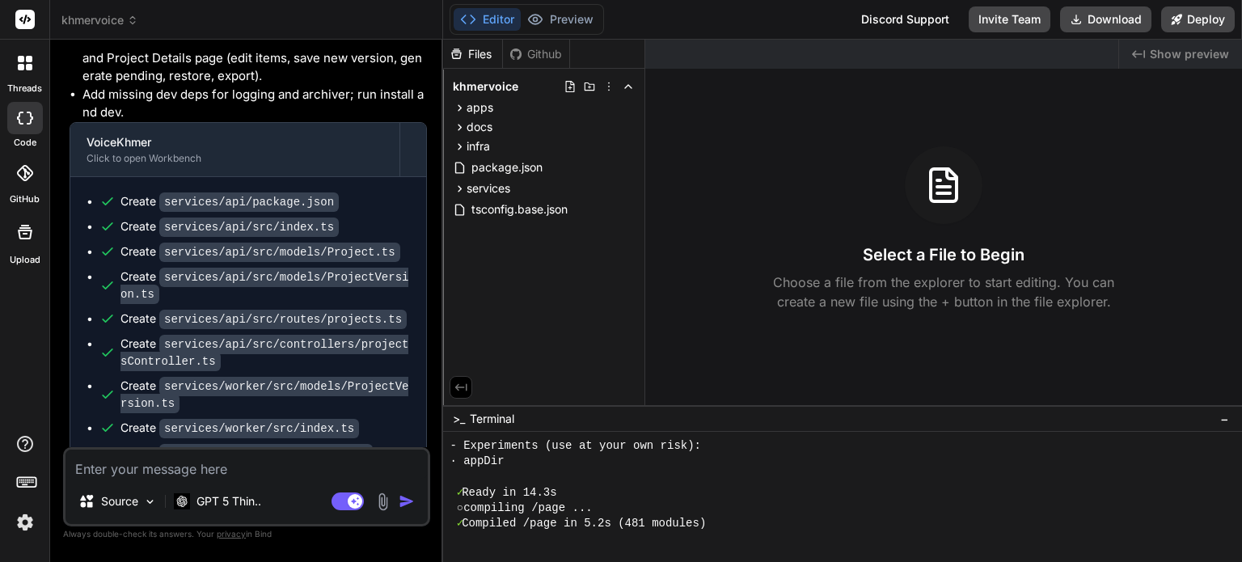
click at [932, 484] on div at bounding box center [833, 476] width 767 height 15
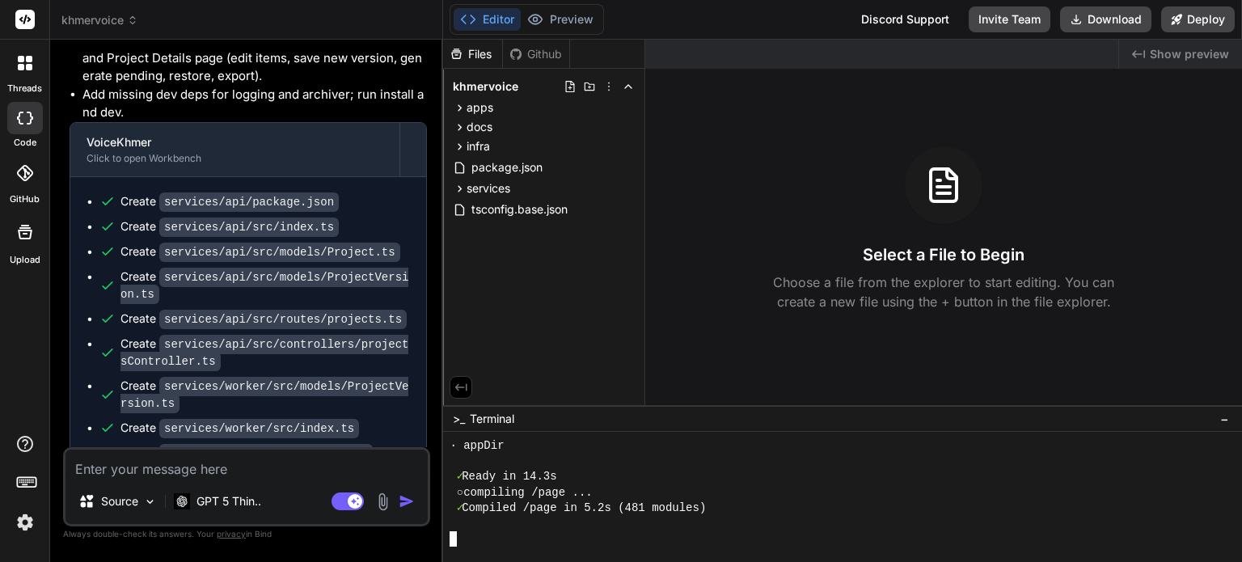
scroll to position [8569, 0]
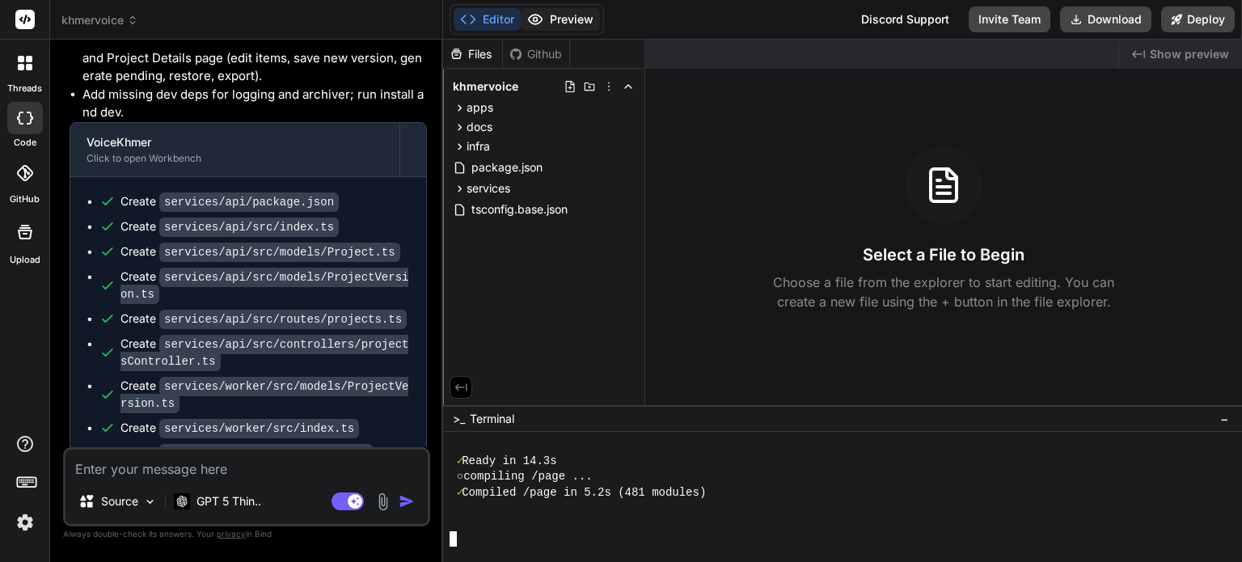
click at [576, 24] on button "Preview" at bounding box center [560, 19] width 79 height 23
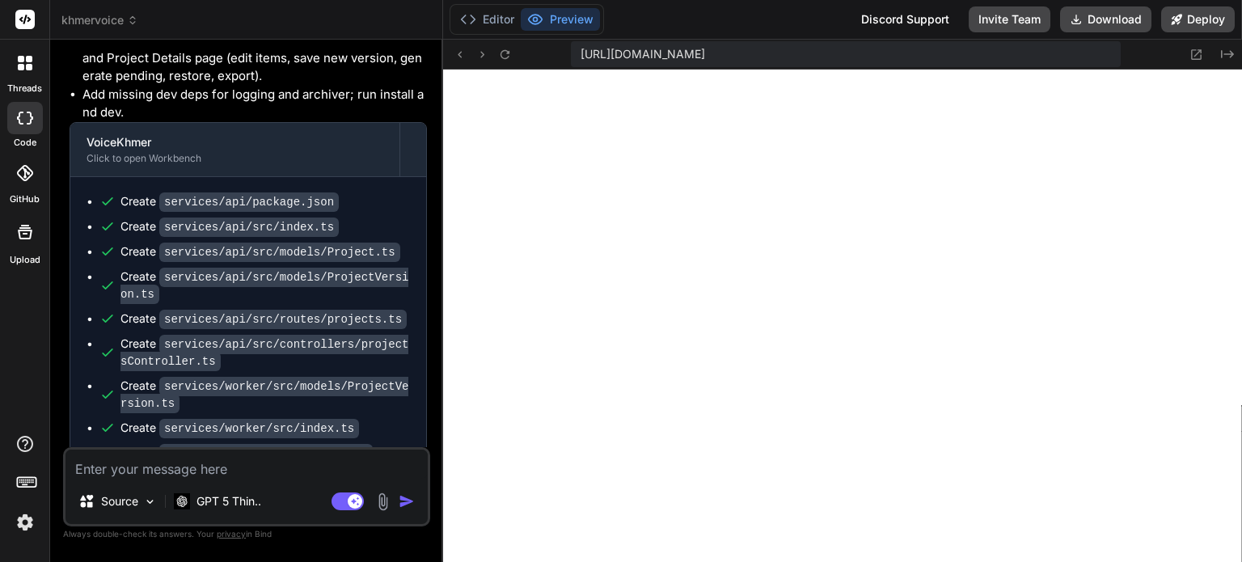
scroll to position [8631, 0]
click at [489, 18] on button "Editor" at bounding box center [487, 19] width 67 height 23
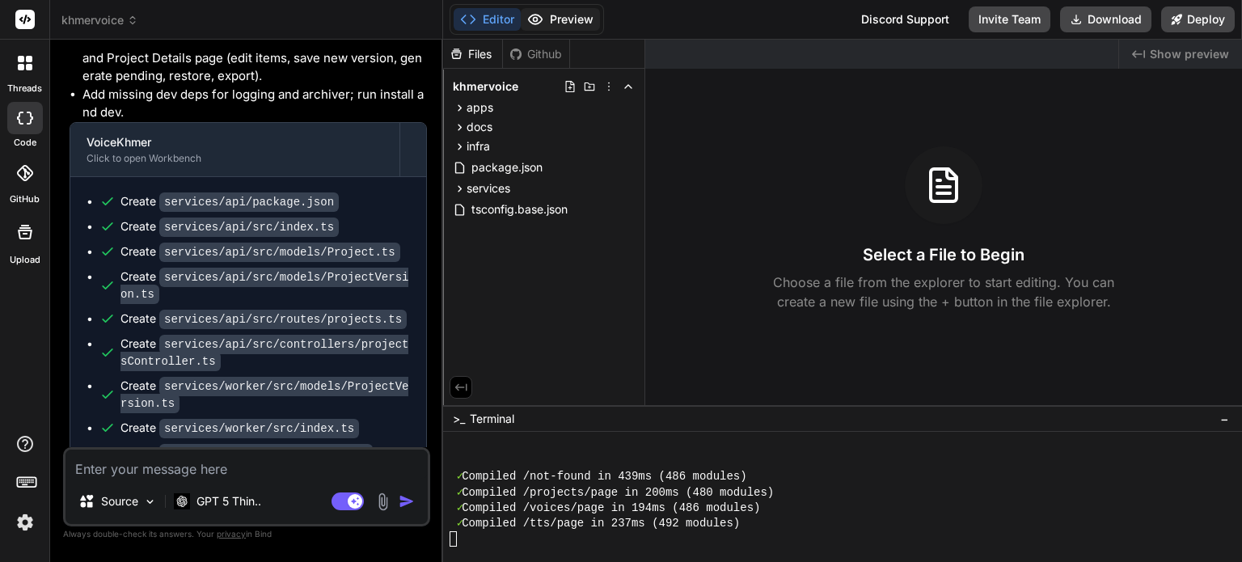
click at [569, 21] on button "Preview" at bounding box center [560, 19] width 79 height 23
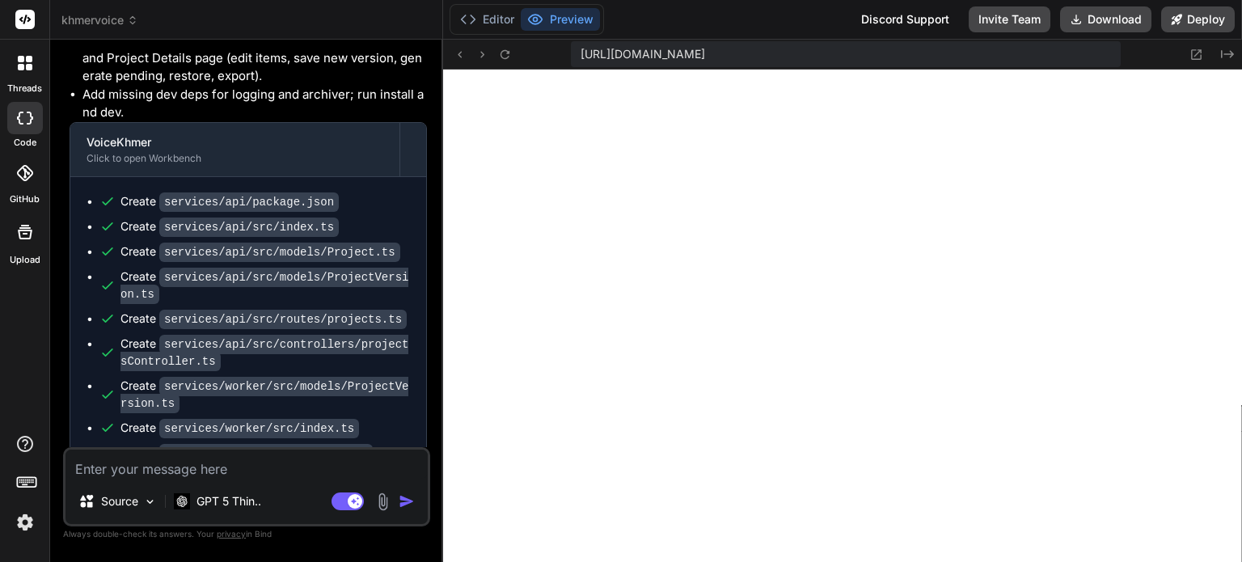
click at [247, 472] on textarea at bounding box center [246, 464] width 362 height 29
click at [190, 468] on textarea at bounding box center [246, 464] width 362 height 29
type textarea "c"
type textarea "x"
type textarea "ca"
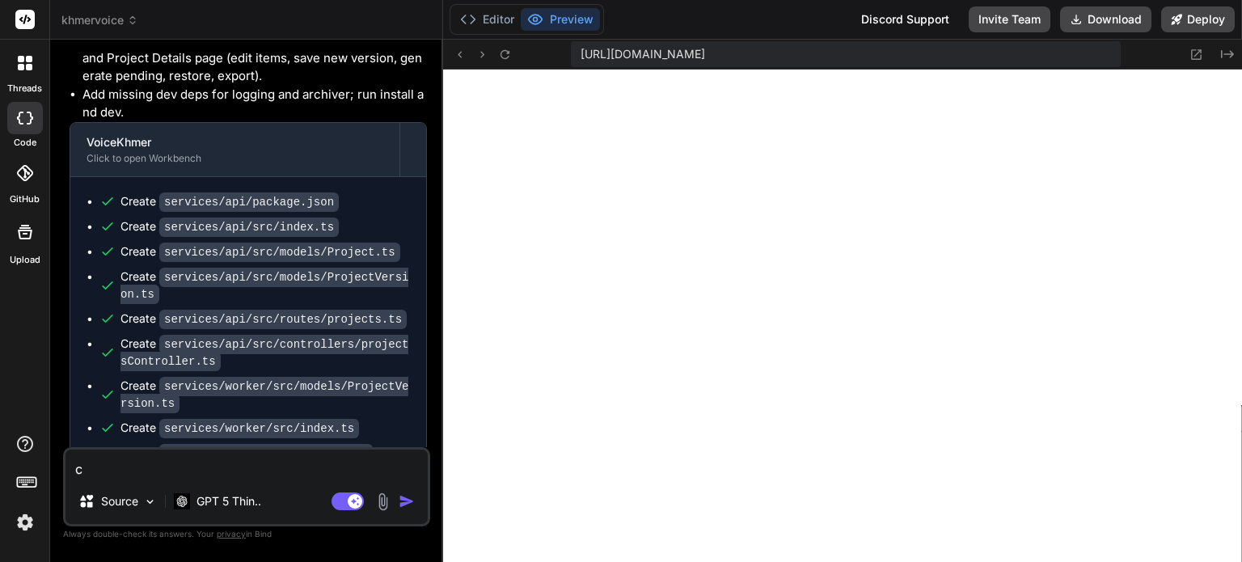
type textarea "x"
type textarea "can"
type textarea "x"
type textarea "can"
type textarea "x"
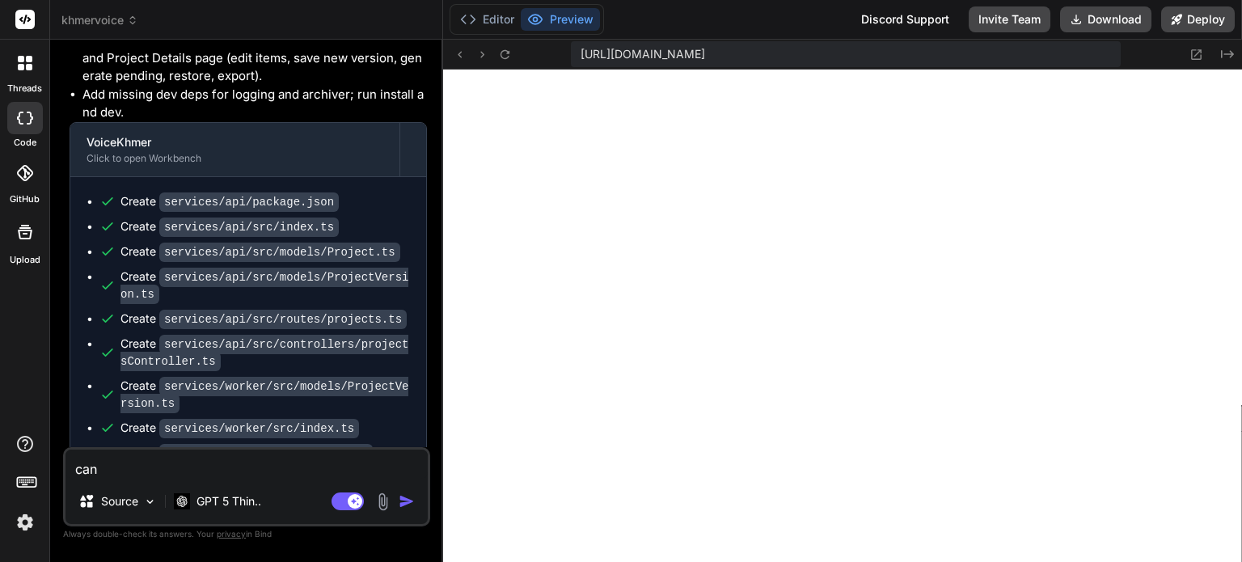
type textarea "can o"
type textarea "x"
type textarea "can ou"
type textarea "x"
type textarea "can ou"
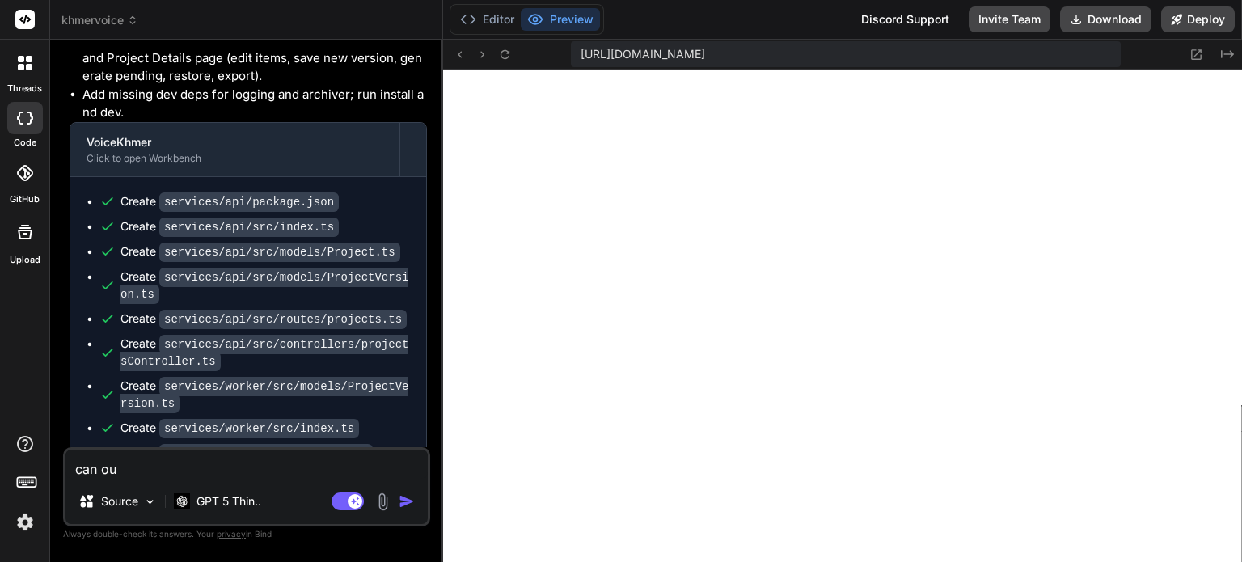
type textarea "x"
type textarea "can ou"
type textarea "x"
type textarea "can o"
type textarea "x"
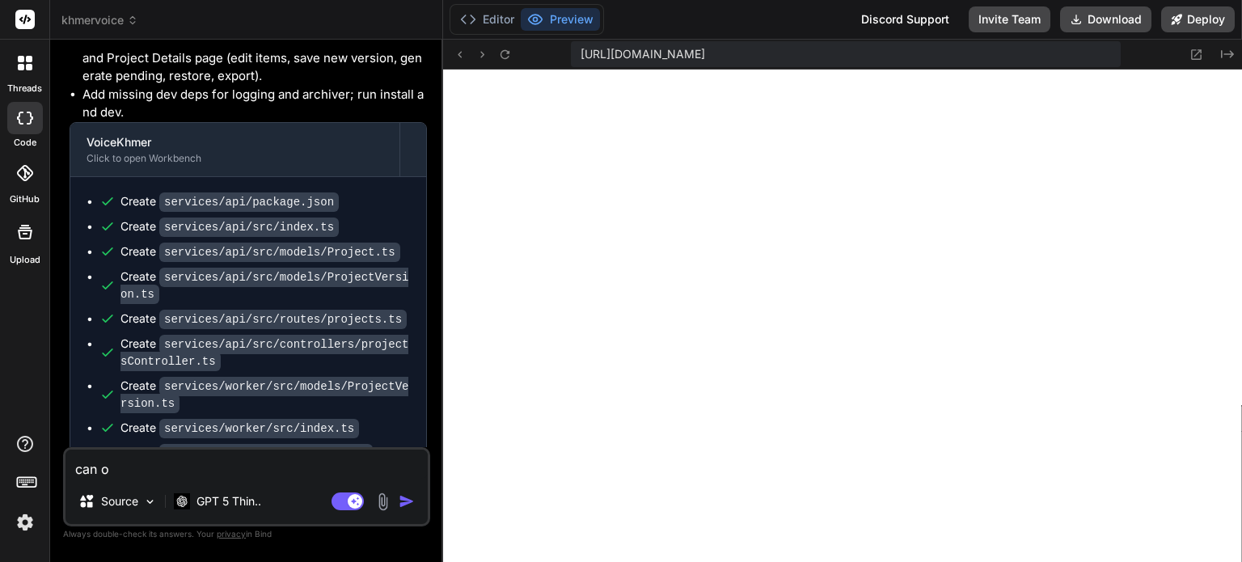
type textarea "can"
type textarea "x"
type textarea "can y"
type textarea "x"
type textarea "can yo"
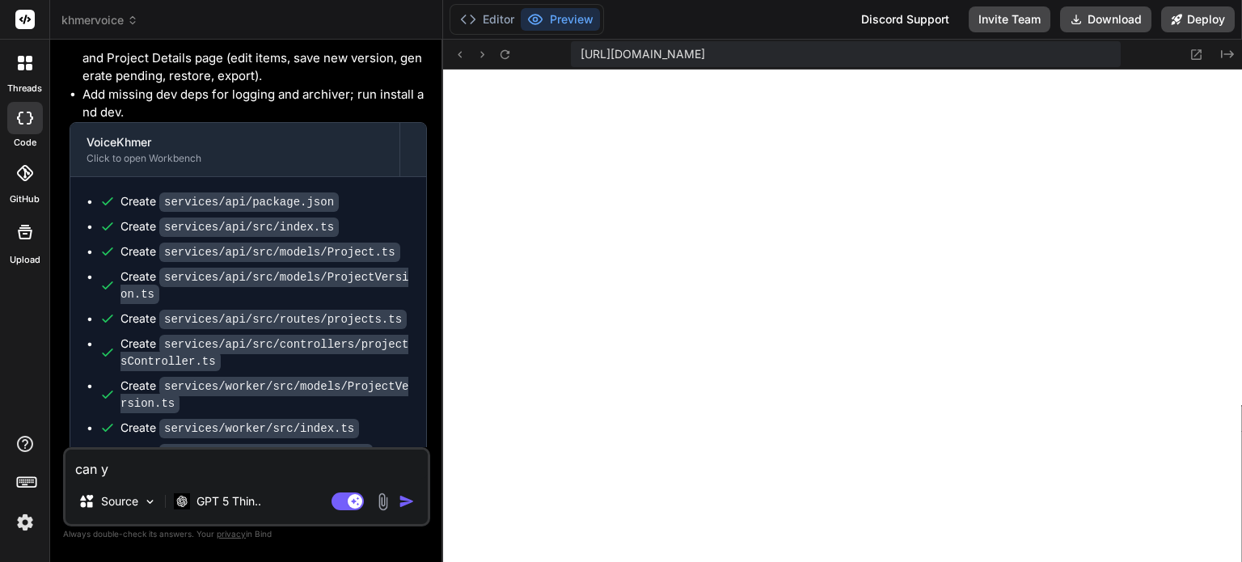
type textarea "x"
type textarea "can you"
type textarea "x"
type textarea "can you"
type textarea "x"
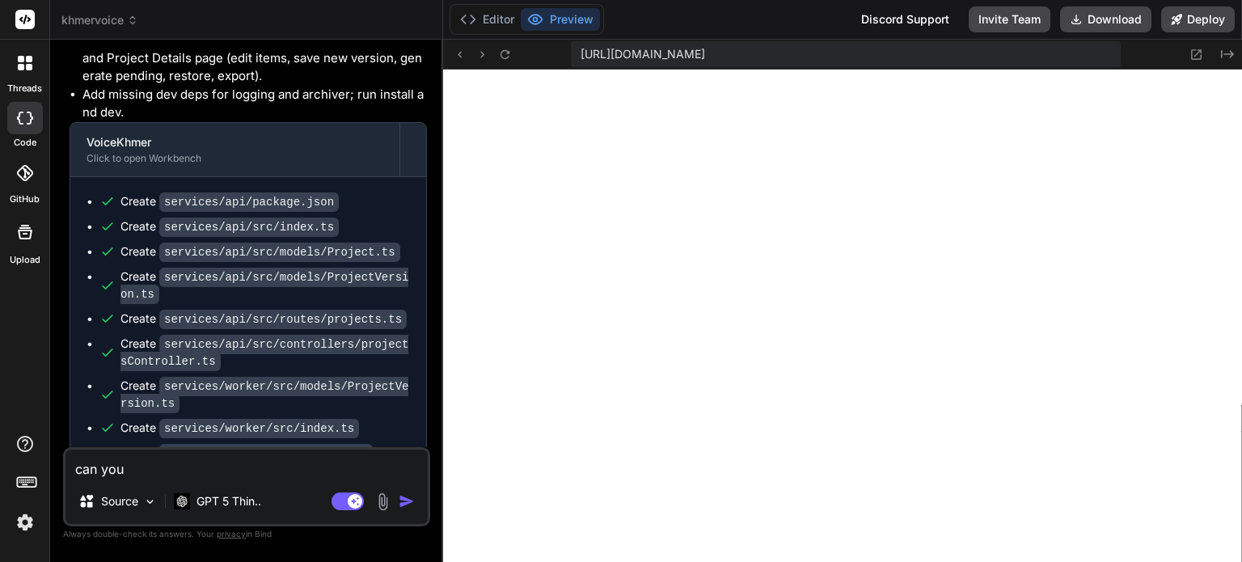
type textarea "can you c"
type textarea "x"
type textarea "can you cr"
type textarea "x"
type textarea "can you cre"
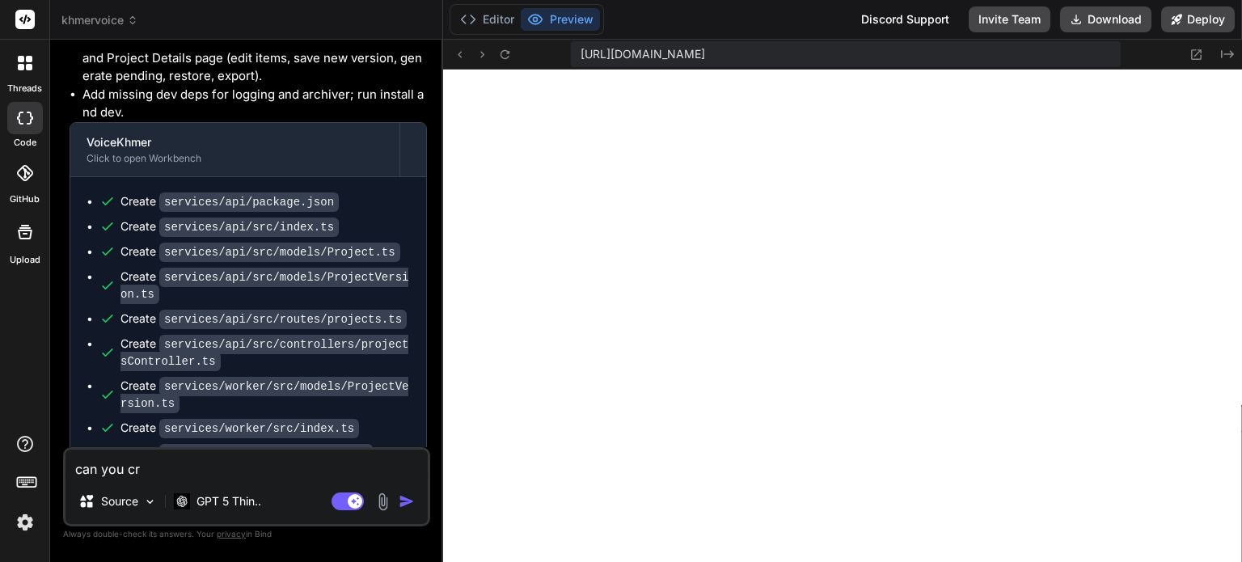
type textarea "x"
type textarea "can you crea"
type textarea "x"
type textarea "can you creat"
type textarea "x"
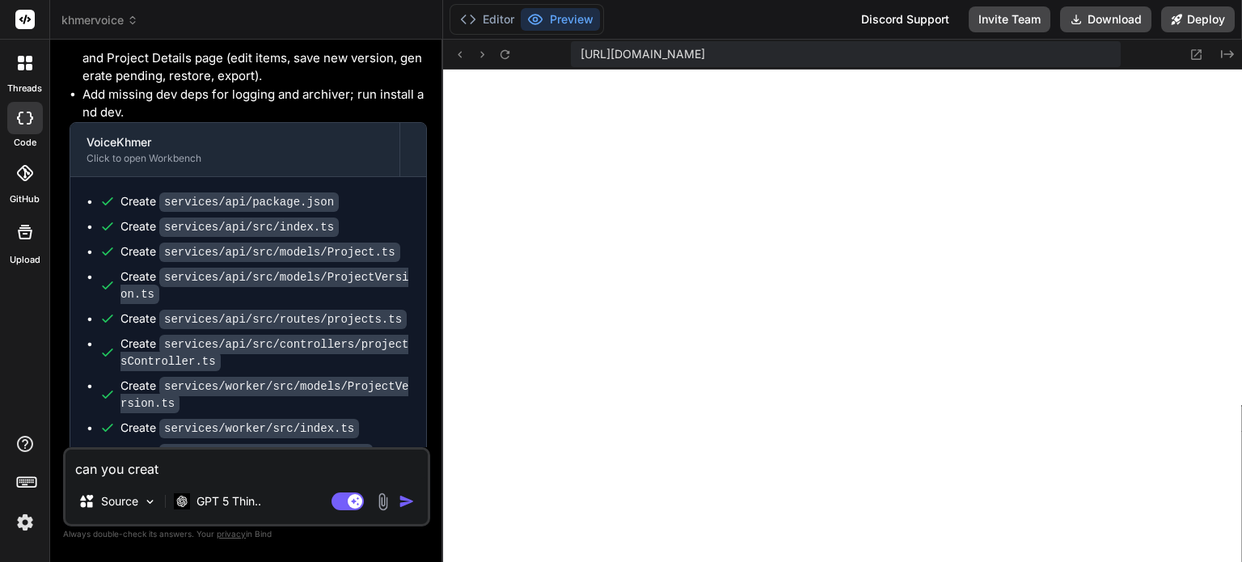
type textarea "can you create"
type textarea "x"
type textarea "can you create"
type textarea "x"
type textarea "can you create a"
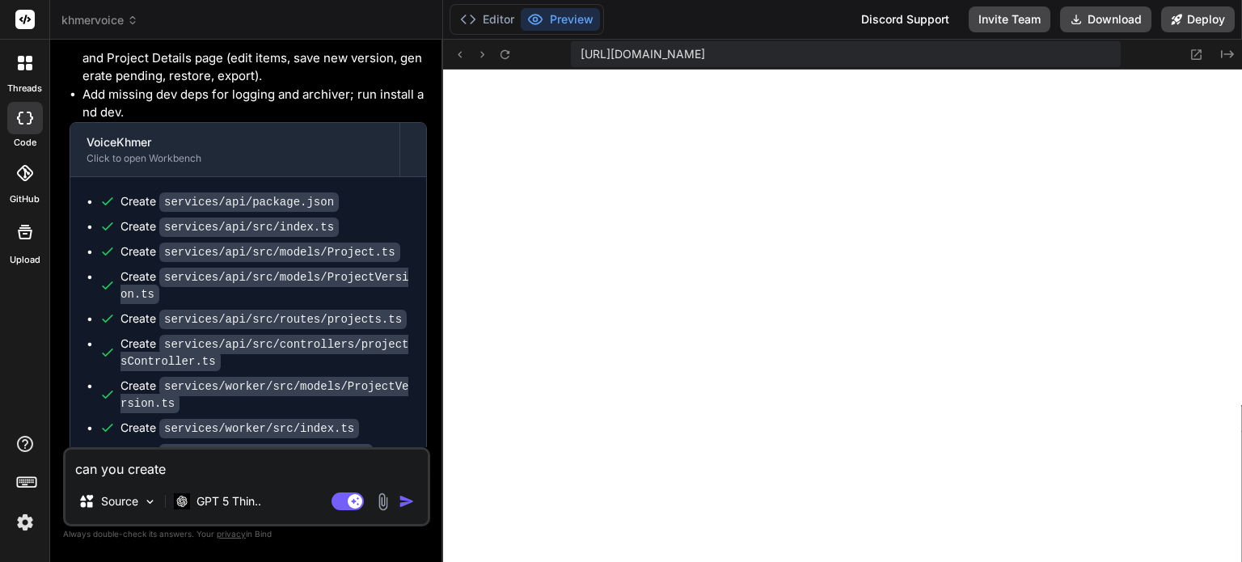
type textarea "x"
type textarea "can you create ad"
type textarea "x"
type textarea "can you create adm"
type textarea "x"
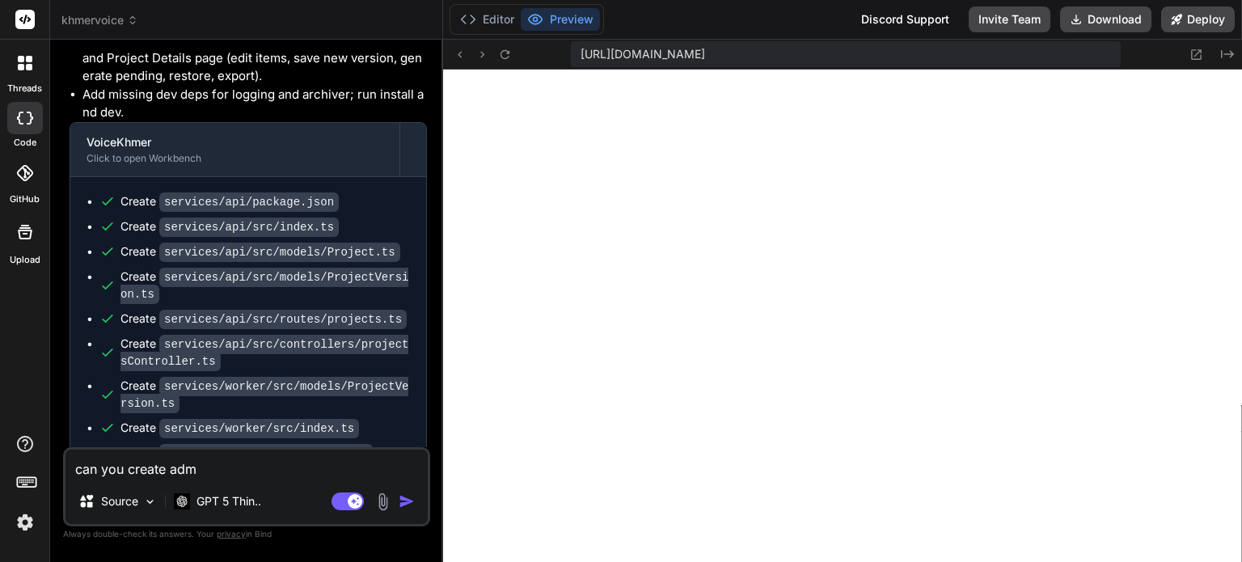
type textarea "can you create admi"
type textarea "x"
type textarea "can you create admin"
type textarea "x"
type textarea "can you create admin"
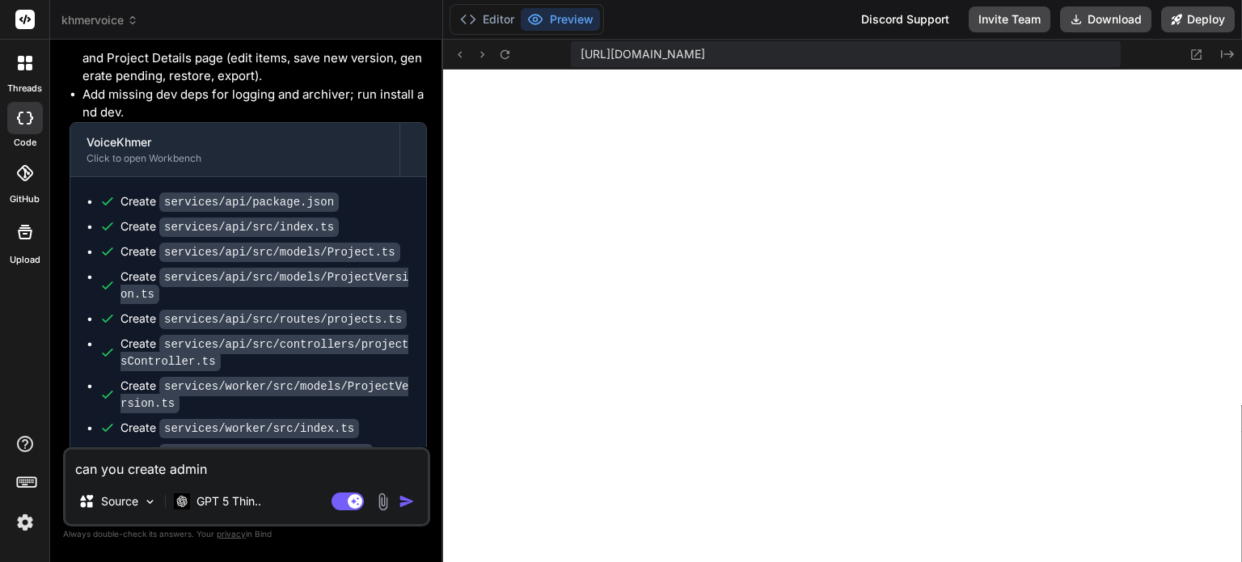
type textarea "x"
type textarea "can you create admin u"
type textarea "x"
type textarea "can you create admin us"
type textarea "x"
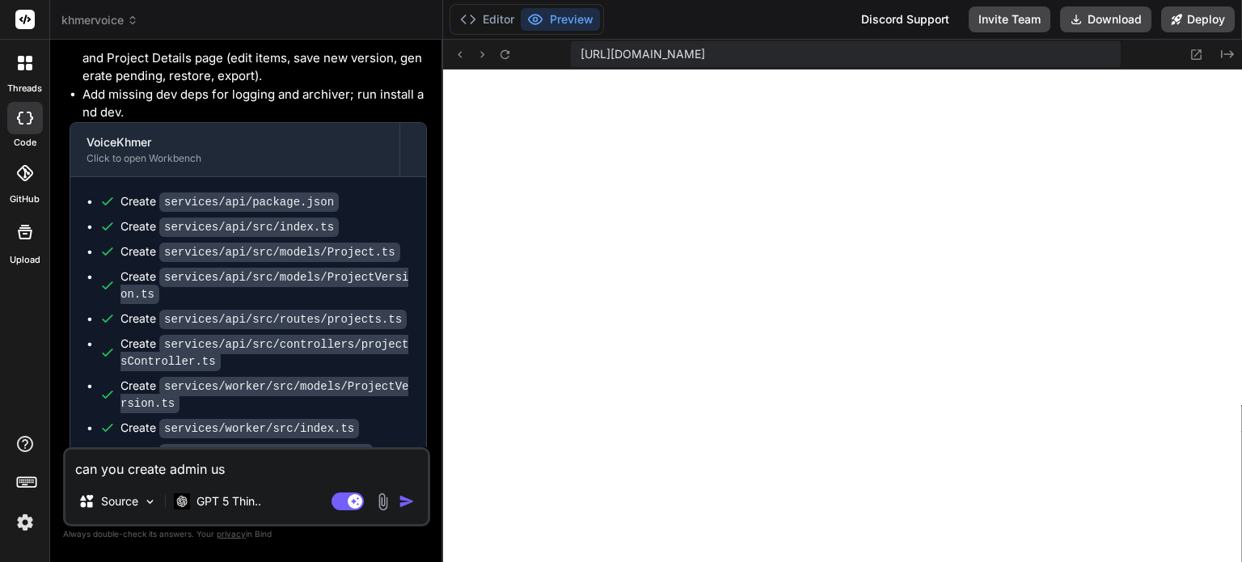
type textarea "can you create admin use"
type textarea "x"
type textarea "can you create admin user"
type textarea "x"
type textarea "can you create admin usern"
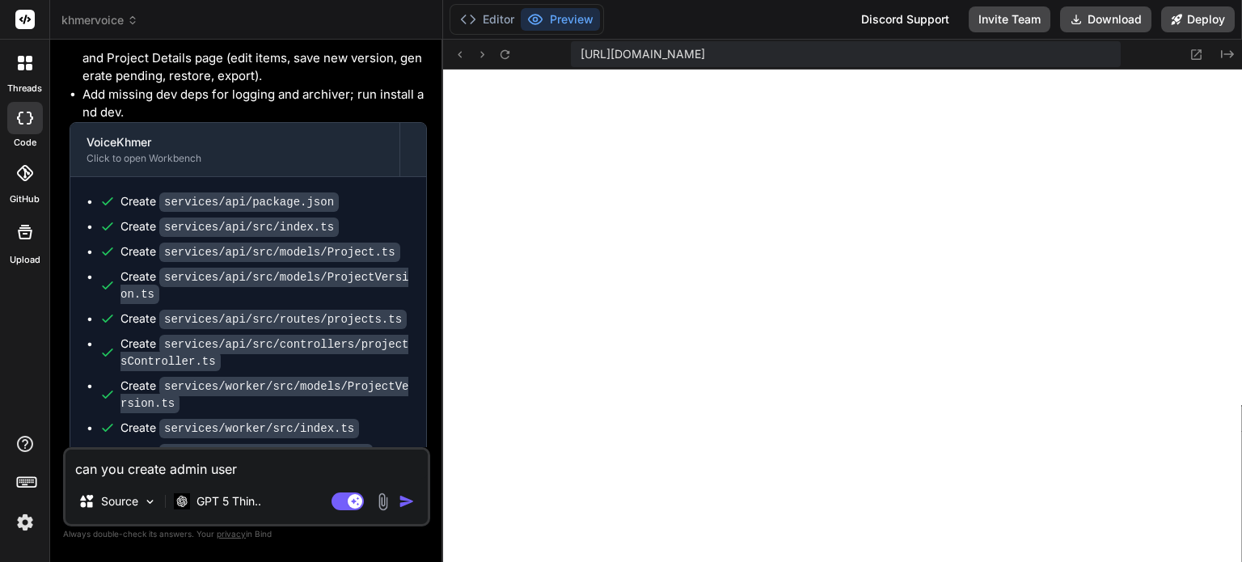
type textarea "x"
type textarea "can you create admin user"
type textarea "x"
type textarea "can you create admin use"
type textarea "x"
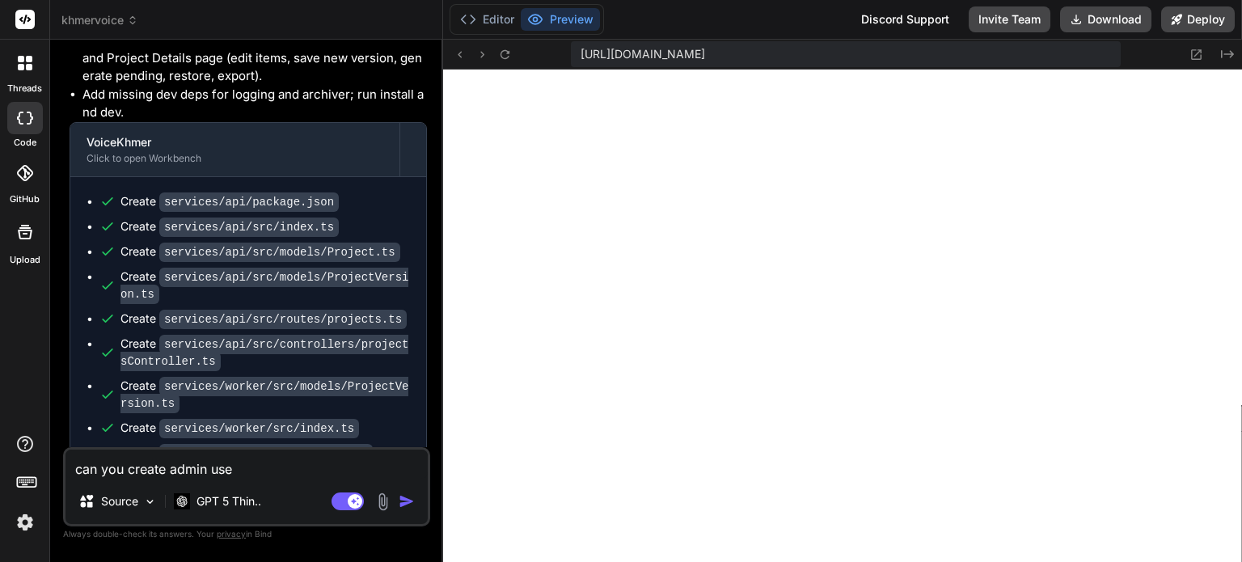
type textarea "can you create admin us"
type textarea "x"
type textarea "can you create admin u"
type textarea "x"
type textarea "can you create admin"
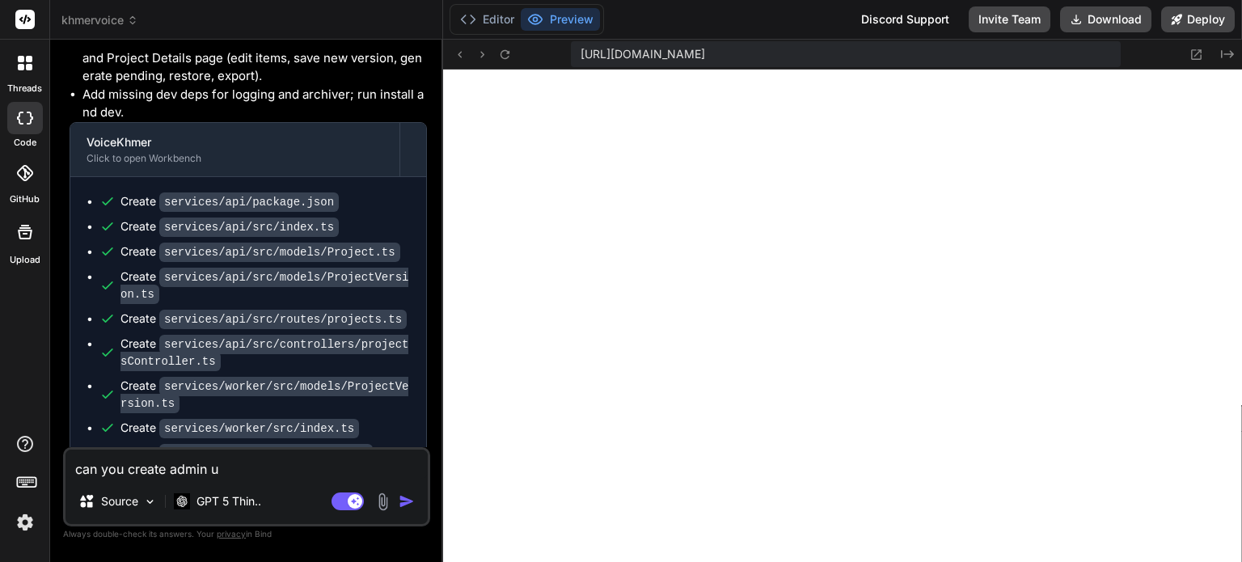
type textarea "x"
type textarea "can you create admin"
type textarea "x"
type textarea "can you create admi"
type textarea "x"
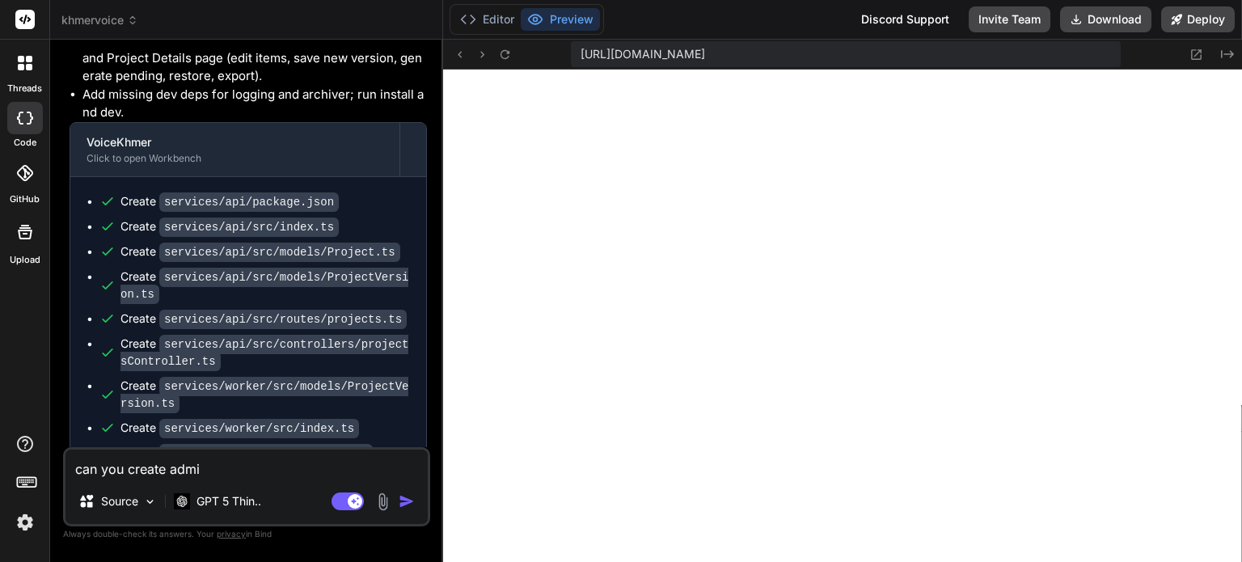
type textarea "can you create adm"
type textarea "x"
type textarea "can you create ad"
type textarea "x"
type textarea "can you create a"
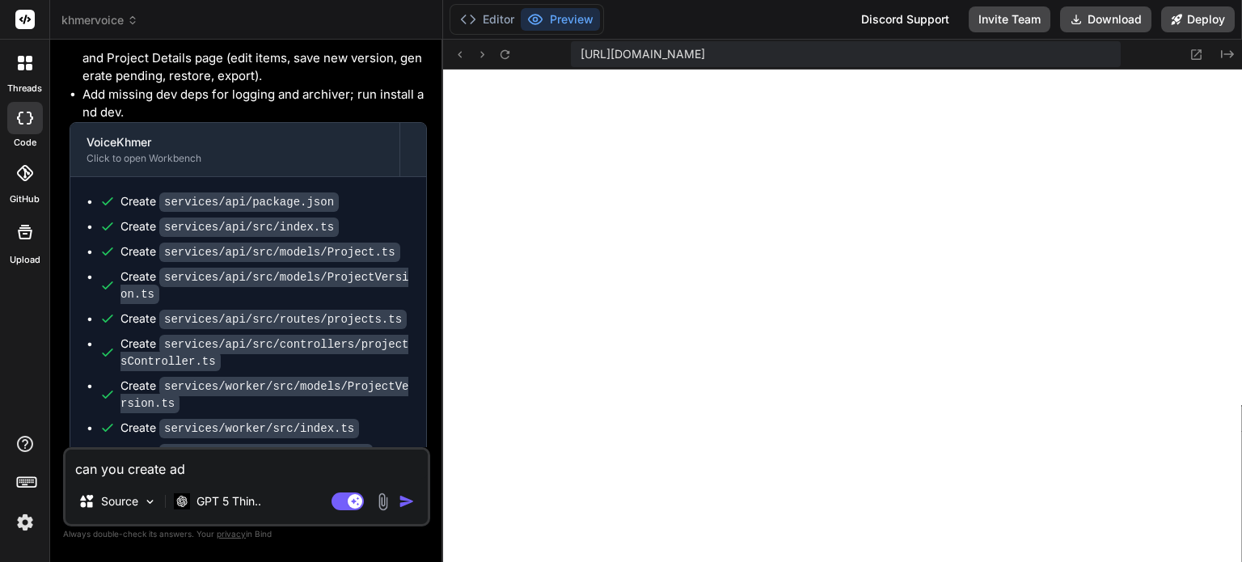
type textarea "x"
type textarea "can you create"
type textarea "x"
type textarea "can you create u"
type textarea "x"
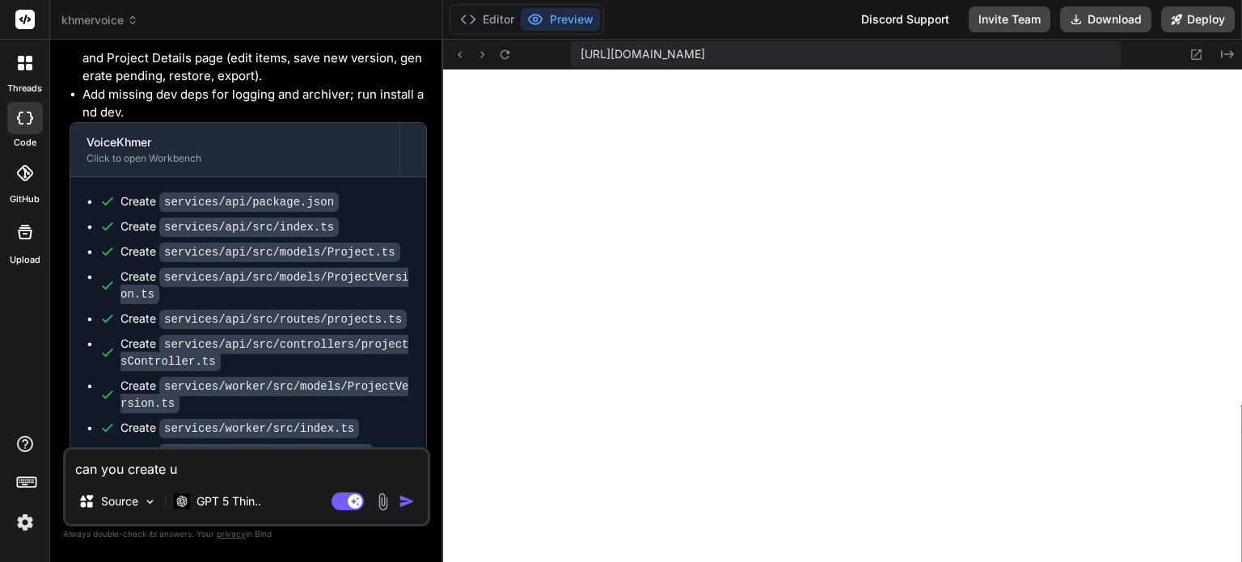
type textarea "can you create us"
type textarea "x"
type textarea "can you create use"
type textarea "x"
type textarea "can you create user"
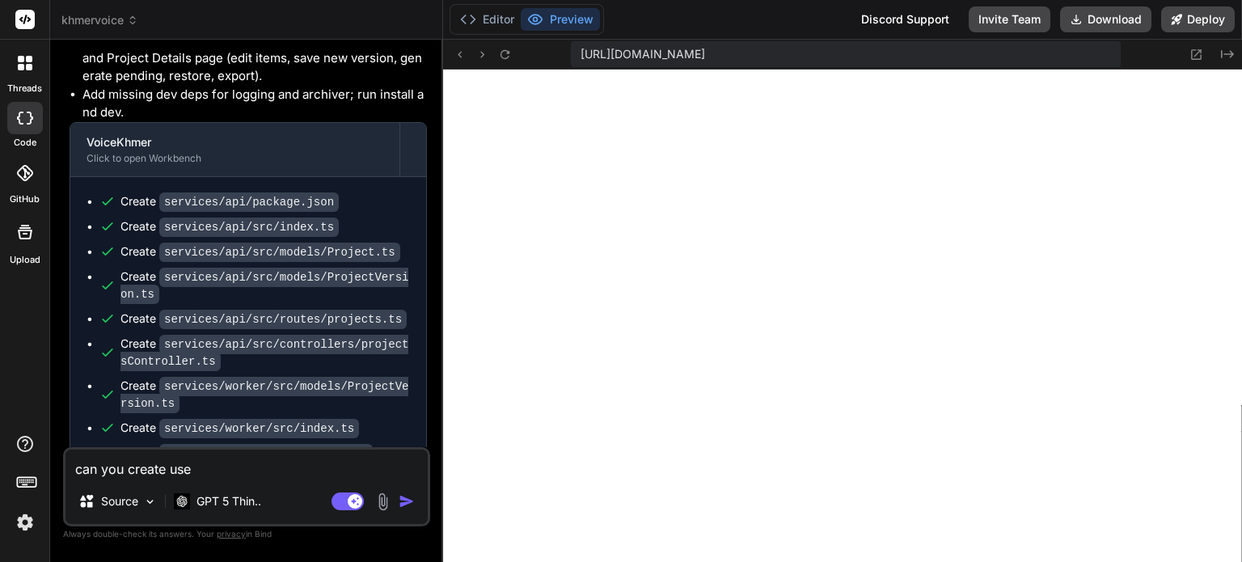
type textarea "x"
type textarea "can you create user"
type textarea "x"
type textarea "can you create user c"
type textarea "x"
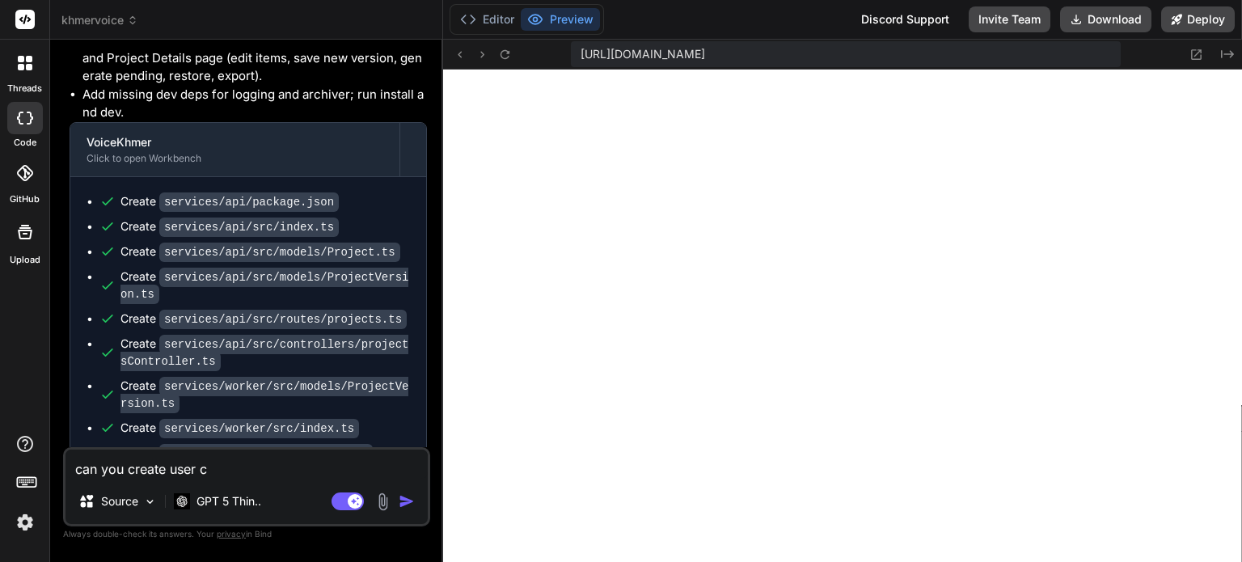
type textarea "can you create user cr"
type textarea "x"
type textarea "can you create user crd"
type textarea "x"
type textarea "can you create user crdi"
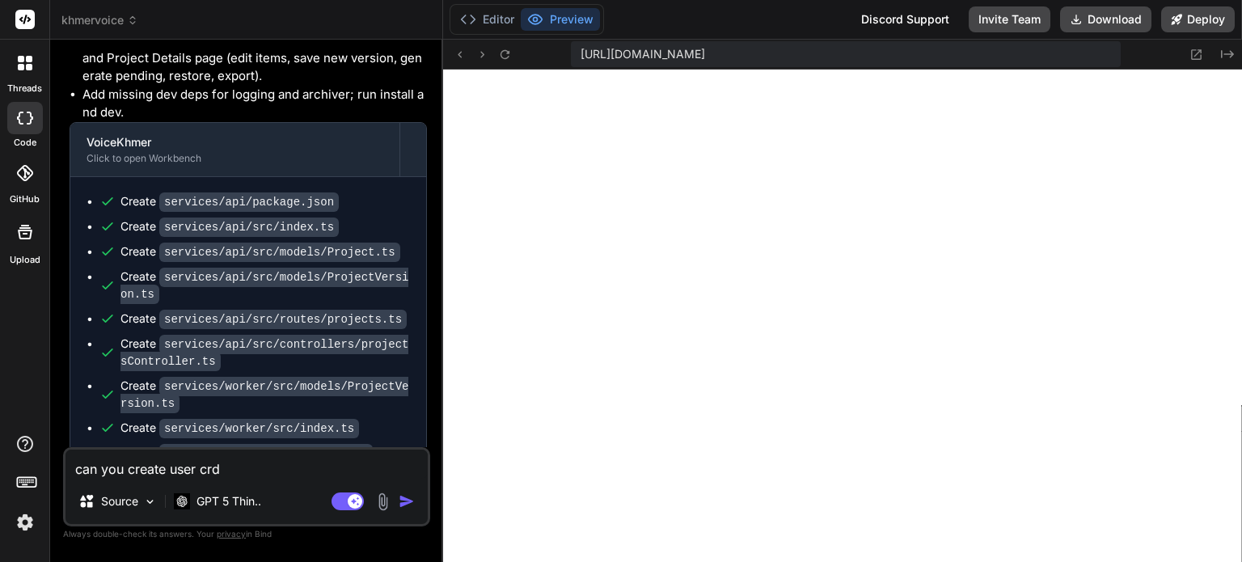
type textarea "x"
type textarea "can you create user crdie"
type textarea "x"
type textarea "can you create user crdi"
type textarea "x"
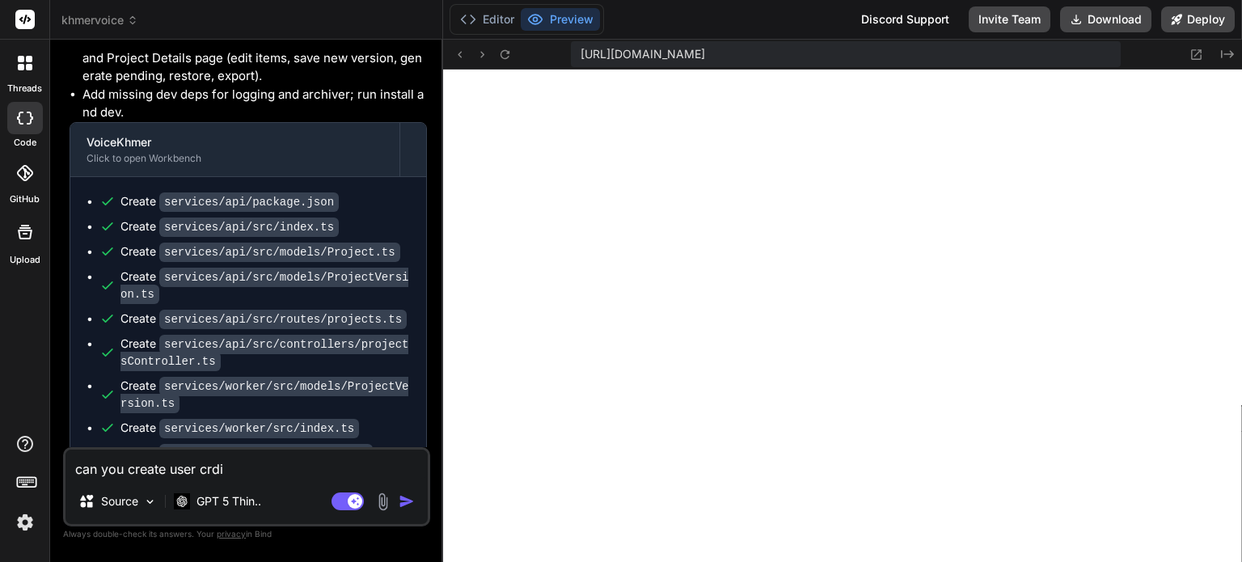
type textarea "can you create user crd"
type textarea "x"
type textarea "can you create user cr"
type textarea "x"
type textarea "can you create user c"
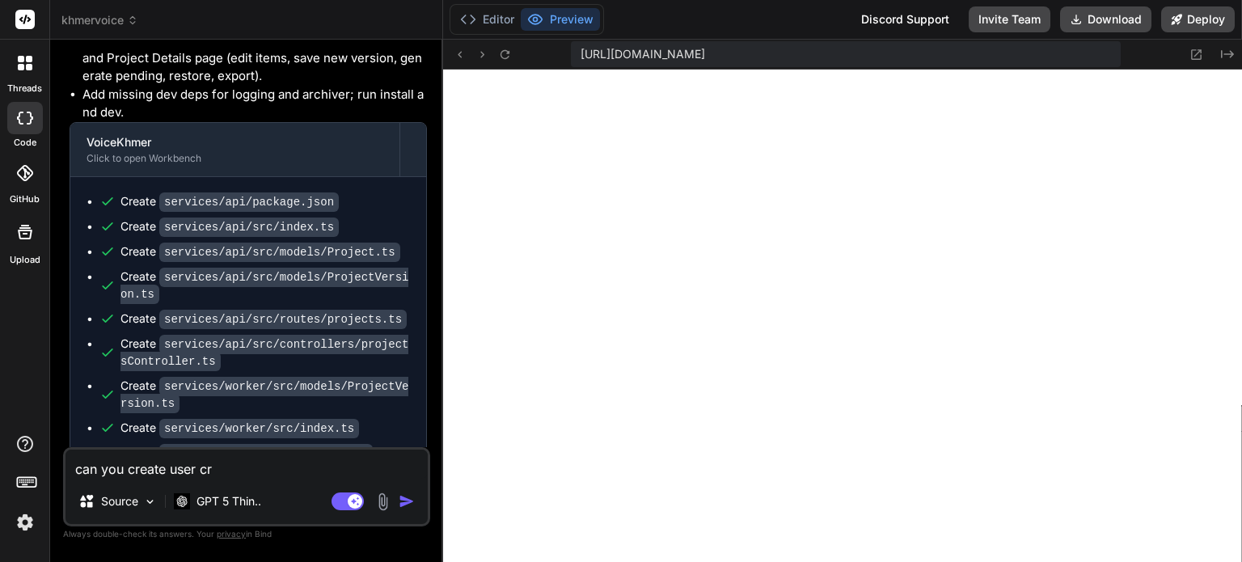
type textarea "x"
type textarea "can you create user"
type textarea "x"
type textarea "can you create user"
type textarea "x"
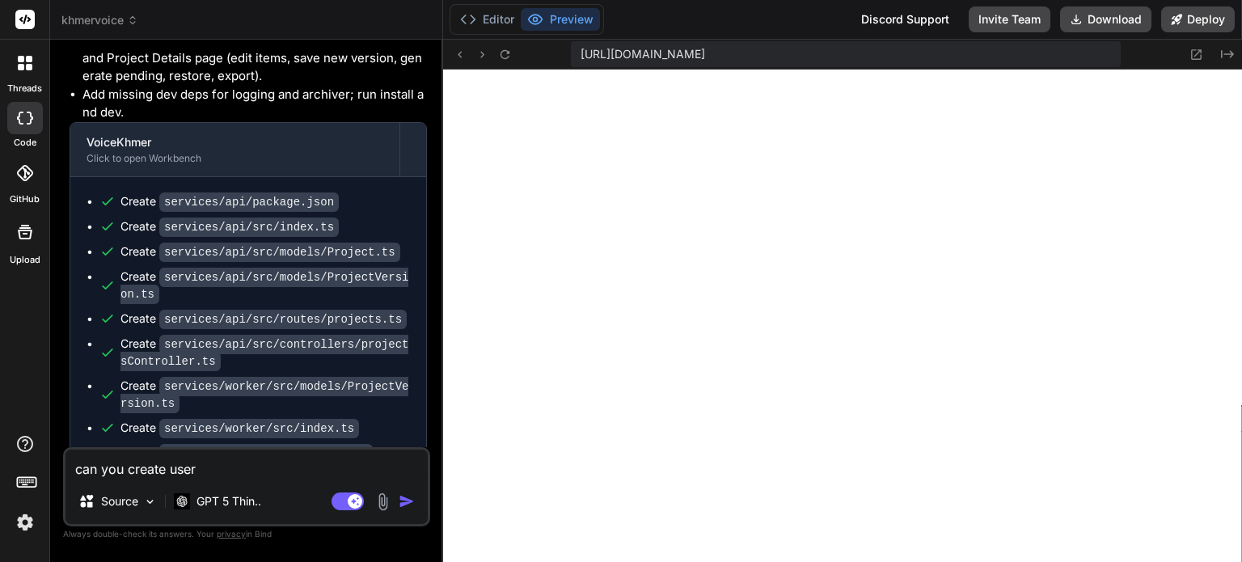
type textarea "can you create use"
type textarea "x"
type textarea "can you create us"
type textarea "x"
type textarea "can you create u"
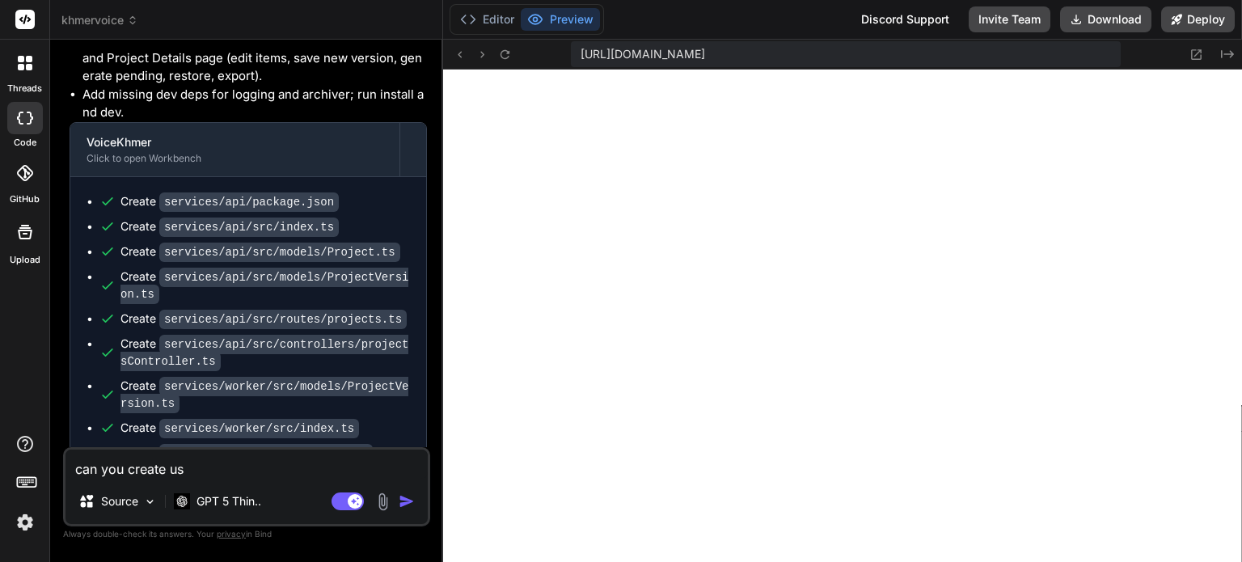
type textarea "x"
type textarea "can you create"
type textarea "x"
type textarea "can you create"
type textarea "x"
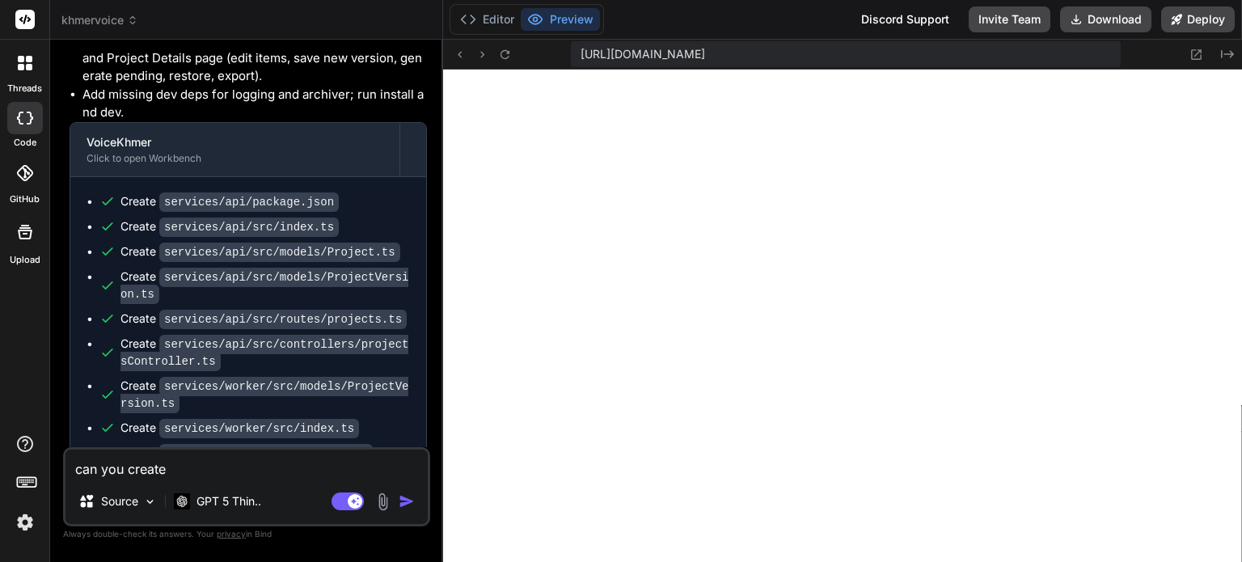
type textarea "can you creat"
type textarea "x"
type textarea "can you crea"
type textarea "x"
type textarea "can you cre"
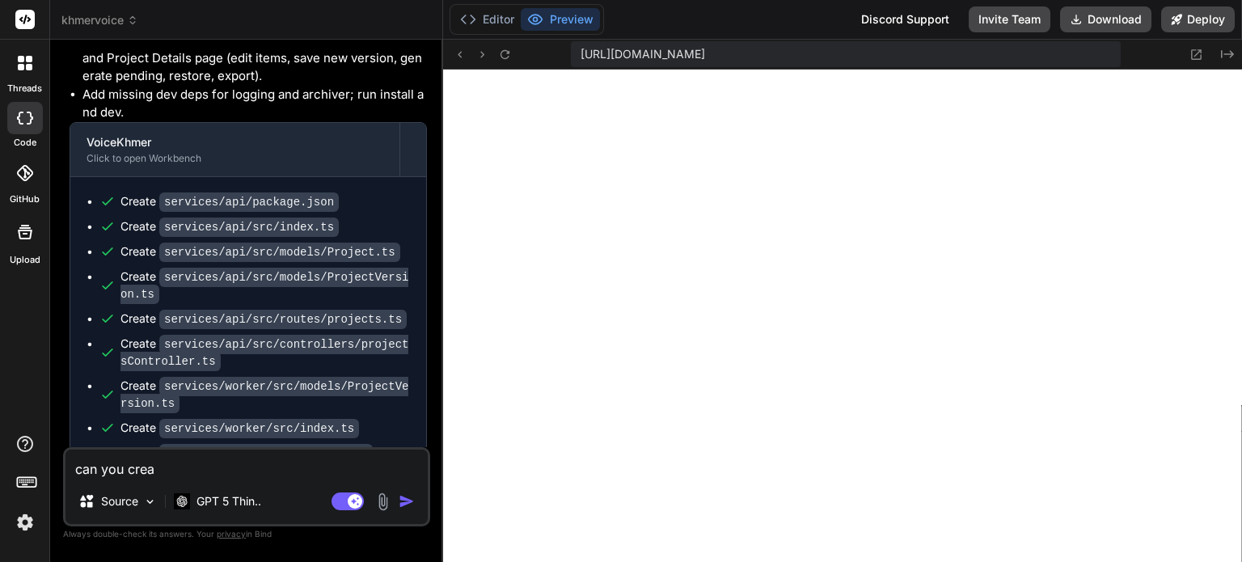
type textarea "x"
type textarea "can you cr"
type textarea "x"
type textarea "can you c"
type textarea "x"
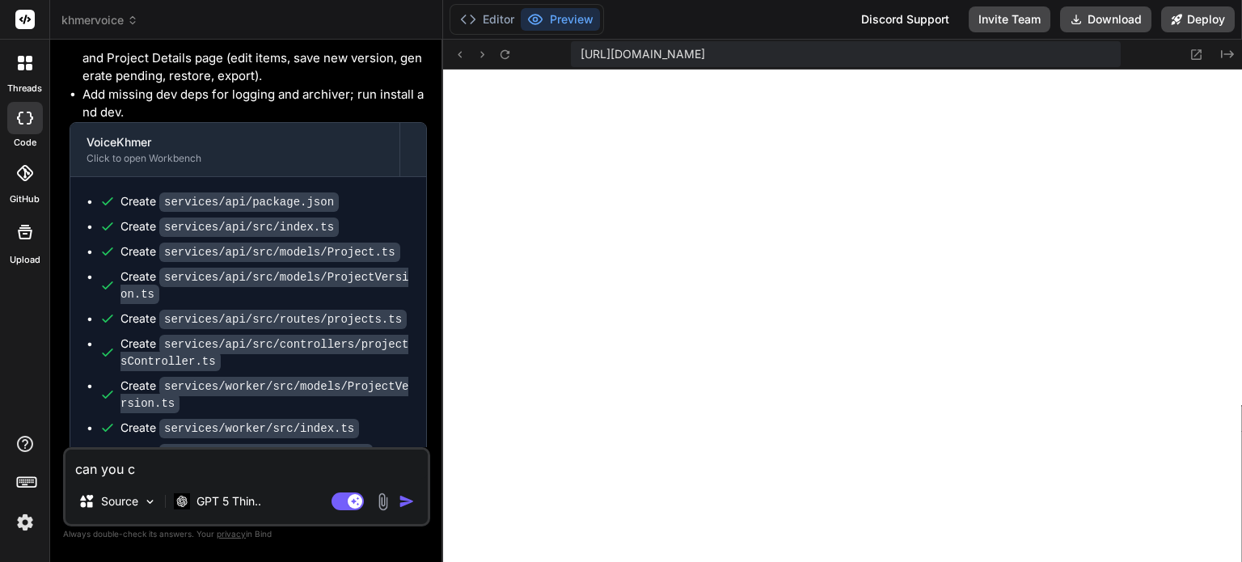
type textarea "can you"
type textarea "x"
type textarea "can you"
type textarea "x"
type textarea "can yo"
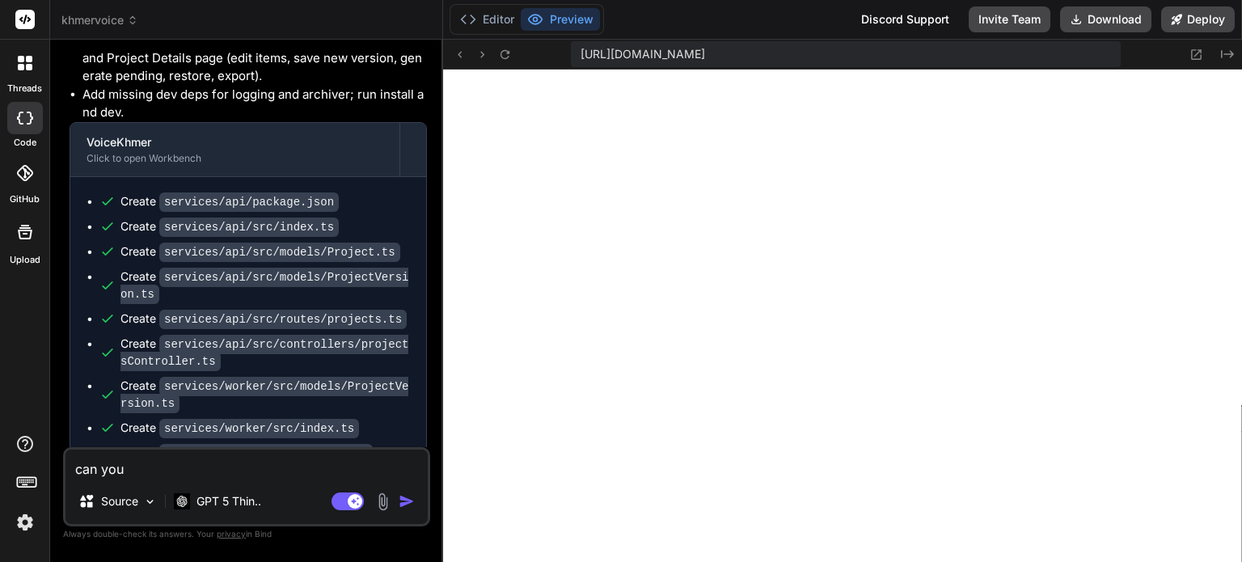
type textarea "x"
type textarea "can y"
type textarea "x"
type textarea "can"
type textarea "x"
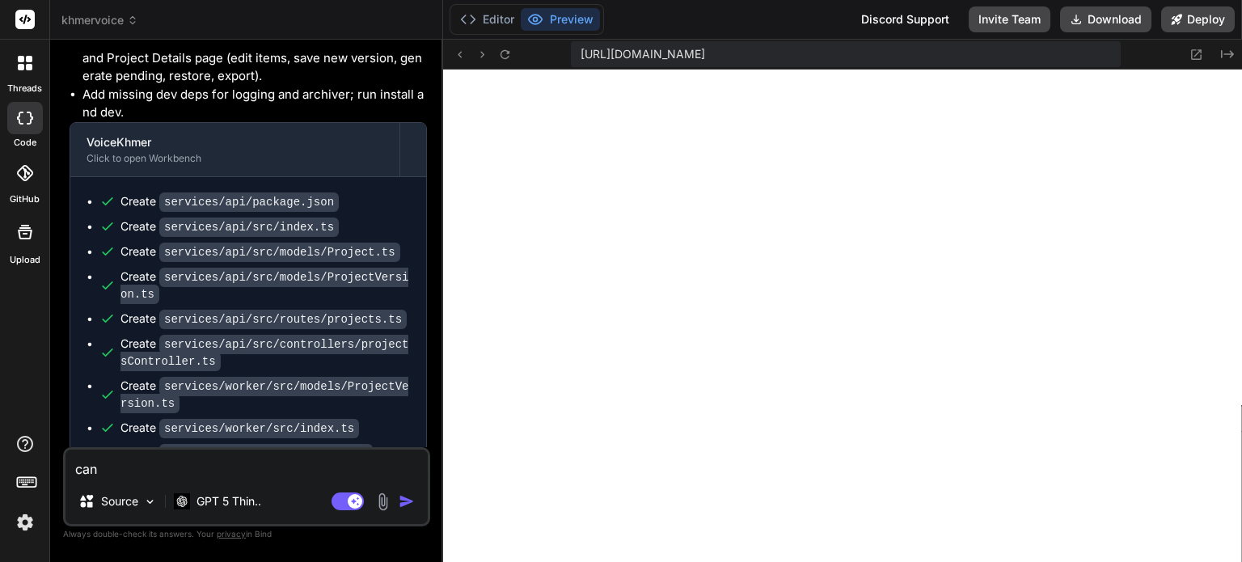
type textarea "can"
type textarea "x"
type textarea "ca"
type textarea "x"
type textarea "c"
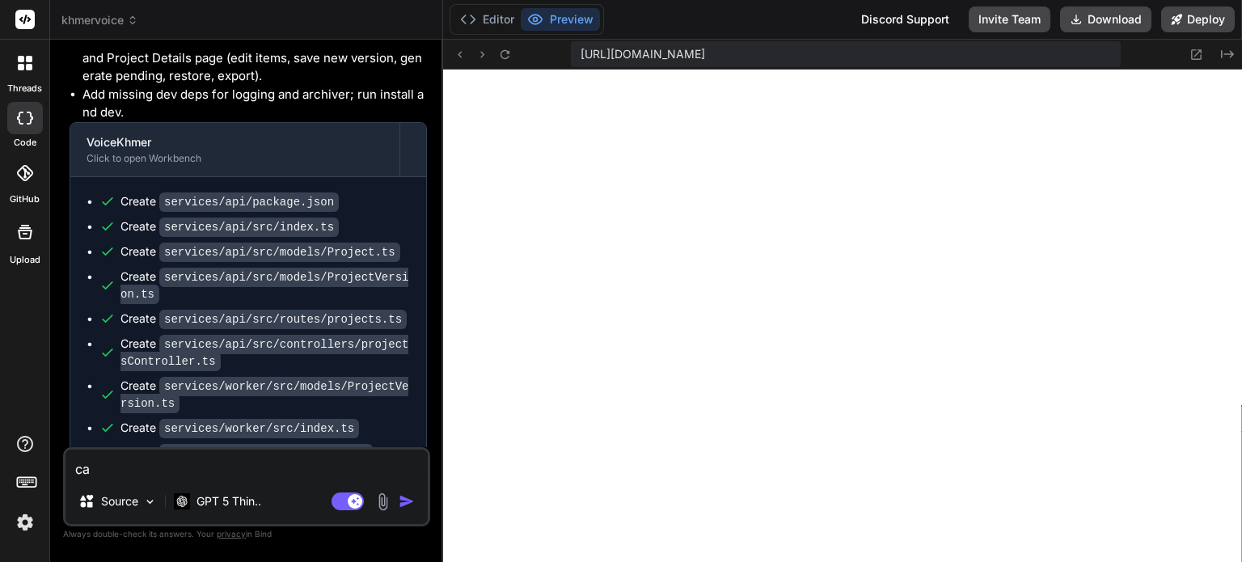
type textarea "x"
type textarea "l"
type textarea "x"
type textarea "le"
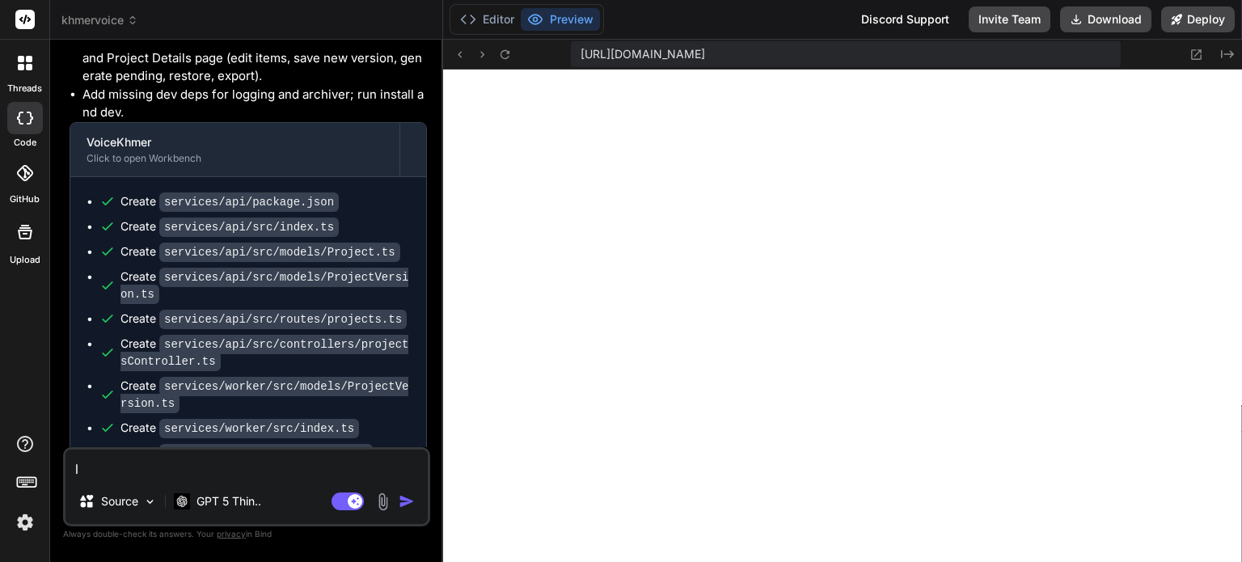
type textarea "x"
type textarea "let"
type textarea "x"
type textarea "let"
type textarea "x"
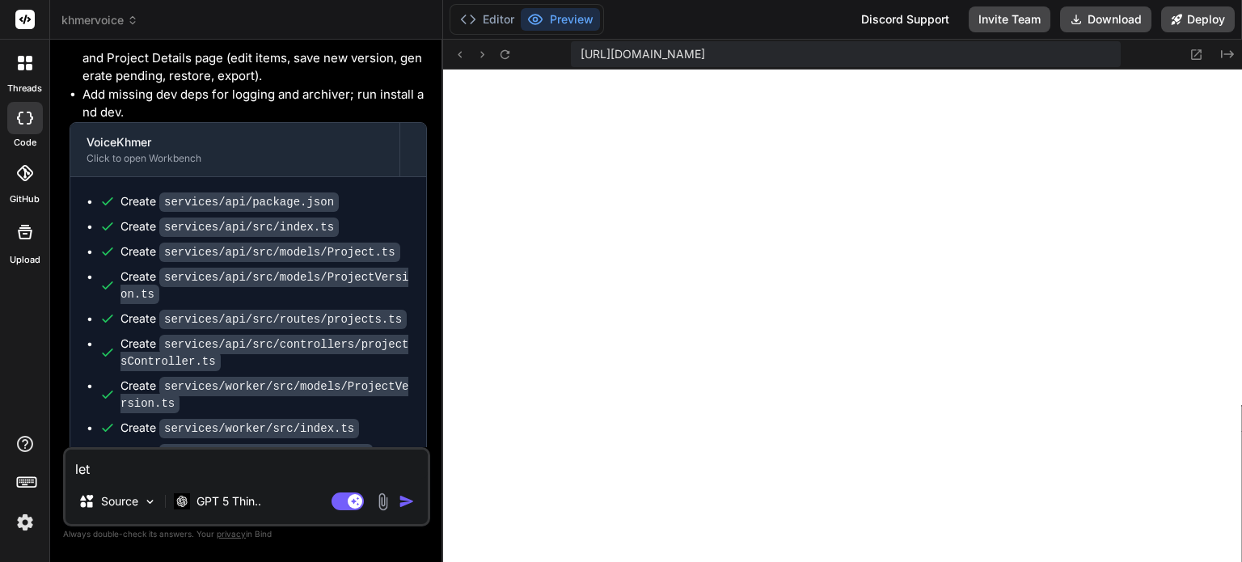
type textarea "let c"
type textarea "x"
type textarea "let cr"
type textarea "x"
type textarea "let cre"
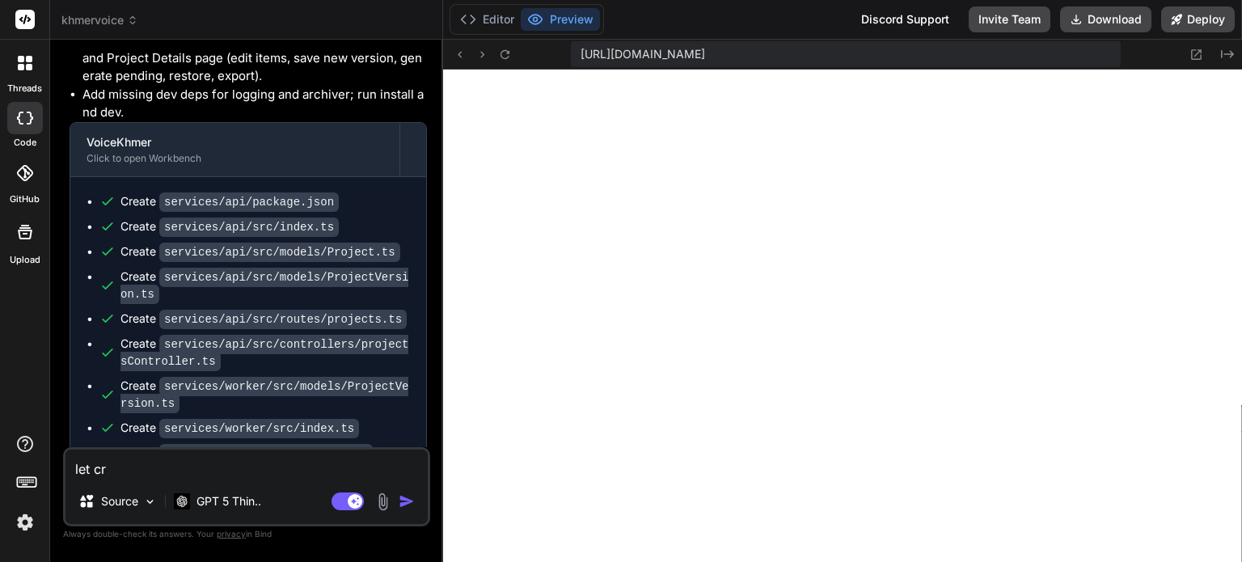
type textarea "x"
type textarea "let cred"
type textarea "x"
type textarea "let crede"
type textarea "x"
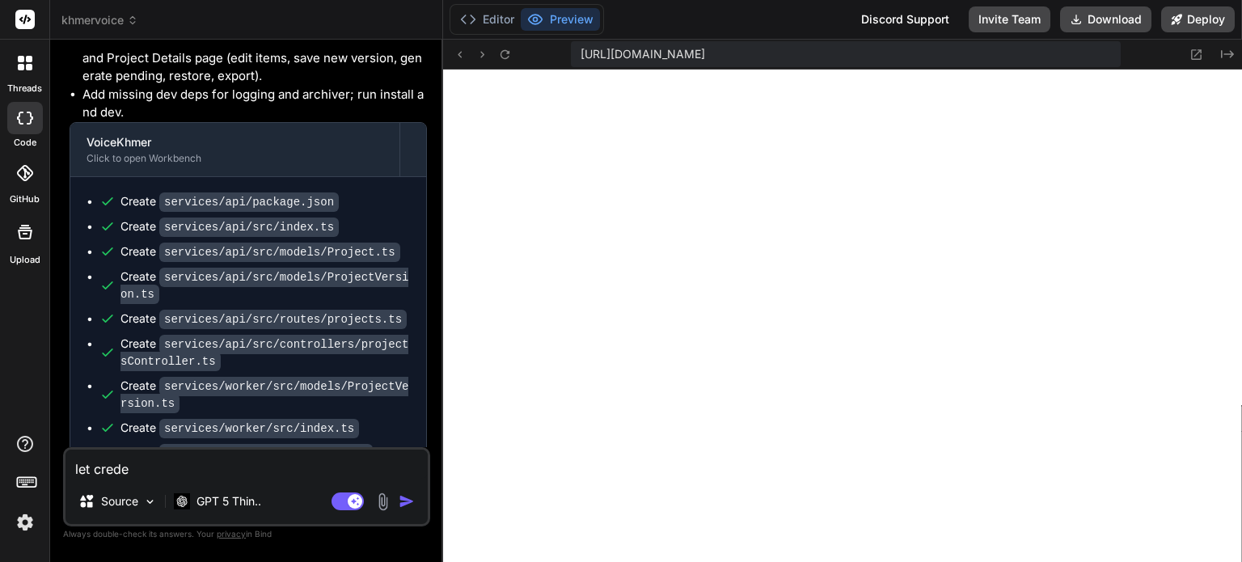
type textarea "let cred"
type textarea "x"
type textarea "let cre"
type textarea "x"
type textarea "let crea"
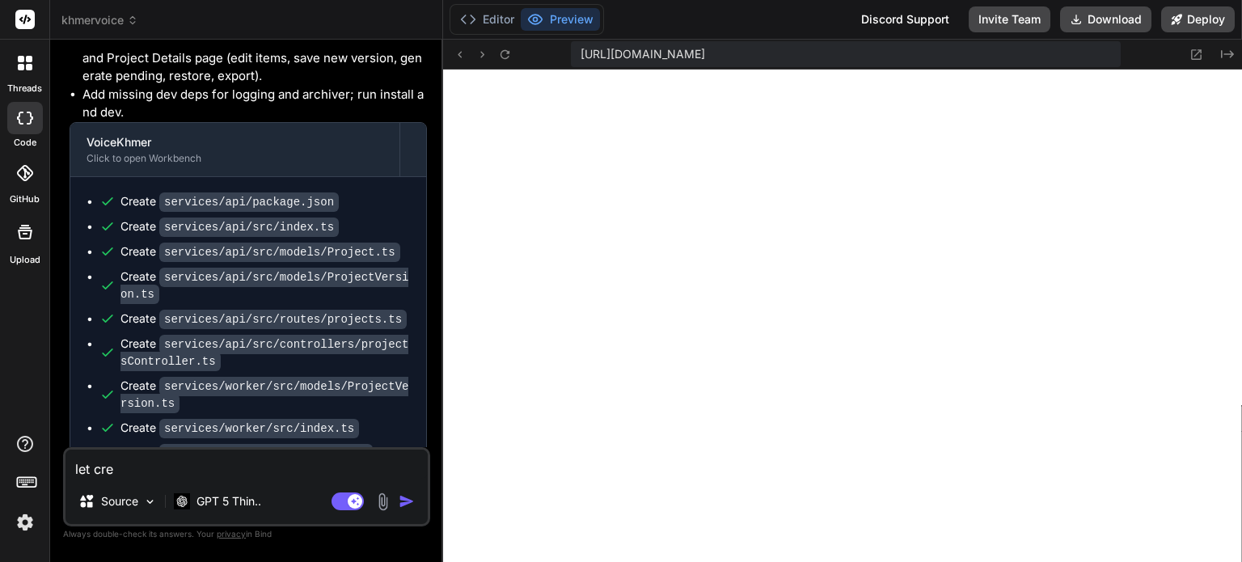
type textarea "x"
type textarea "let creat"
type textarea "x"
type textarea "let create"
type textarea "x"
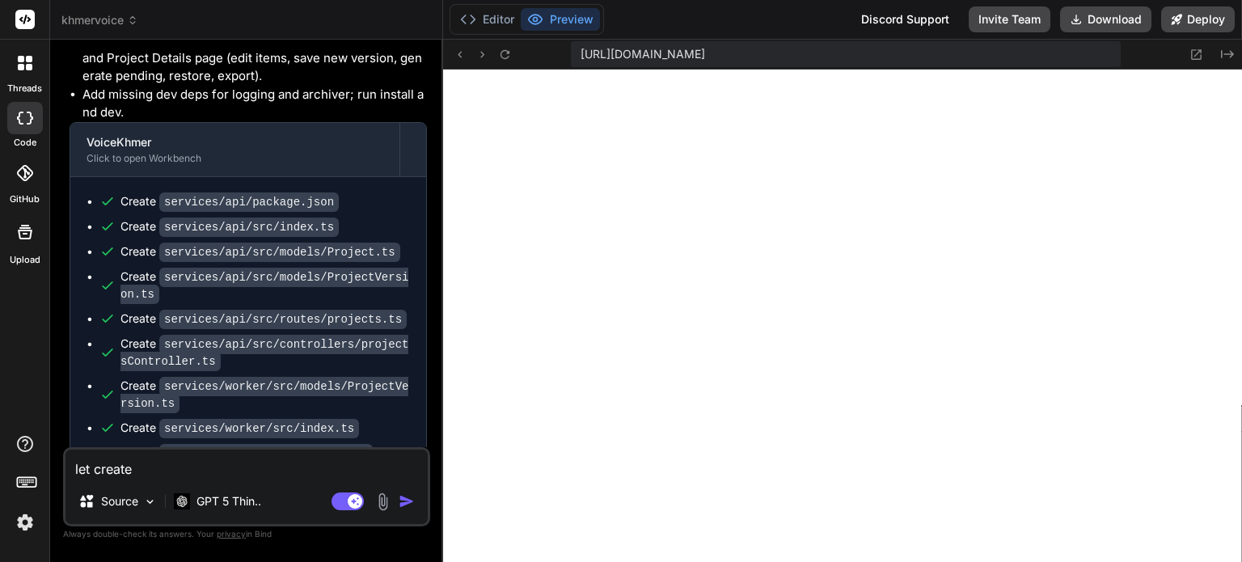
type textarea "let create"
type textarea "x"
type textarea "let create u"
type textarea "x"
type textarea "let create us"
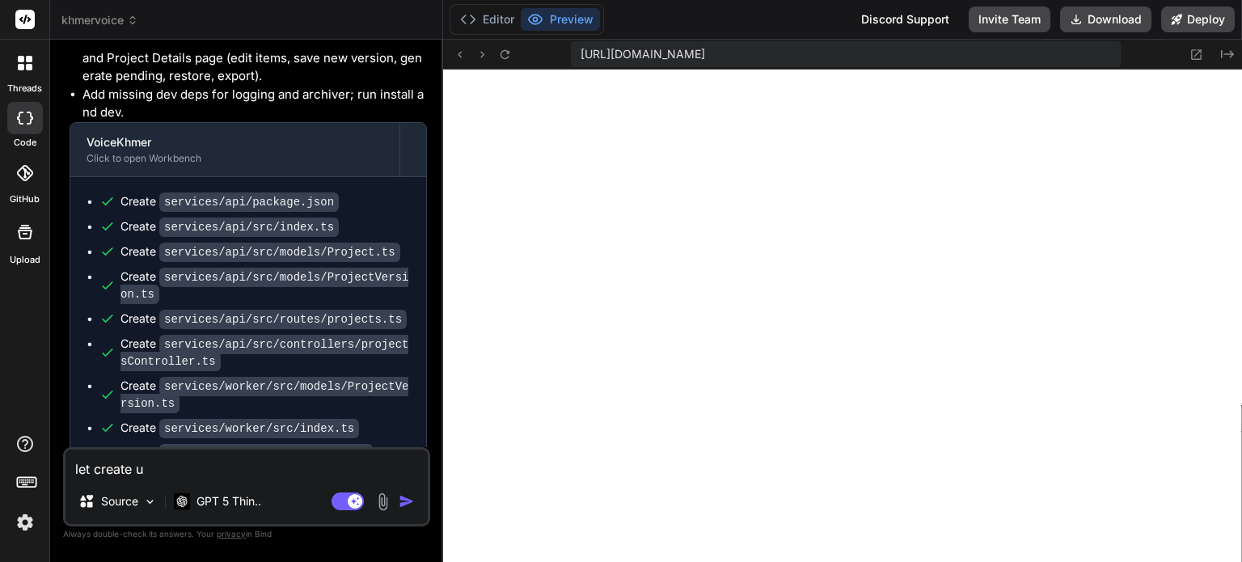
type textarea "x"
type textarea "let create use"
type textarea "x"
type textarea "let create user"
type textarea "x"
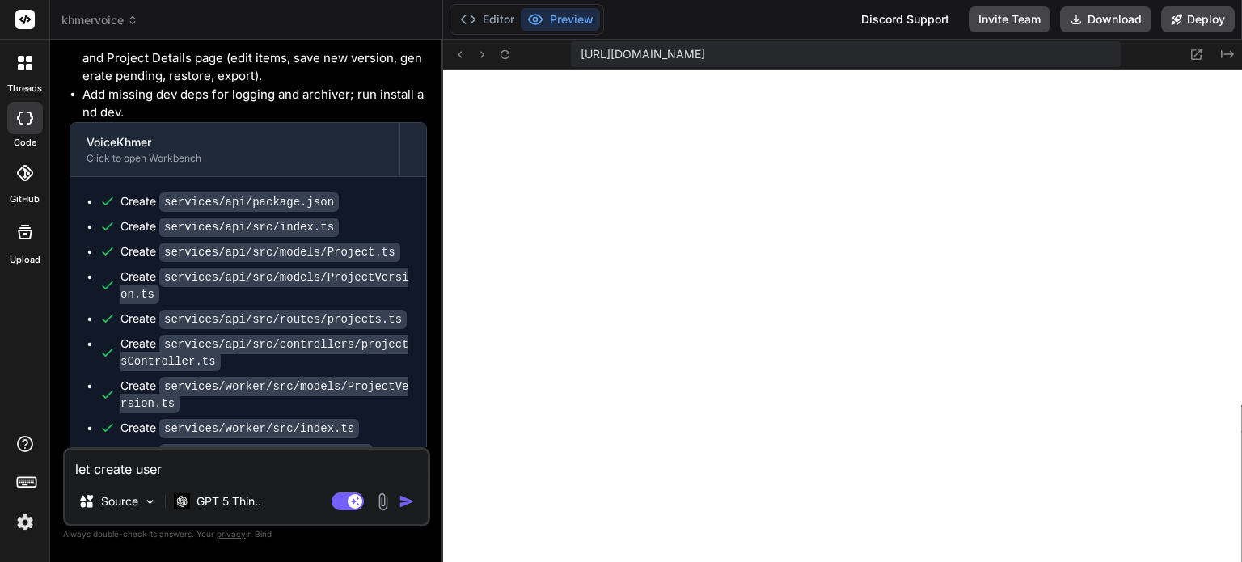
type textarea "let create user"
type textarea "x"
type textarea "let create user c"
type textarea "x"
type textarea "let create user cr"
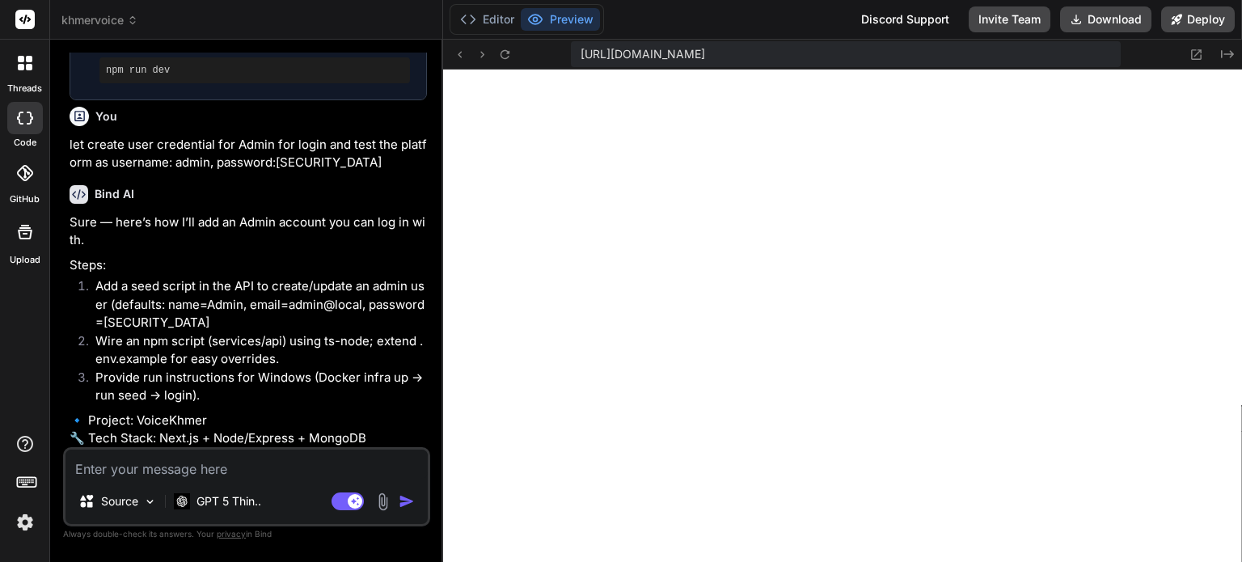
scroll to position [8254, 0]
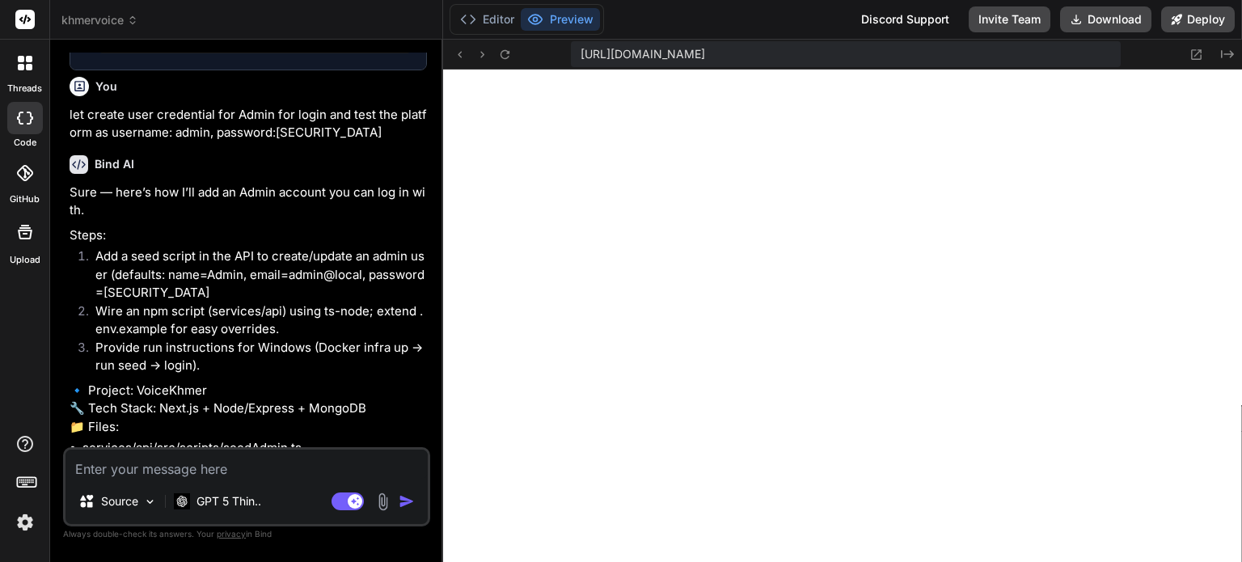
click at [281, 475] on textarea at bounding box center [246, 464] width 362 height 29
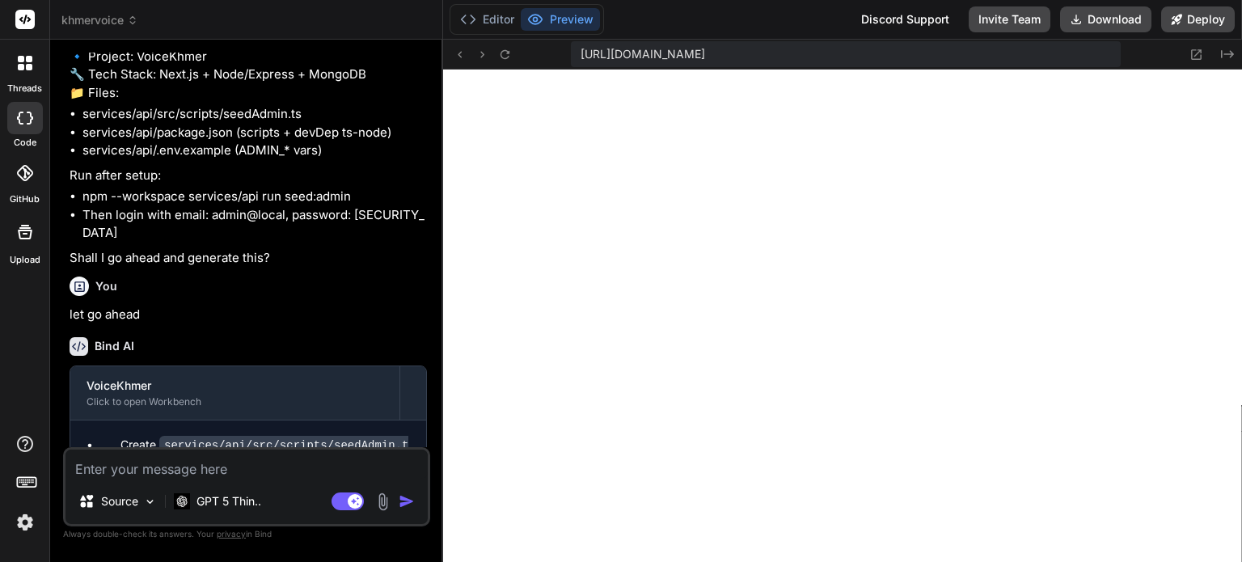
scroll to position [8748, 0]
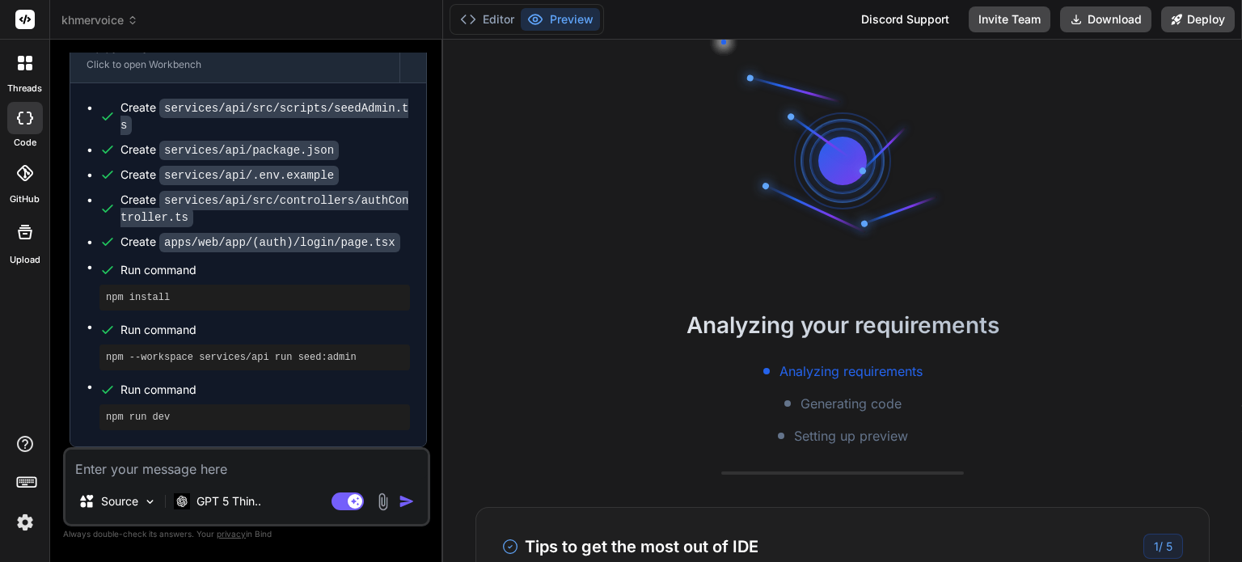
scroll to position [294, 0]
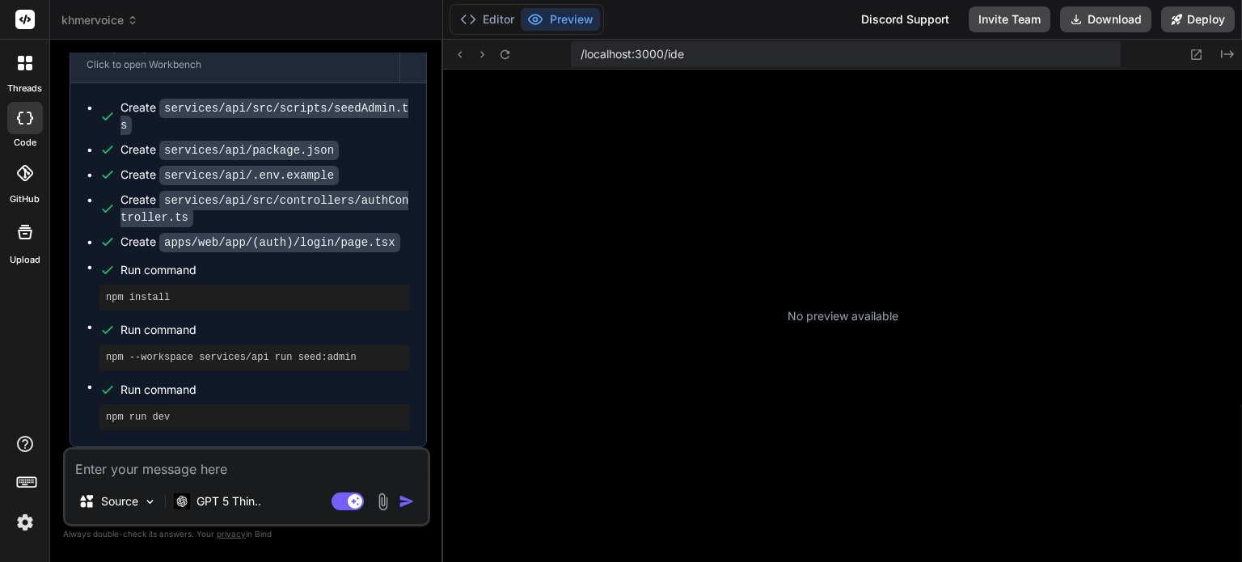
type textarea "x"
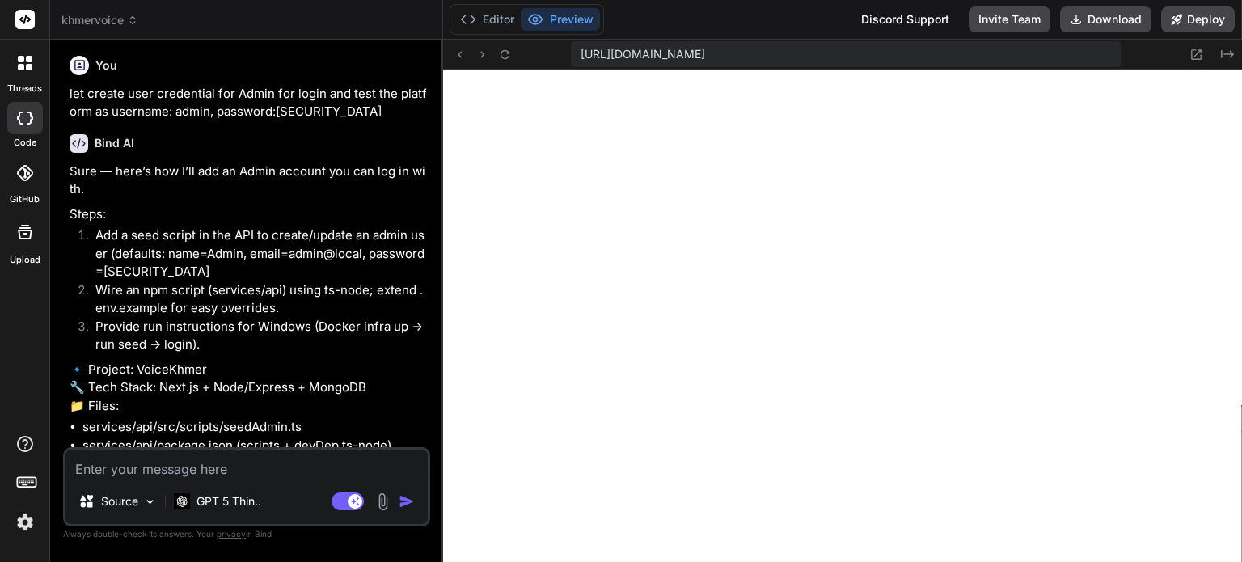
scroll to position [2840, 0]
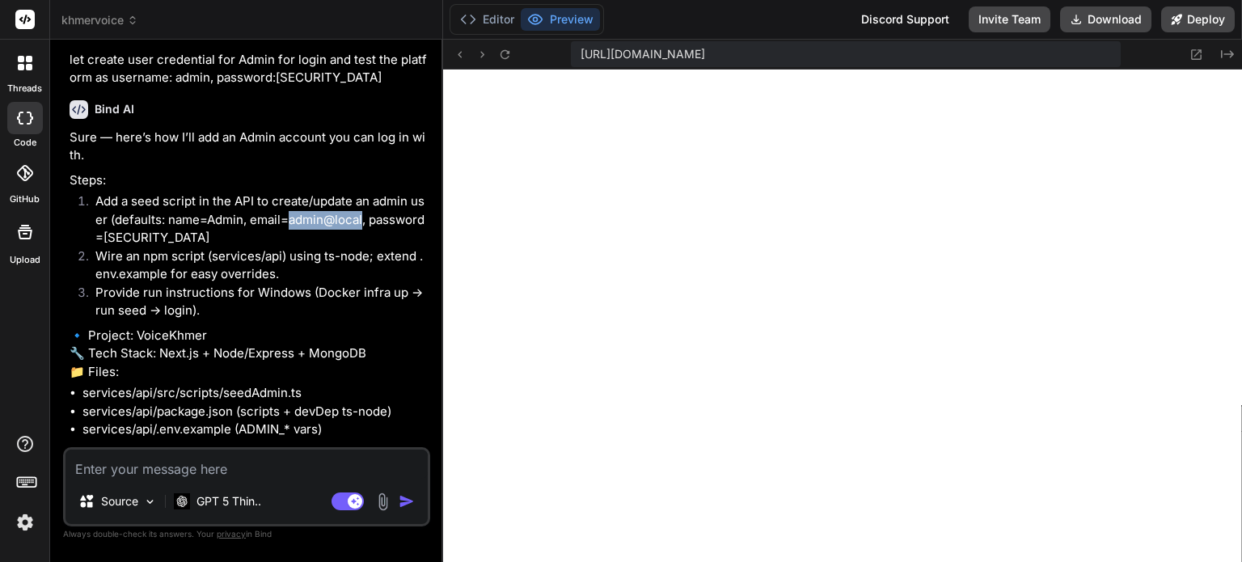
drag, startPoint x: 287, startPoint y: 251, endPoint x: 361, endPoint y: 248, distance: 74.5
click at [361, 247] on li "Add a seed script in the API to create/update an admin user (defaults: name=Adm…" at bounding box center [254, 219] width 344 height 55
copy li "admin@local"
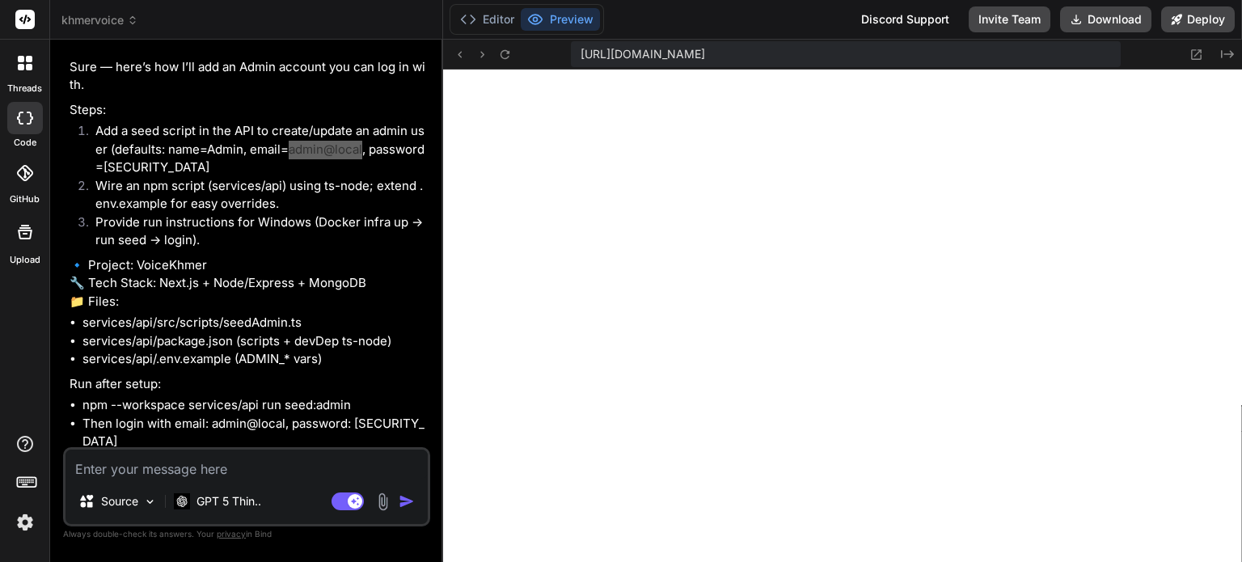
scroll to position [2921, 0]
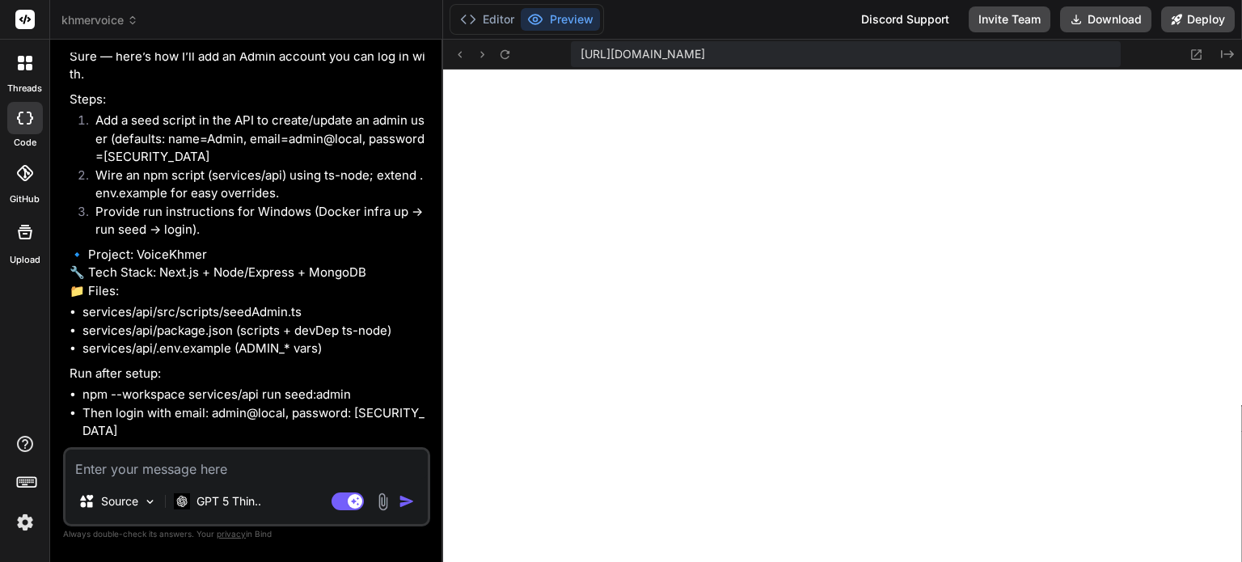
click at [154, 462] on textarea at bounding box center [246, 464] width 362 height 29
type textarea "a"
type textarea "x"
type textarea "af"
type textarea "x"
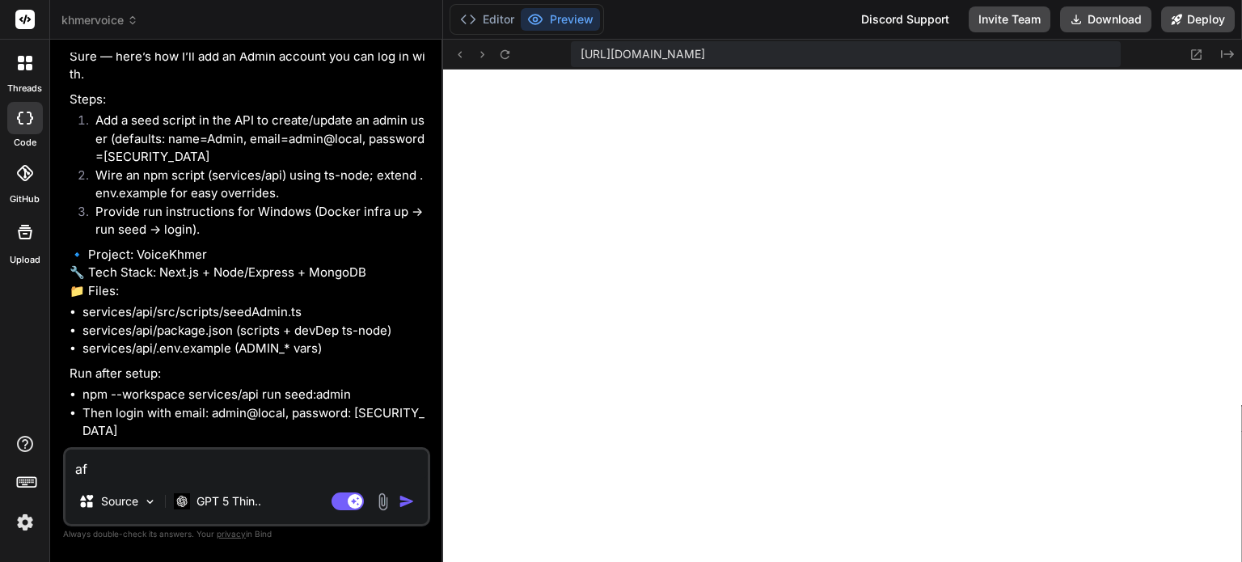
type textarea "aft"
type textarea "x"
type textarea "afte"
type textarea "x"
type textarea "after"
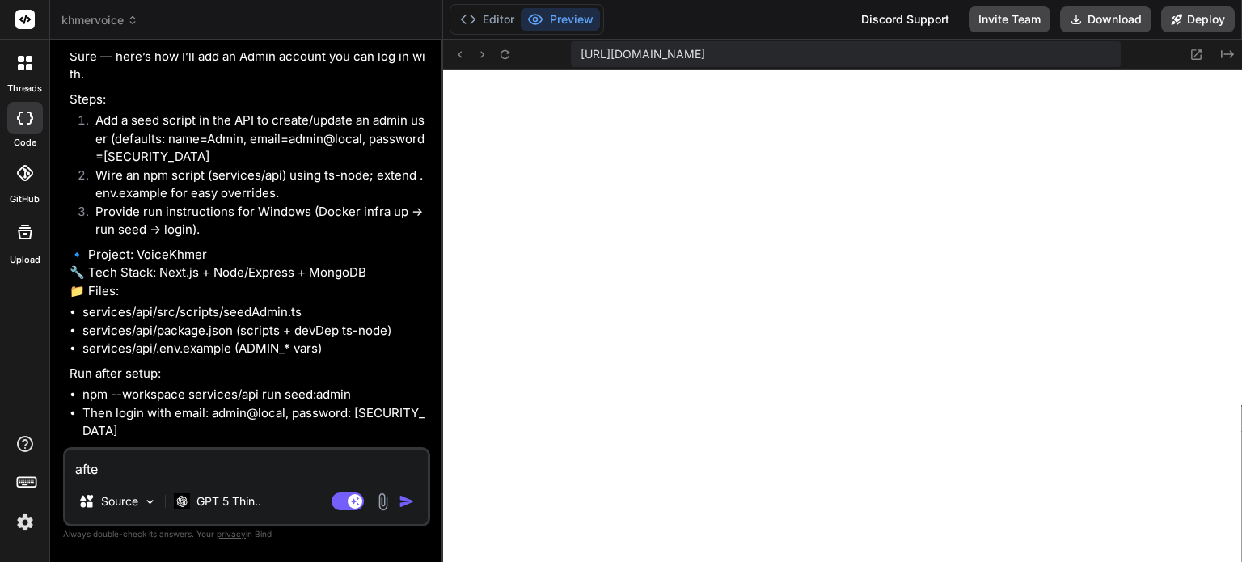
type textarea "x"
type textarea "after"
type textarea "x"
type textarea "after l"
type textarea "x"
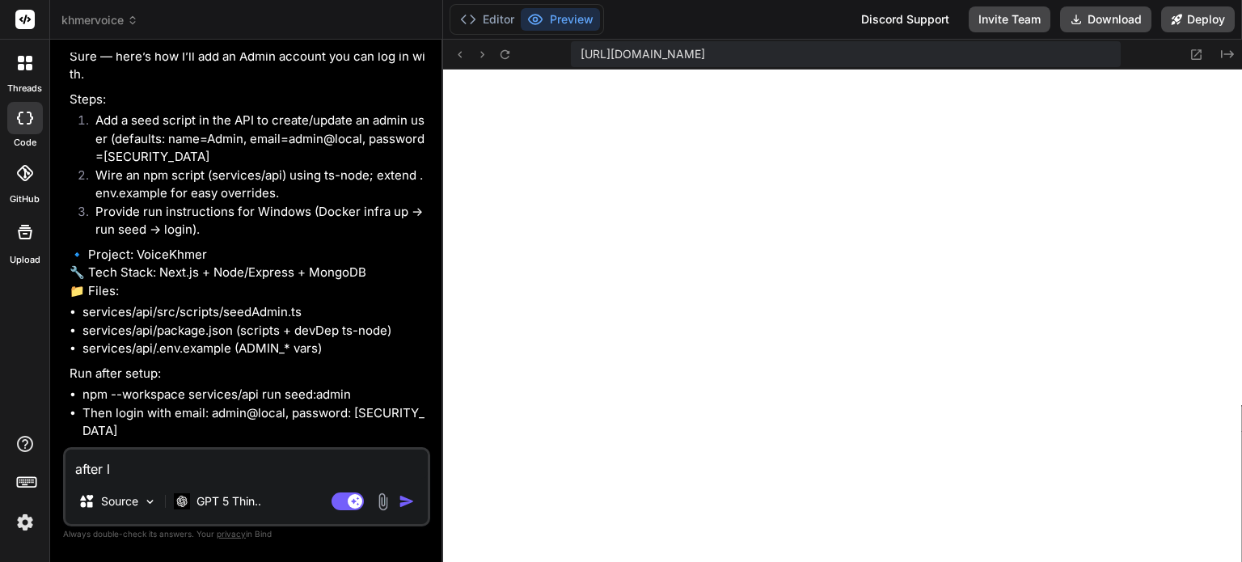
type textarea "after"
type textarea "x"
type textarea "after l"
type textarea "x"
type textarea "after lc"
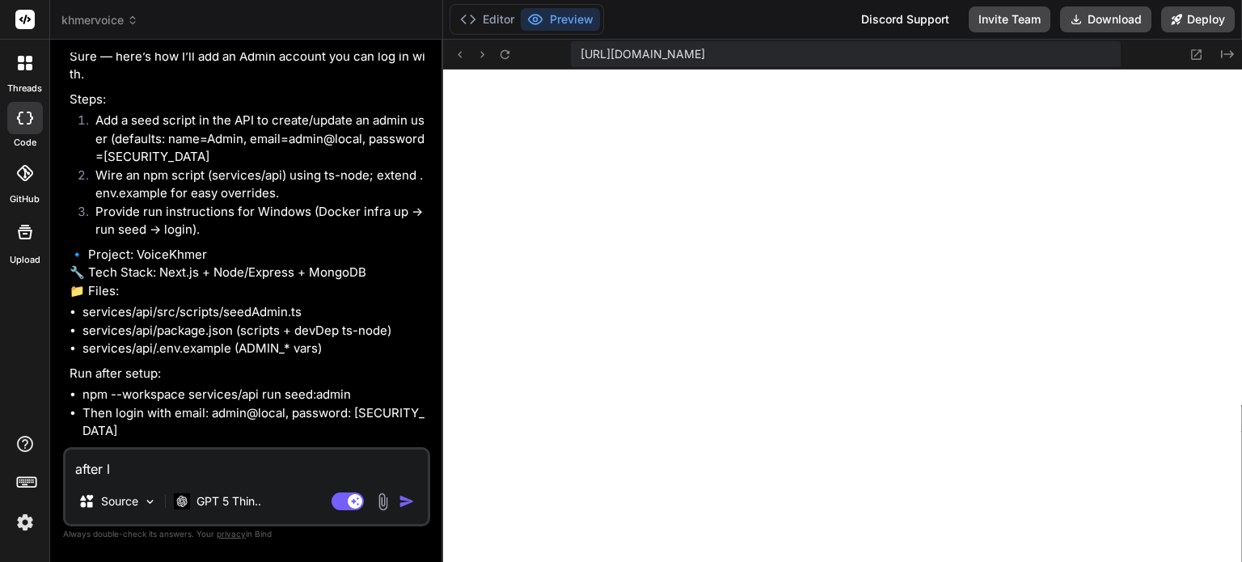
type textarea "x"
type textarea "after lci"
type textarea "x"
type textarea "after lc"
type textarea "x"
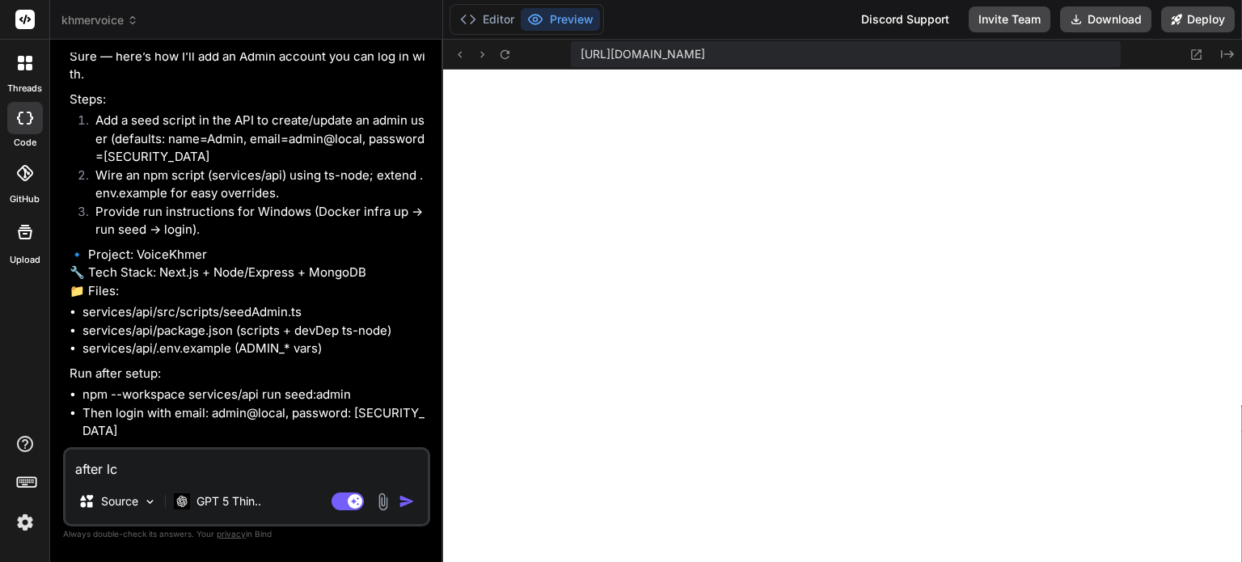
type textarea "after l"
type textarea "x"
type textarea "after"
type textarea "x"
type textarea "after l"
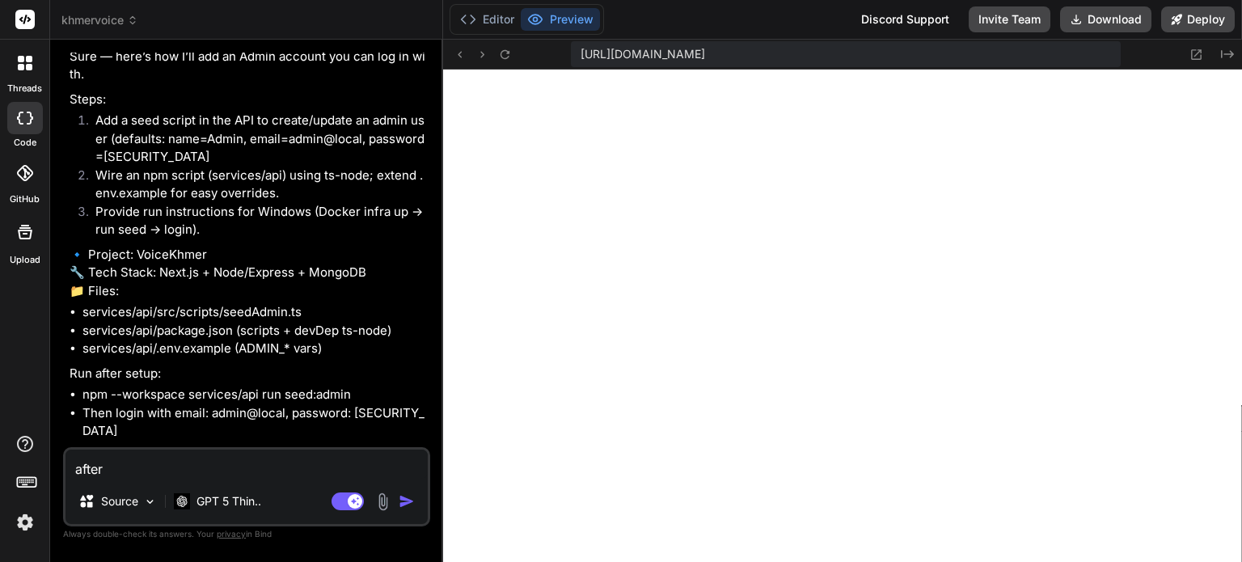
type textarea "x"
type textarea "after lc"
type textarea "x"
type textarea "after l"
type textarea "x"
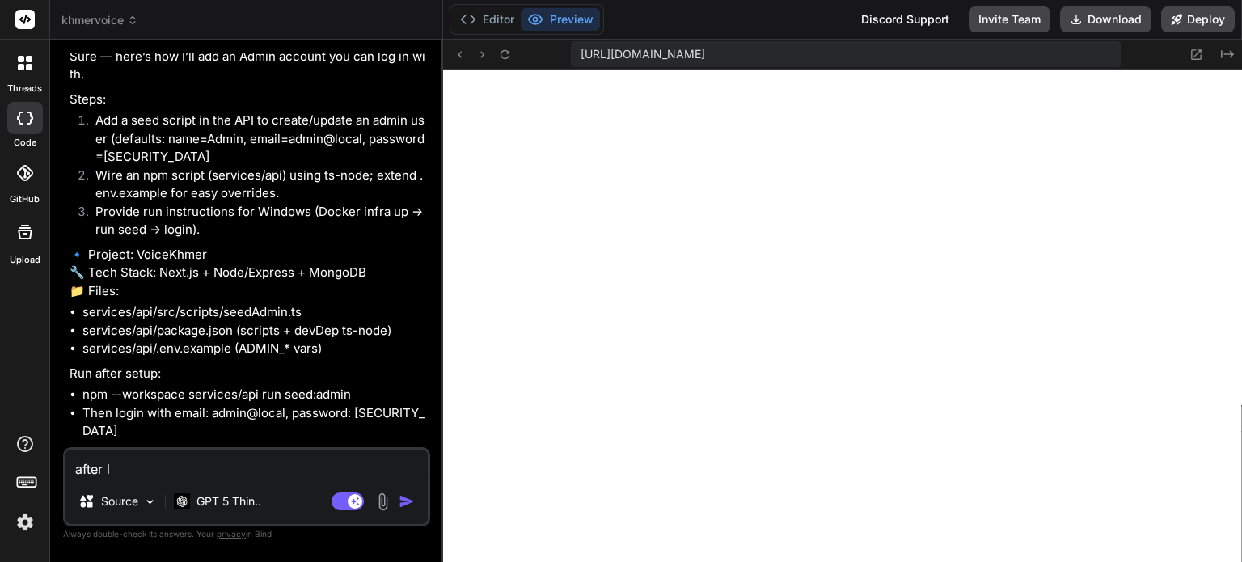
type textarea "after"
type textarea "x"
type textarea "after c"
type textarea "x"
type textarea "after cl"
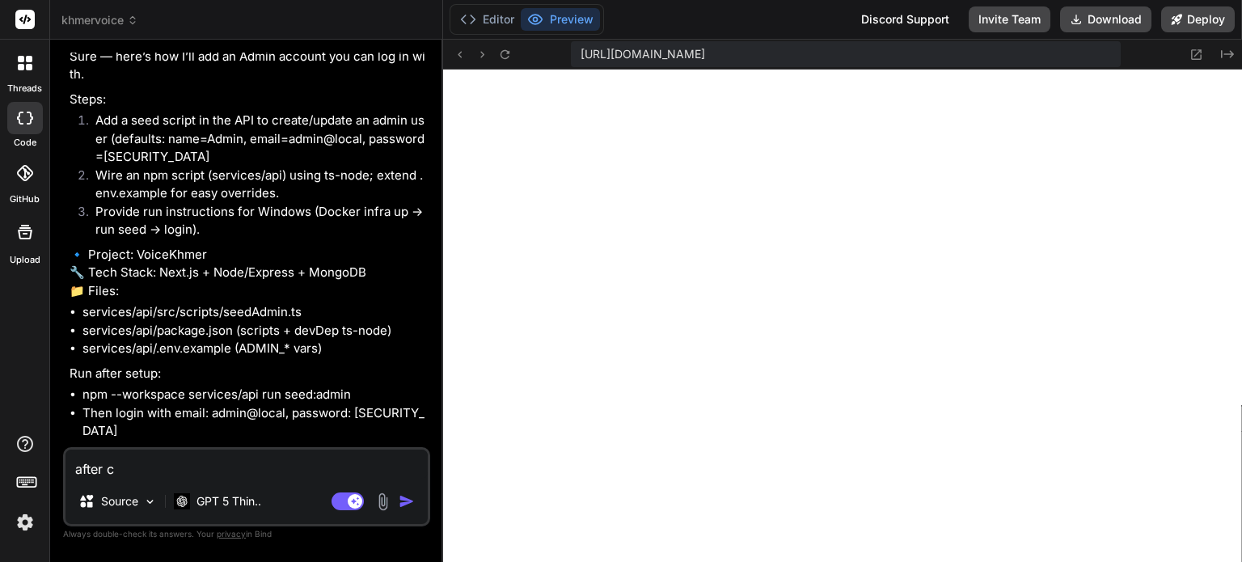
type textarea "x"
type textarea "after cli"
type textarea "x"
type textarea "after clic"
type textarea "x"
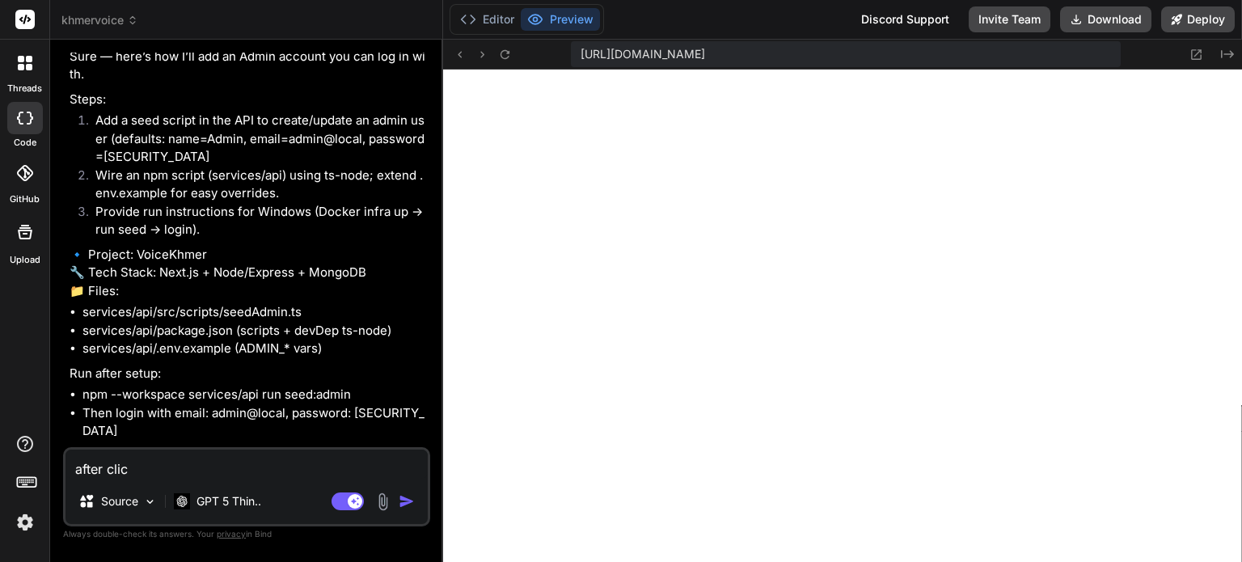
type textarea "after click"
type textarea "x"
type textarea "after click"
type textarea "x"
type textarea "after click l"
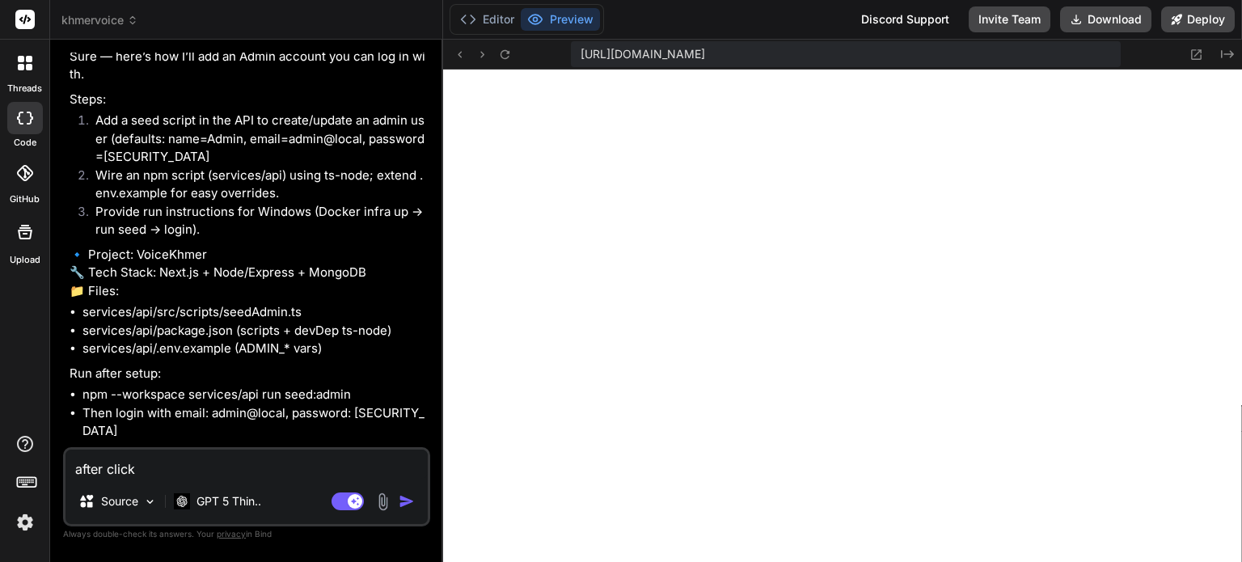
type textarea "x"
type textarea "after click lo"
type textarea "x"
type textarea "after click lon"
type textarea "x"
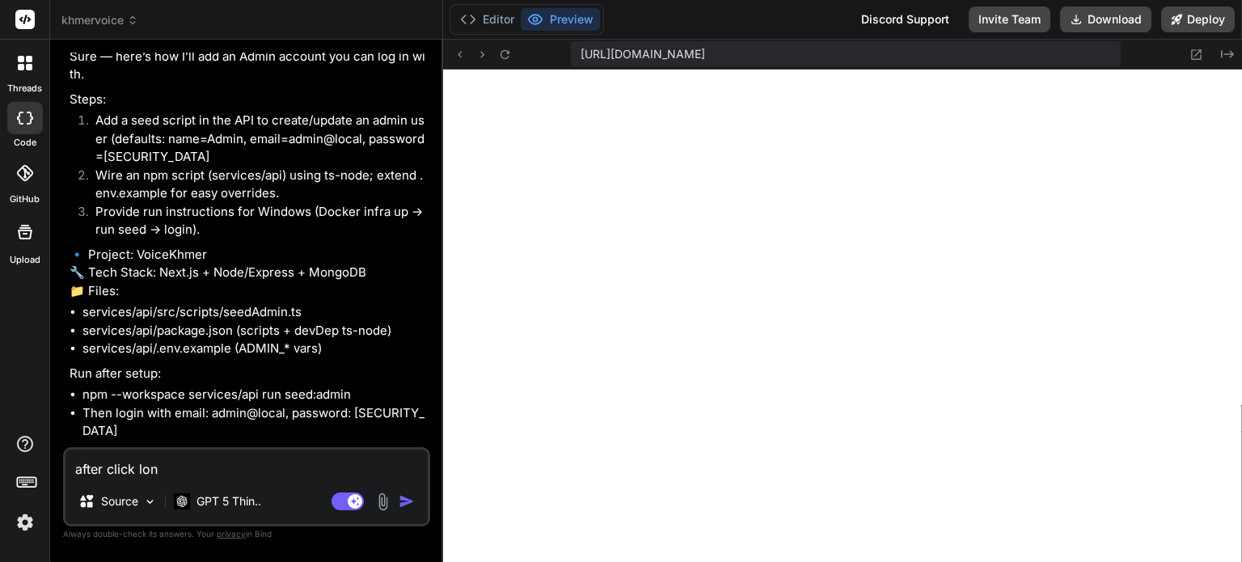
type textarea "after click long"
type textarea "x"
type textarea "after click lon"
type textarea "x"
type textarea "after click lo"
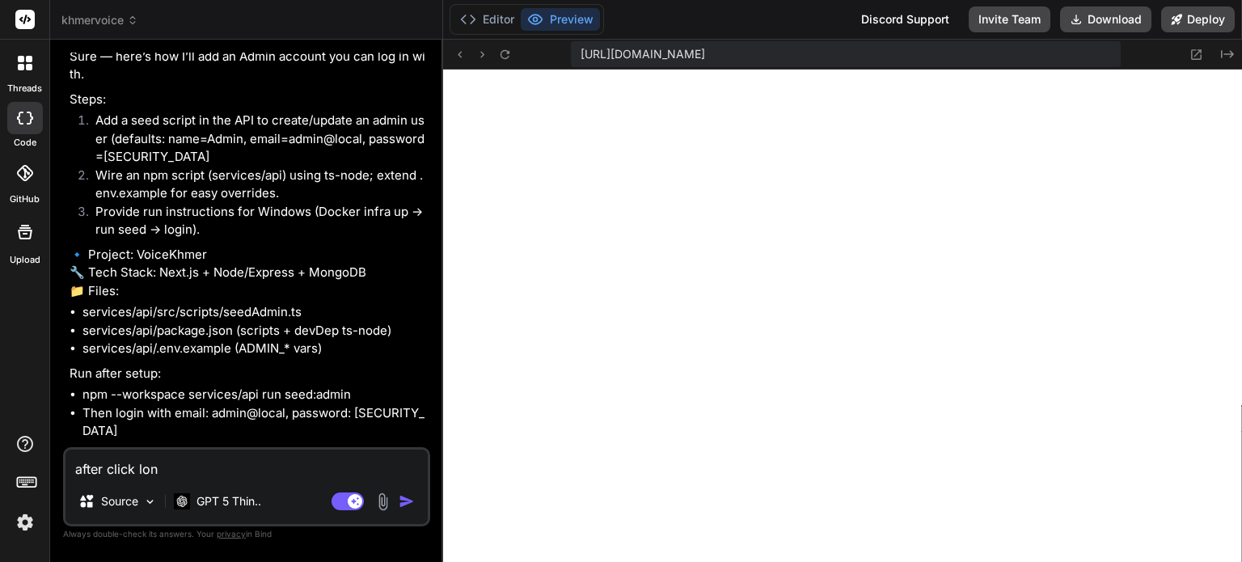
type textarea "x"
type textarea "after click log"
type textarea "x"
type textarea "after click logi"
type textarea "x"
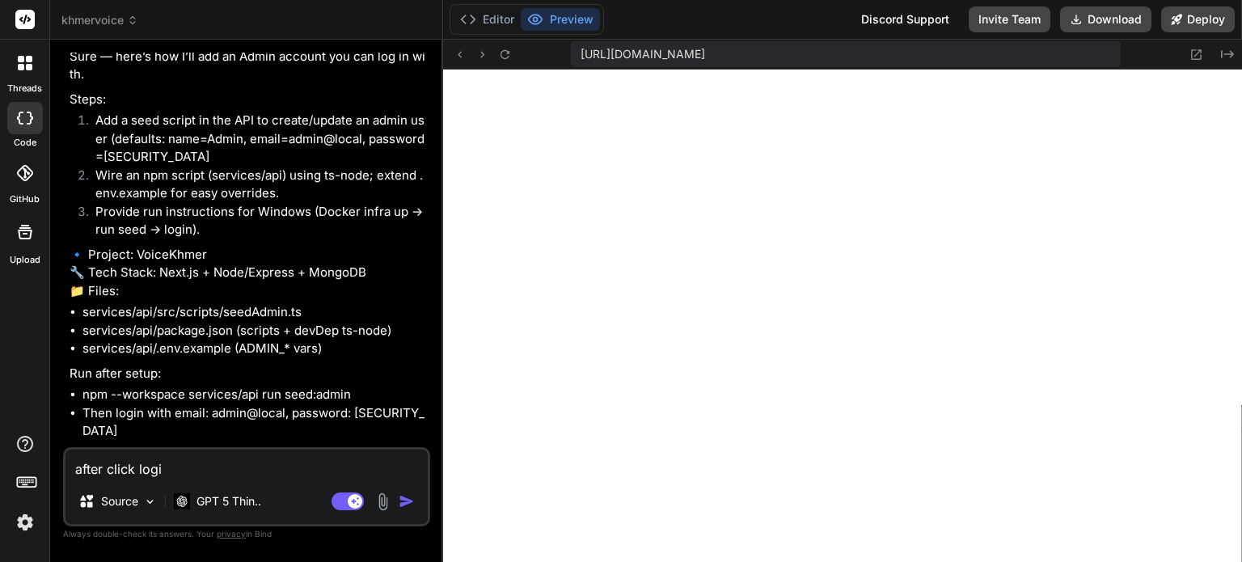
type textarea "after click login"
type textarea "x"
type textarea "after click login"
type textarea "x"
type textarea "after click login b"
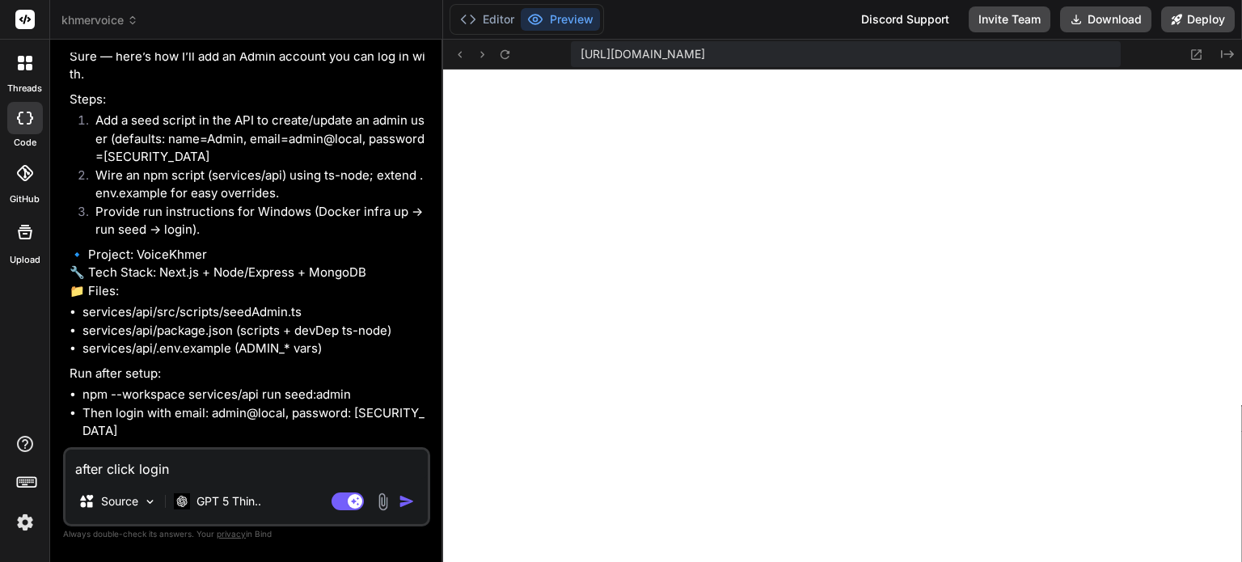
type textarea "x"
type textarea "after click login bu"
type textarea "x"
type textarea "after click login but"
type textarea "x"
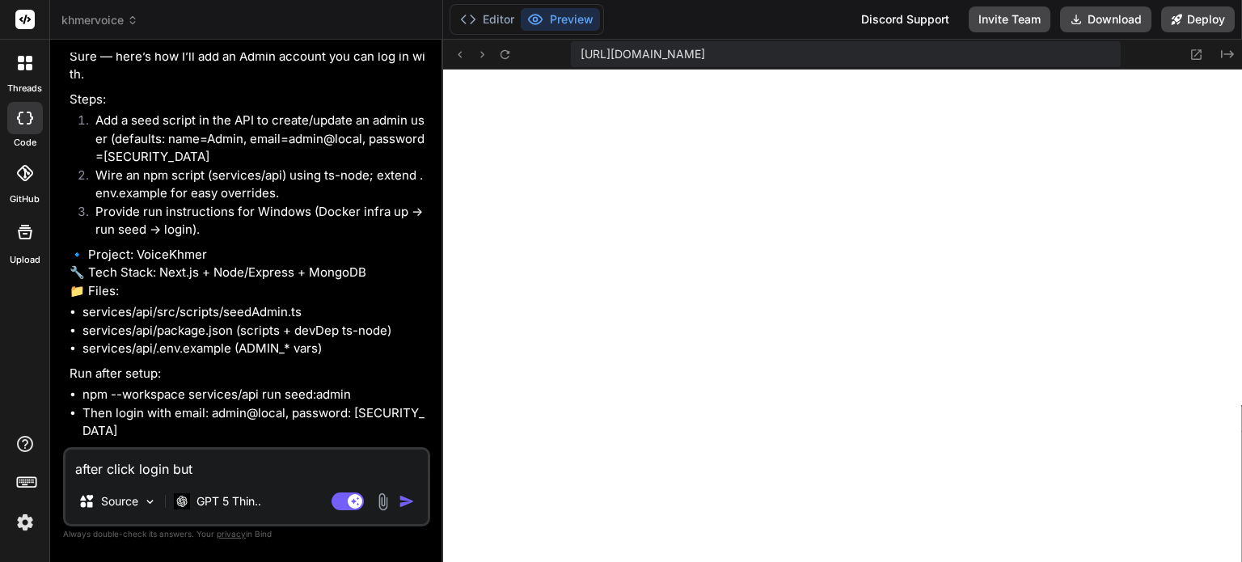
type textarea "after click login butt"
type textarea "x"
type textarea "after click login butto"
type textarea "x"
type textarea "after click login button"
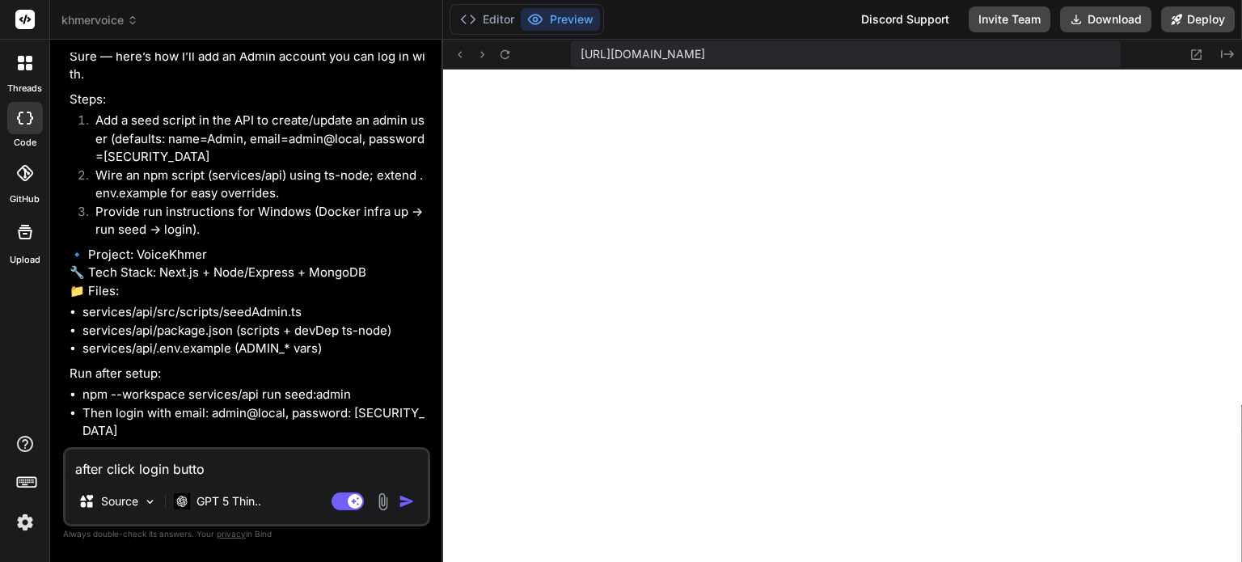
type textarea "x"
type textarea "after click login button"
type textarea "x"
type textarea "after click login button i"
type textarea "x"
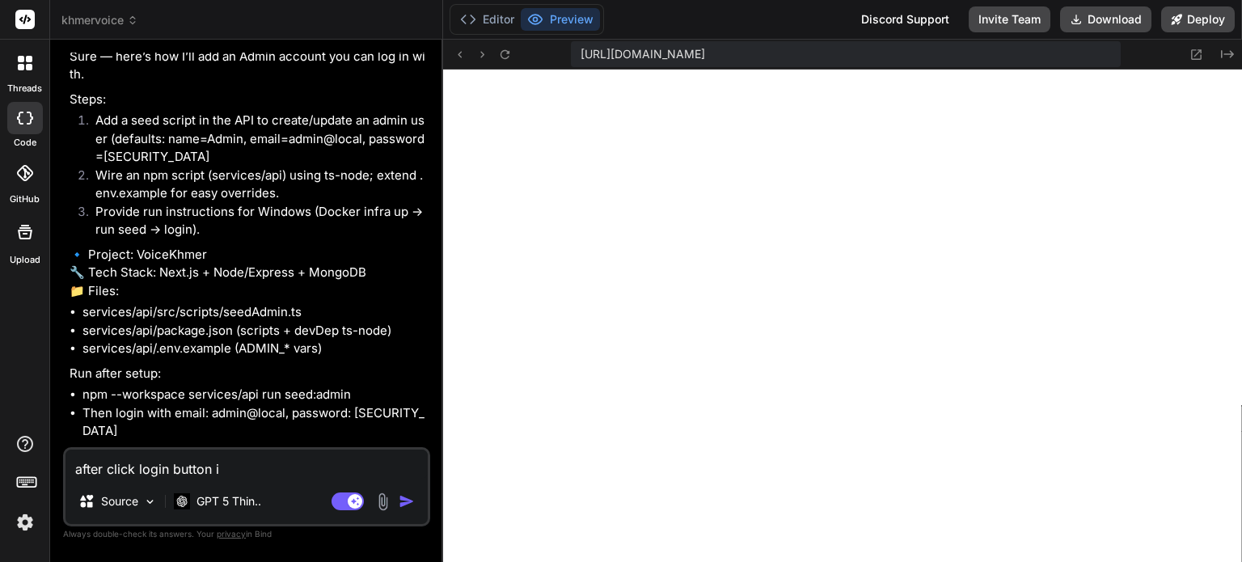
type textarea "after click login button it"
type textarea "x"
type textarea "after click login button it"
type textarea "x"
type textarea "after click login button it r"
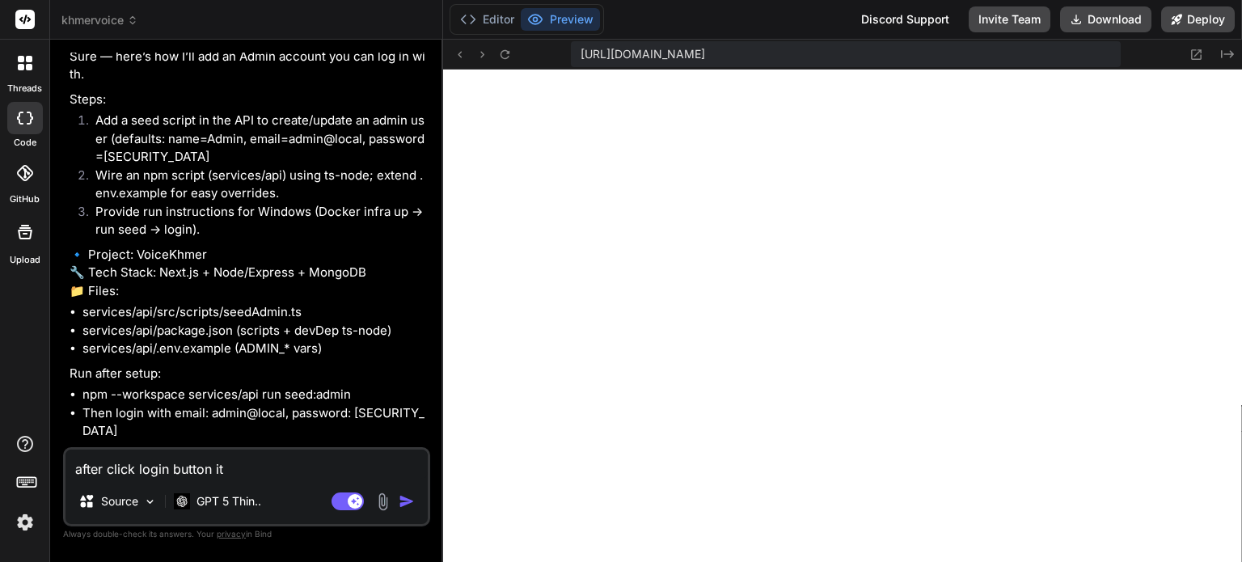
type textarea "x"
type textarea "after click login button it re"
type textarea "x"
type textarea "after click login button it red"
type textarea "x"
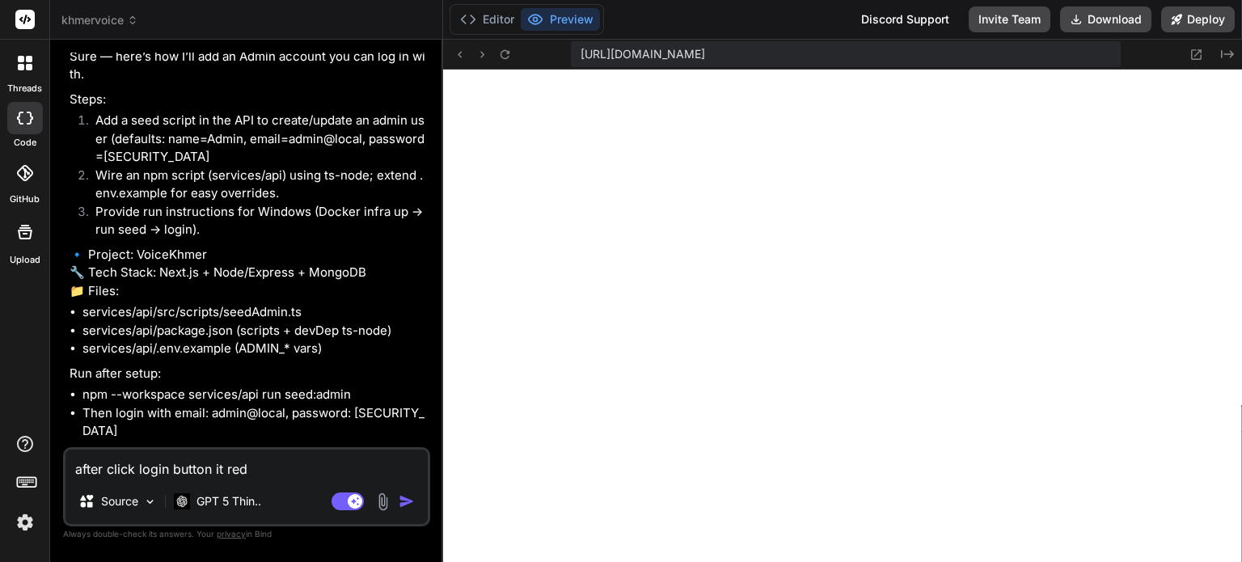
type textarea "after click login button it redi"
type textarea "x"
type textarea "after click login button it redir"
type textarea "x"
type textarea "after click login button it redire"
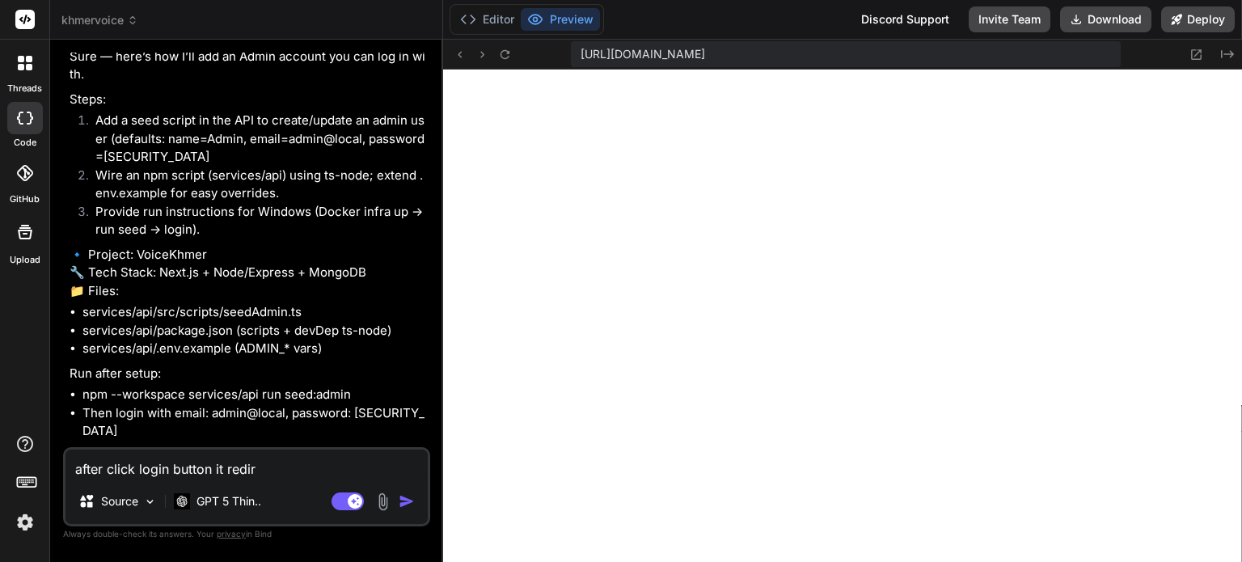
type textarea "x"
type textarea "after click login button it redirec"
type textarea "x"
type textarea "after click login button it redirect"
type textarea "x"
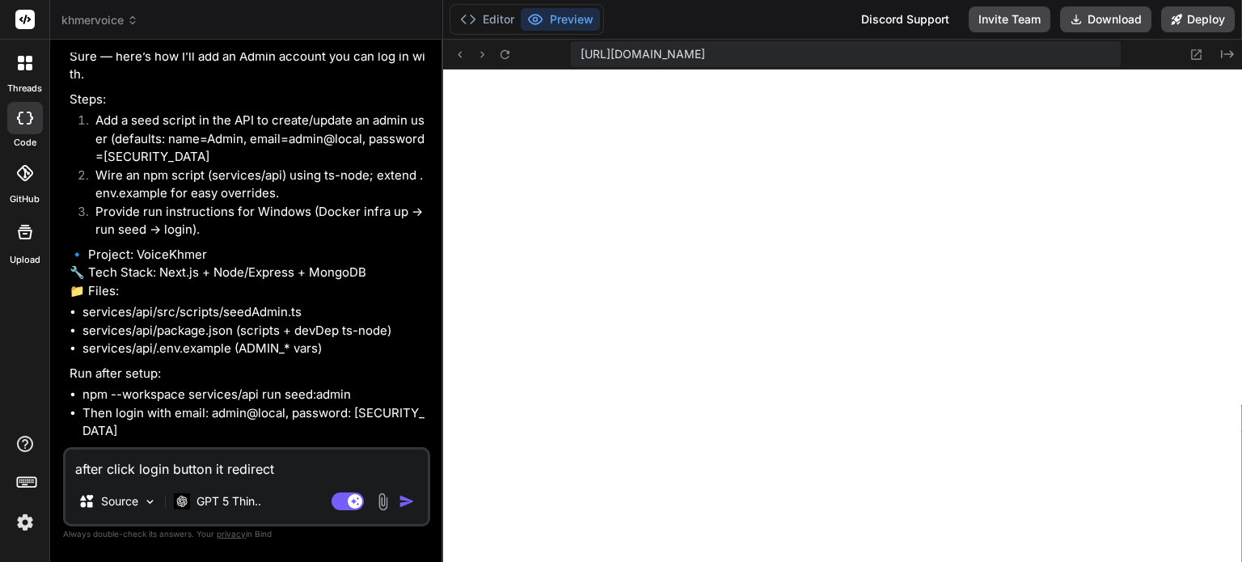
type textarea "after click login button it redirect"
type textarea "x"
type textarea "after click login button it redirect t"
type textarea "x"
type textarea "after click login button it redirect to"
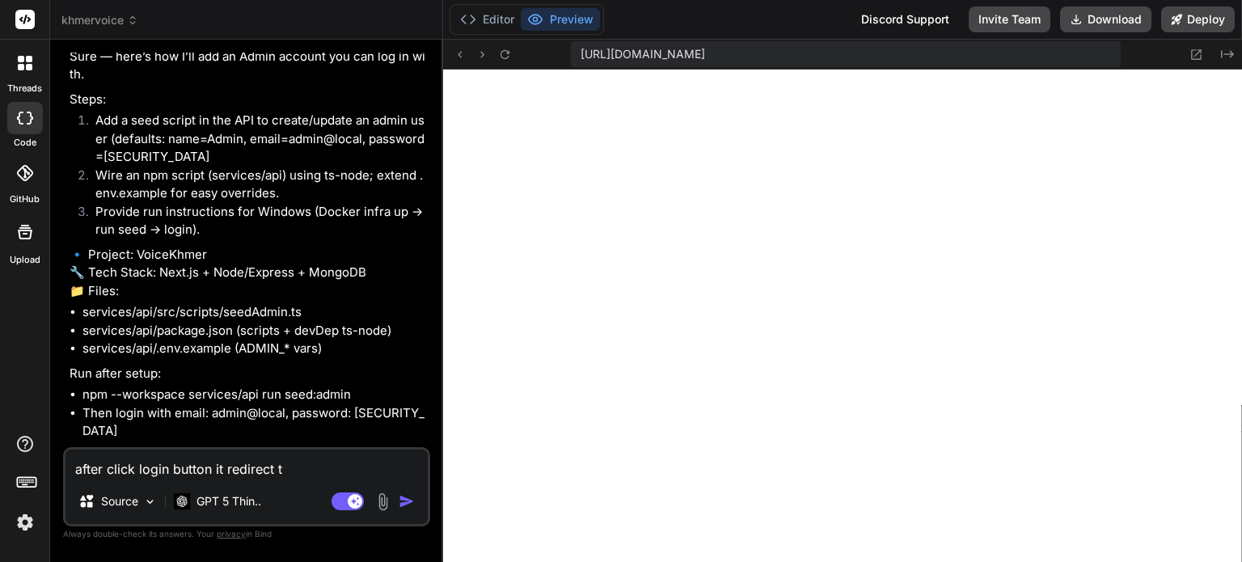
type textarea "x"
type textarea "after click login button it redirect to"
type textarea "x"
type textarea "after click login button it redirect to l"
type textarea "x"
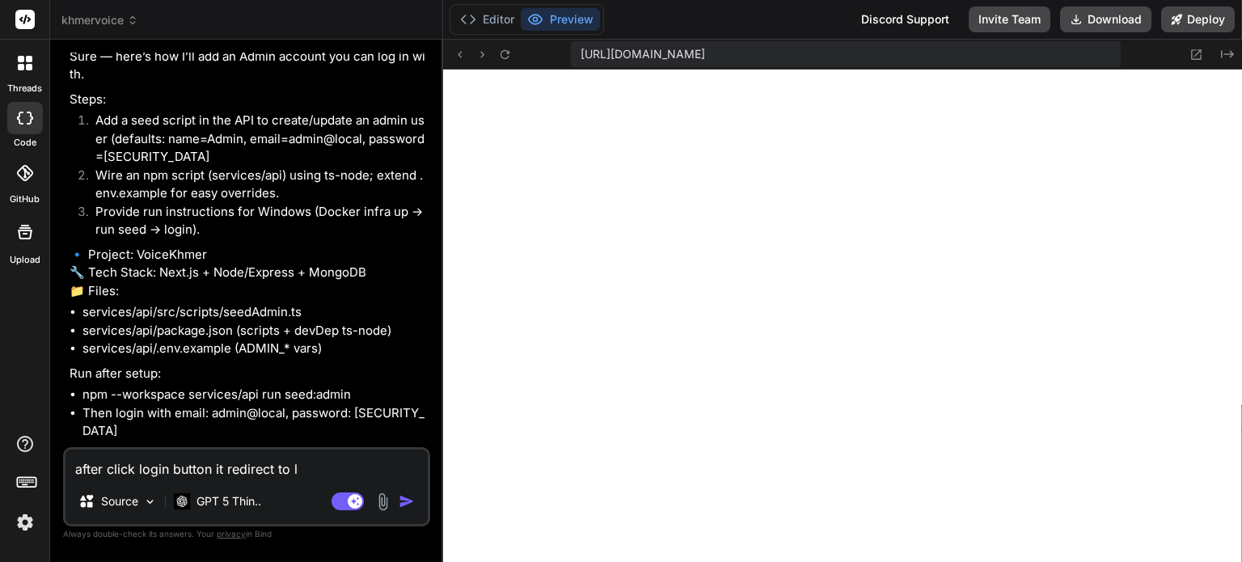
type textarea "after click login button it redirect to lo"
type textarea "x"
type textarea "after click login button it redirect to log"
type textarea "x"
type textarea "after click login button it redirect to logi"
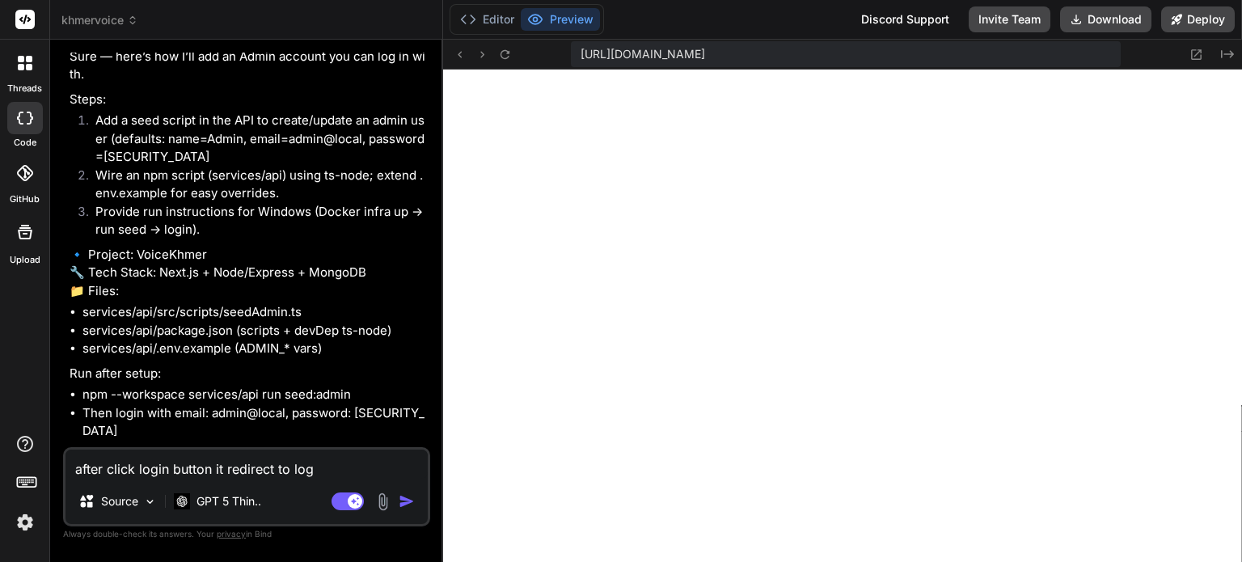
type textarea "x"
type textarea "after click login button it redirect to login"
type textarea "x"
type textarea "after click login button it redirect to login"
type textarea "x"
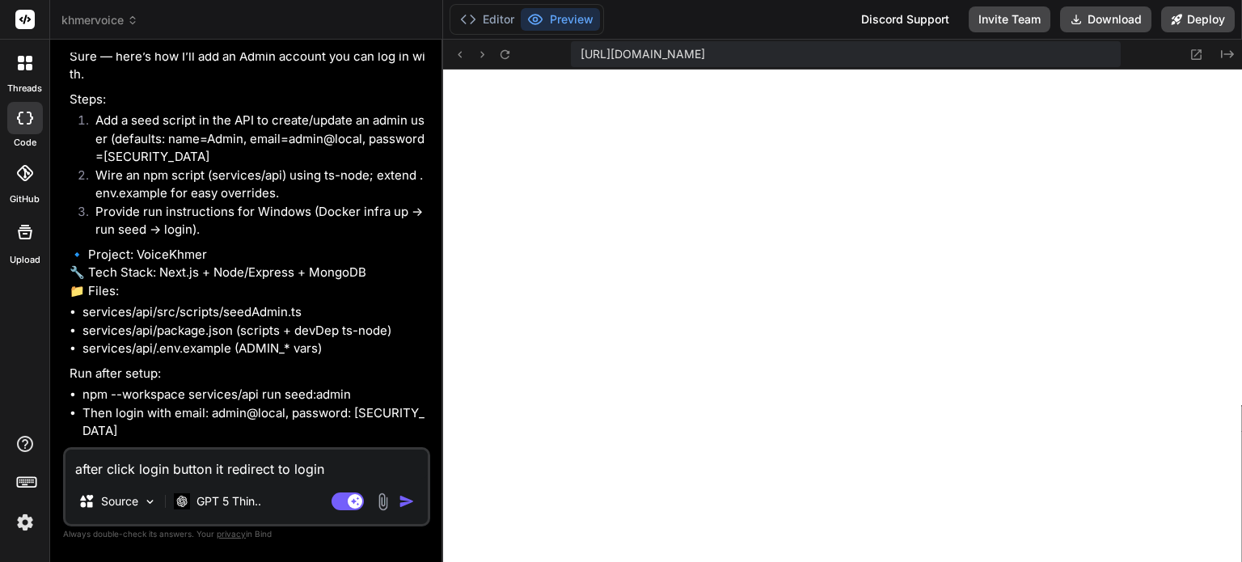
type textarea "after click login button it redirect to login p"
type textarea "x"
type textarea "after click login button it redirect to login pa"
type textarea "x"
type textarea "after click login button it redirect to login pag"
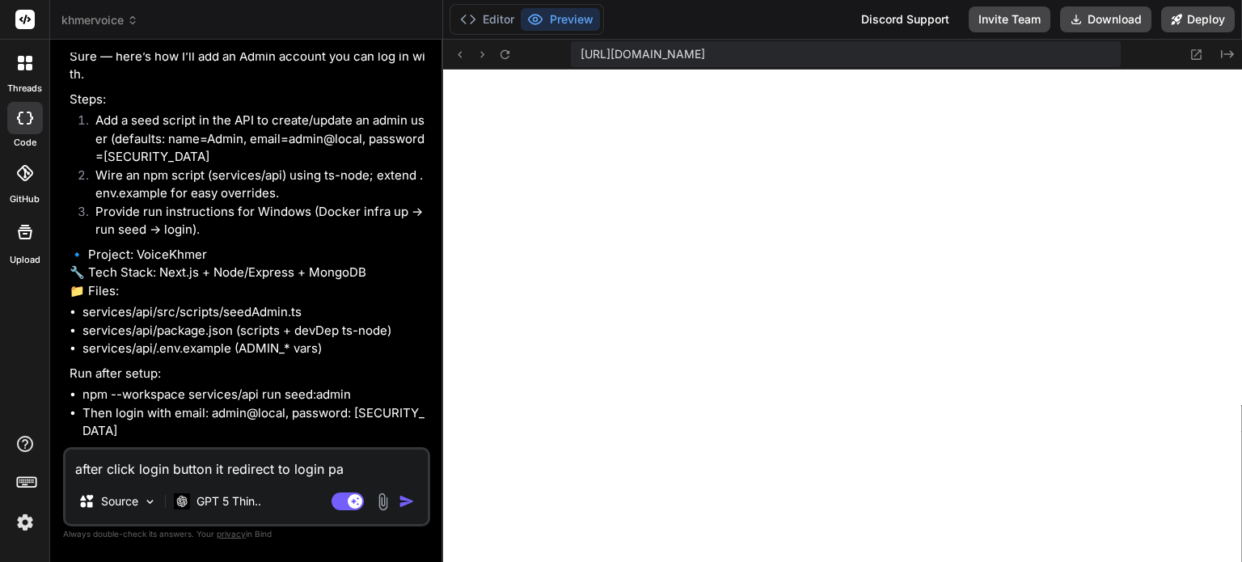
type textarea "x"
type textarea "after click login button it redirect to login page"
type textarea "x"
type textarea "after click login button it redirect to login page"
type textarea "x"
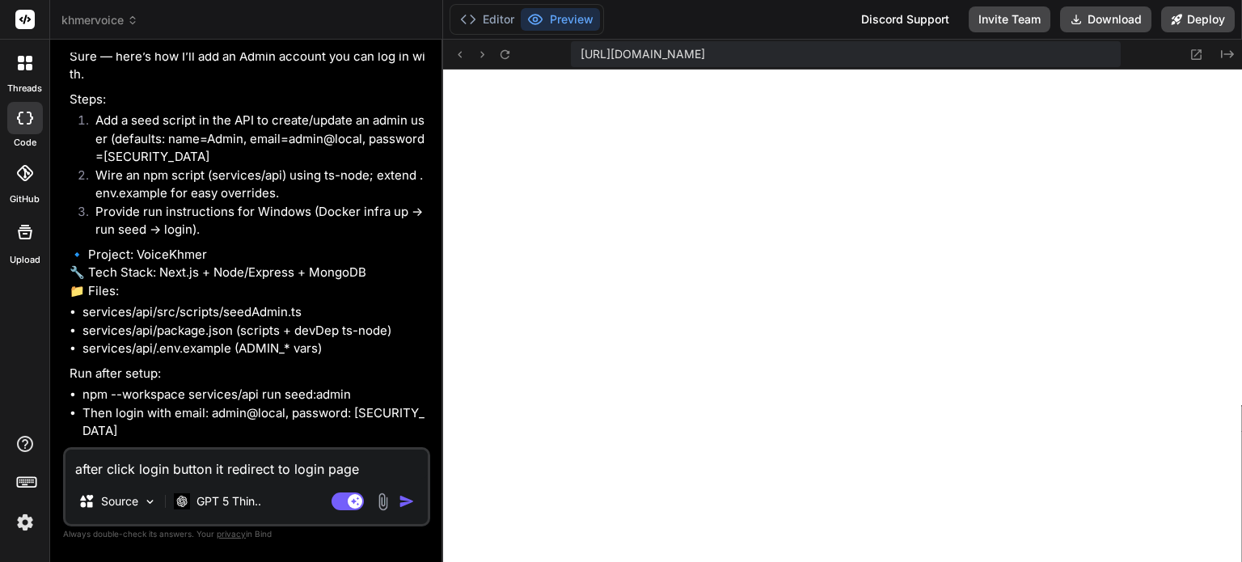
type textarea "after click login button it redirect to login page b"
type textarea "x"
type textarea "after click login button it redirect to login page bu"
type textarea "x"
type textarea "after click login button it redirect to login page but"
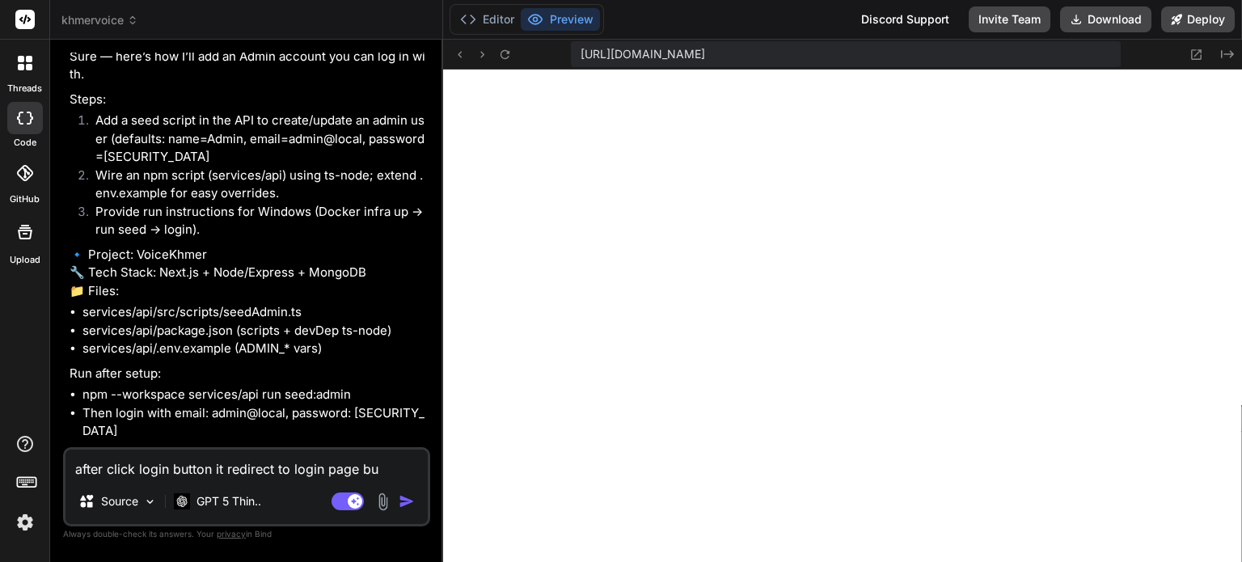
type textarea "x"
type textarea "after click login button it redirect to login page but"
type textarea "x"
type textarea "after click login button it redirect to login page but i"
type textarea "x"
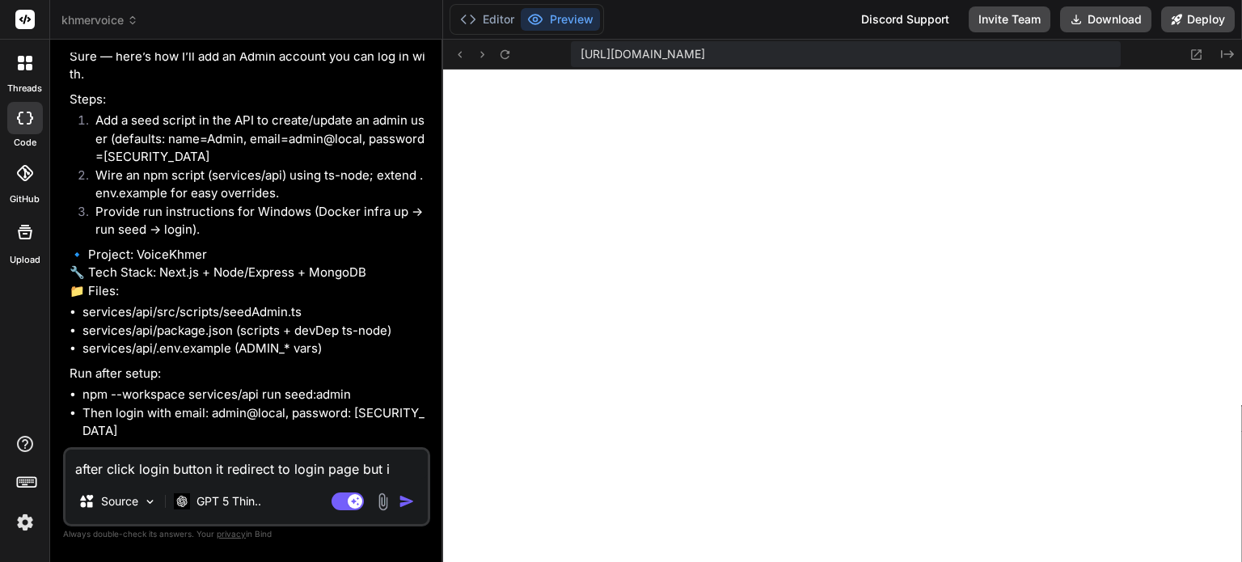
type textarea "after click login button it redirect to login page but it"
type textarea "x"
type textarea "after click login button it redirect to login page but it"
type textarea "x"
type textarea "after click login button it redirect to login page but it w"
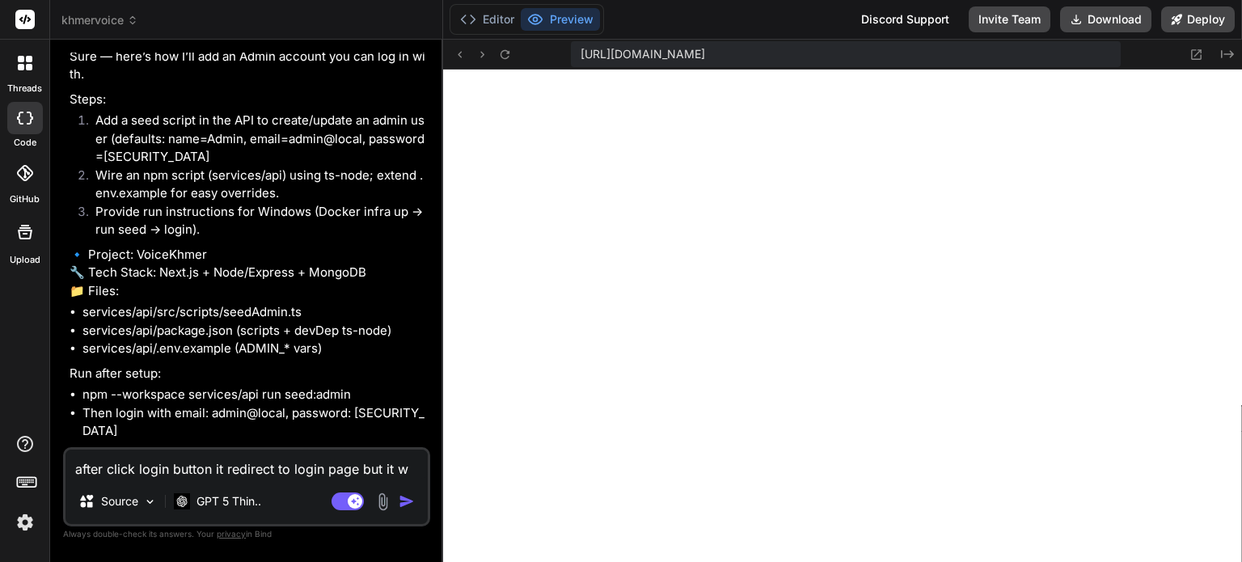
type textarea "x"
type textarea "after click login button it redirect to login page but it wa"
type textarea "x"
type textarea "after click login button it redirect to login page but it was"
type textarea "x"
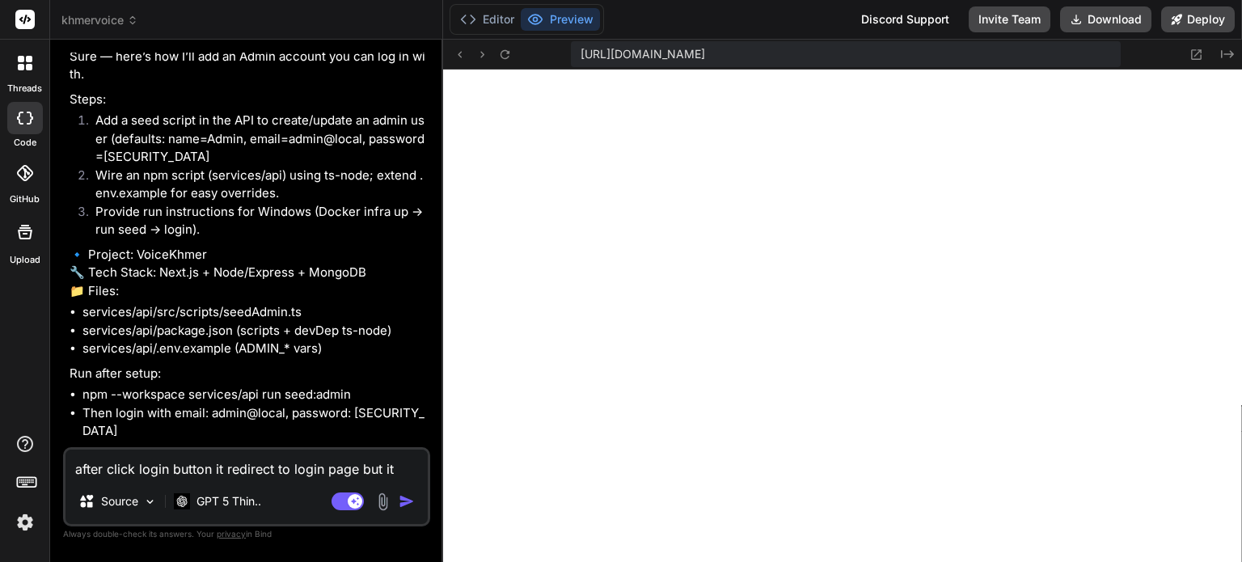
type textarea "after click login button it redirect to login page but it was"
type textarea "x"
type textarea "after click login button it redirect to login page but it was n"
type textarea "x"
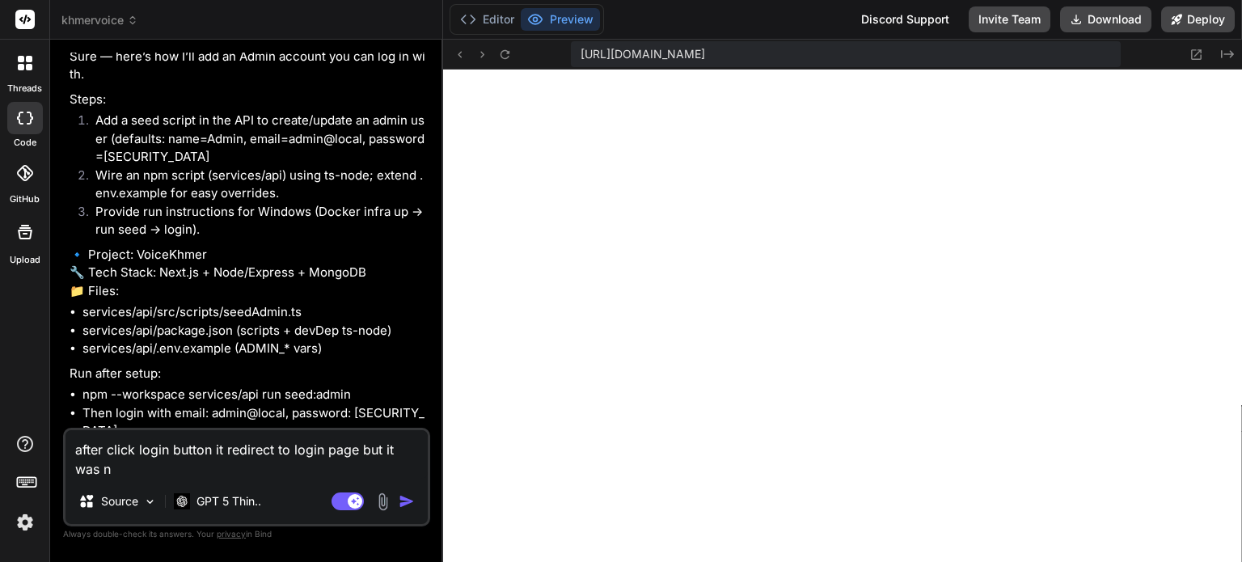
type textarea "after click login button it redirect to login page but it was no"
type textarea "x"
type textarea "after click login button it redirect to login page but it was not"
type textarea "x"
type textarea "after click login button it redirect to login page but it was not"
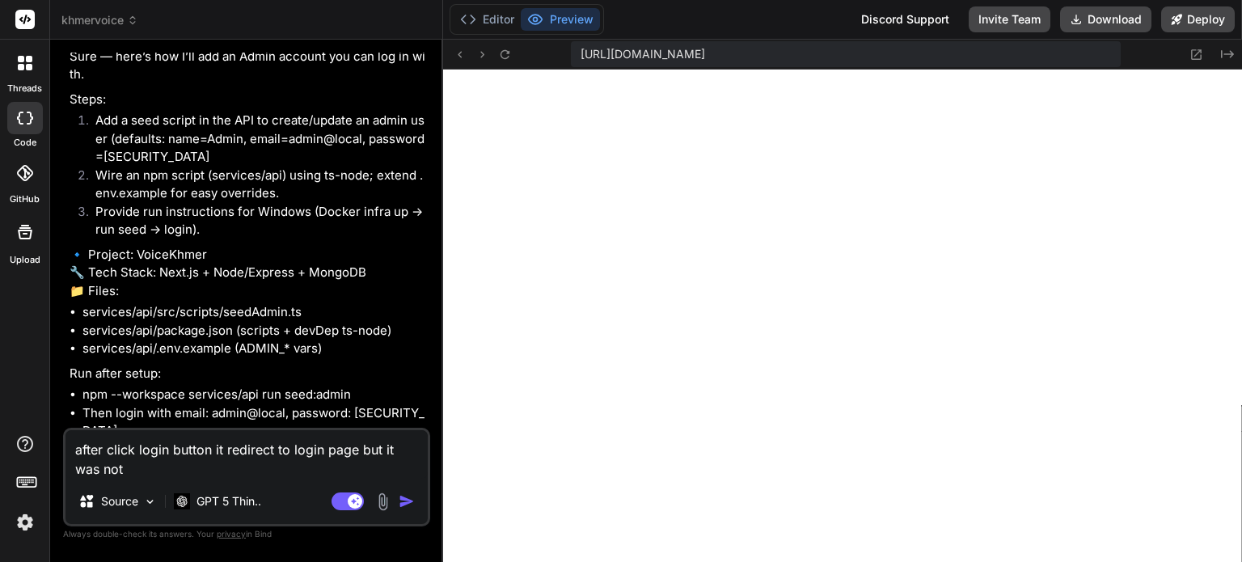
type textarea "x"
type textarea "after click login button it redirect to login page but it was not d"
type textarea "x"
type textarea "after click login button it redirect to login page but it was not di"
type textarea "x"
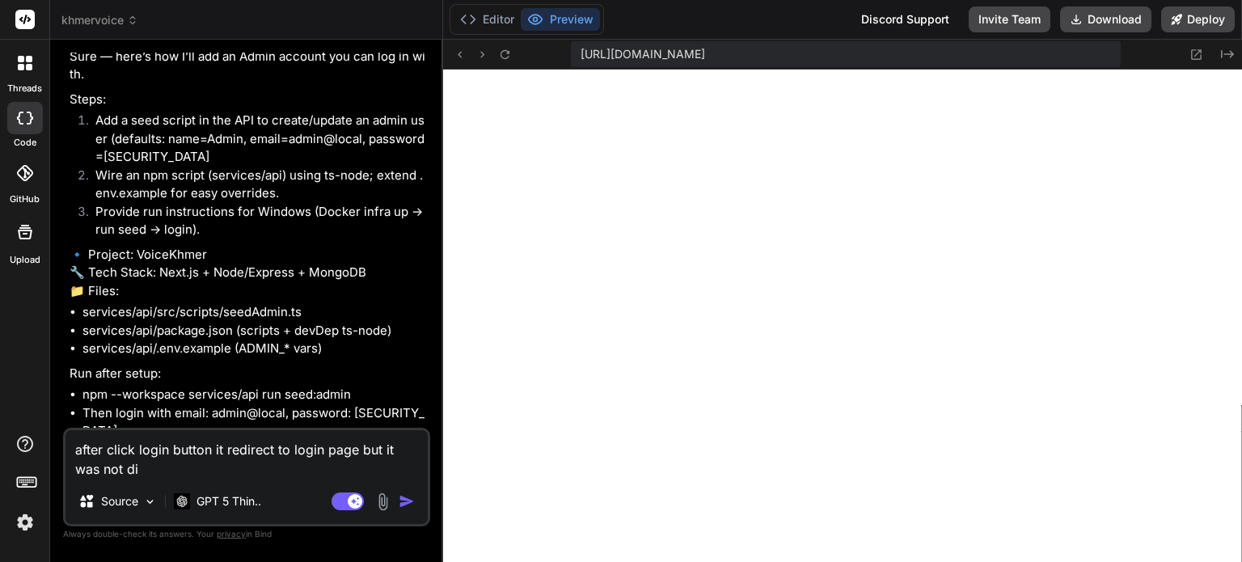
type textarea "after click login button it redirect to login page but it was not dis"
type textarea "x"
type textarea "after click login button it redirect to login page but it was not disp"
type textarea "x"
type textarea "after click login button it redirect to login page but it was not displ"
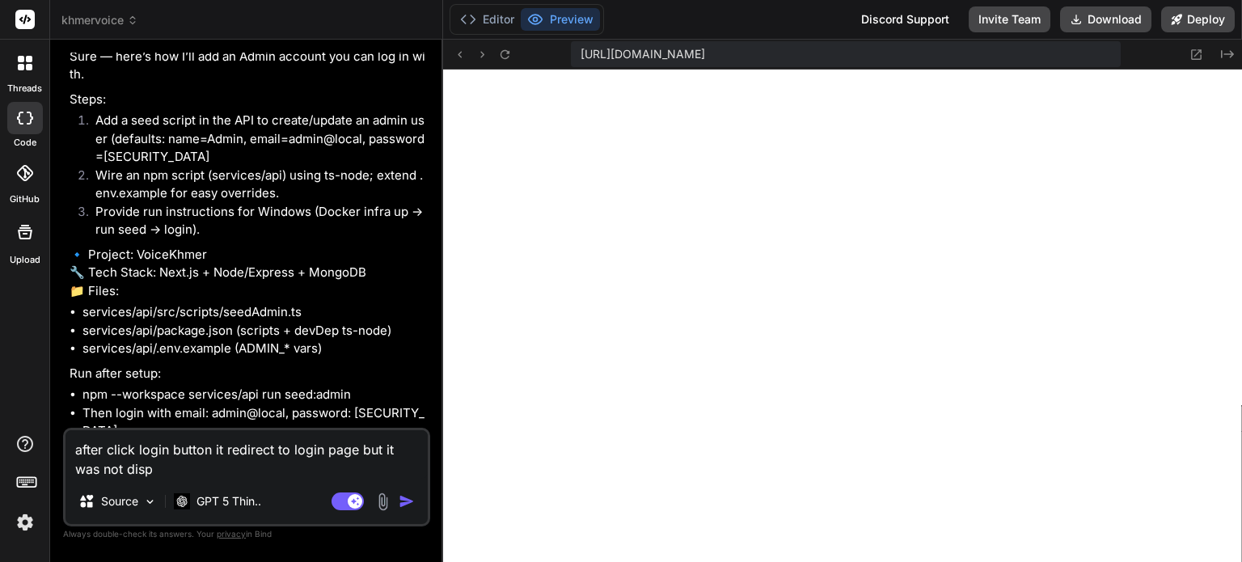
type textarea "x"
type textarea "after click login button it redirect to login page but it was not displa"
type textarea "x"
type textarea "after click login button it redirect to login page but it was not display"
type textarea "x"
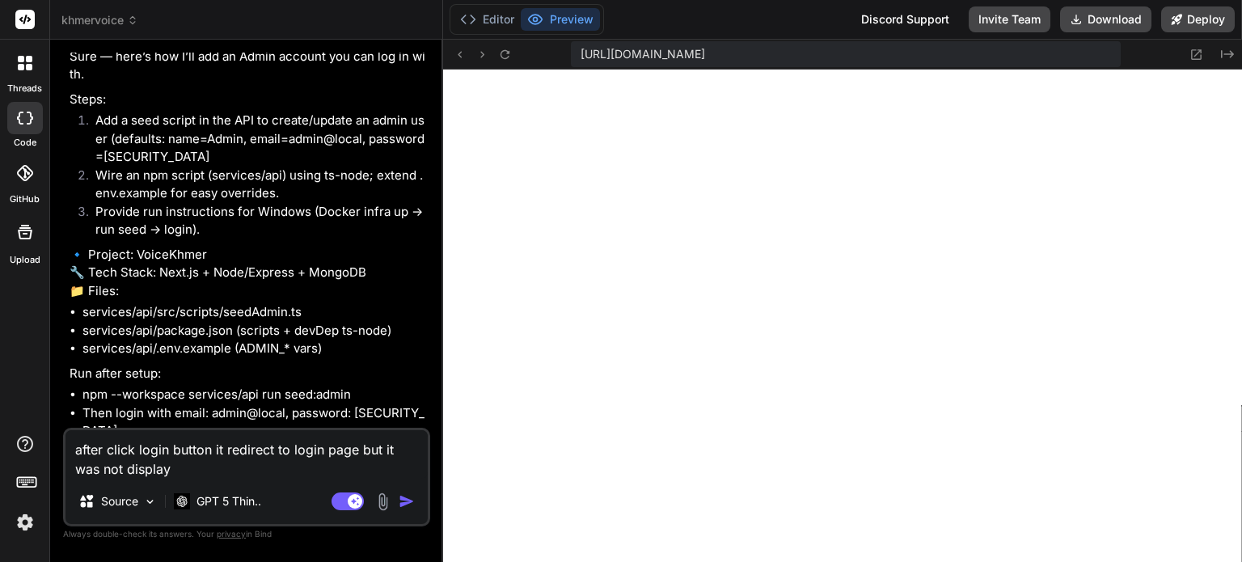
type textarea "after click login button it redirect to login page but it was not display"
type textarea "x"
type textarea "after click login button it redirect to login page but it was not display c"
type textarea "x"
type textarea "after click login button it redirect to login page but it was not display co"
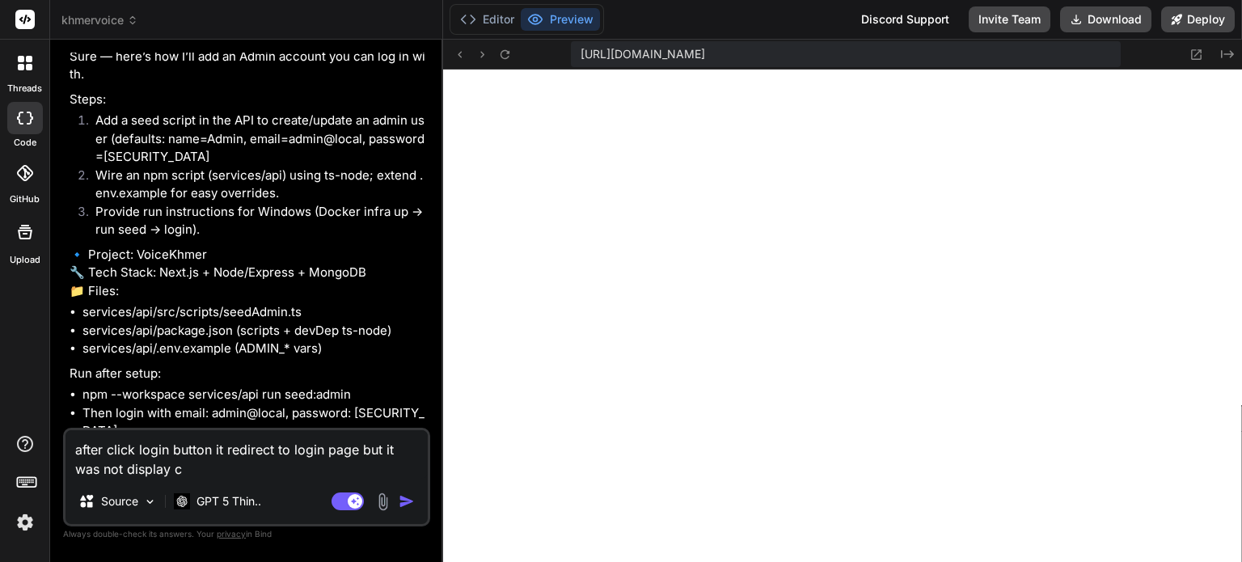
type textarea "x"
type textarea "after click login button it redirect to login page but it was not display c"
type textarea "x"
type textarea "after click login button it redirect to login page but it was not display"
type textarea "x"
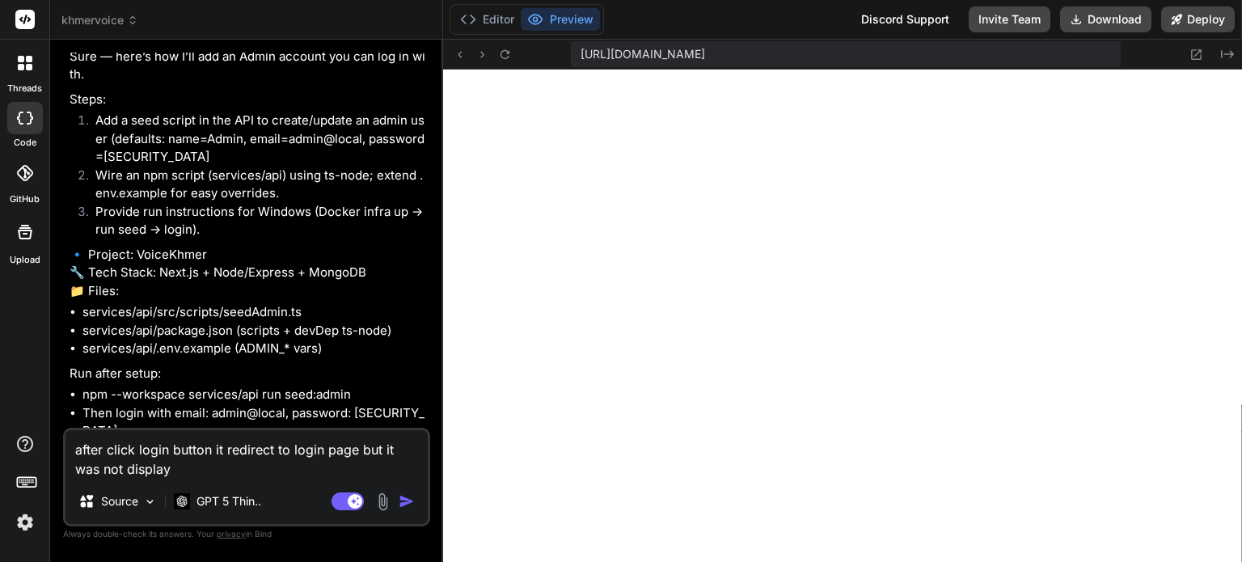
type textarea "after click login button it redirect to login page but it was not display p"
type textarea "x"
type textarea "after click login button it redirect to login page but it was not display pr"
type textarea "x"
type textarea "after click login button it redirect to login page but it was not display pro"
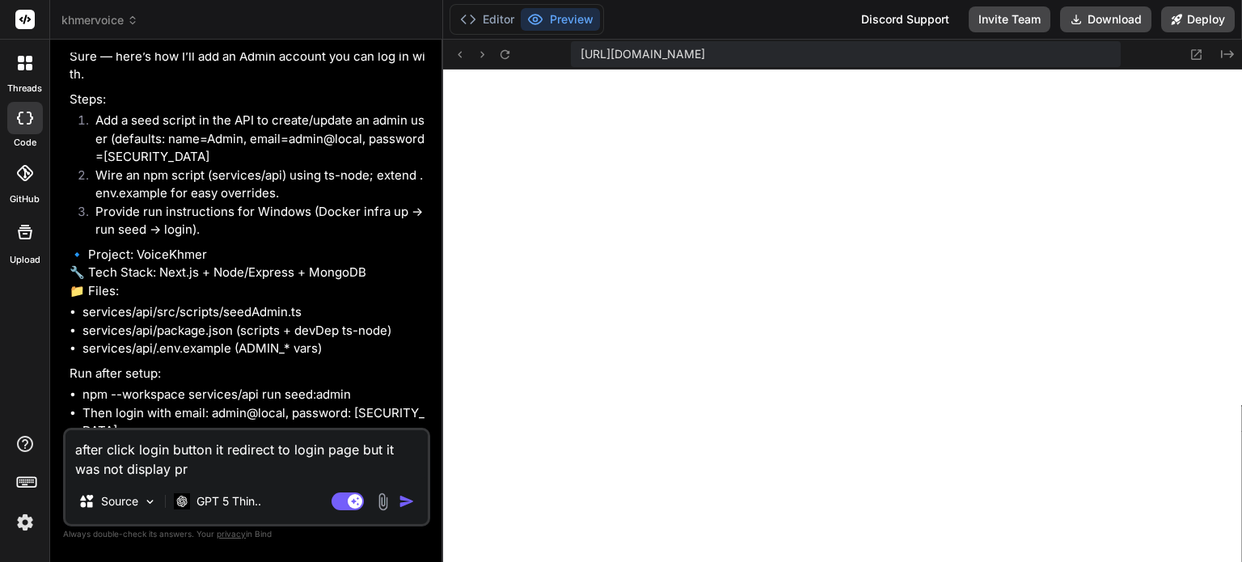
type textarea "x"
type textarea "after click login button it redirect to login page but it was not display prop"
type textarea "x"
type textarea "after click login button it redirect to login page but it was not display prope"
type textarea "x"
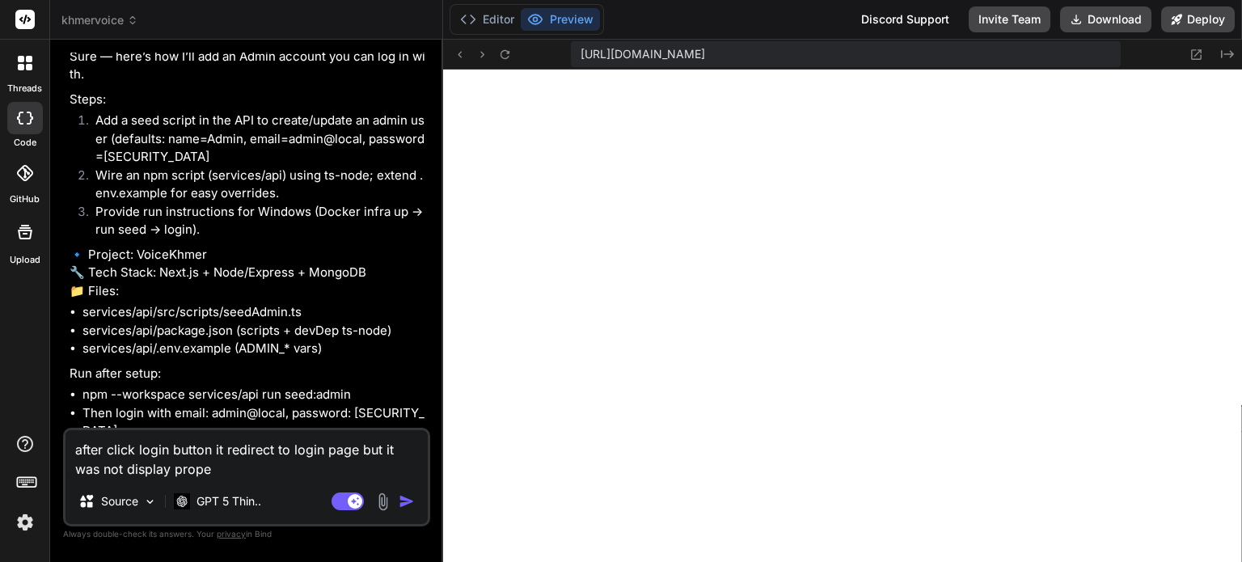
type textarea "after click login button it redirect to login page but it was not display proper"
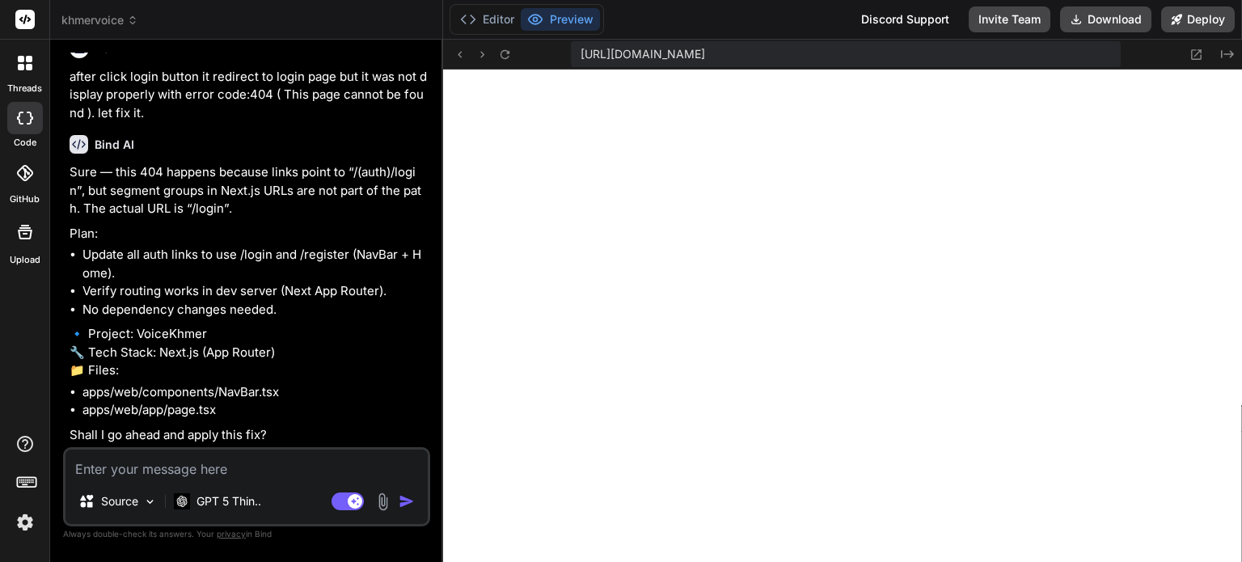
scroll to position [3939, 0]
click at [298, 463] on textarea at bounding box center [246, 464] width 362 height 29
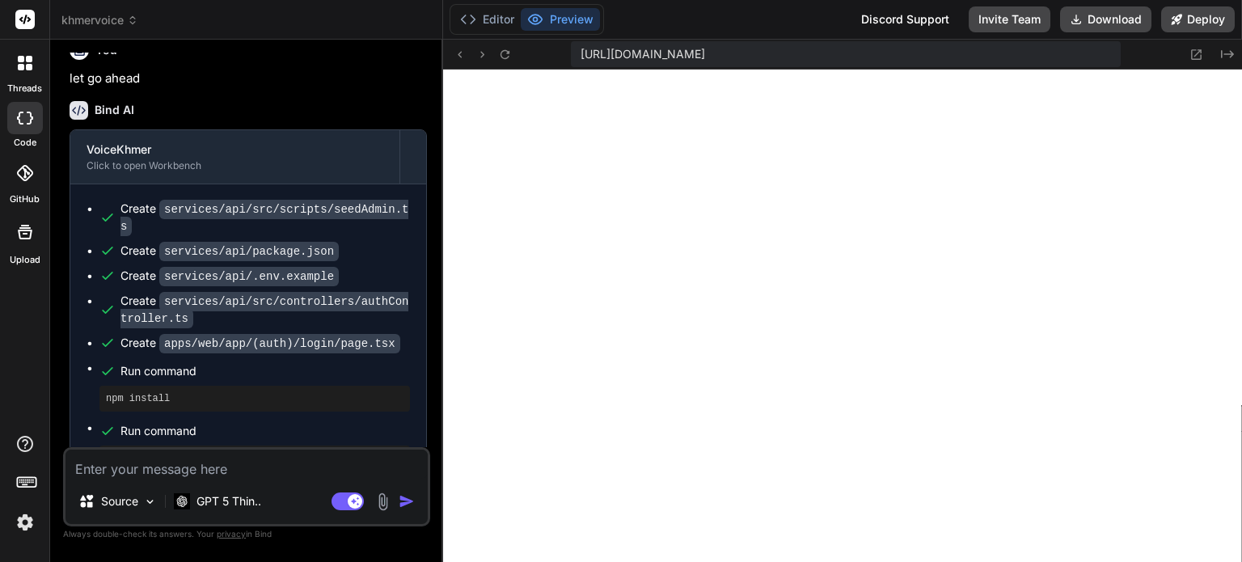
scroll to position [2930, 0]
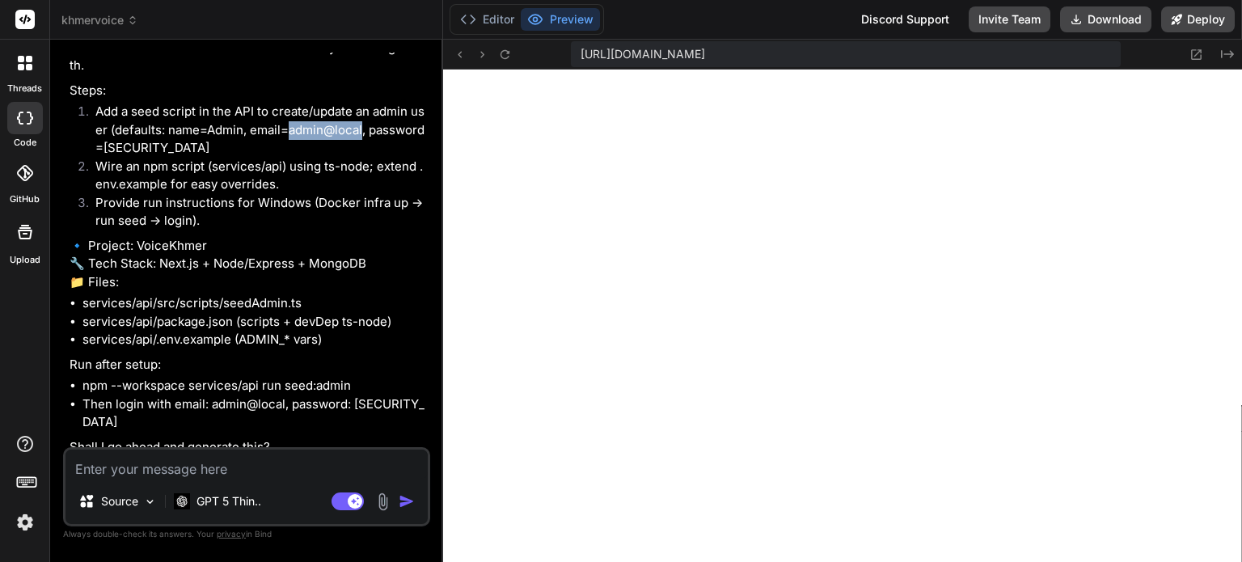
drag, startPoint x: 290, startPoint y: 163, endPoint x: 361, endPoint y: 161, distance: 71.2
click at [361, 158] on li "Add a seed script in the API to create/update an admin user (defaults: name=Adm…" at bounding box center [254, 130] width 344 height 55
copy li "admin@local"
drag, startPoint x: 103, startPoint y: 181, endPoint x: 168, endPoint y: 178, distance: 64.8
click at [168, 158] on li "Add a seed script in the API to create/update an admin user (defaults: name=Adm…" at bounding box center [254, 130] width 344 height 55
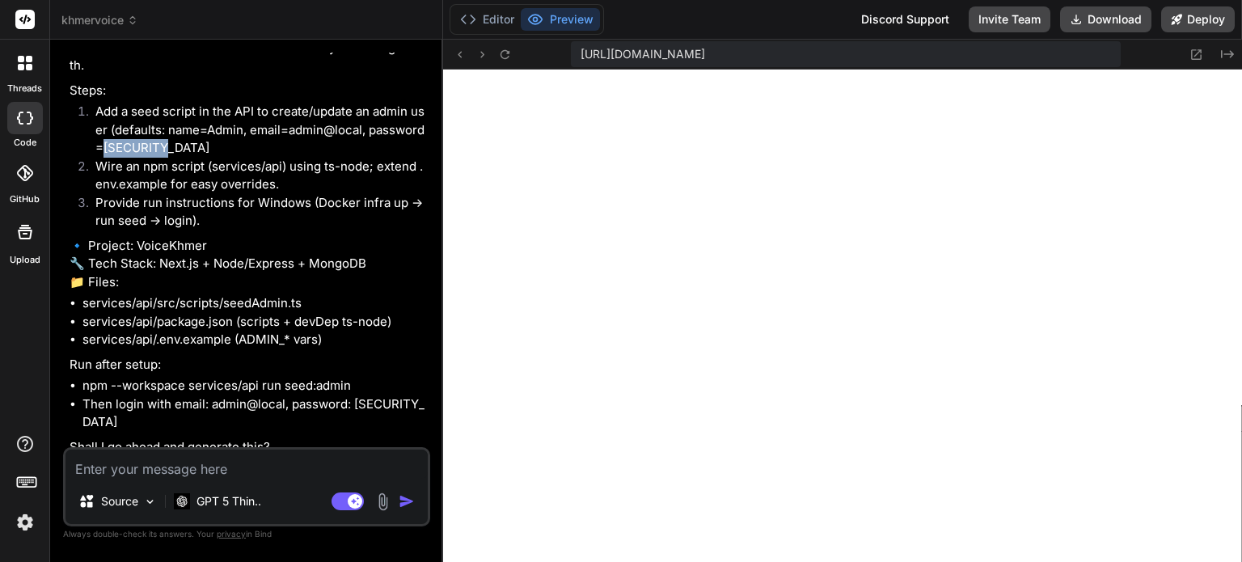
copy li "admin@123"
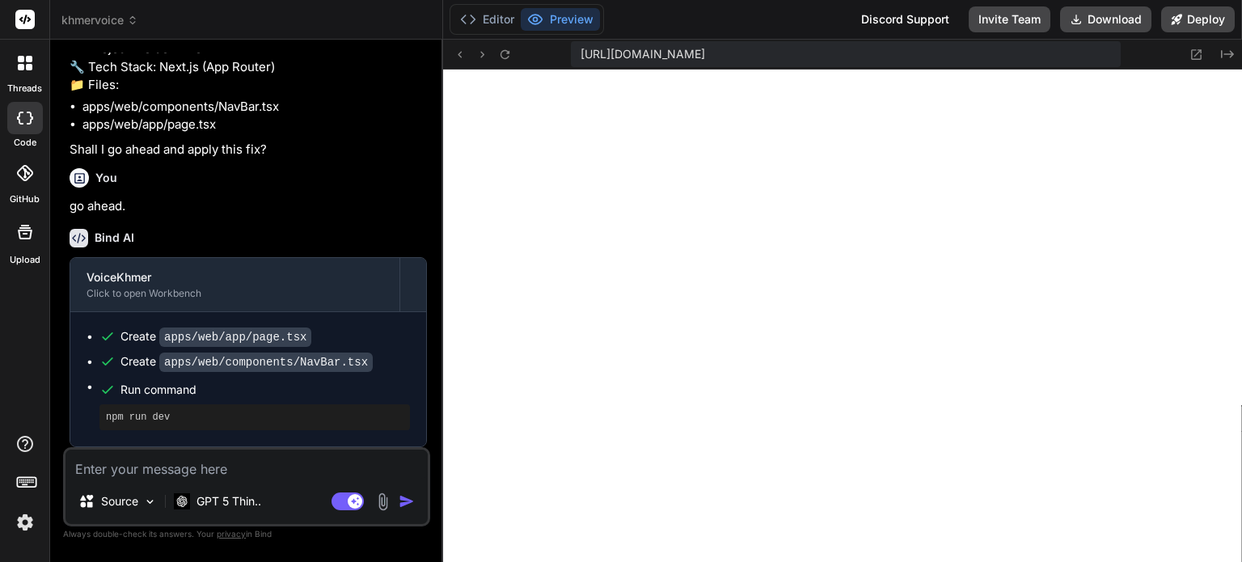
scroll to position [4224, 0]
click at [255, 468] on textarea at bounding box center [246, 464] width 362 height 29
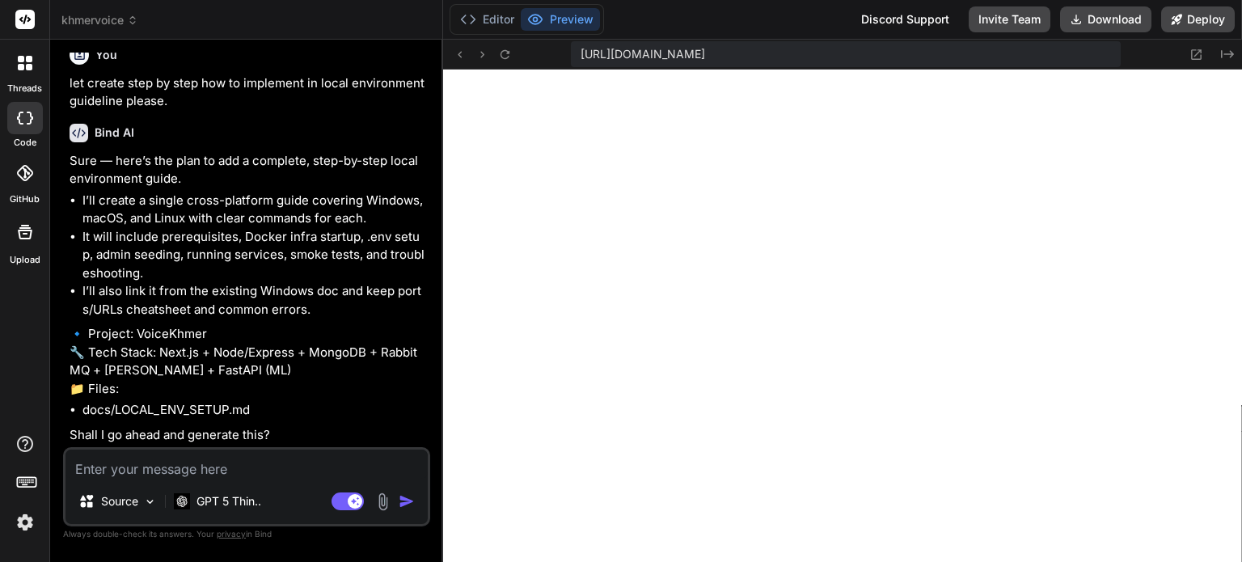
scroll to position [4668, 0]
click at [361, 354] on p "🔹 Project: VoiceKhmer 🔧 Tech Stack: Next.js + Node/Express + MongoDB + RabbitMQ…" at bounding box center [248, 361] width 357 height 73
click at [292, 451] on textarea at bounding box center [246, 464] width 362 height 29
click at [287, 471] on textarea at bounding box center [246, 464] width 362 height 29
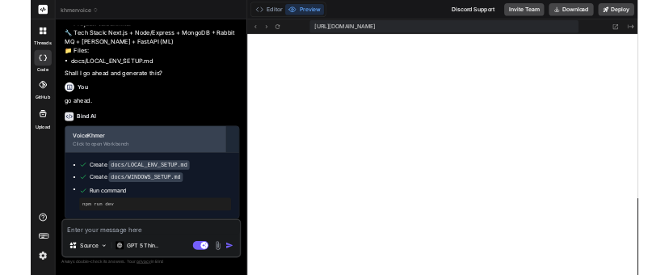
scroll to position [4952, 0]
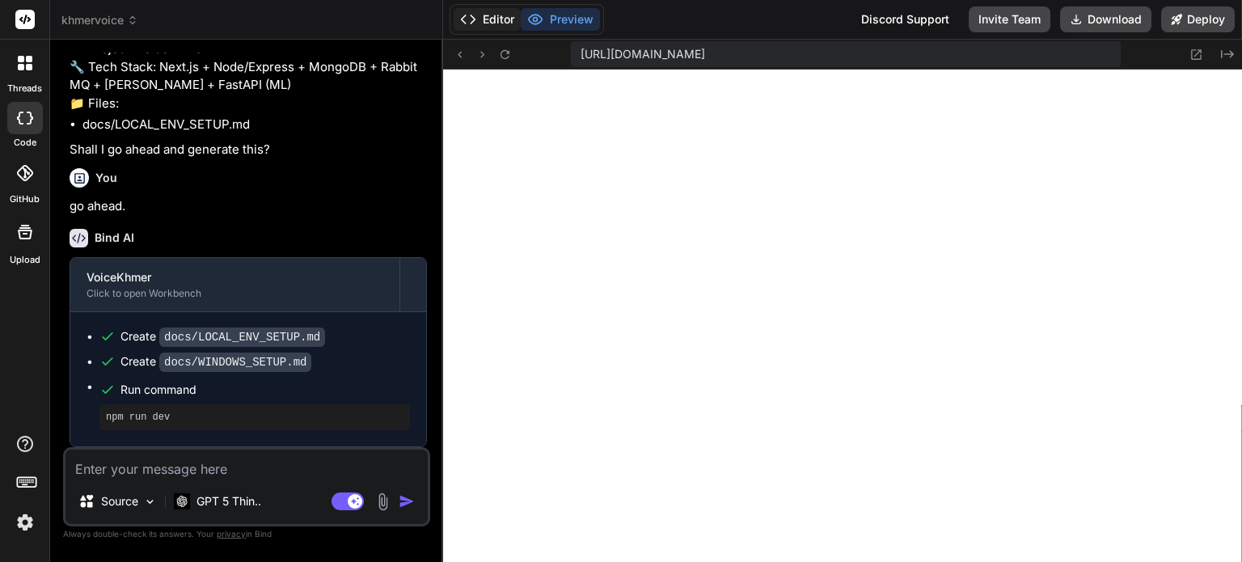
click at [501, 18] on button "Editor" at bounding box center [487, 19] width 67 height 23
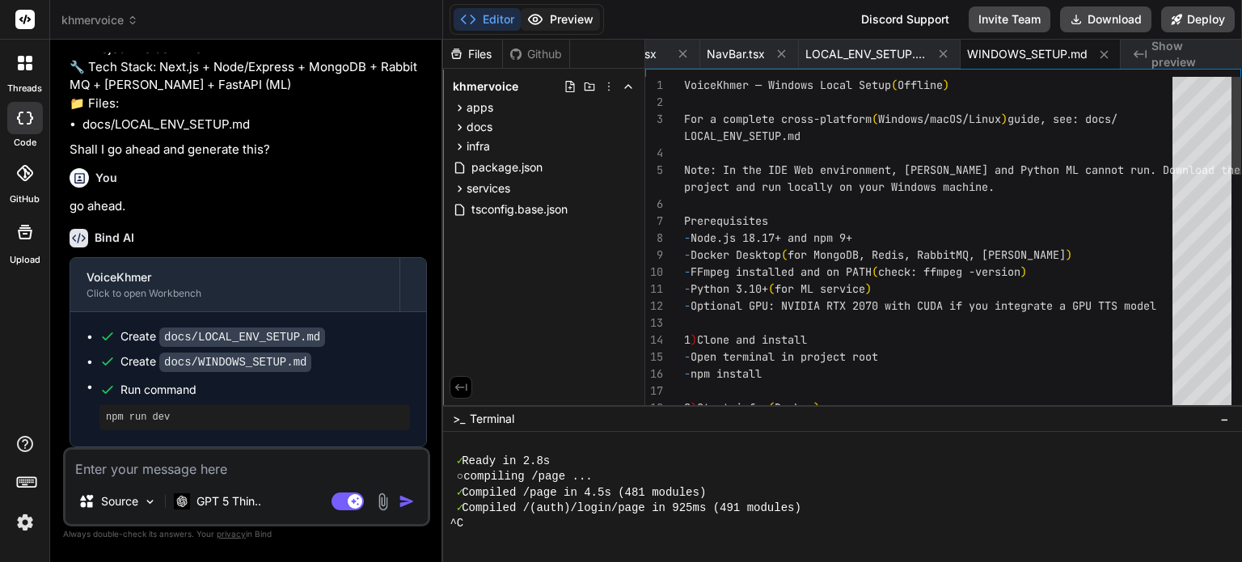
click at [557, 15] on button "Preview" at bounding box center [560, 19] width 79 height 23
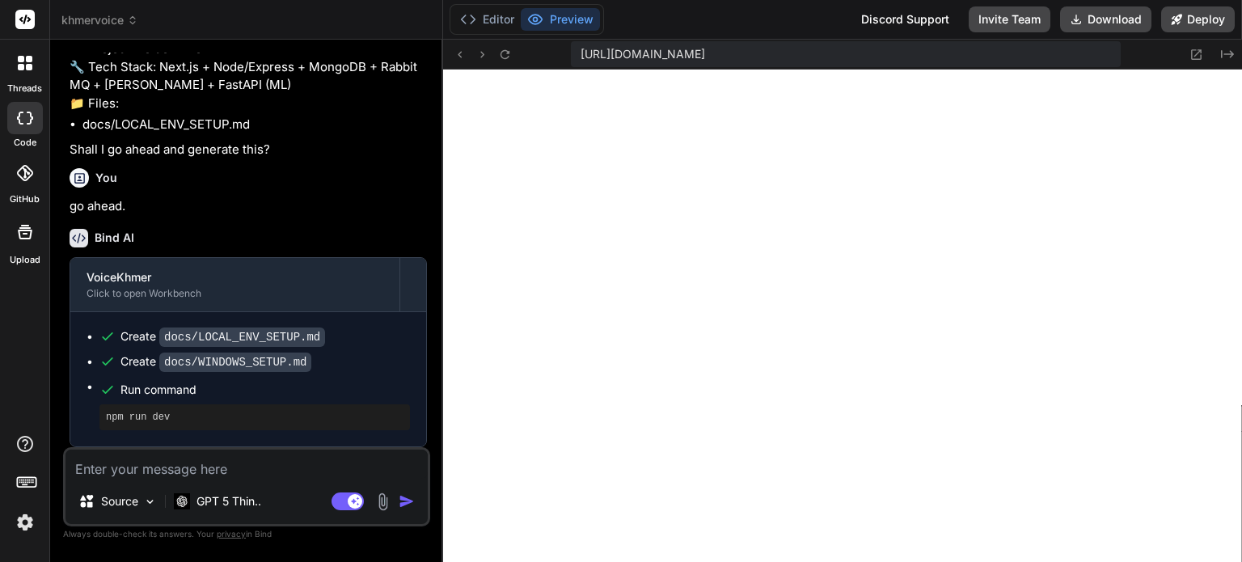
scroll to position [12279, 0]
click at [565, 23] on button "Preview" at bounding box center [560, 19] width 79 height 23
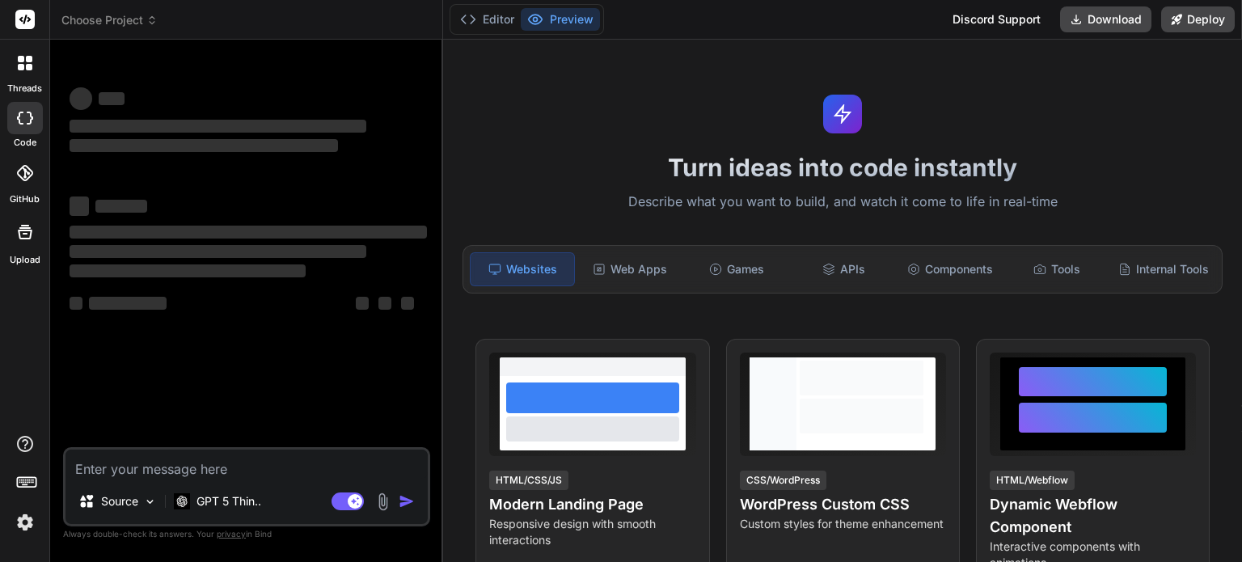
type textarea "x"
